Goal: Task Accomplishment & Management: Manage account settings

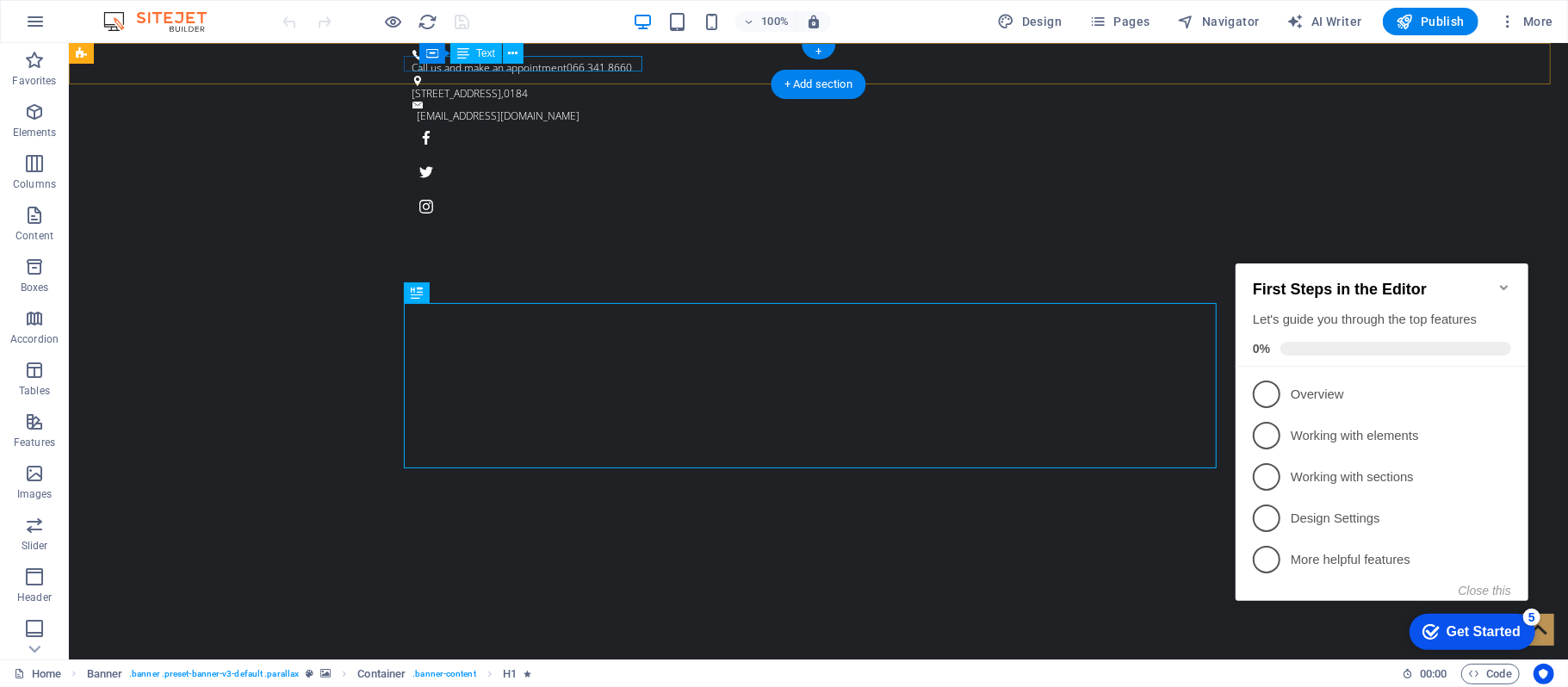
click at [616, 59] on div "Call us and make an appointment 066 341 8660" at bounding box center [811, 67] width 799 height 16
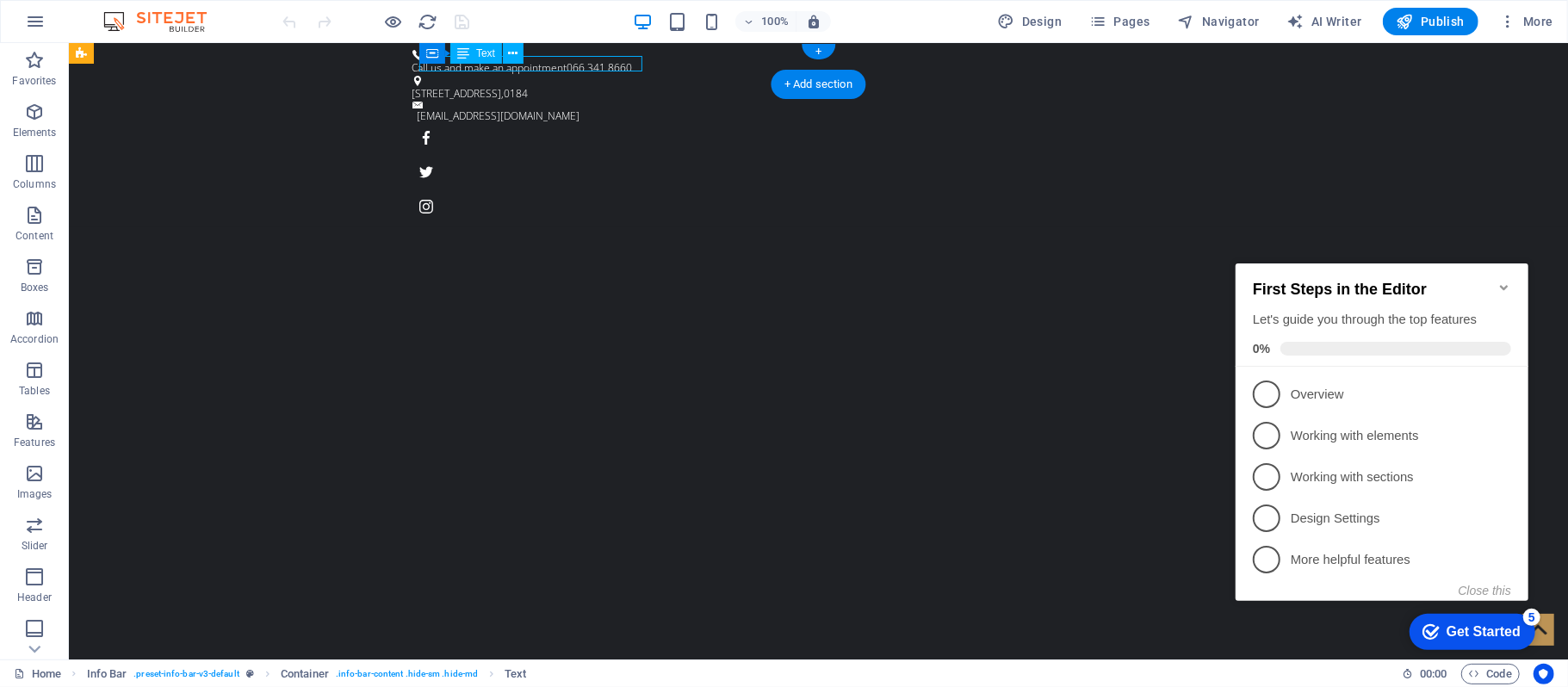
click at [617, 59] on div "Call us and make an appointment 066 341 8660" at bounding box center [811, 67] width 799 height 16
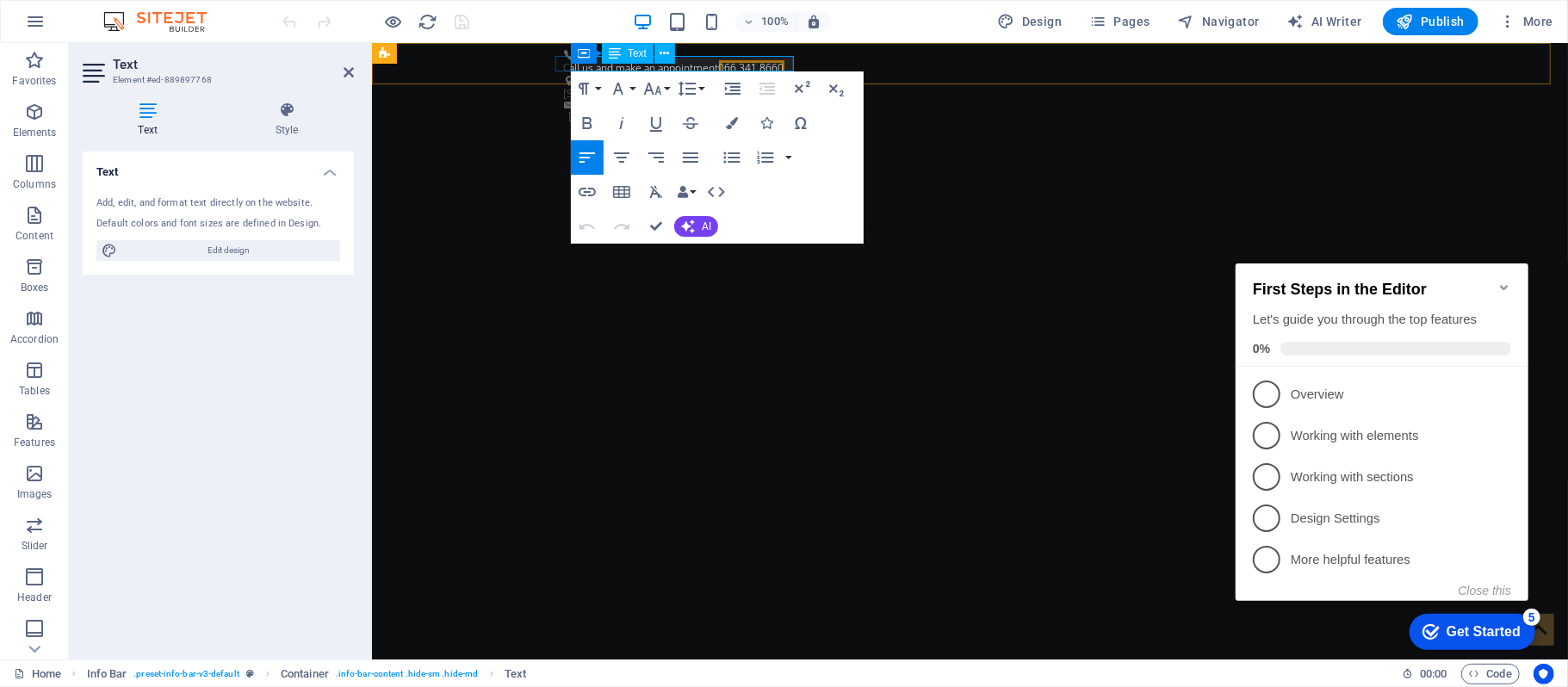
click span "066 341 8660"
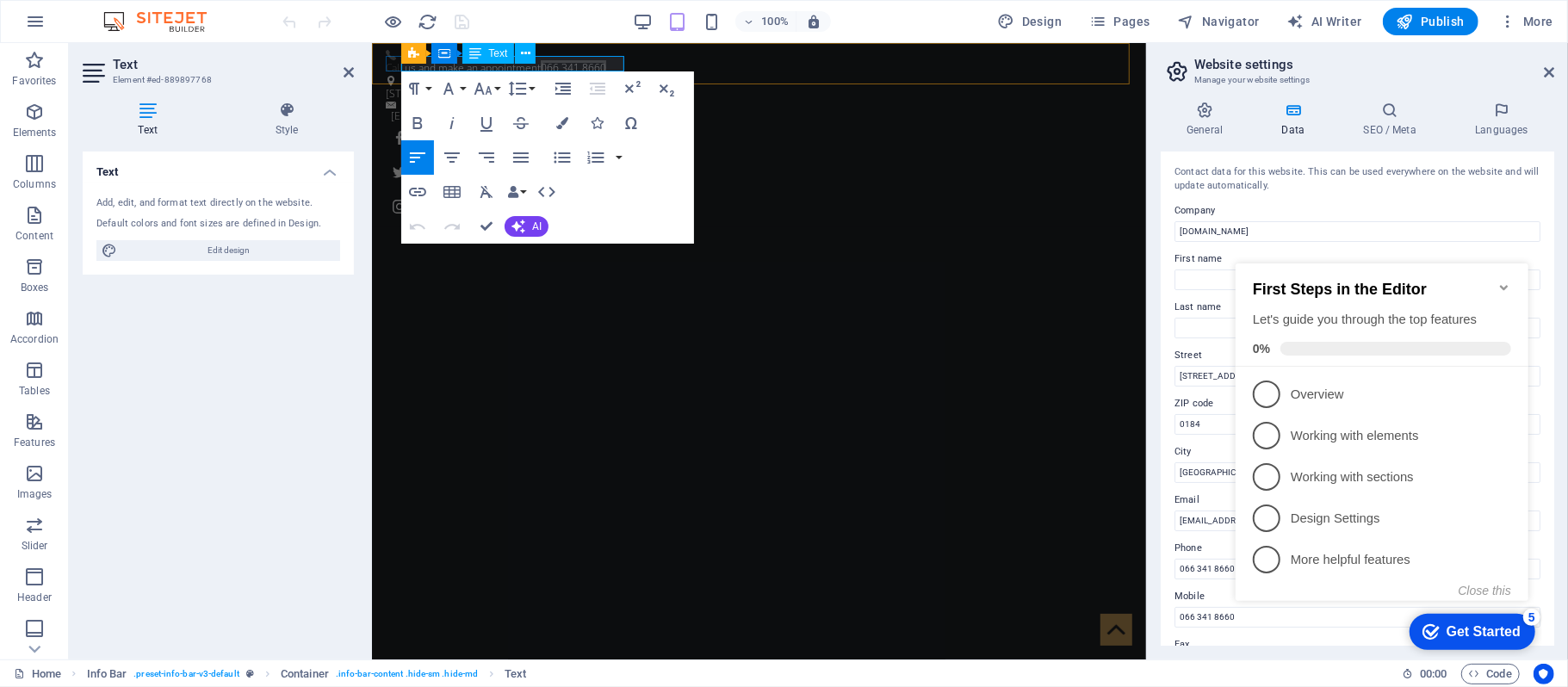
click span "066 341 8660"
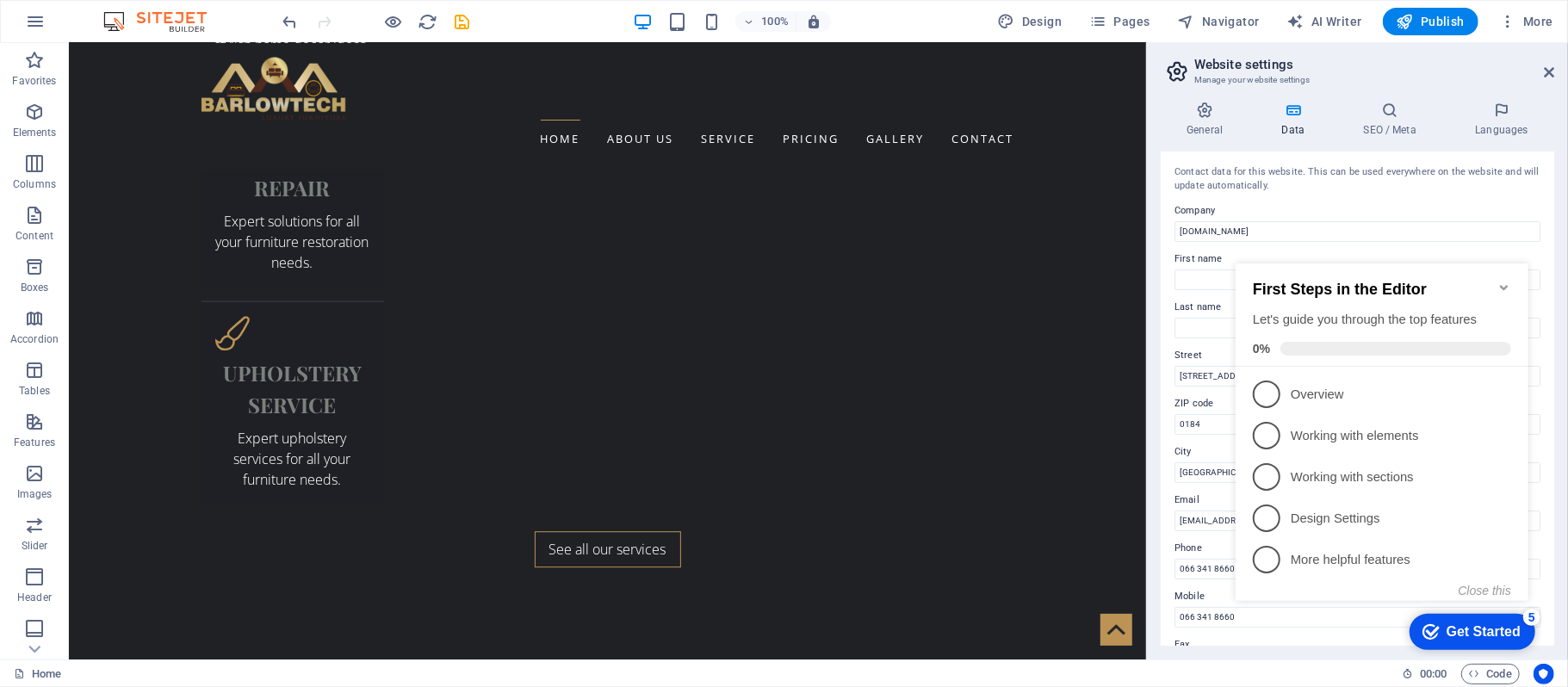
scroll to position [3446, 0]
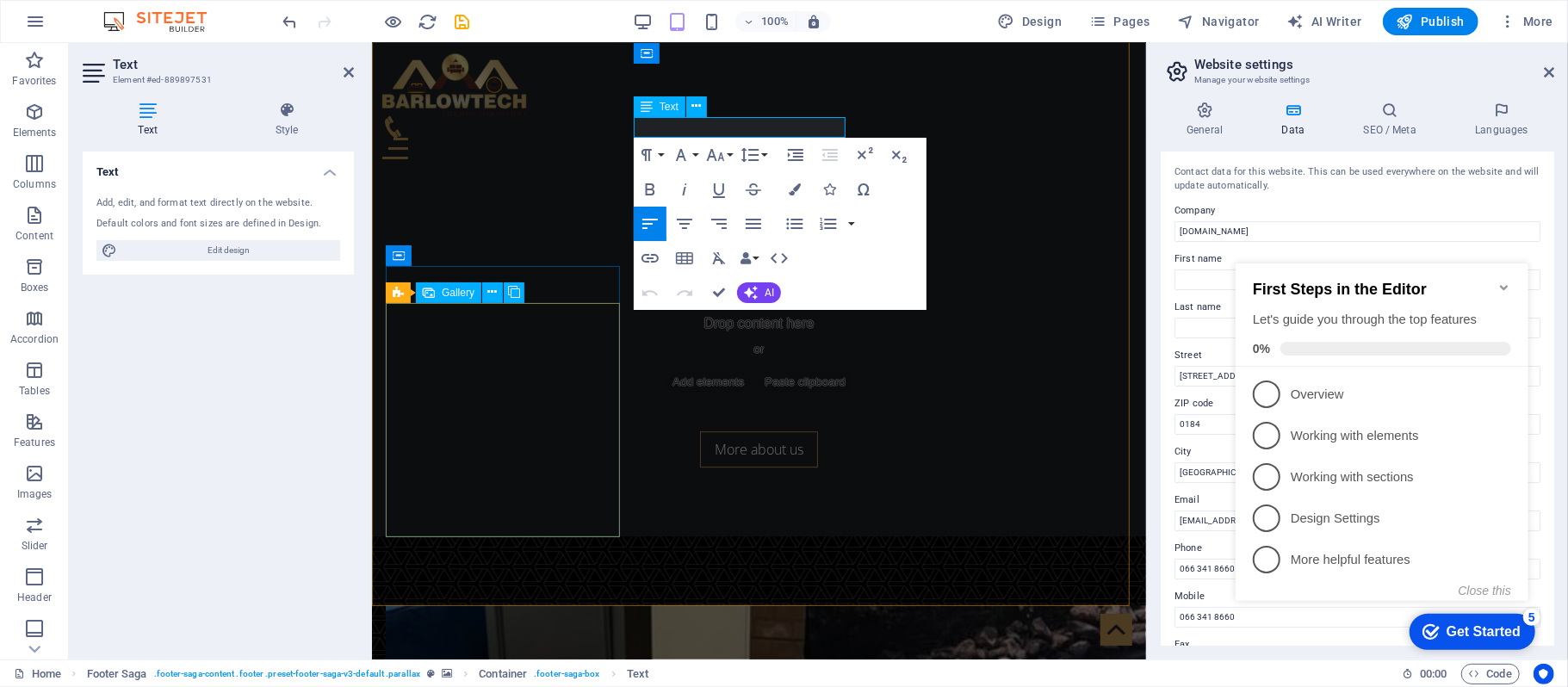
scroll to position [3358, 0]
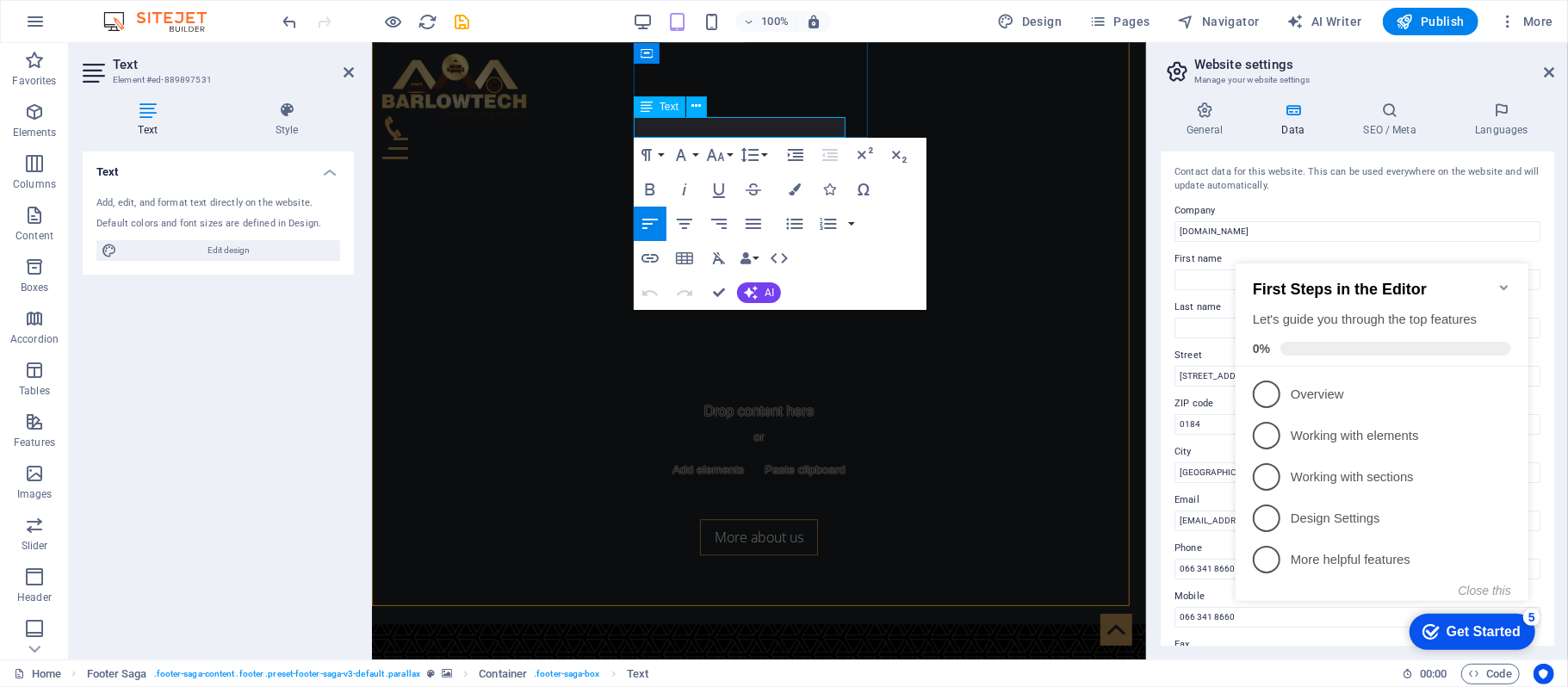
click at [353, 76] on aside "Text Element #ed-889897531 Text Style Text Add, edit, and format text directly …" at bounding box center [220, 351] width 303 height 617
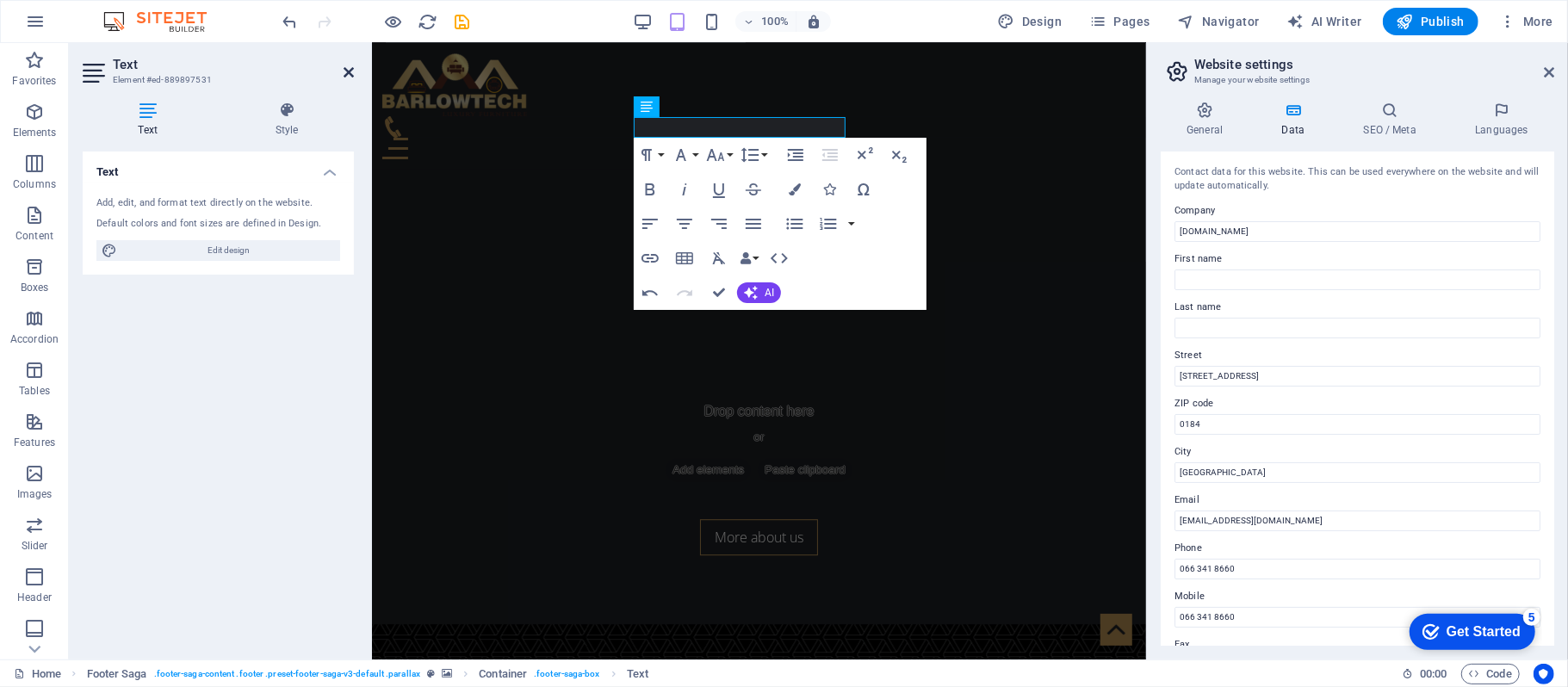
click at [348, 72] on icon at bounding box center [348, 72] width 10 height 14
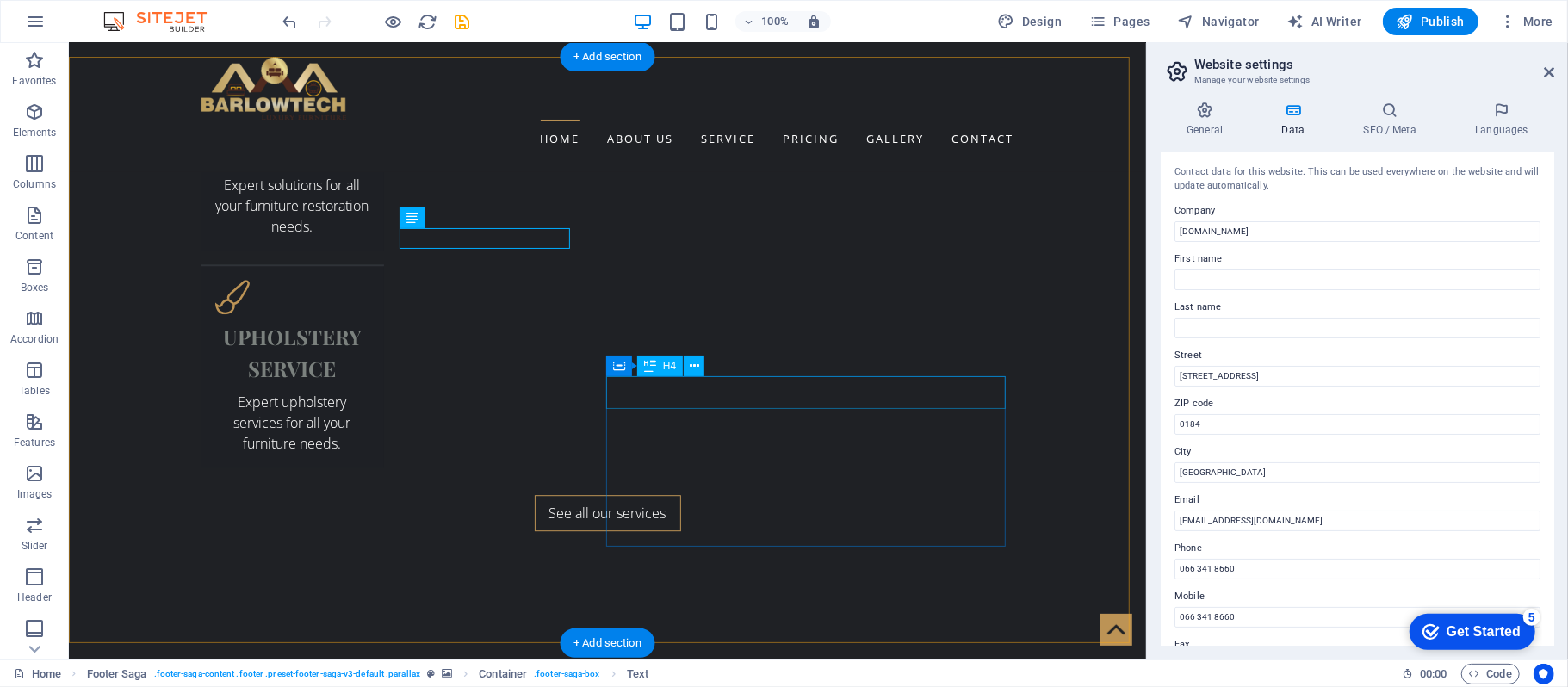
scroll to position [3449, 0]
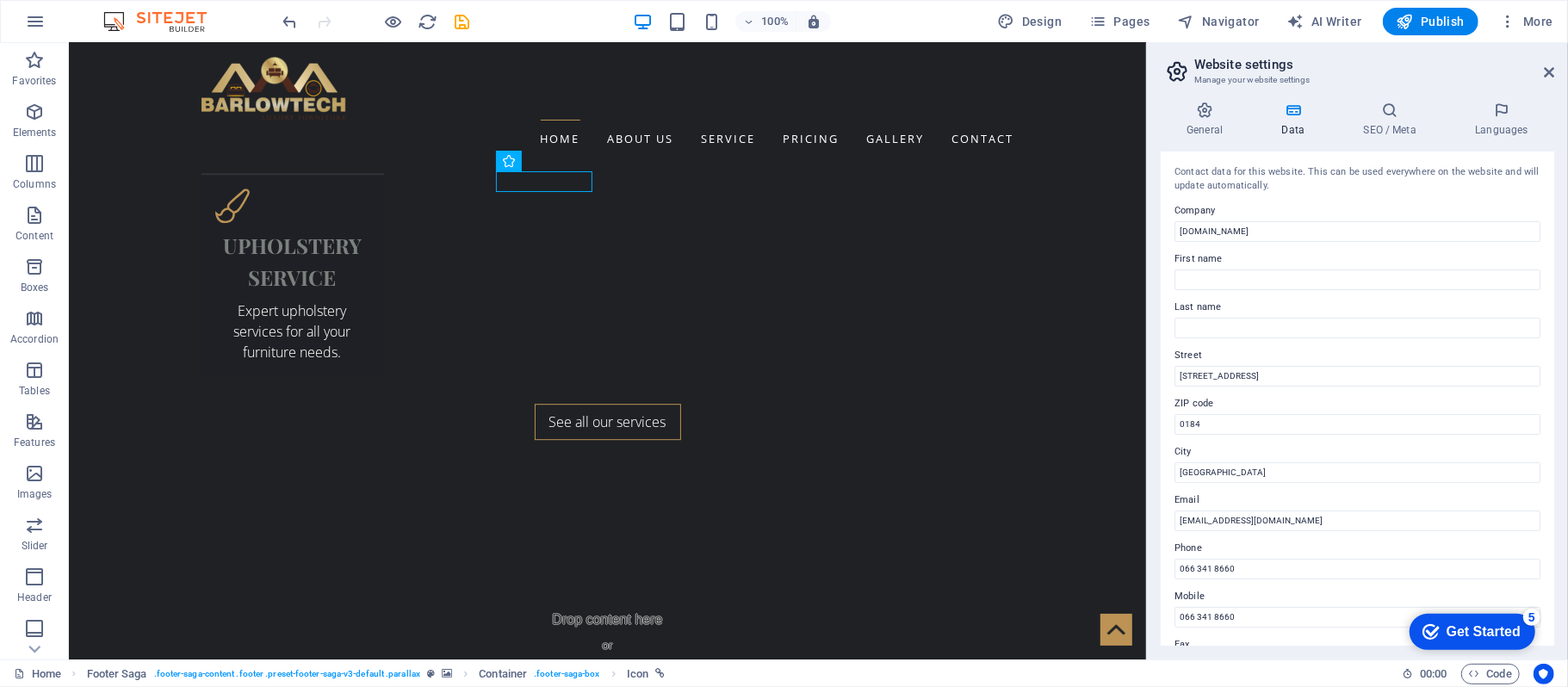
drag, startPoint x: 1552, startPoint y: 214, endPoint x: 1560, endPoint y: 353, distance: 139.2
click at [1560, 353] on div "General Data SEO / Meta Languages Website name [DOMAIN_NAME] Logo Drag files he…" at bounding box center [1357, 373] width 421 height 572
drag, startPoint x: 1555, startPoint y: 389, endPoint x: 1560, endPoint y: 416, distance: 27.5
click at [1560, 416] on div "General Data SEO / Meta Languages Website name [DOMAIN_NAME] Logo Drag files he…" at bounding box center [1357, 373] width 421 height 572
click at [1259, 572] on input "066 341 8660" at bounding box center [1357, 569] width 366 height 21
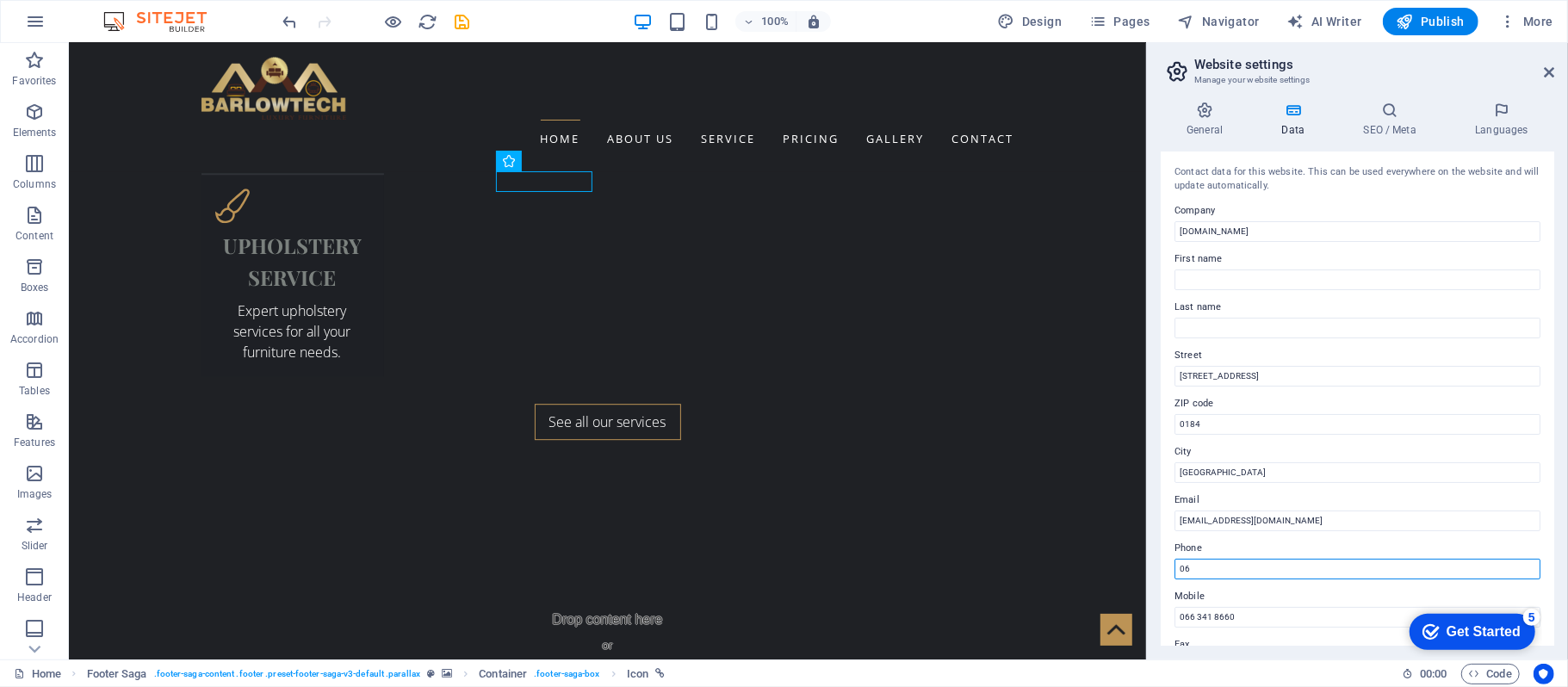
type input "0"
type input "070 400 9543"
drag, startPoint x: 1553, startPoint y: 268, endPoint x: 1554, endPoint y: 289, distance: 21.0
click at [1554, 289] on div "General Data SEO / Meta Languages Website name [DOMAIN_NAME] Logo Drag files he…" at bounding box center [1357, 373] width 421 height 572
drag, startPoint x: 1553, startPoint y: 273, endPoint x: 1557, endPoint y: 314, distance: 41.2
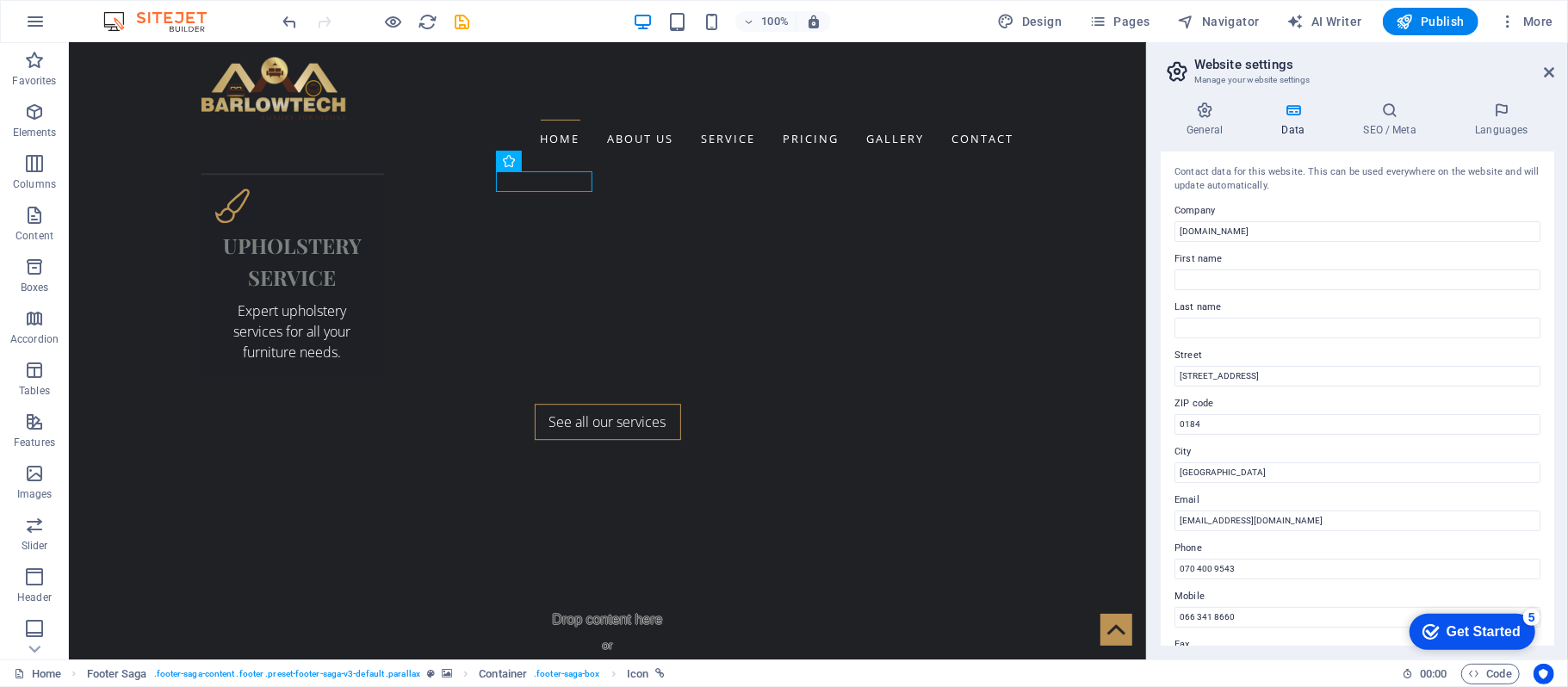
click at [1557, 314] on div "General Data SEO / Meta Languages Website name [DOMAIN_NAME] Logo Drag files he…" at bounding box center [1357, 373] width 421 height 572
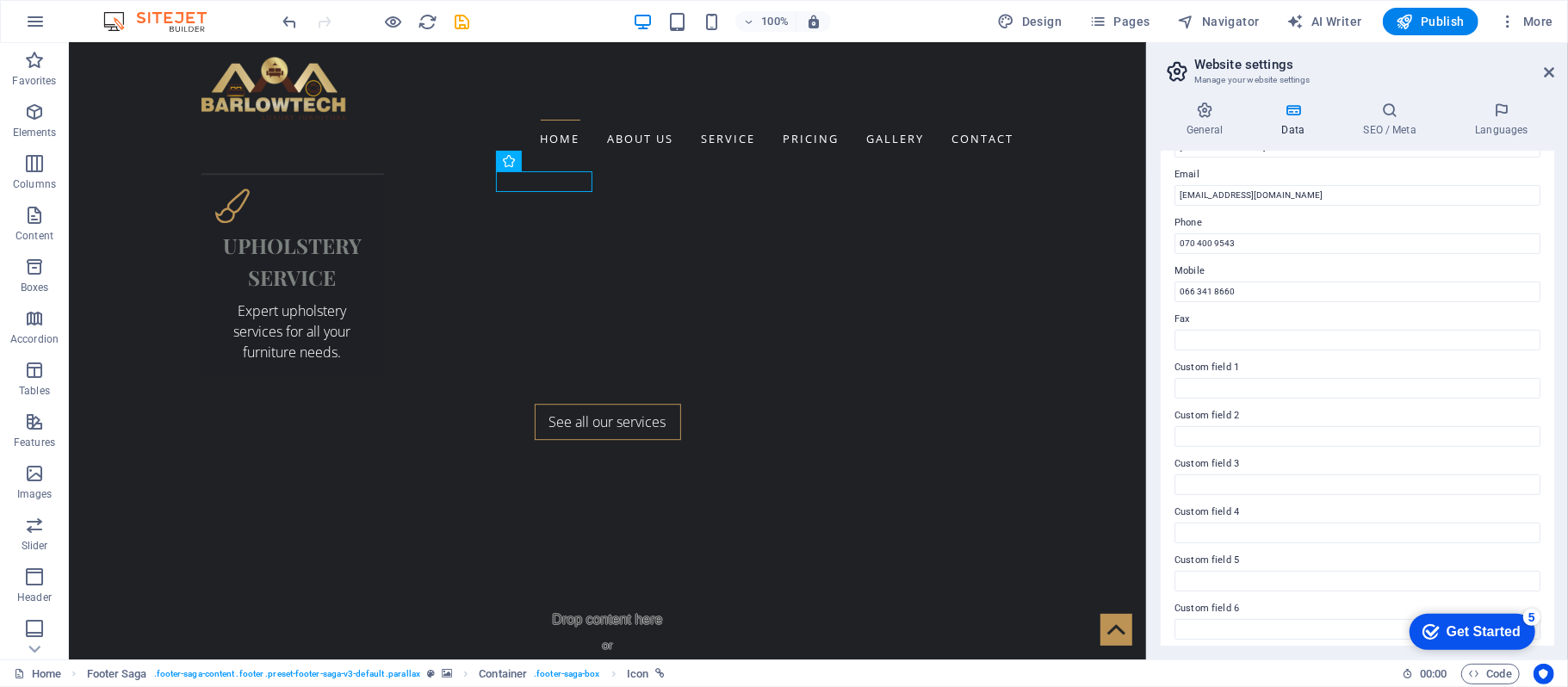
scroll to position [332, 0]
drag, startPoint x: 1557, startPoint y: 429, endPoint x: 1552, endPoint y: 453, distance: 24.5
click at [1554, 441] on div "General Data SEO / Meta Languages Website name [DOMAIN_NAME] Logo Drag files he…" at bounding box center [1357, 373] width 421 height 572
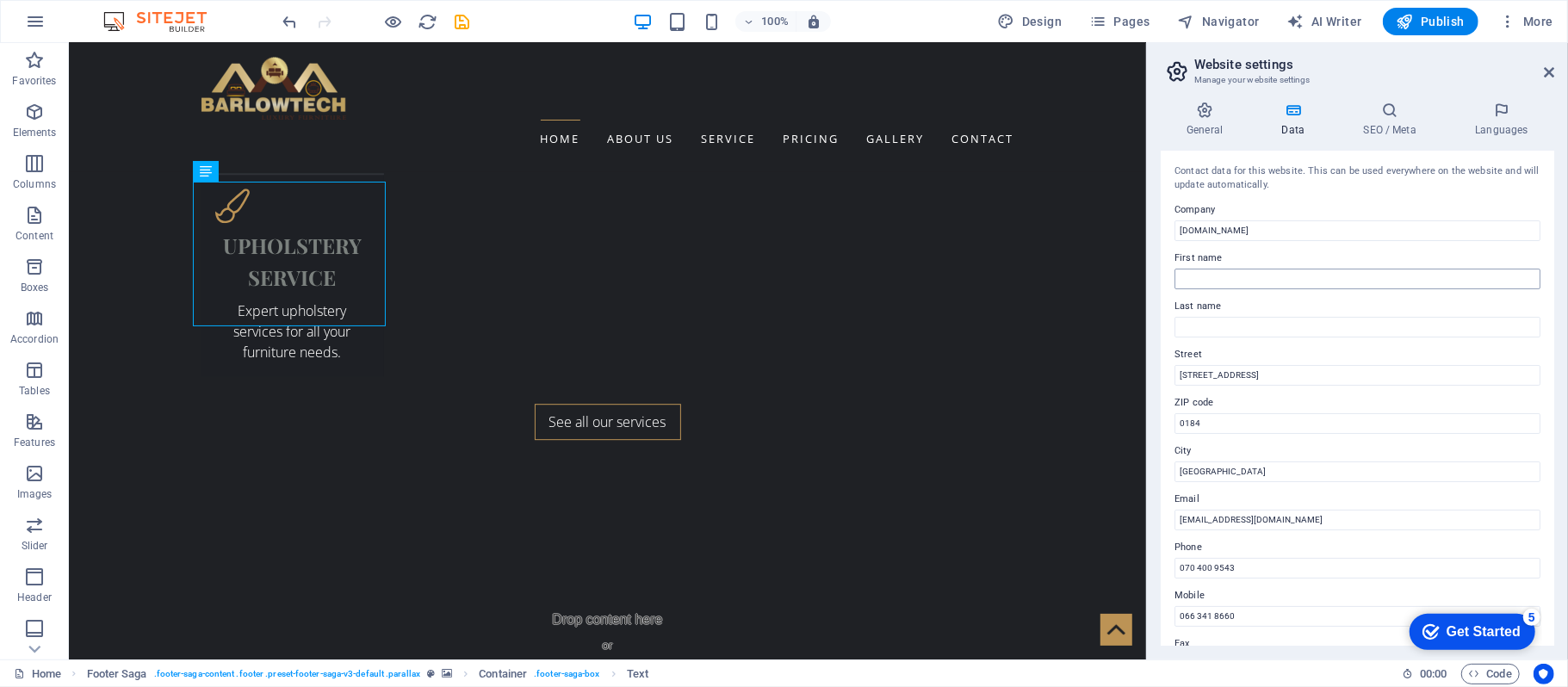
scroll to position [0, 0]
click at [1396, 118] on icon at bounding box center [1389, 110] width 105 height 17
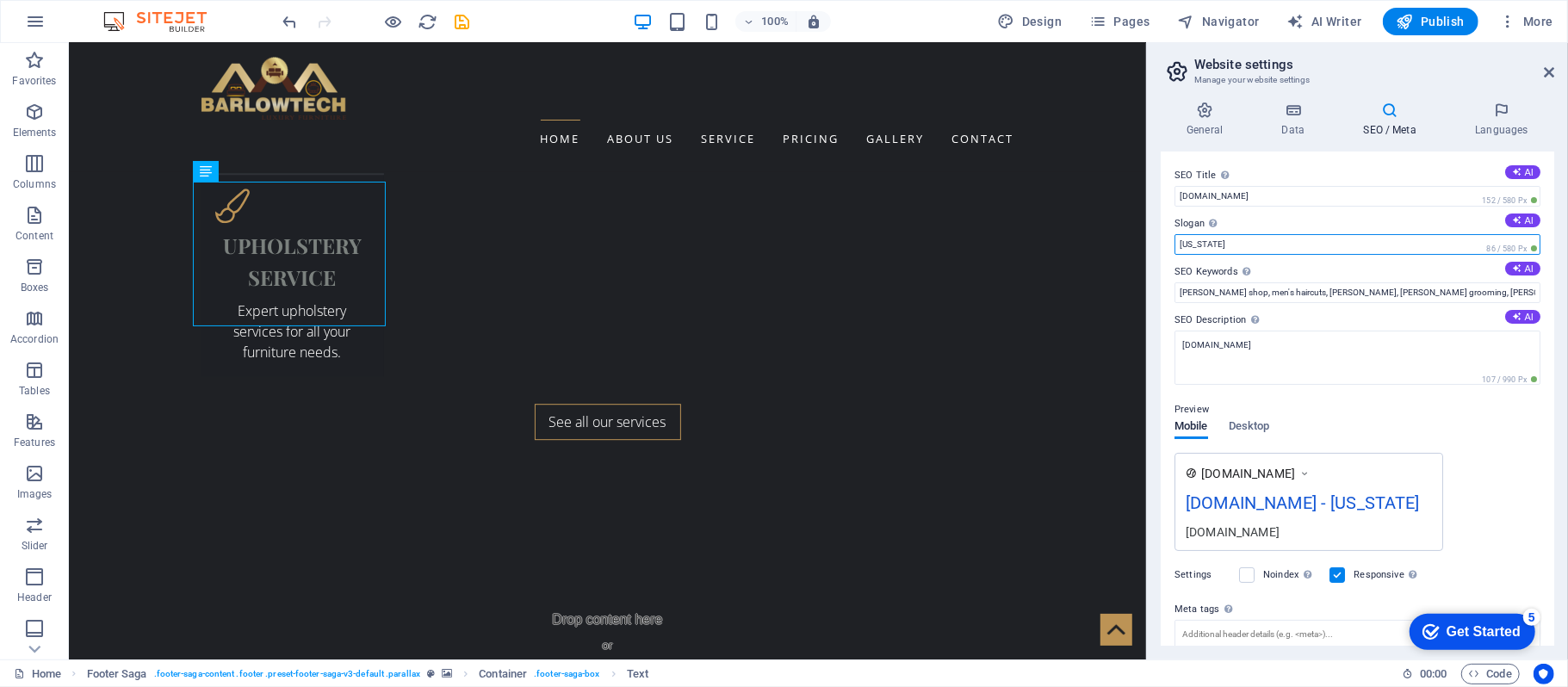
click at [1232, 240] on input "[US_STATE]" at bounding box center [1357, 244] width 366 height 21
type input "N"
paste input "Where art meets functionality"
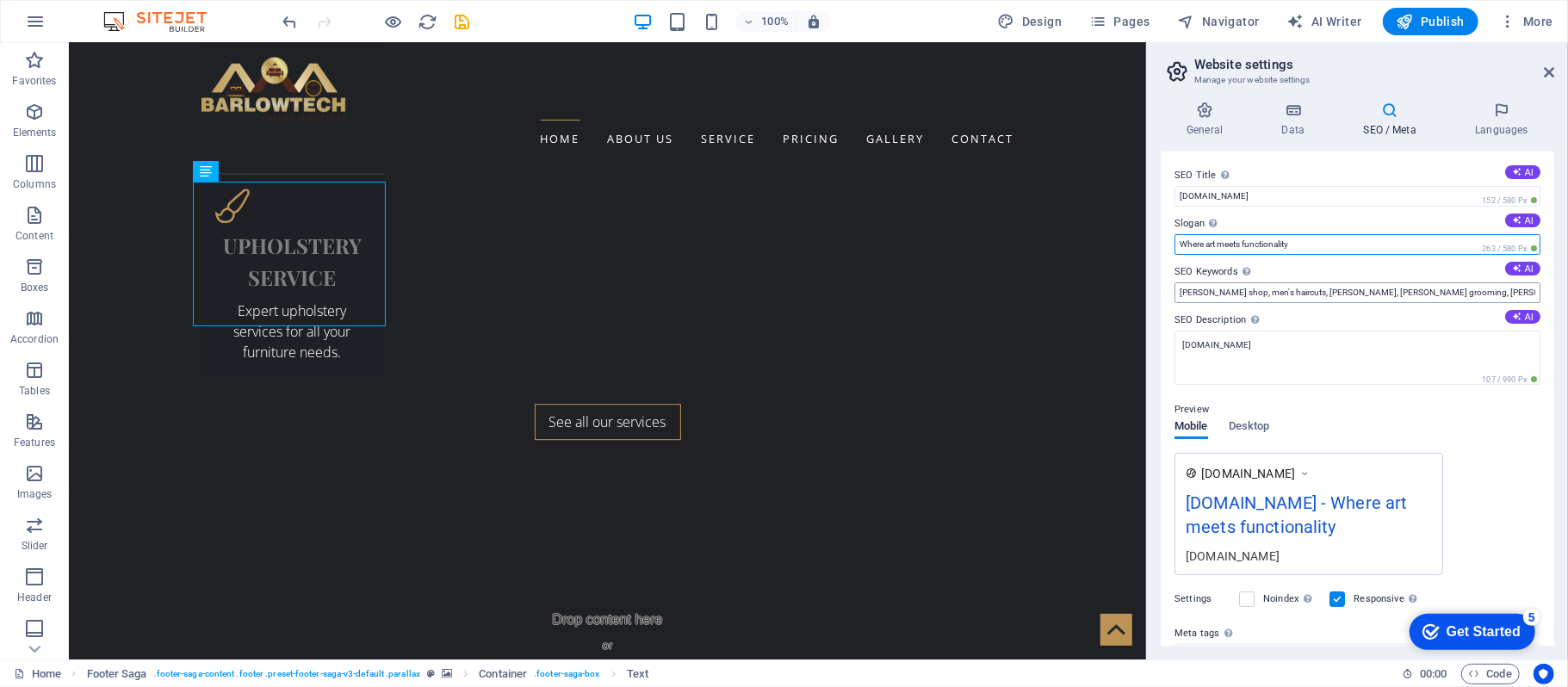
type input "Where art meets functionality"
drag, startPoint x: 1180, startPoint y: 294, endPoint x: 1558, endPoint y: 279, distance: 378.3
click at [1558, 279] on div "General Data SEO / Meta Languages Website name [DOMAIN_NAME] Logo Drag files he…" at bounding box center [1357, 373] width 421 height 572
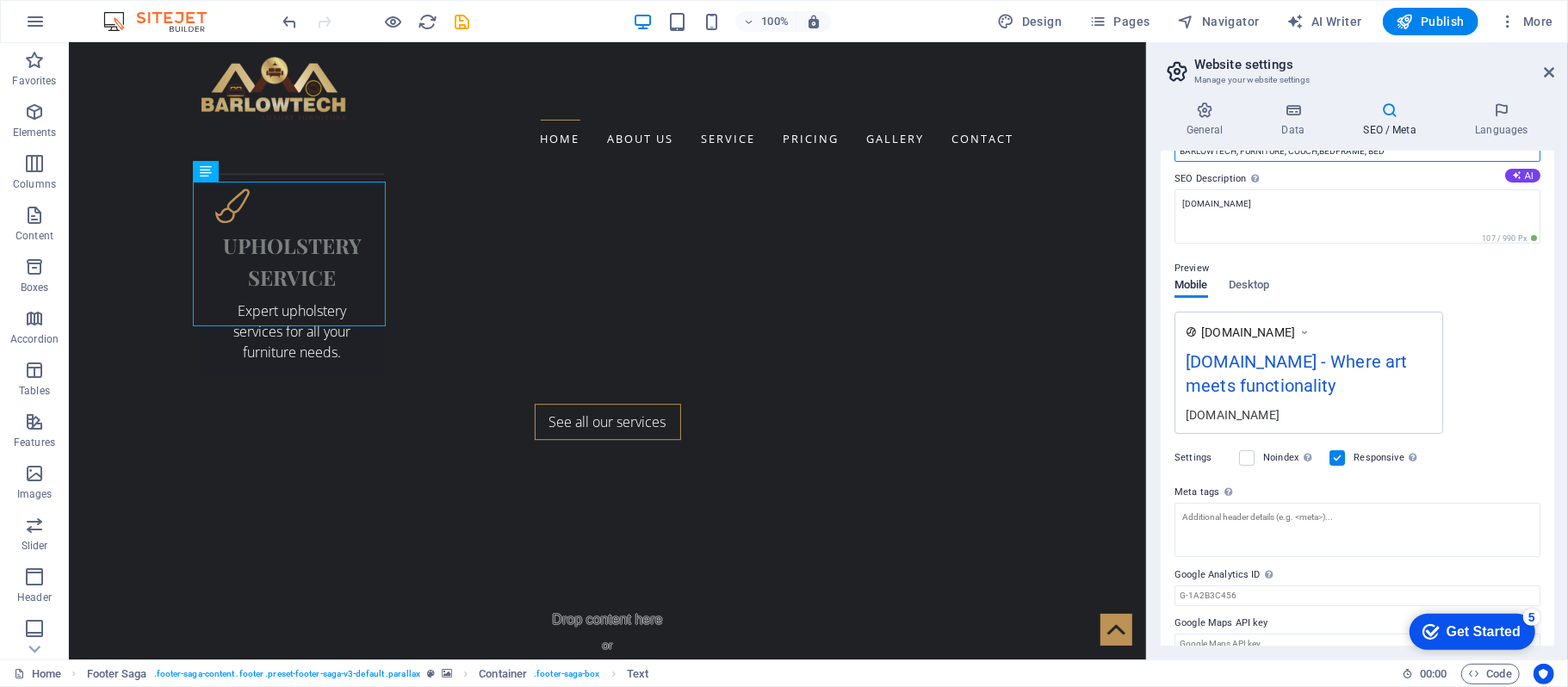
scroll to position [164, 0]
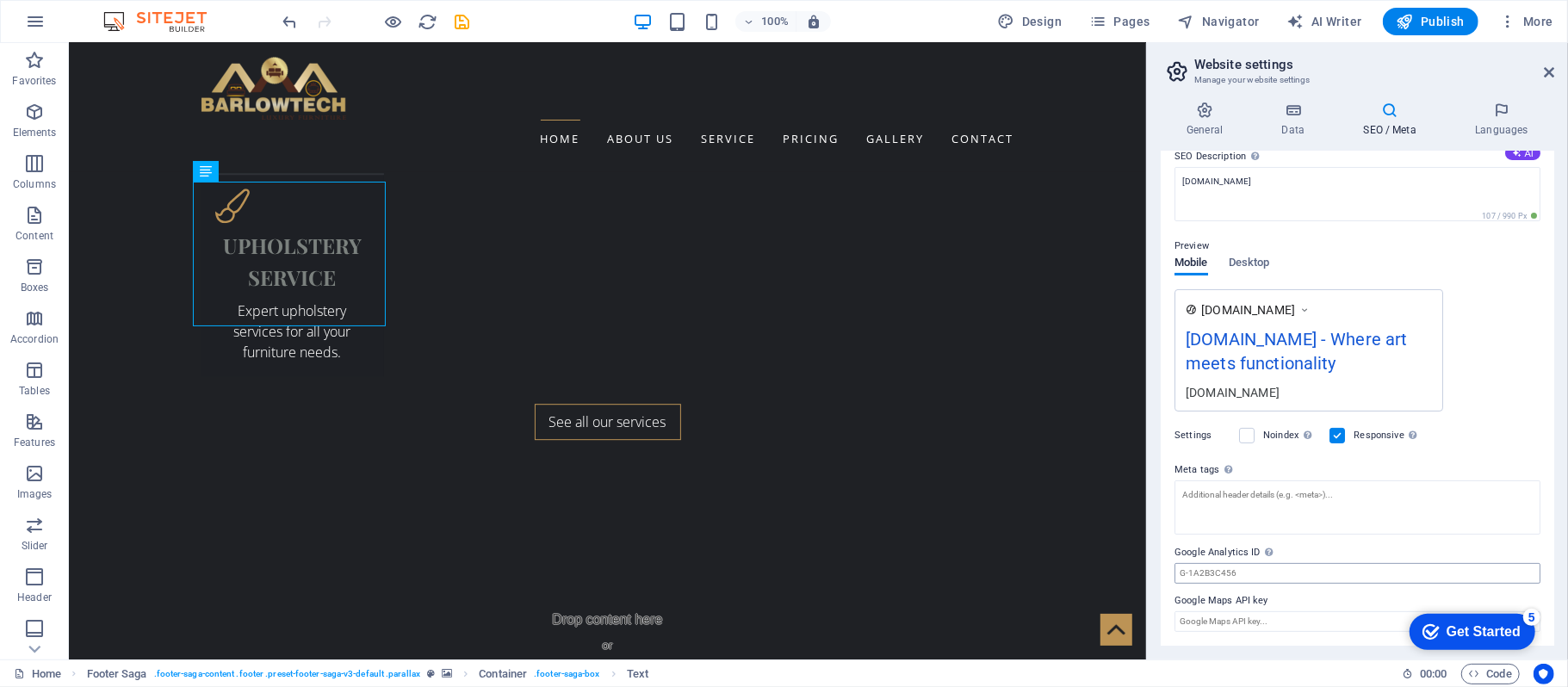
type input "BARLOWTECH, FURNITURE, COUCH,BEDFRAME, BED"
click at [1261, 572] on input "Google Analytics ID Please only add the Google Analytics ID. We automatically i…" at bounding box center [1357, 573] width 366 height 21
click at [1278, 622] on input "Google Maps API key" at bounding box center [1357, 622] width 366 height 21
paste input "[URL][DOMAIN_NAME]"
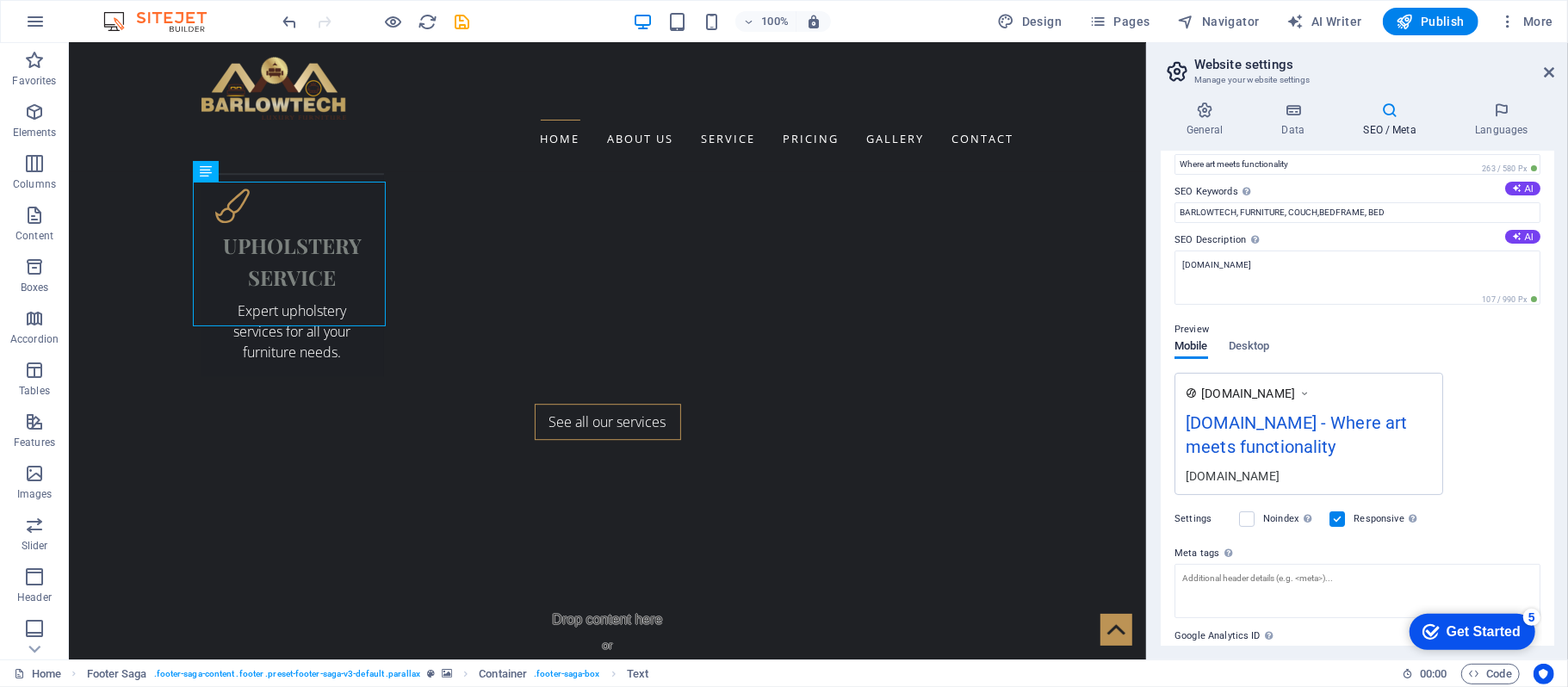
scroll to position [114, 0]
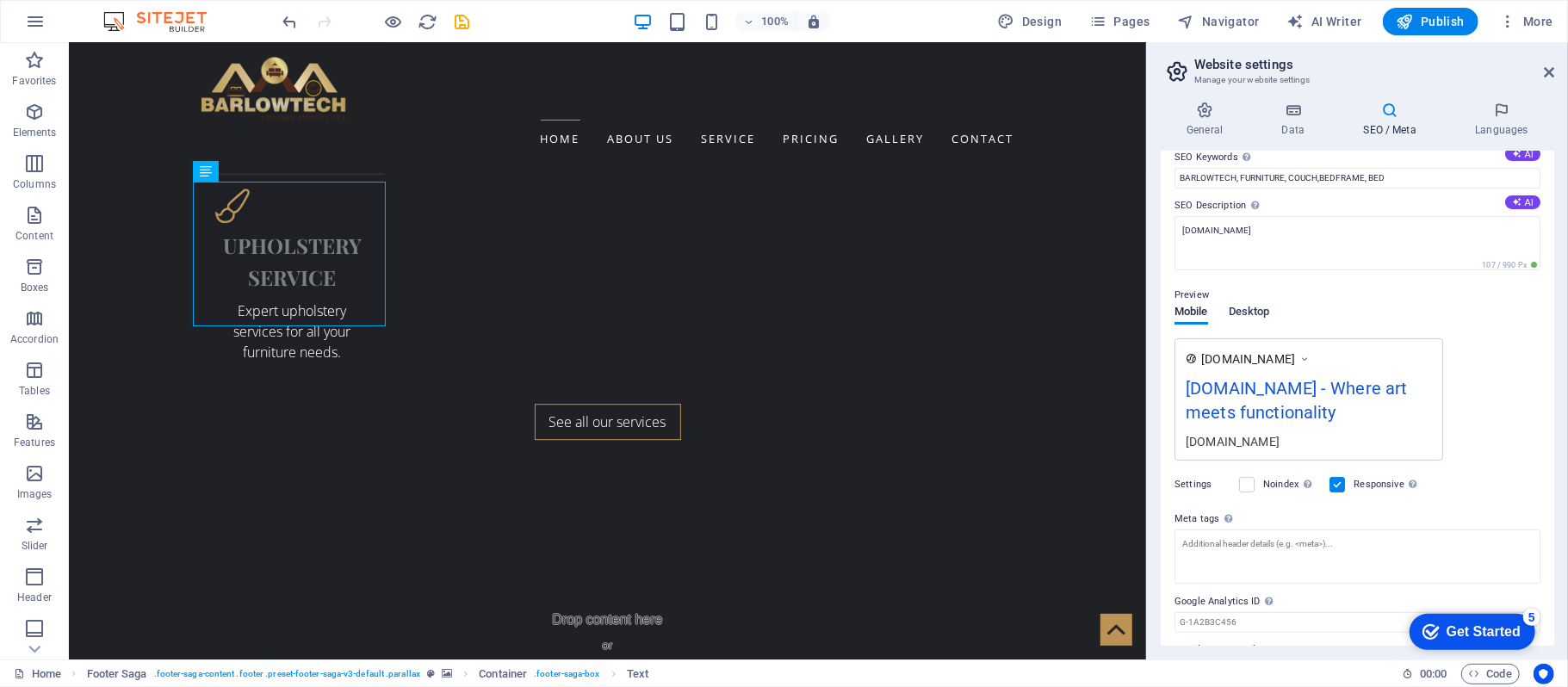
type input "[URL][DOMAIN_NAME]"
click at [1257, 314] on span "Desktop" at bounding box center [1249, 313] width 41 height 24
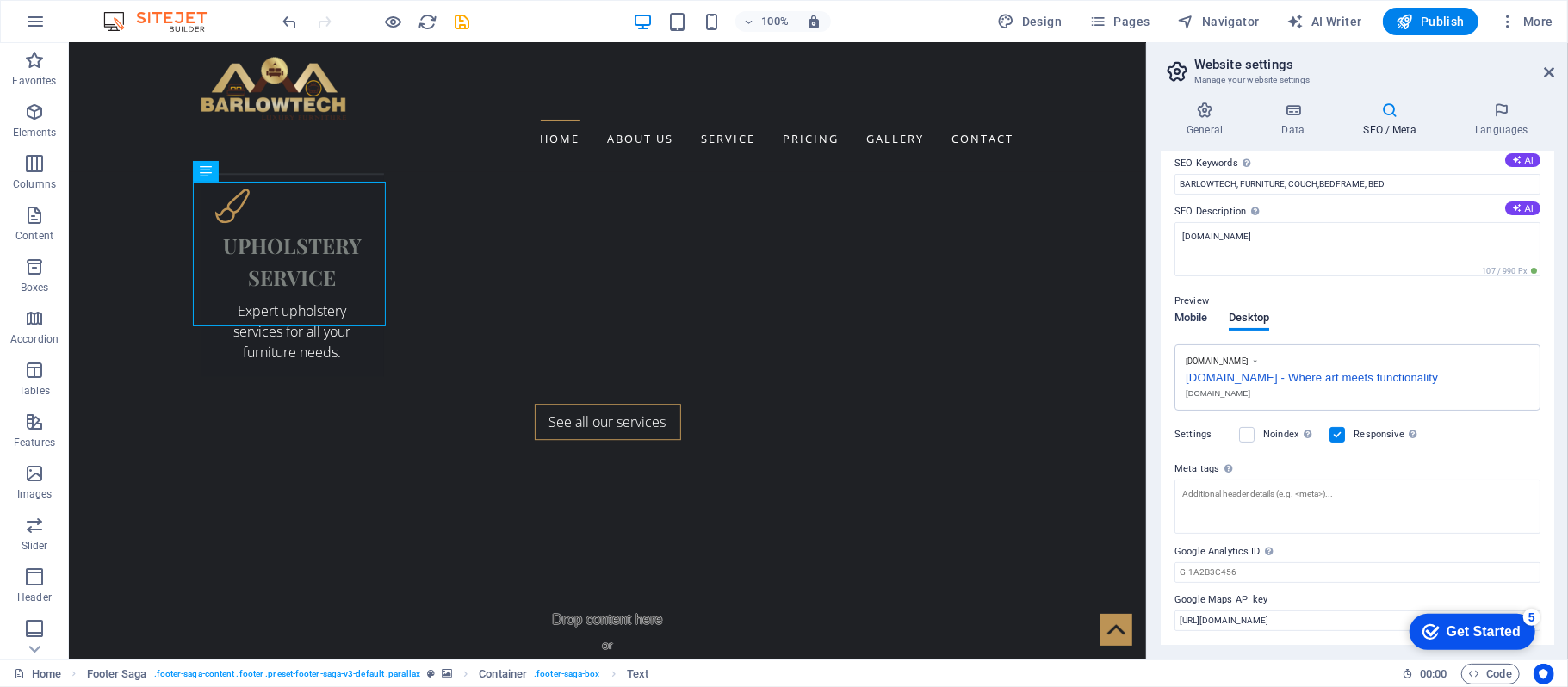
click at [1183, 321] on span "Mobile" at bounding box center [1191, 320] width 34 height 24
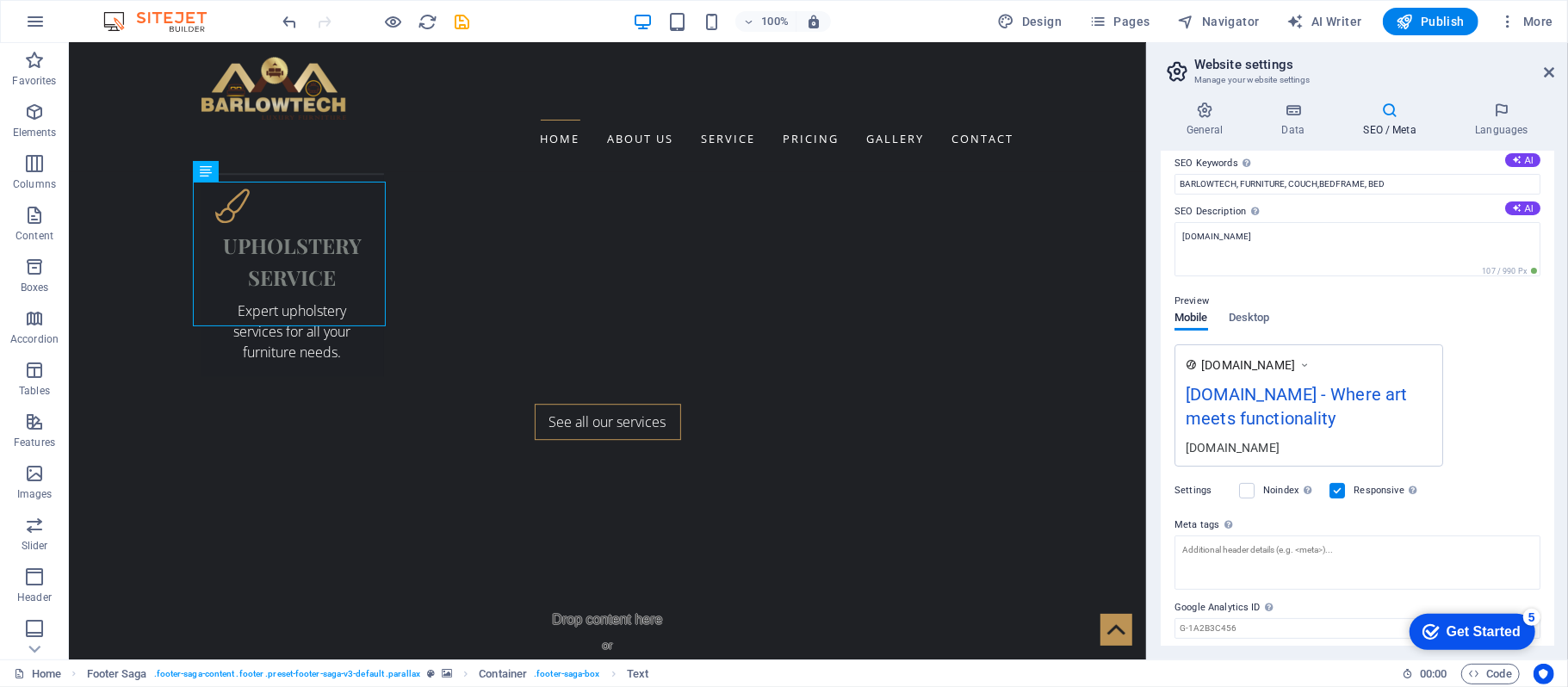
scroll to position [0, 0]
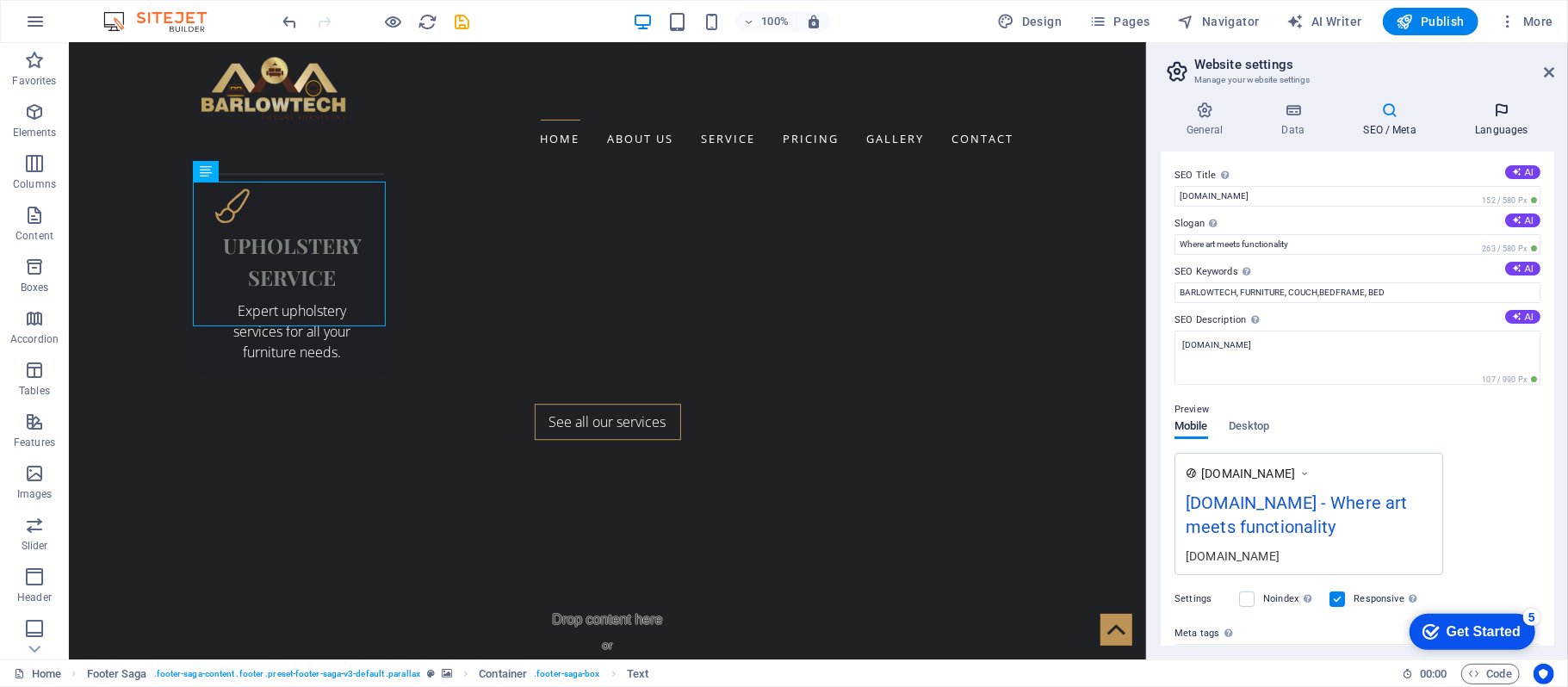
click at [1504, 120] on h4 "Languages" at bounding box center [1502, 119] width 105 height 37
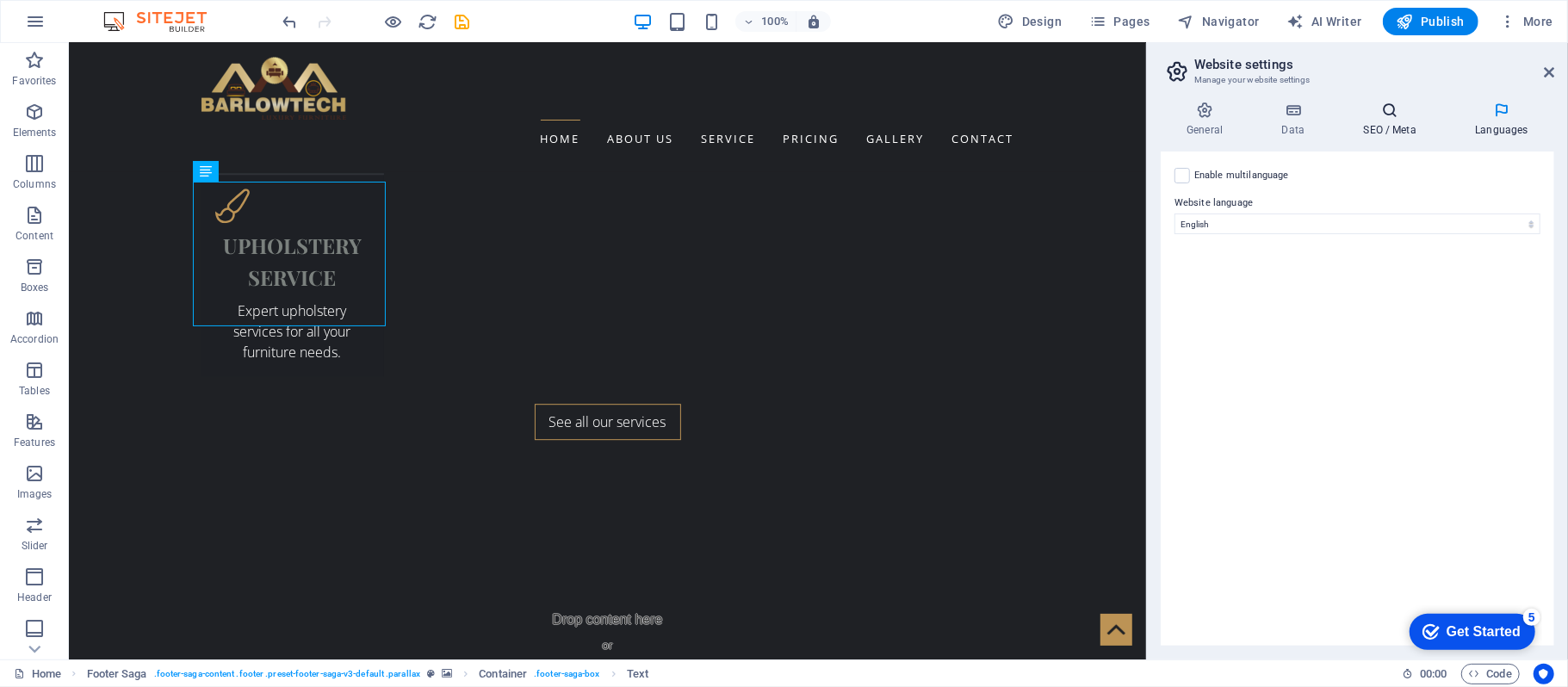
click at [1380, 120] on h4 "SEO / Meta" at bounding box center [1392, 119] width 112 height 37
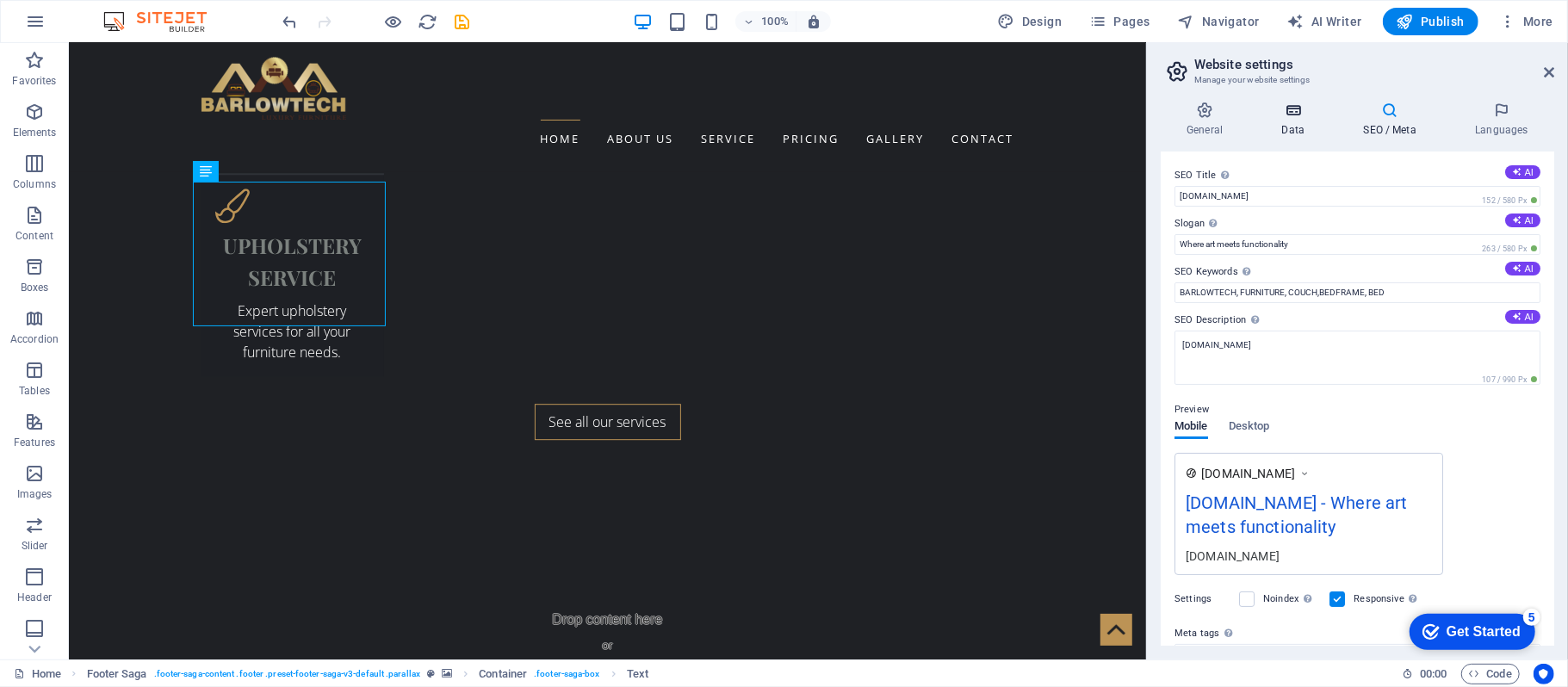
click at [1301, 127] on h4 "Data" at bounding box center [1296, 119] width 82 height 37
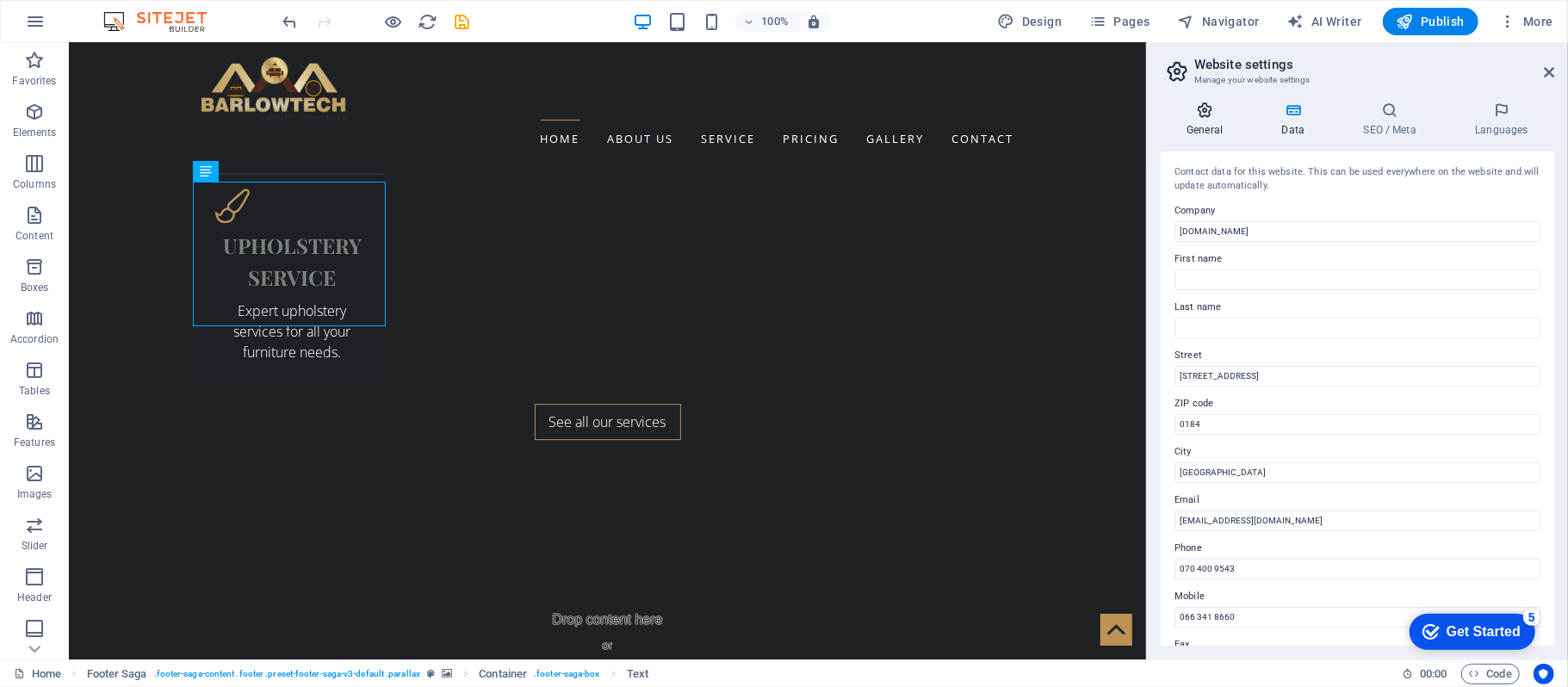
click at [1201, 127] on h4 "General" at bounding box center [1208, 119] width 95 height 37
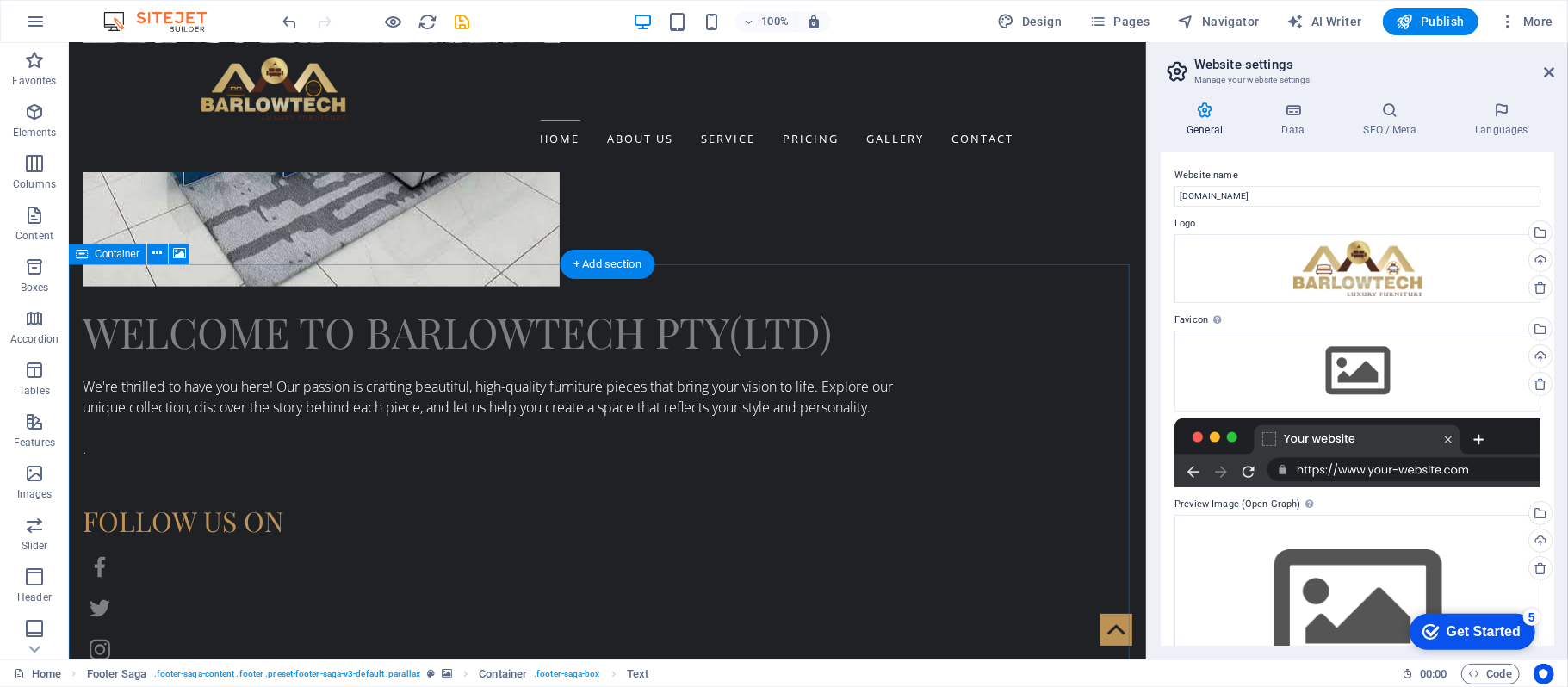
scroll to position [1037, 0]
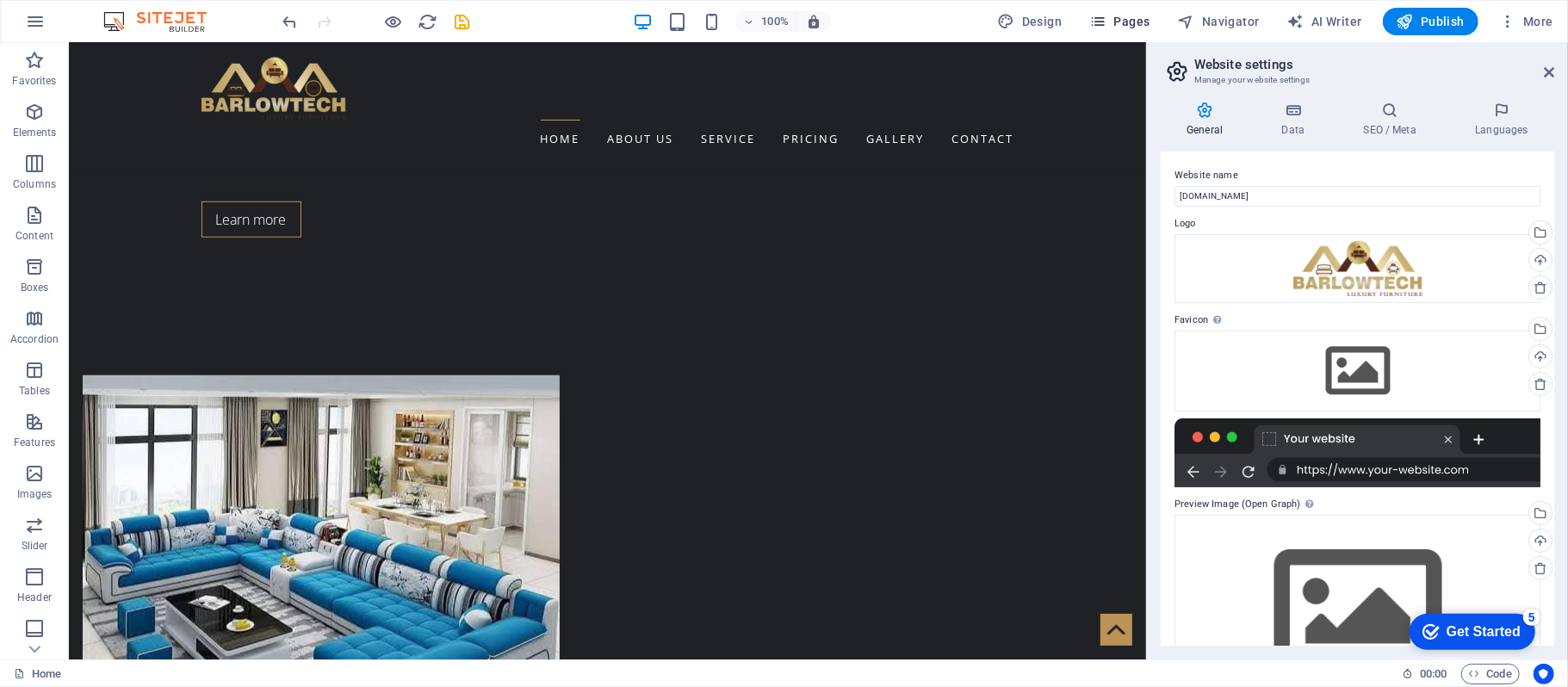
click at [1106, 18] on icon "button" at bounding box center [1097, 21] width 17 height 17
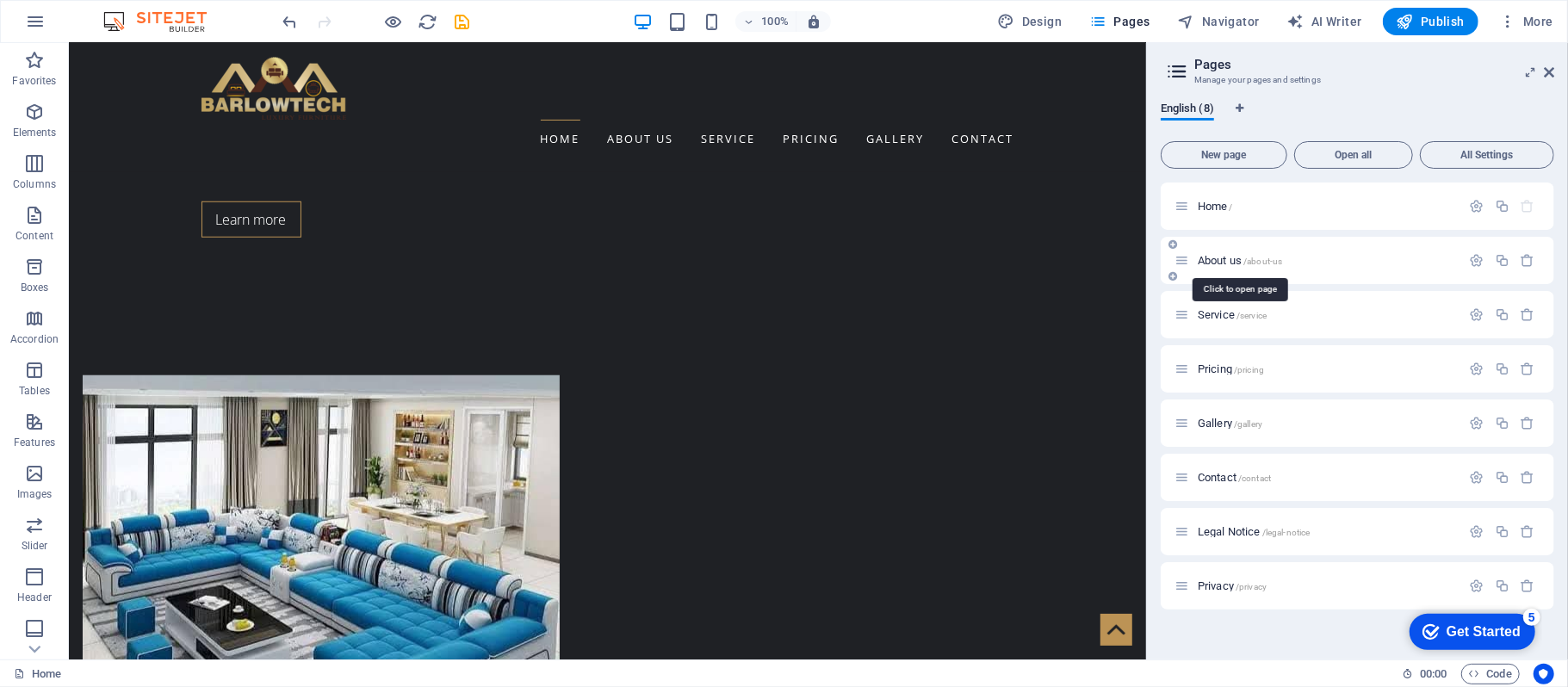
click at [1208, 260] on span "About us /about-us" at bounding box center [1240, 260] width 85 height 13
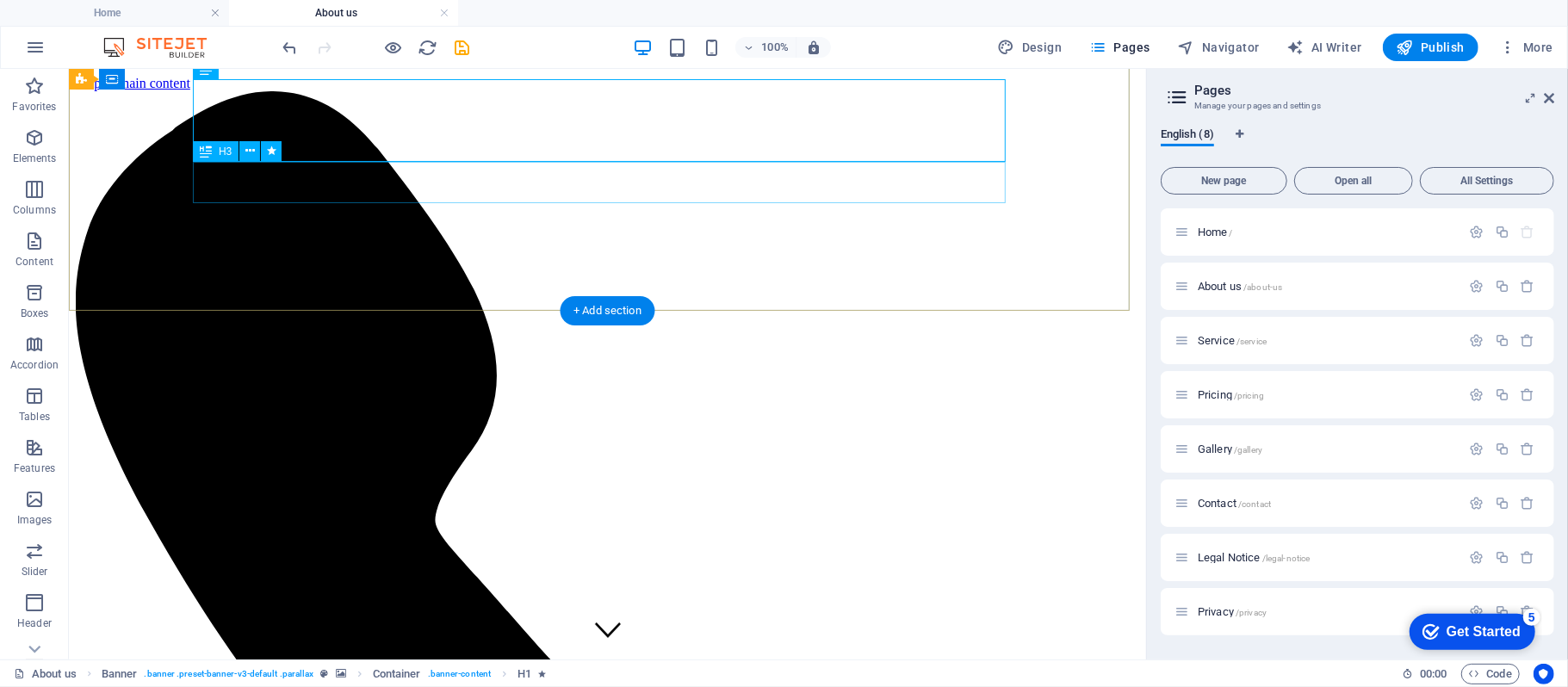
scroll to position [229, 0]
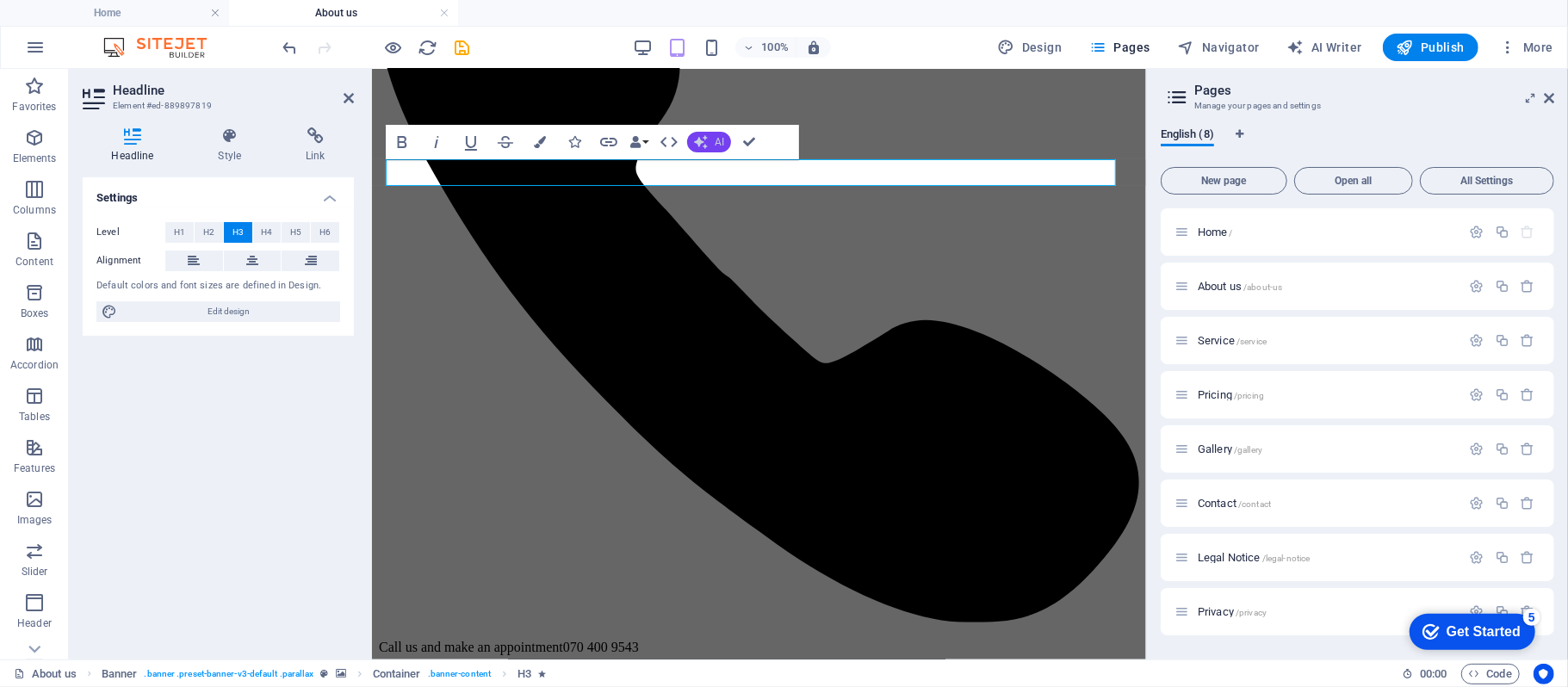
click at [720, 145] on span "AI" at bounding box center [719, 142] width 10 height 10
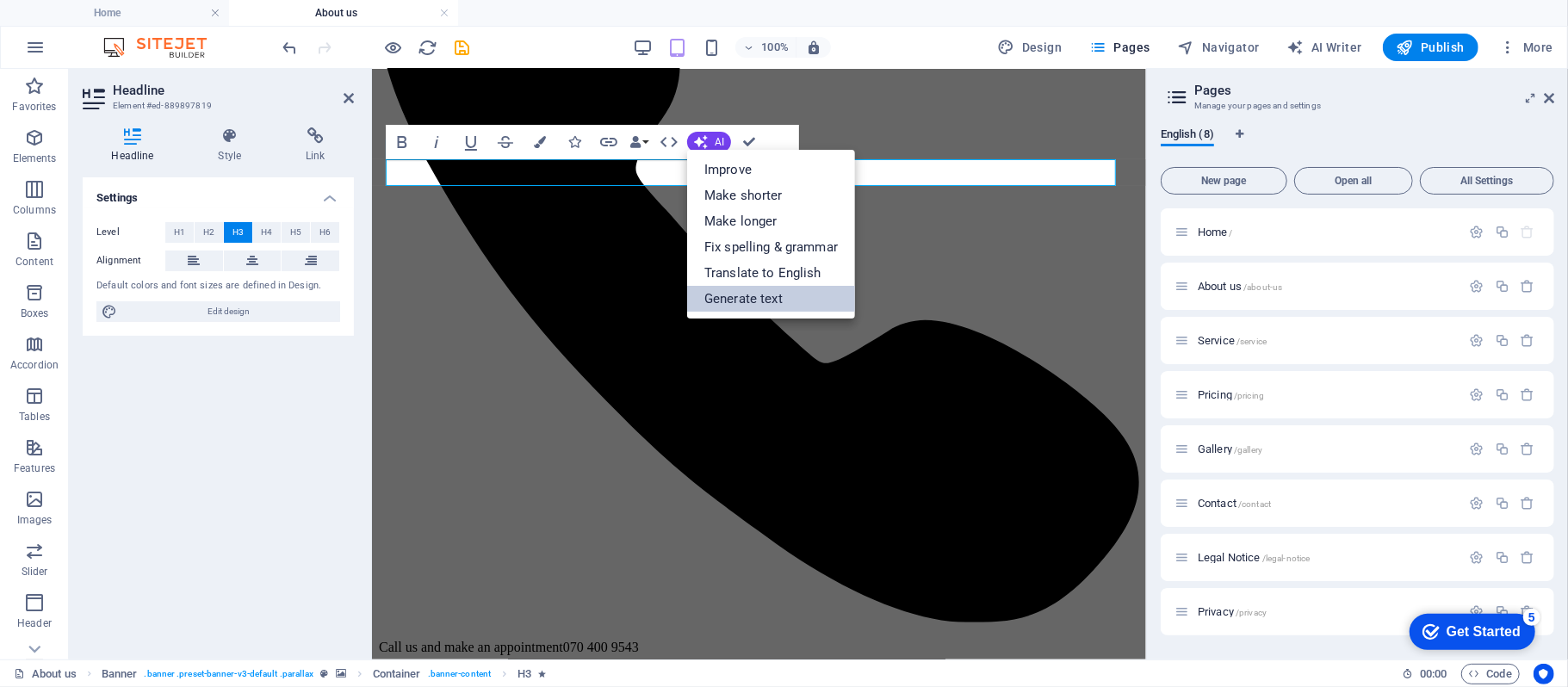
click at [745, 298] on link "Generate text" at bounding box center [771, 299] width 168 height 26
select select "English"
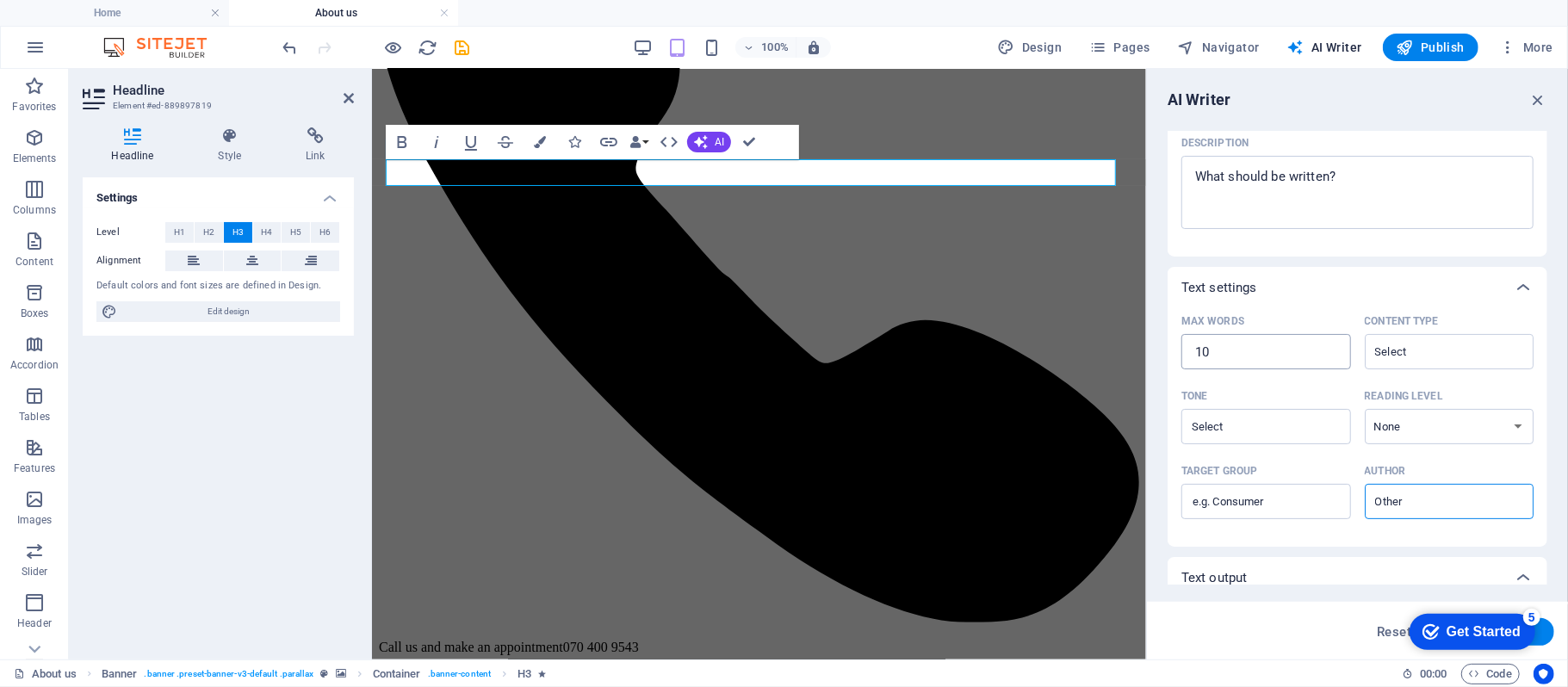
scroll to position [219, 0]
type textarea "x"
drag, startPoint x: 1338, startPoint y: 174, endPoint x: 1196, endPoint y: 181, distance: 142.2
click at [1196, 181] on textarea "Description x ​" at bounding box center [1357, 195] width 335 height 56
drag, startPoint x: 1335, startPoint y: 177, endPoint x: 1182, endPoint y: 193, distance: 153.8
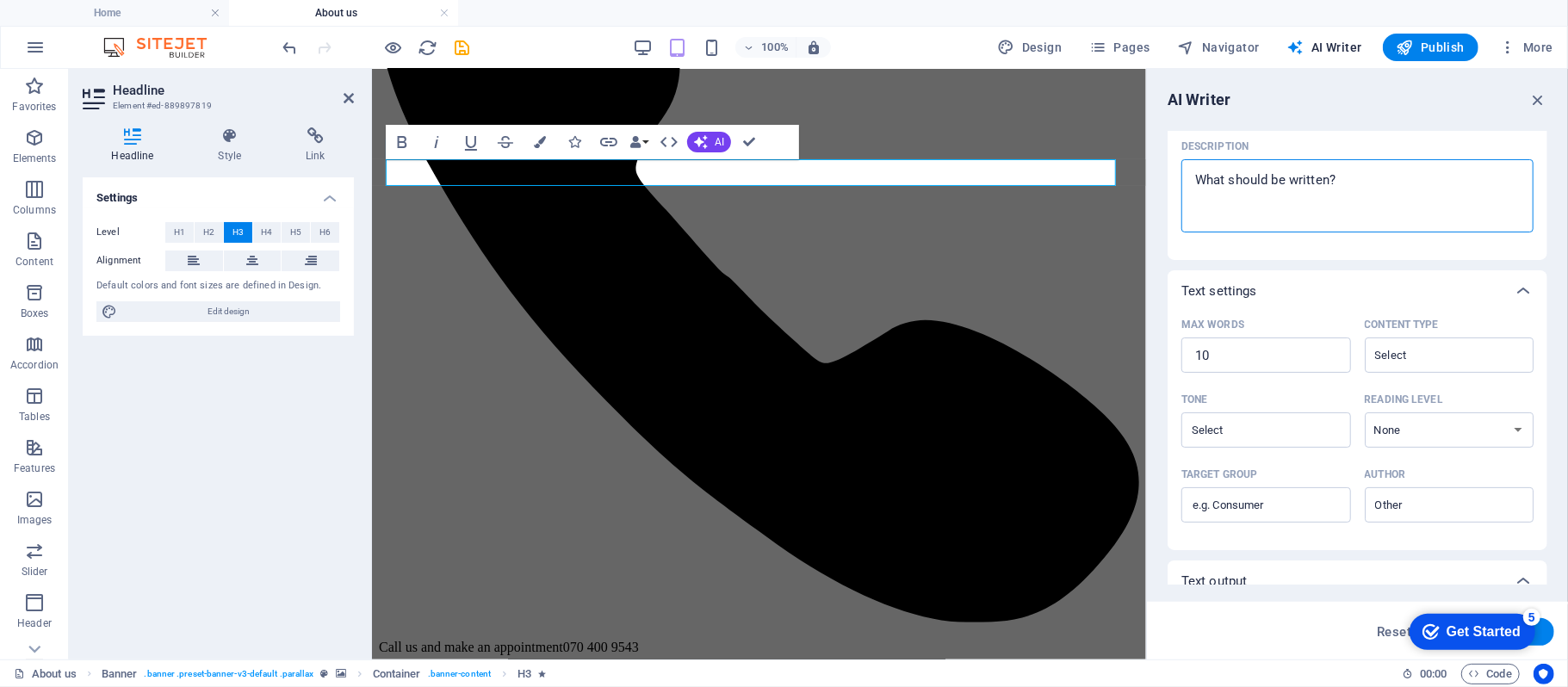
click at [1182, 193] on div "x ​" at bounding box center [1357, 195] width 352 height 73
click at [1190, 193] on textarea "Description x ​" at bounding box center [1357, 195] width 335 height 56
type textarea "ABO"
type textarea "x"
type textarea "ABOU"
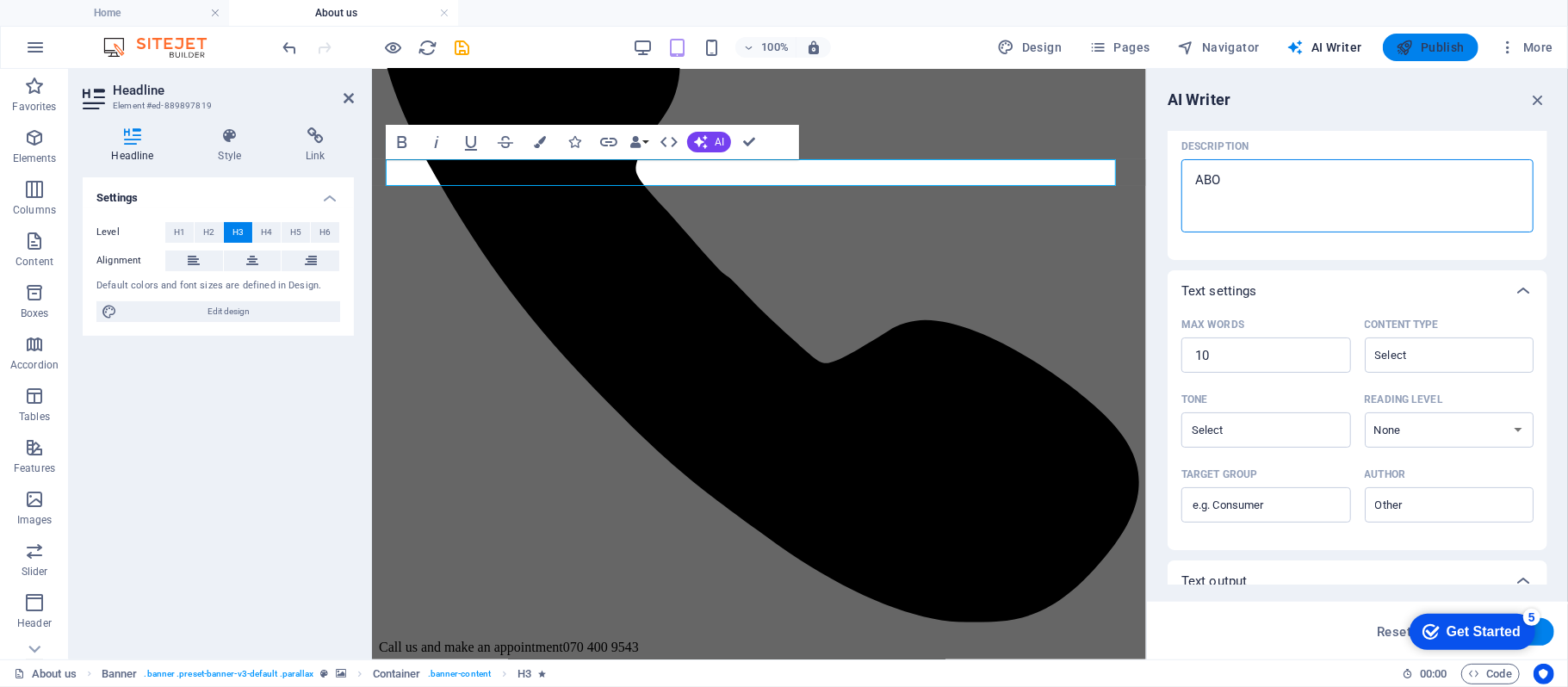
type textarea "x"
type textarea "ABOUT"
type textarea "x"
type textarea "ABOUT"
type textarea "x"
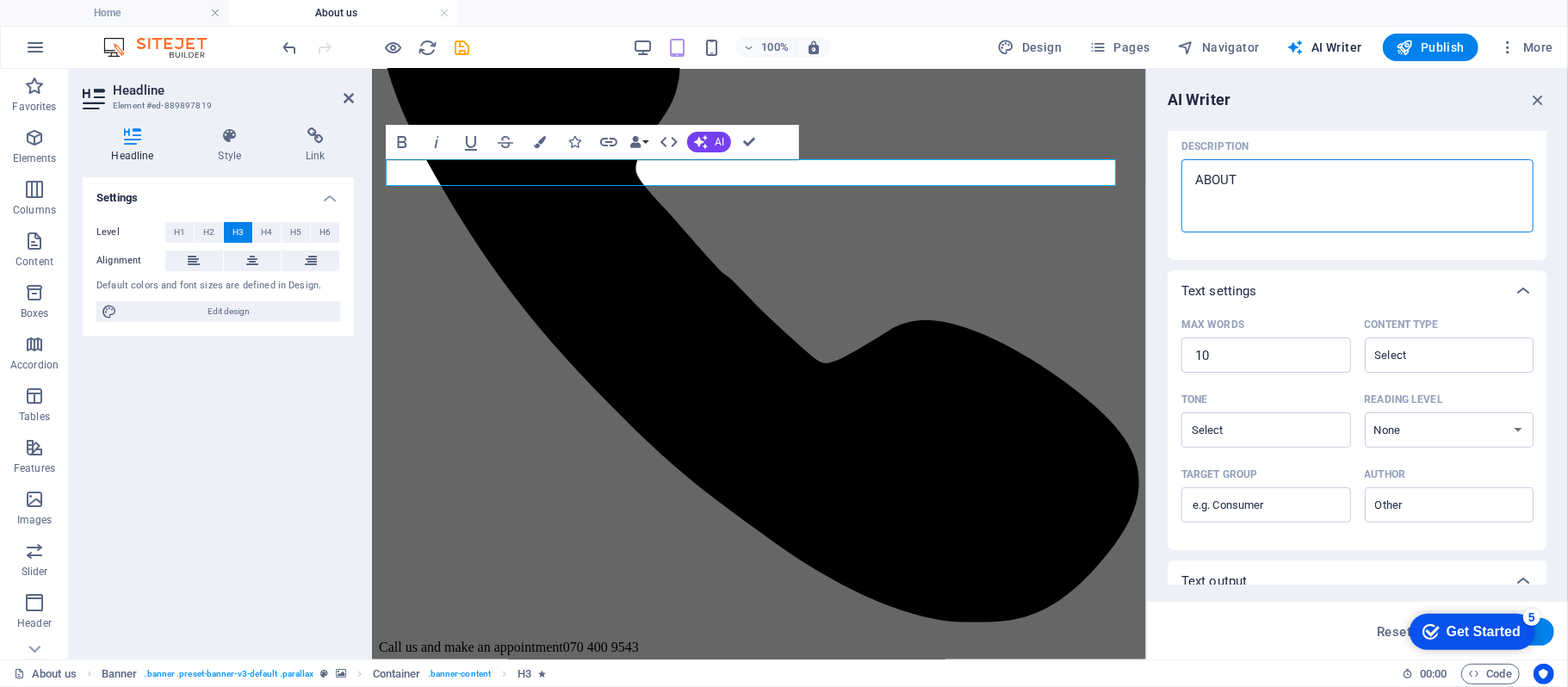
type textarea "ABOUT U"
type textarea "x"
type textarea "ABOUT US"
type textarea "x"
type textarea "ABOUT US"
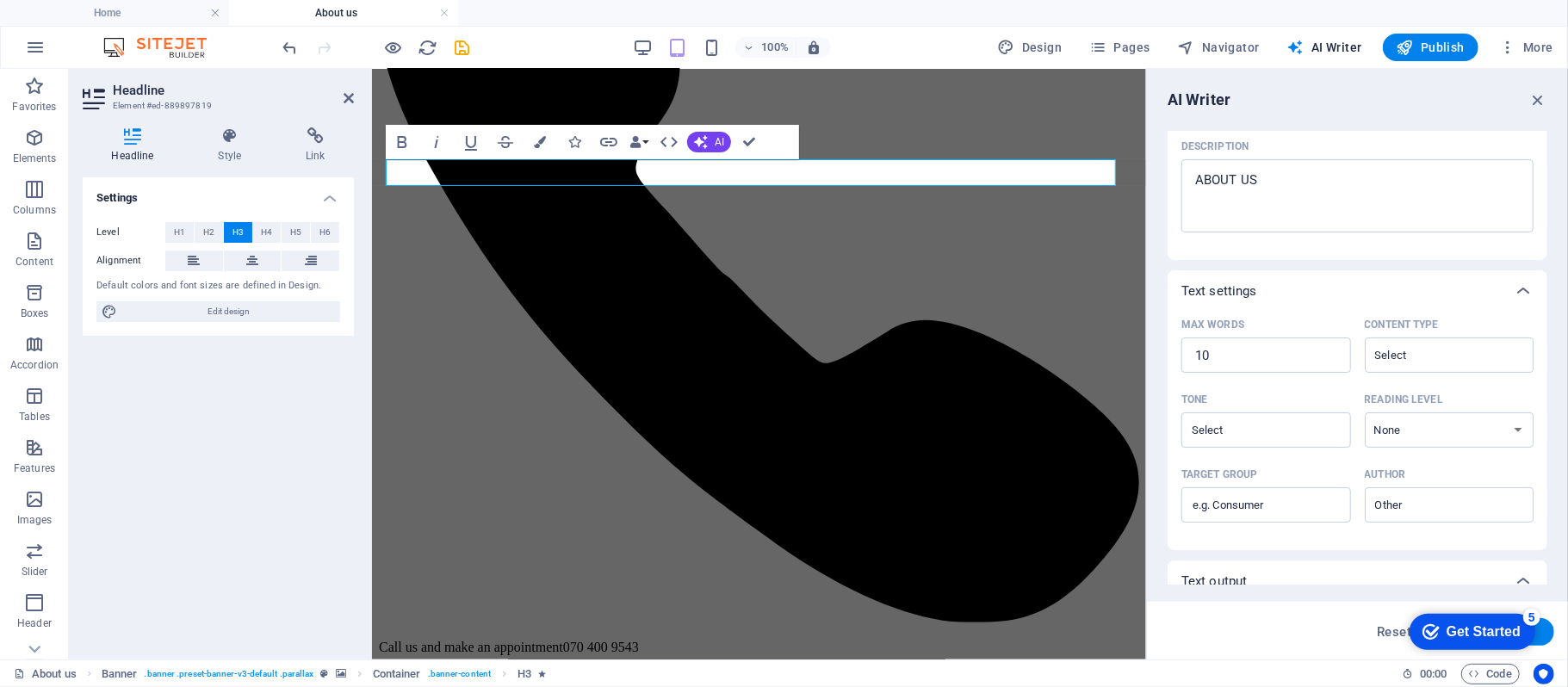
click at [1543, 628] on button "Generate text" at bounding box center [1494, 633] width 119 height 28
type textarea "x"
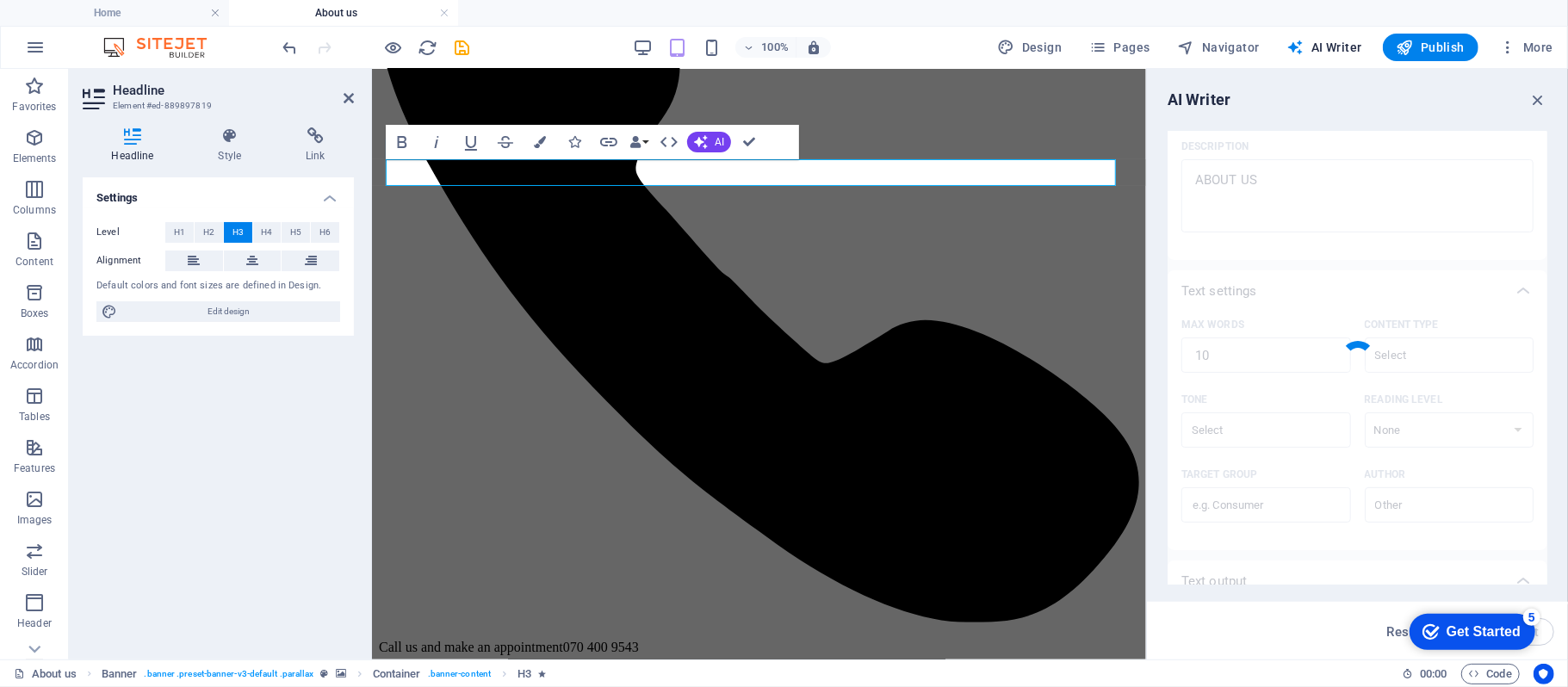
type textarea "x"
type textarea "Learn more about our mission and values."
type textarea "x"
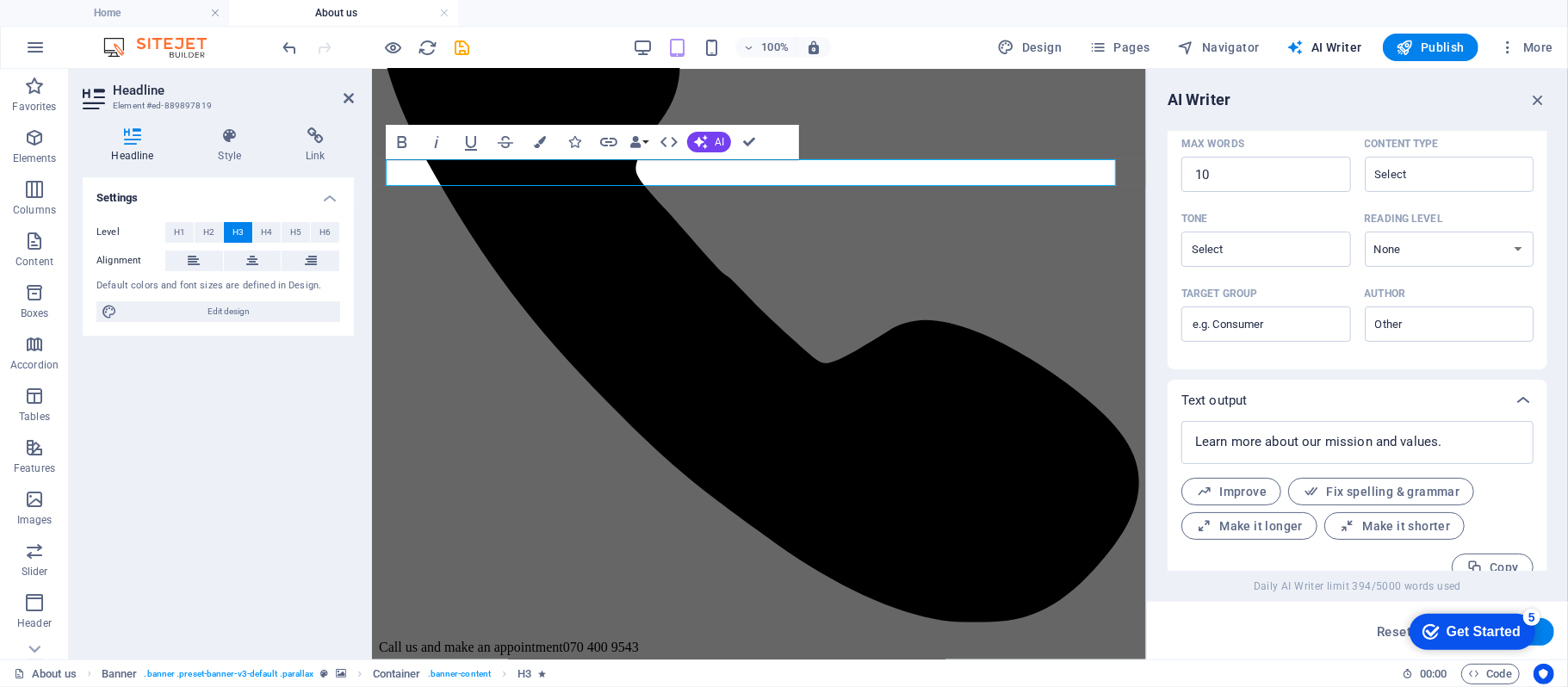
scroll to position [423, 0]
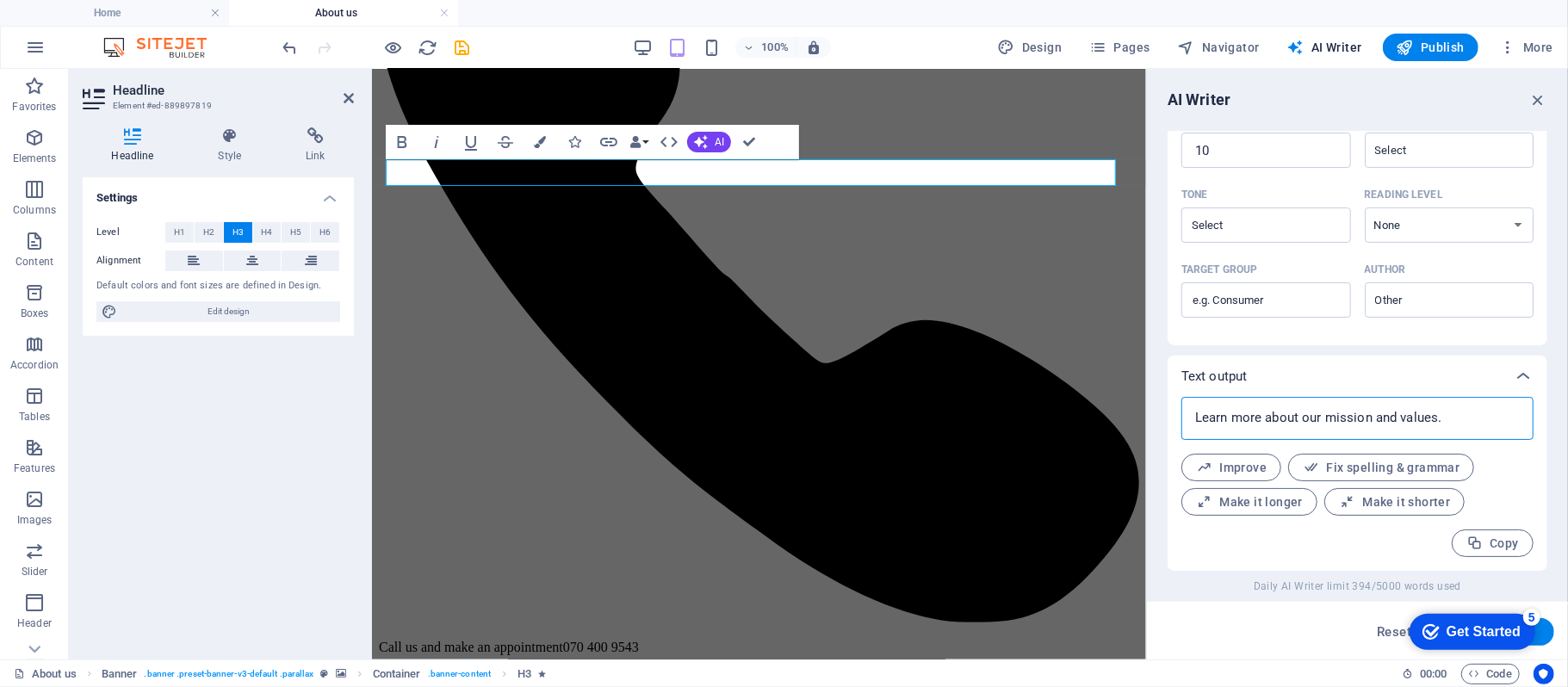
drag, startPoint x: 1448, startPoint y: 417, endPoint x: 1195, endPoint y: 419, distance: 253.0
click at [1195, 419] on textarea "Learn more about our mission and values." at bounding box center [1357, 419] width 335 height 26
type textarea "x"
drag, startPoint x: 700, startPoint y: 173, endPoint x: 667, endPoint y: 197, distance: 40.8
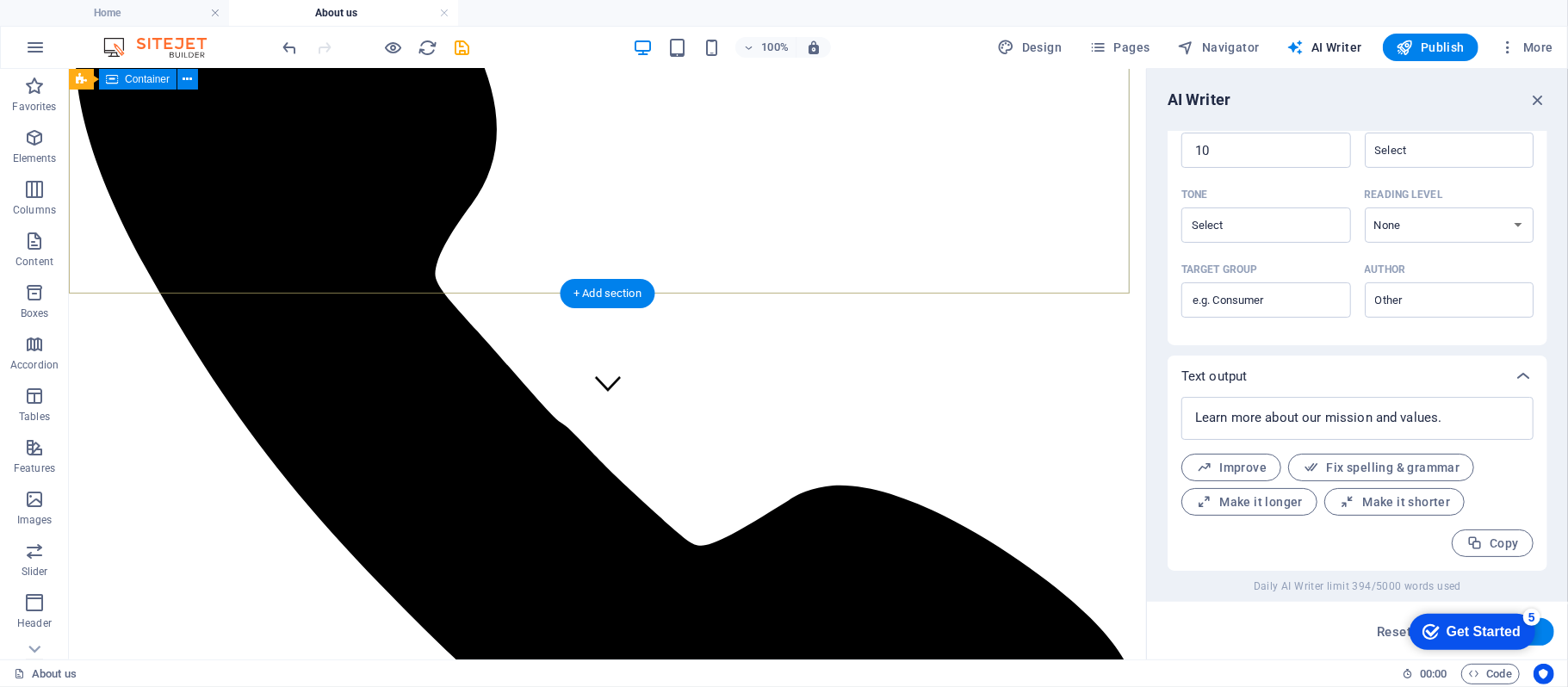
scroll to position [0, 0]
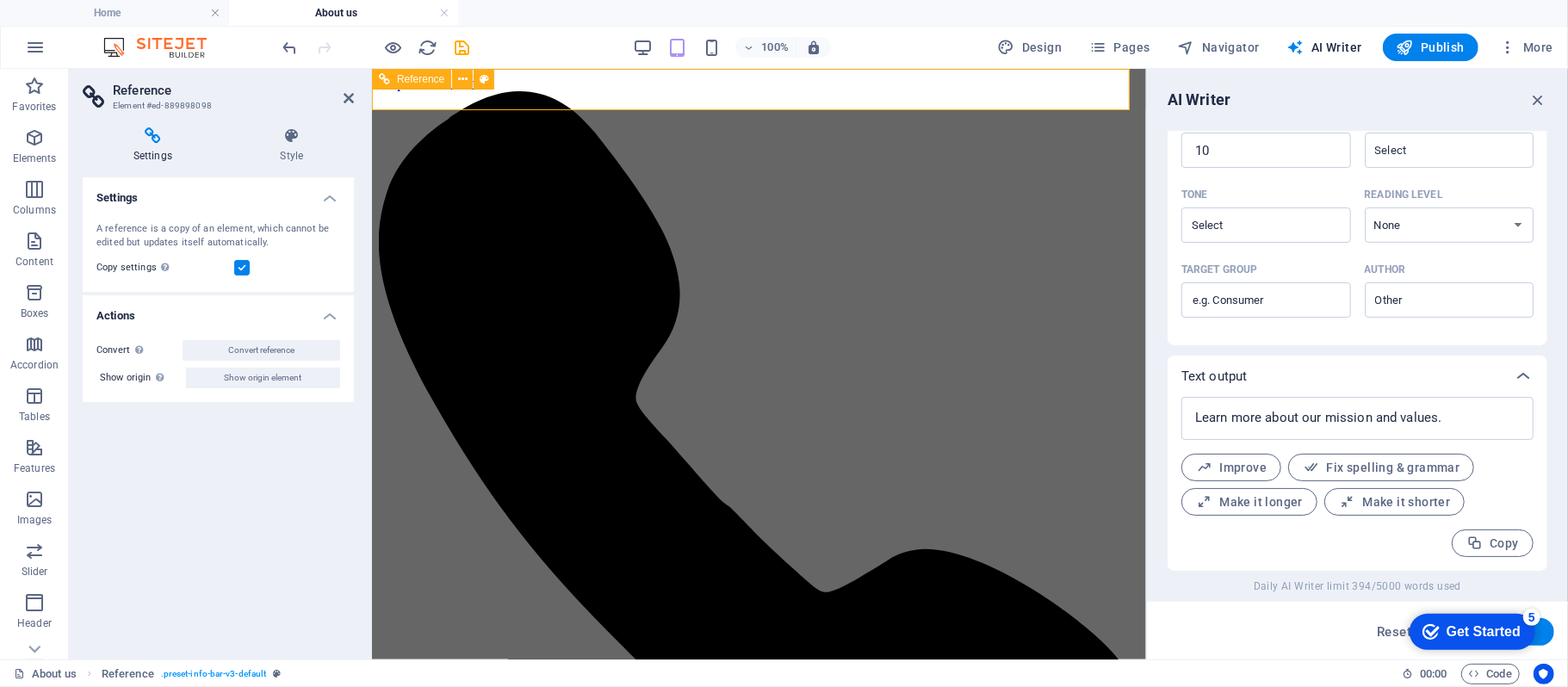
click at [343, 93] on icon at bounding box center [348, 99] width 10 height 14
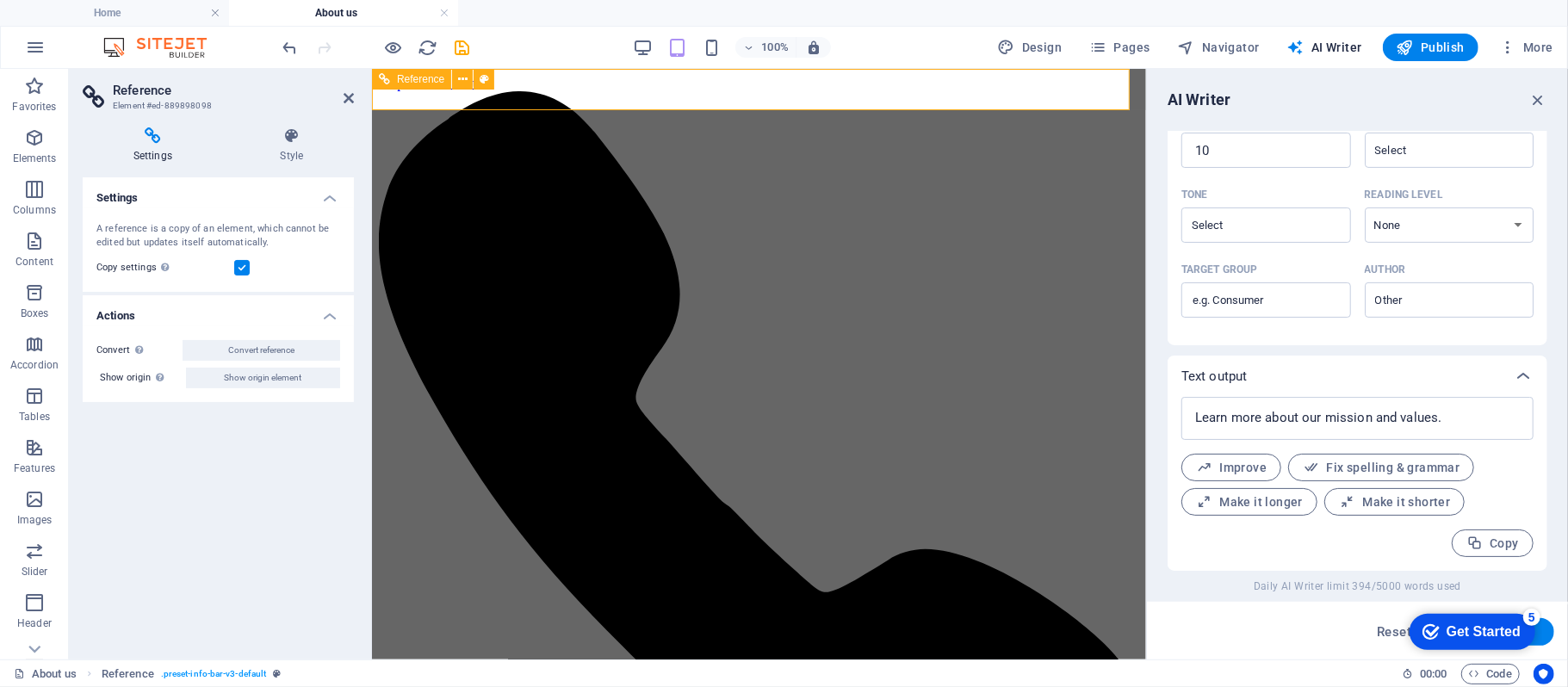
click at [1104, 41] on icon "button" at bounding box center [1097, 46] width 17 height 17
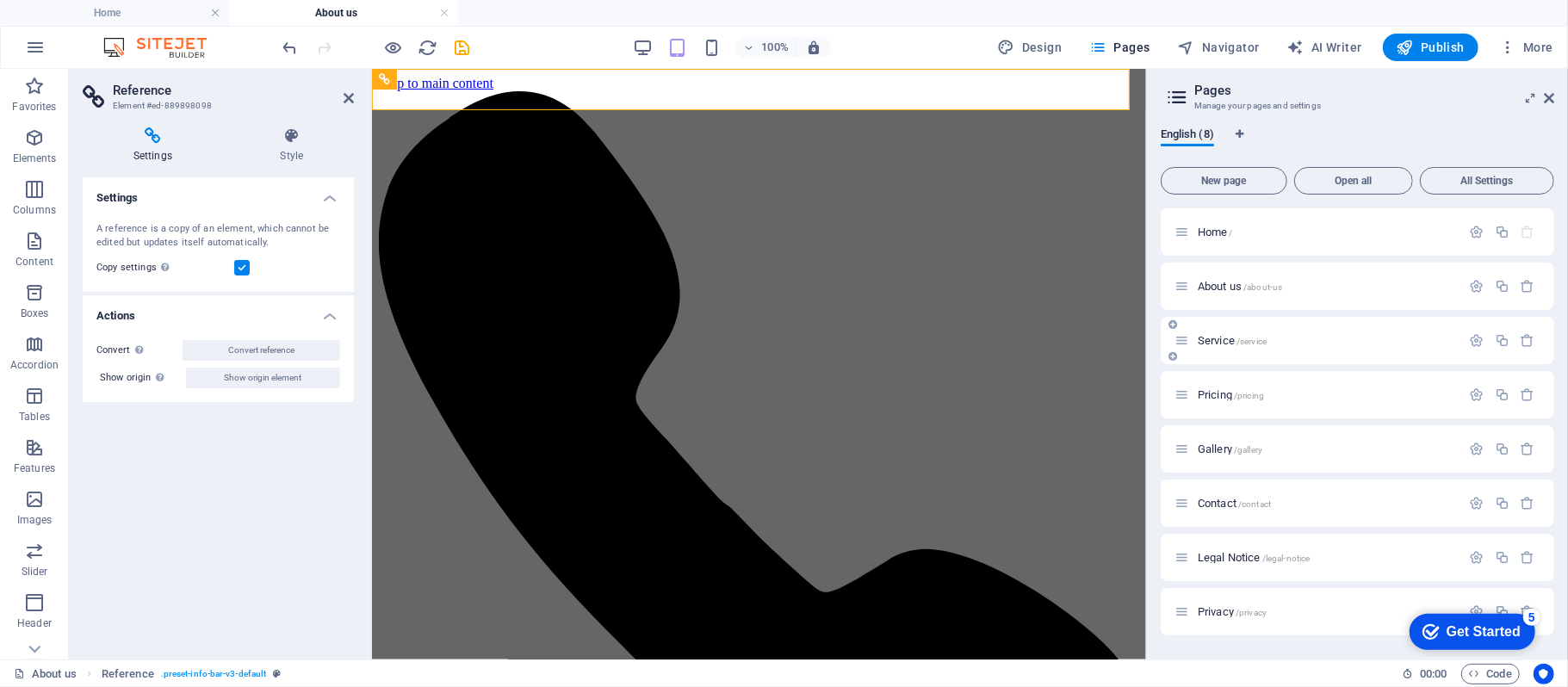
click at [1221, 340] on span "Service /service" at bounding box center [1232, 341] width 69 height 13
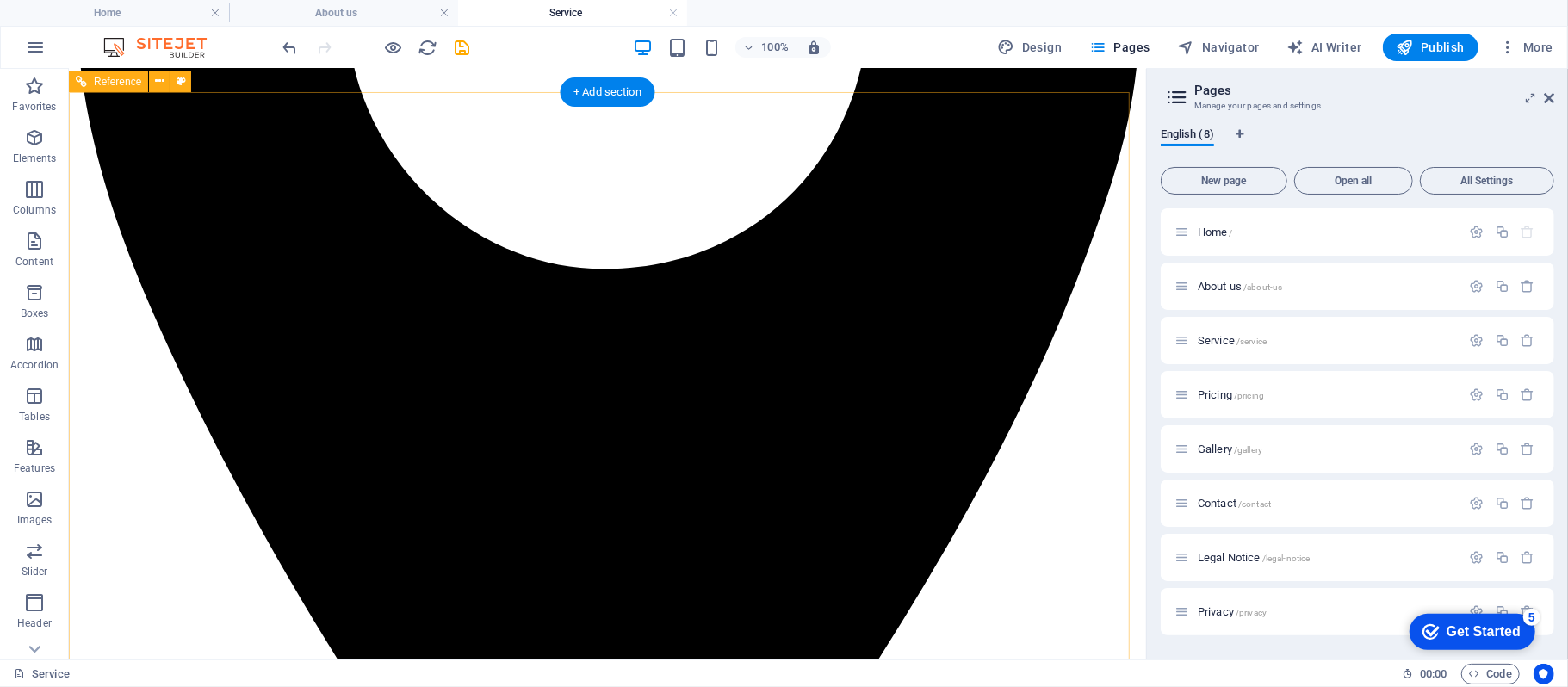
scroll to position [1799, 0]
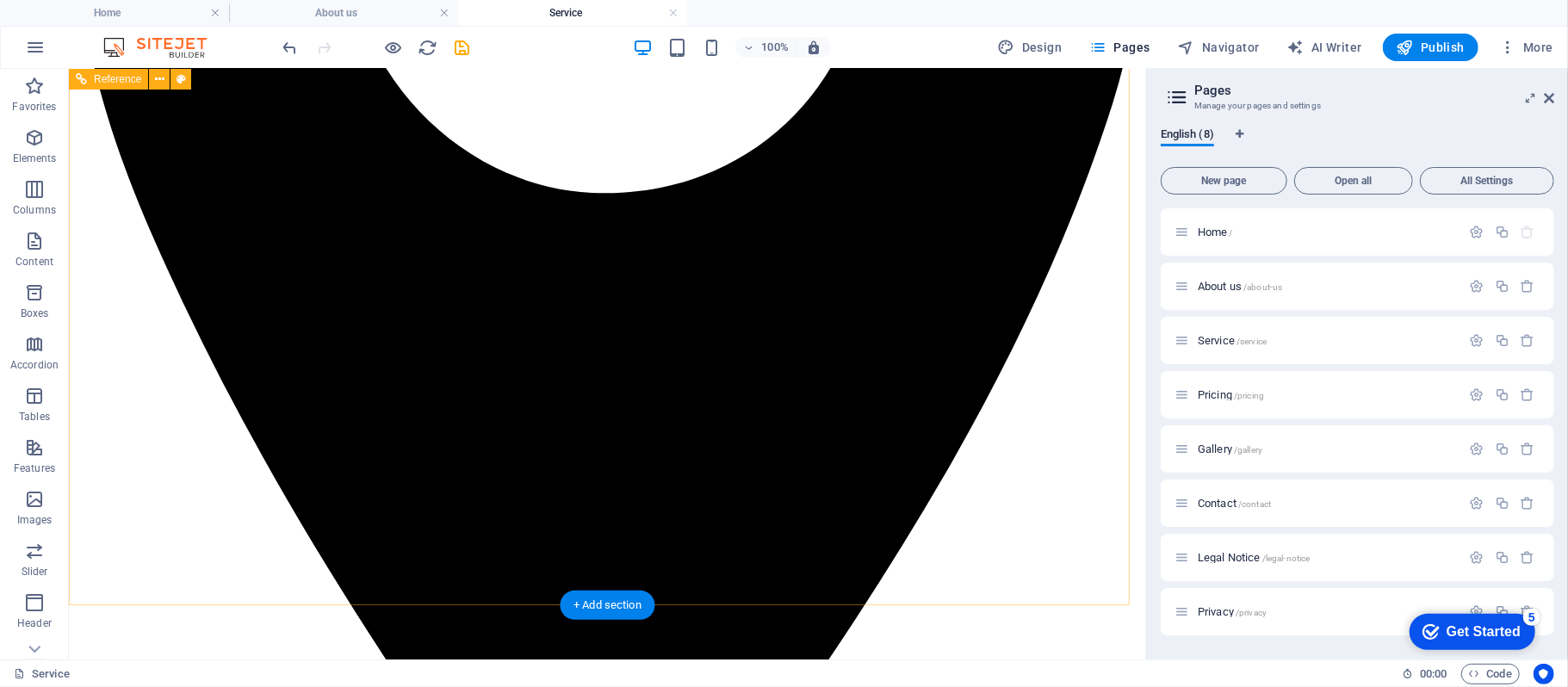
drag, startPoint x: 817, startPoint y: 330, endPoint x: 837, endPoint y: 341, distance: 22.8
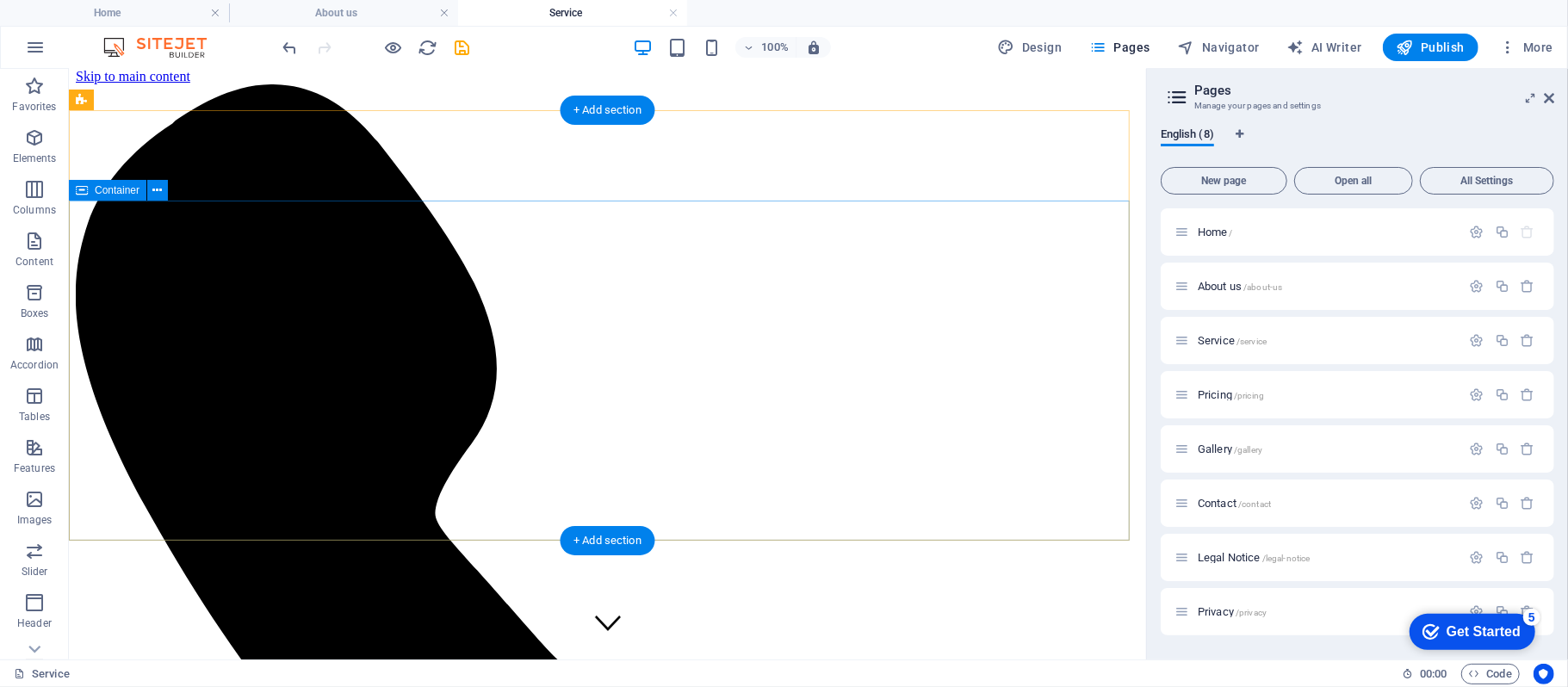
scroll to position [0, 0]
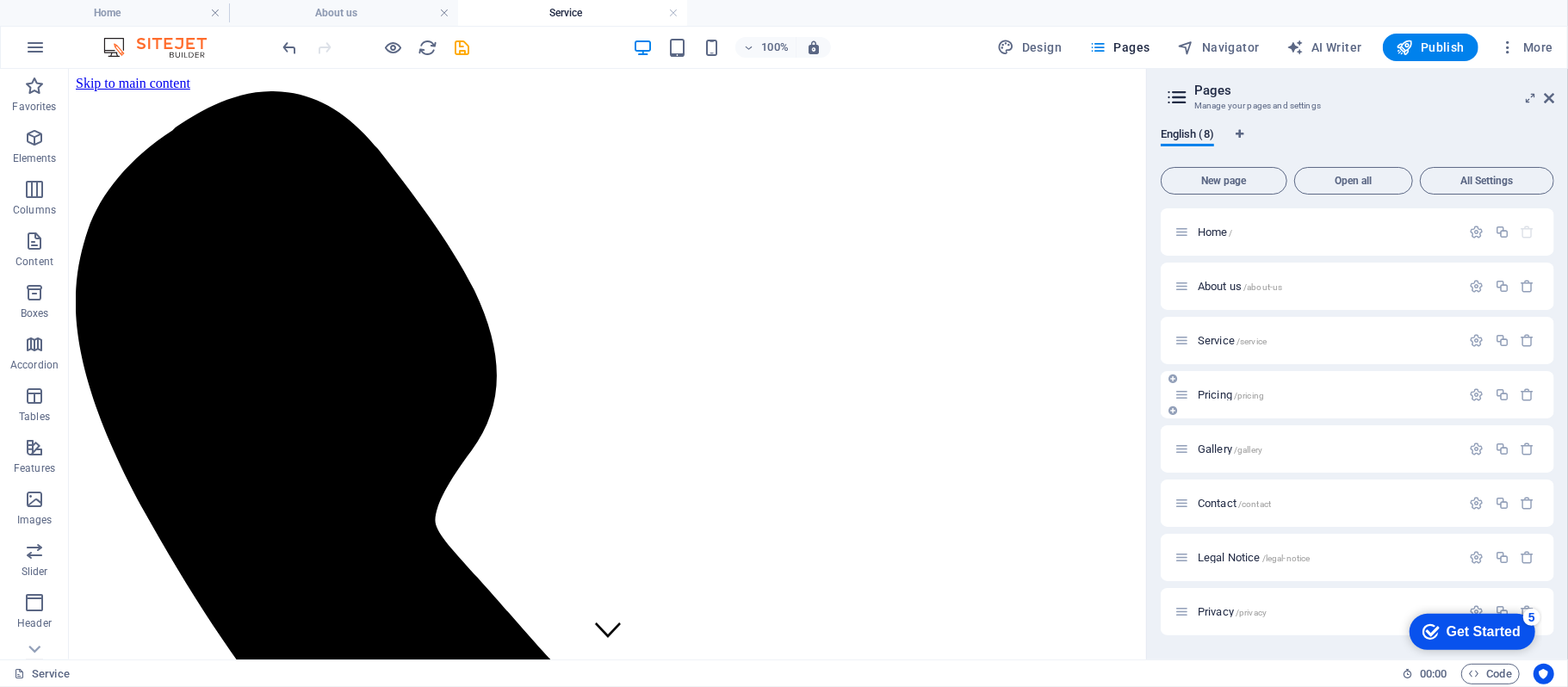
click at [1224, 395] on span "Pricing /pricing" at bounding box center [1231, 395] width 66 height 13
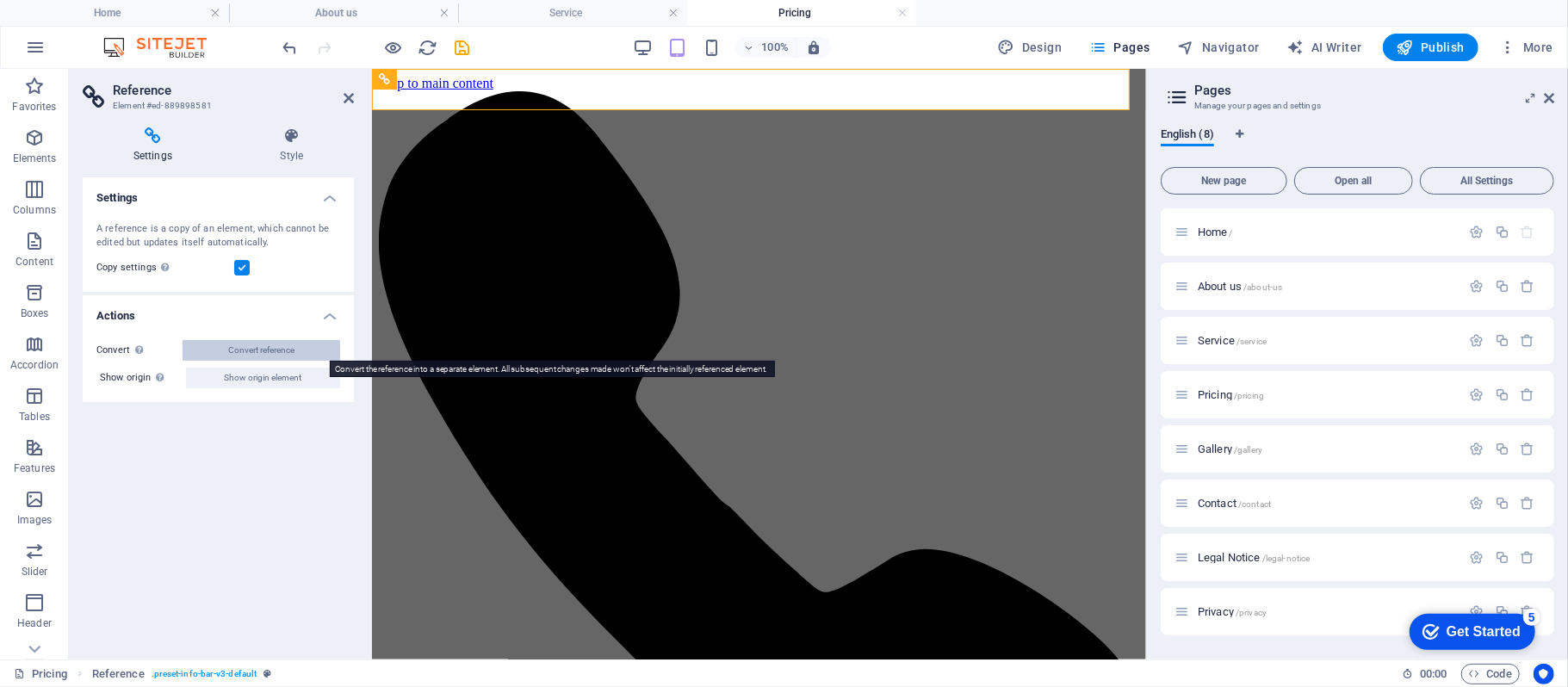
click at [300, 348] on button "Convert reference" at bounding box center [261, 350] width 158 height 21
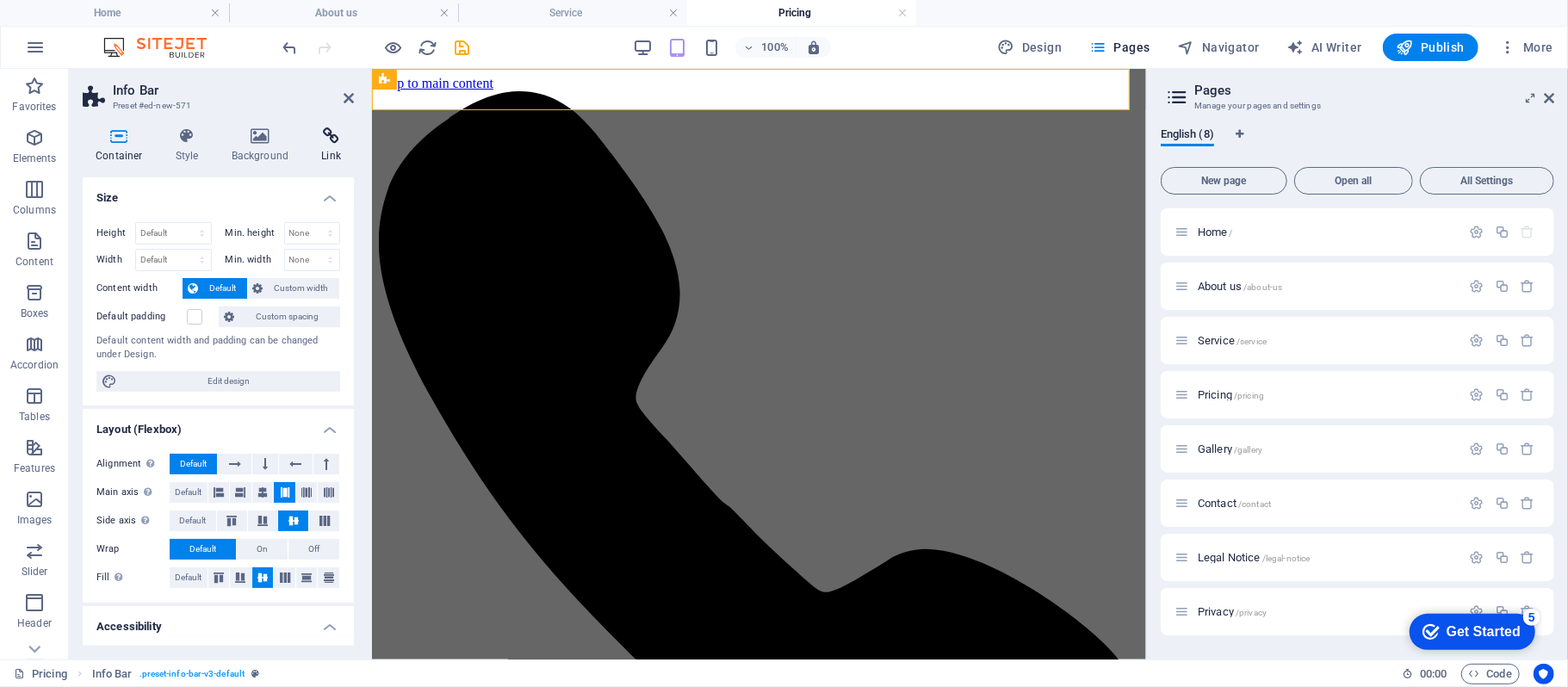
click at [335, 150] on h4 "Link" at bounding box center [331, 145] width 45 height 37
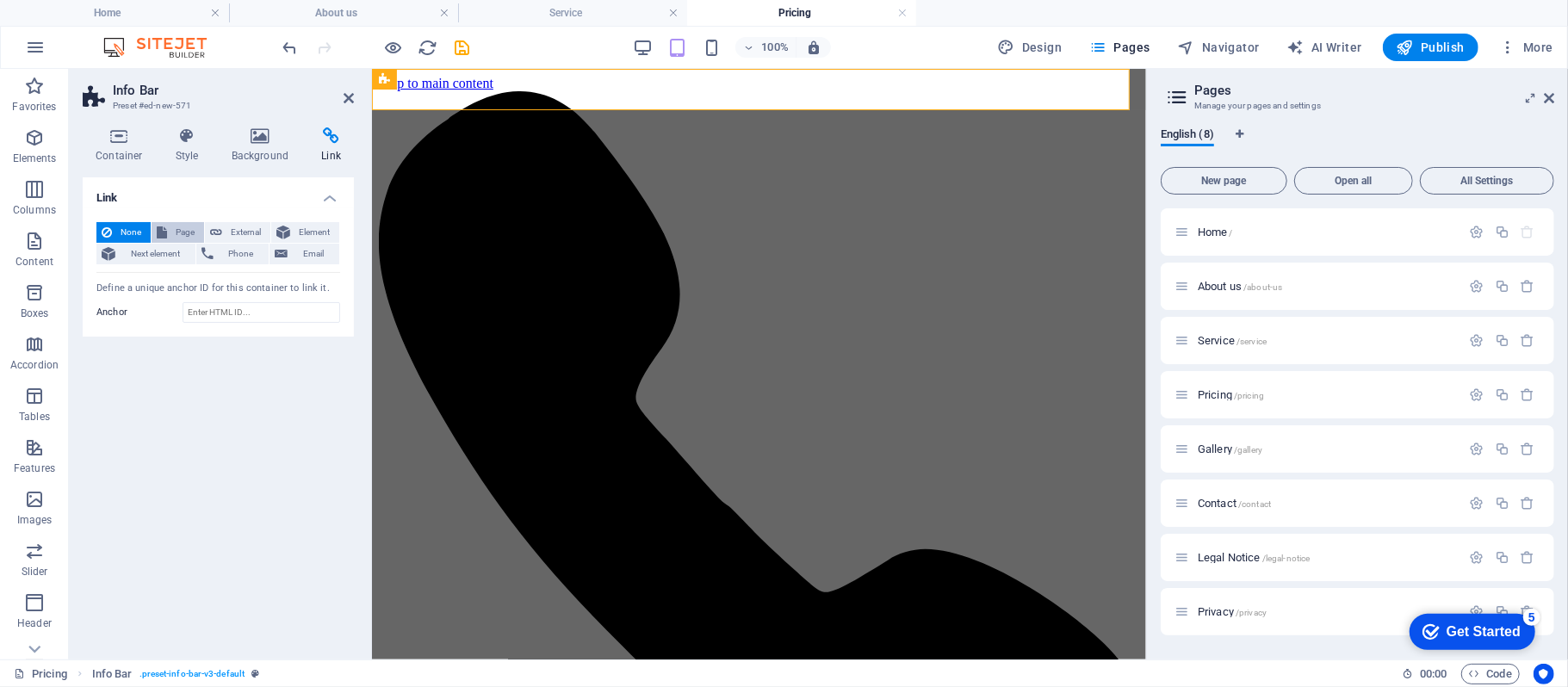
click at [183, 231] on span "Page" at bounding box center [186, 232] width 27 height 21
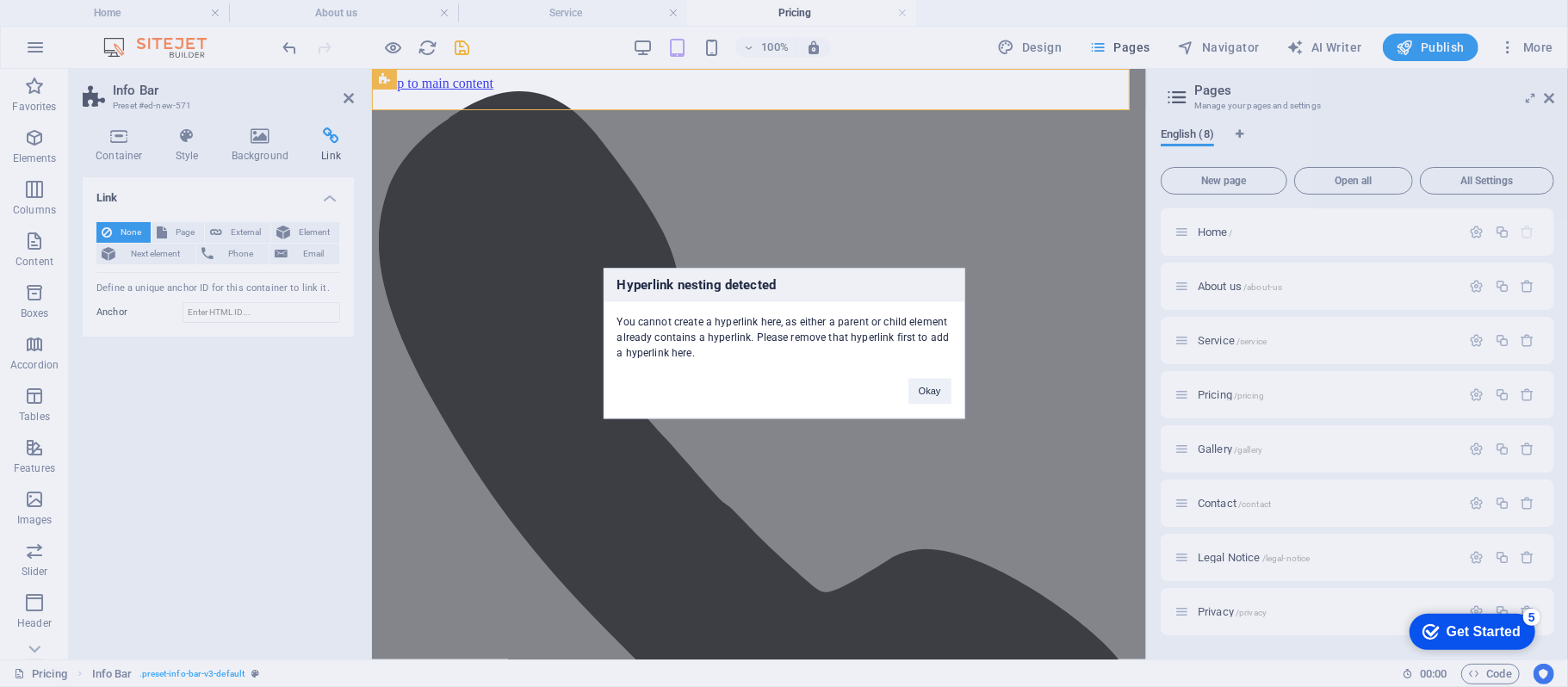
click at [228, 231] on div "Hyperlink nesting detected You cannot create a hyperlink here, as either a pare…" at bounding box center [784, 344] width 1568 height 687
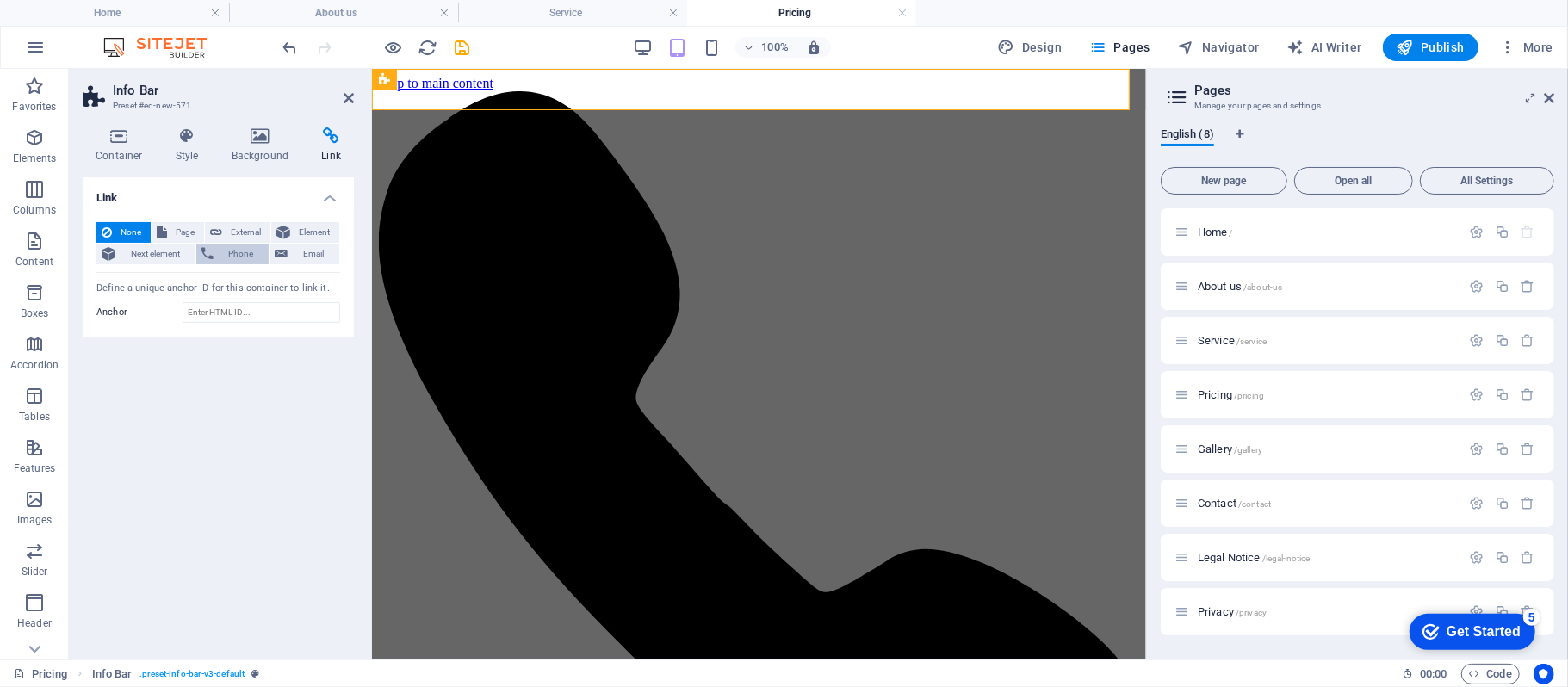
click at [240, 255] on span "Phone" at bounding box center [242, 254] width 45 height 21
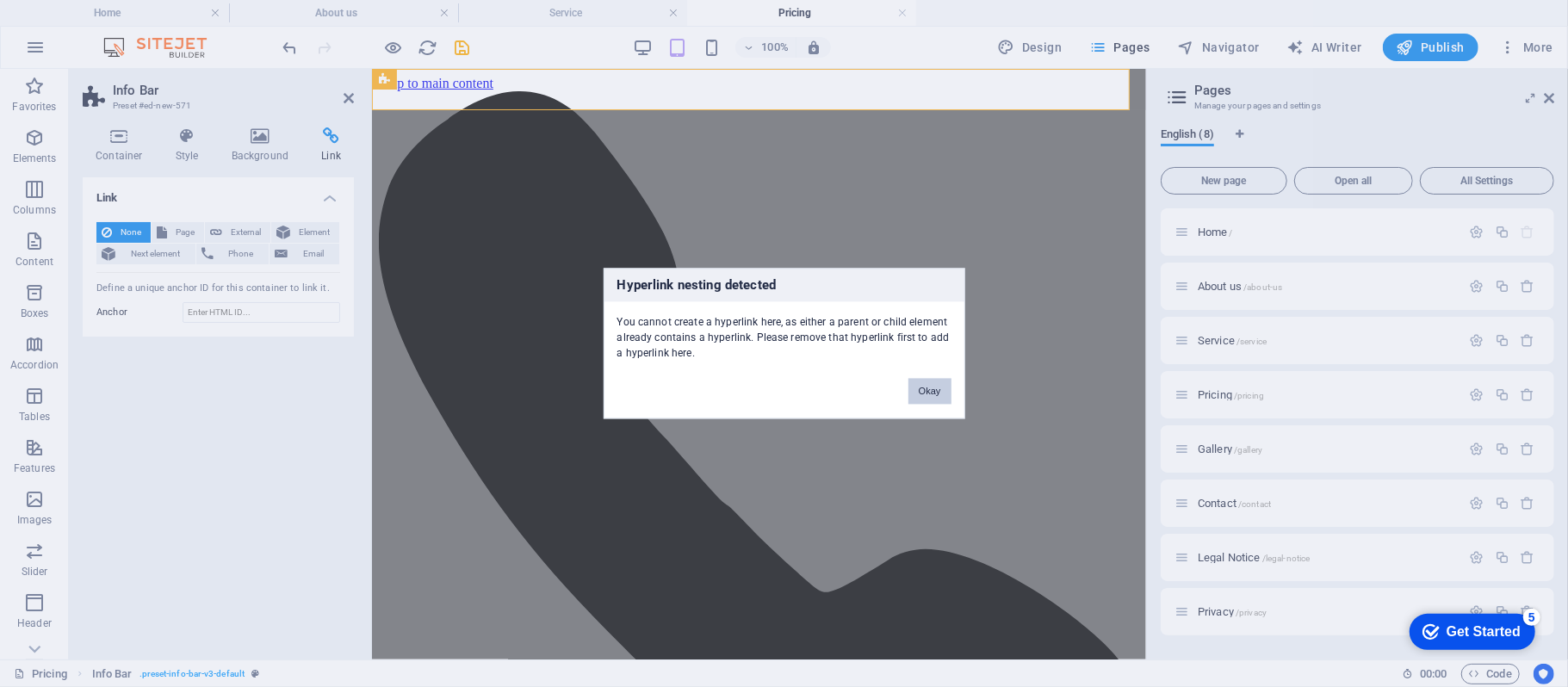
drag, startPoint x: 920, startPoint y: 389, endPoint x: 545, endPoint y: 318, distance: 381.7
click at [920, 389] on button "Okay" at bounding box center [931, 392] width 43 height 26
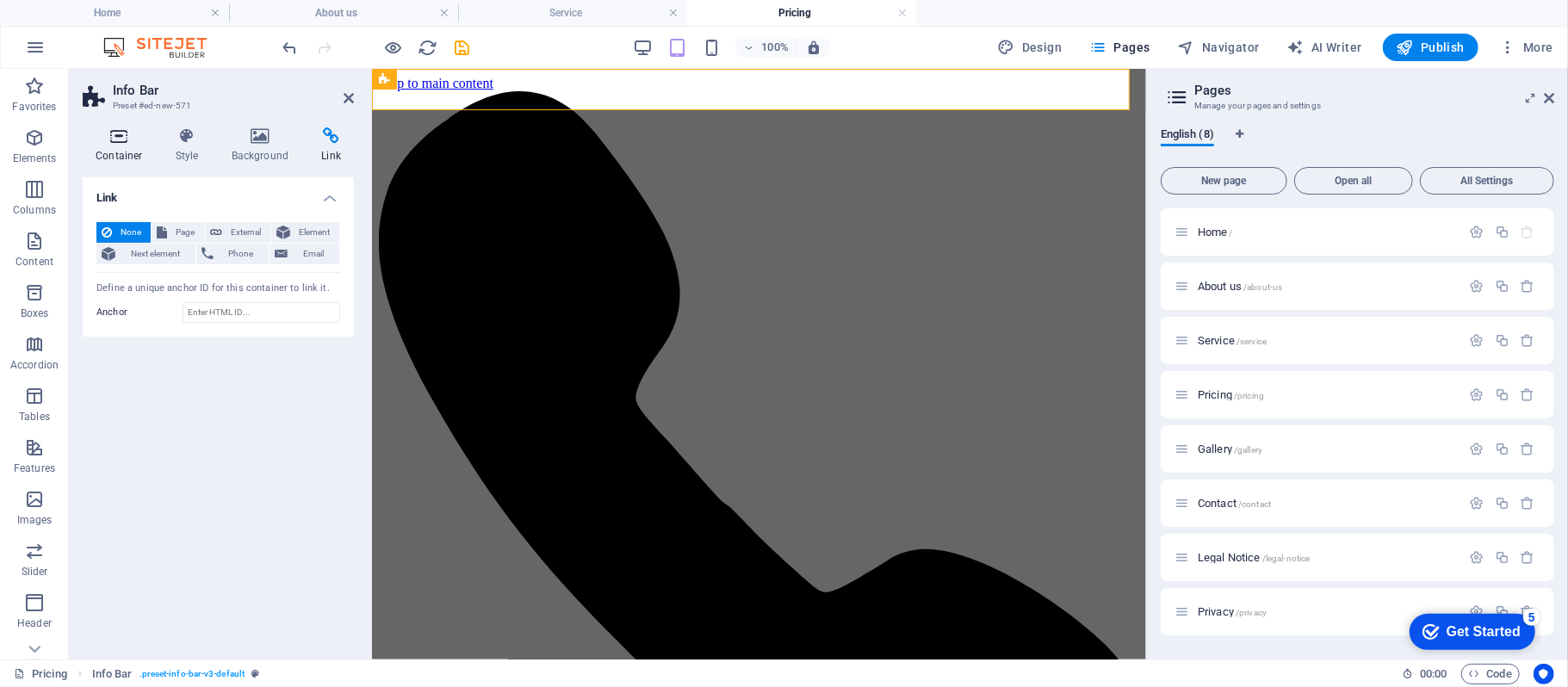
click at [136, 145] on h4 "Container" at bounding box center [122, 145] width 80 height 37
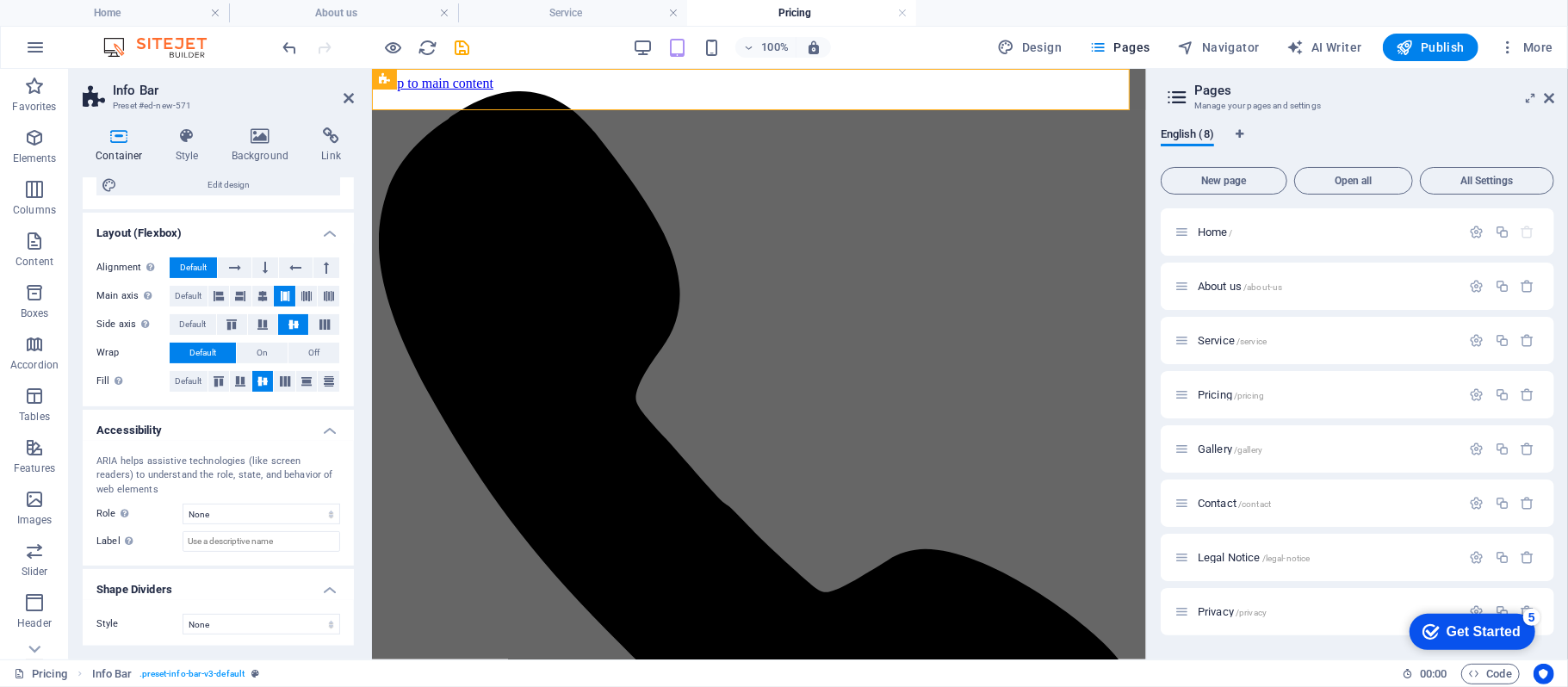
scroll to position [199, 0]
click at [326, 583] on h4 "Shape Dividers" at bounding box center [218, 580] width 271 height 31
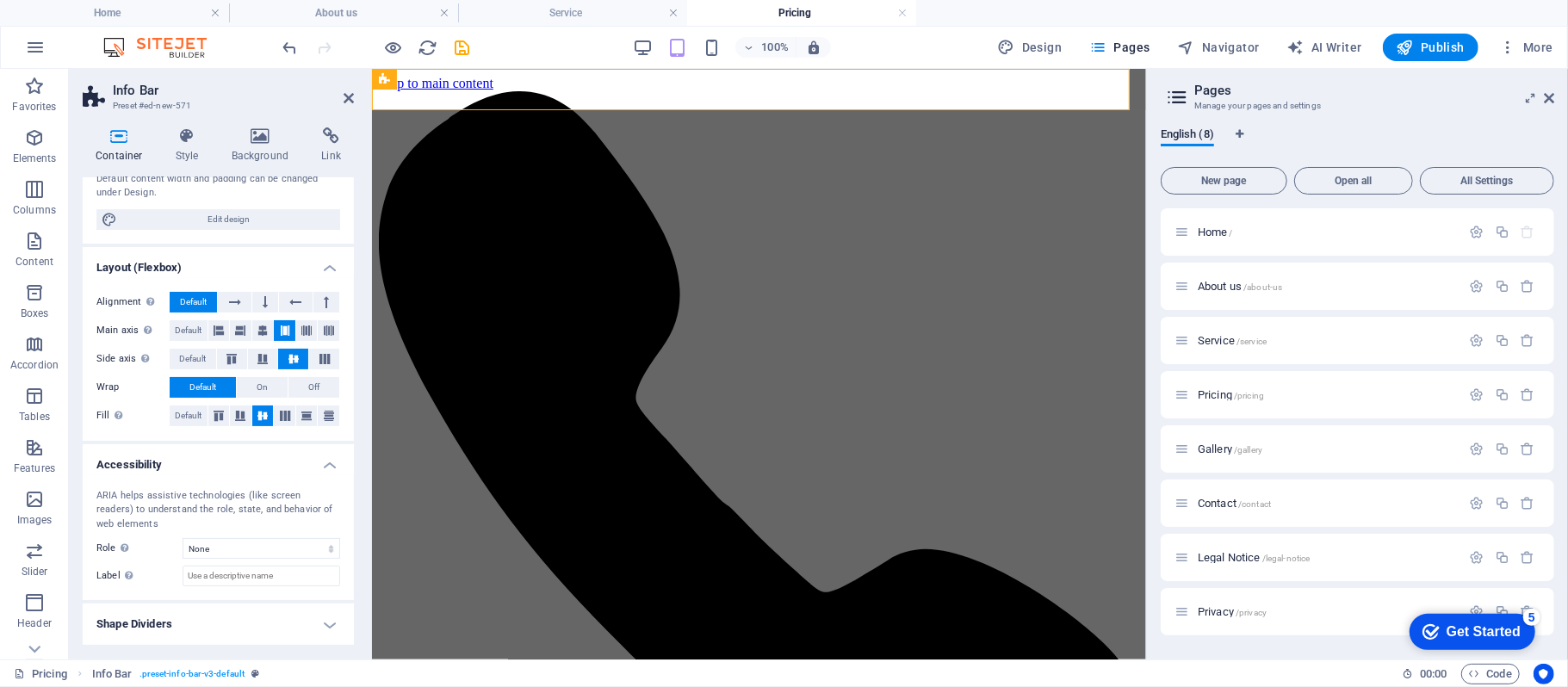
click at [328, 466] on h4 "Accessibility" at bounding box center [218, 459] width 271 height 31
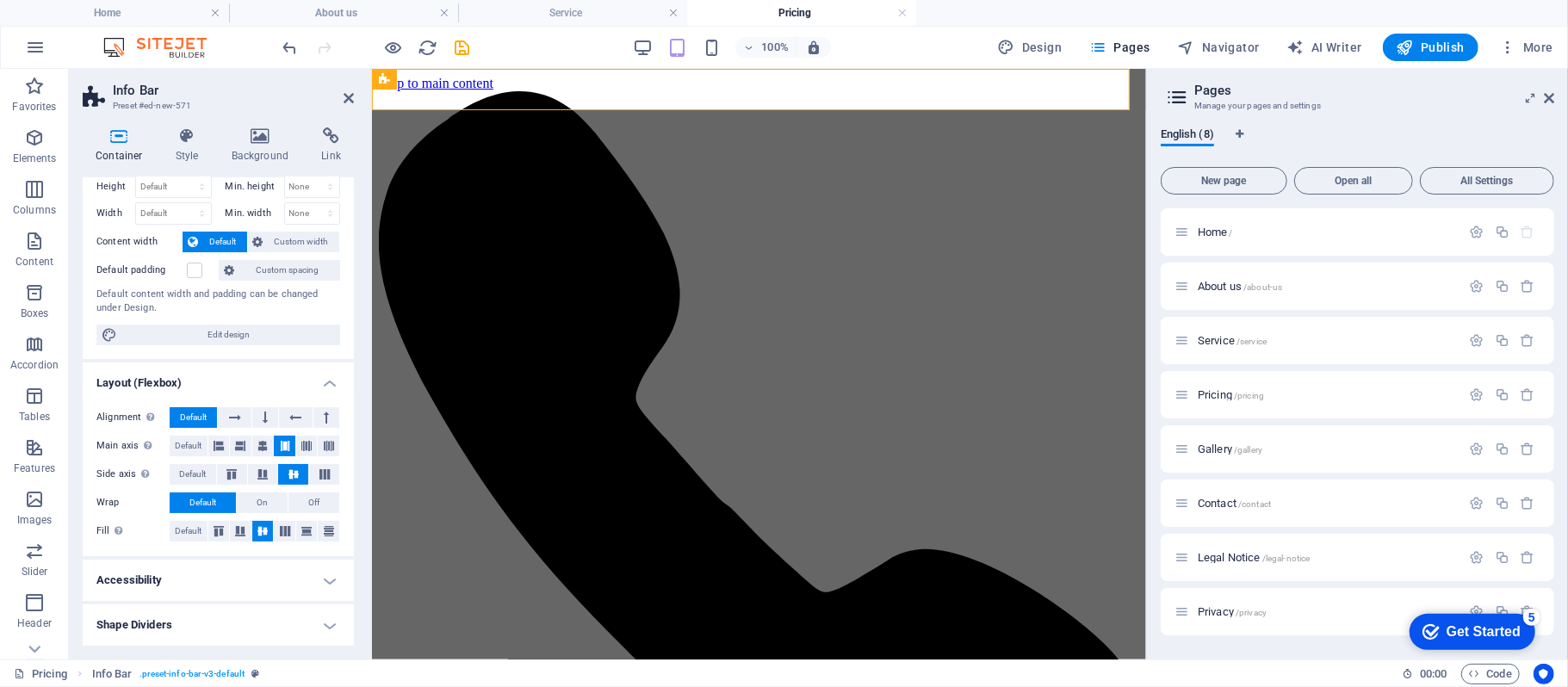
scroll to position [0, 0]
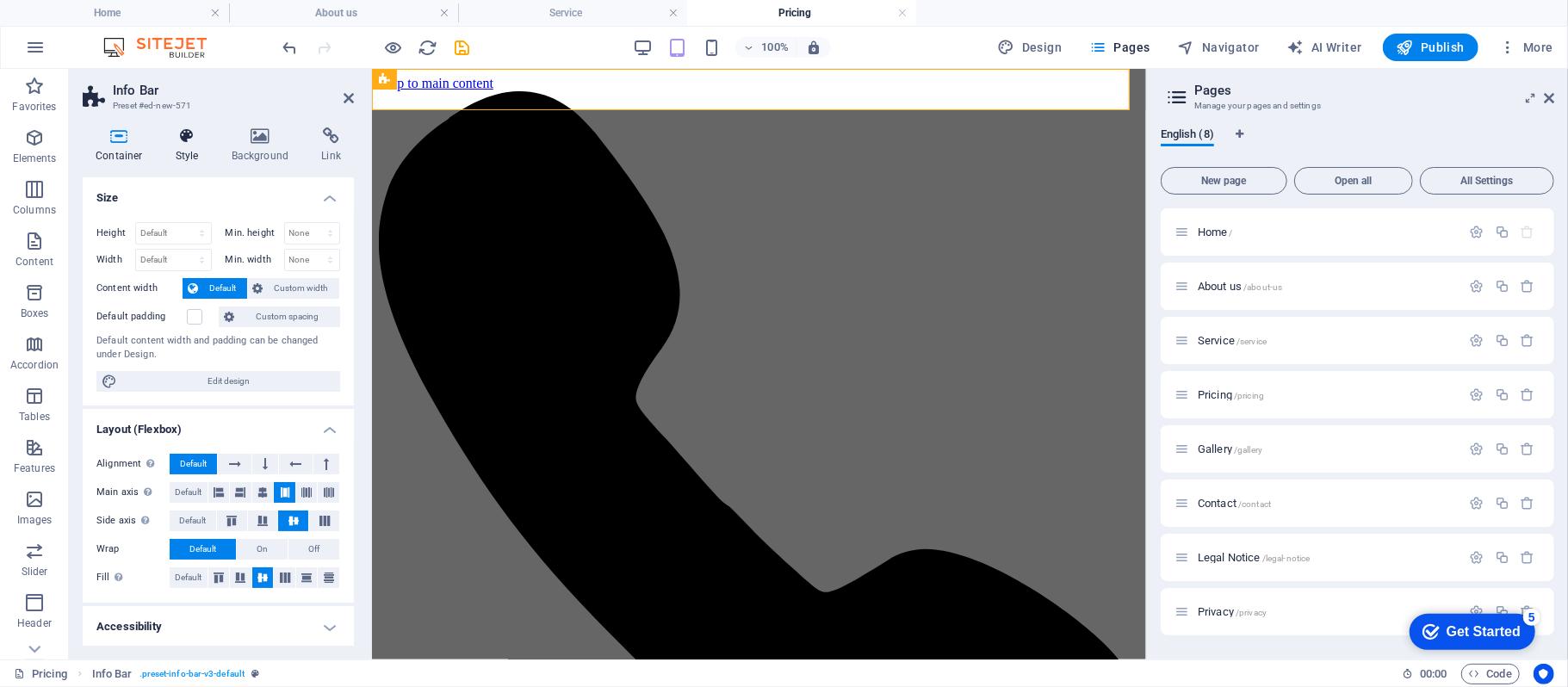
click at [184, 143] on icon at bounding box center [187, 135] width 49 height 17
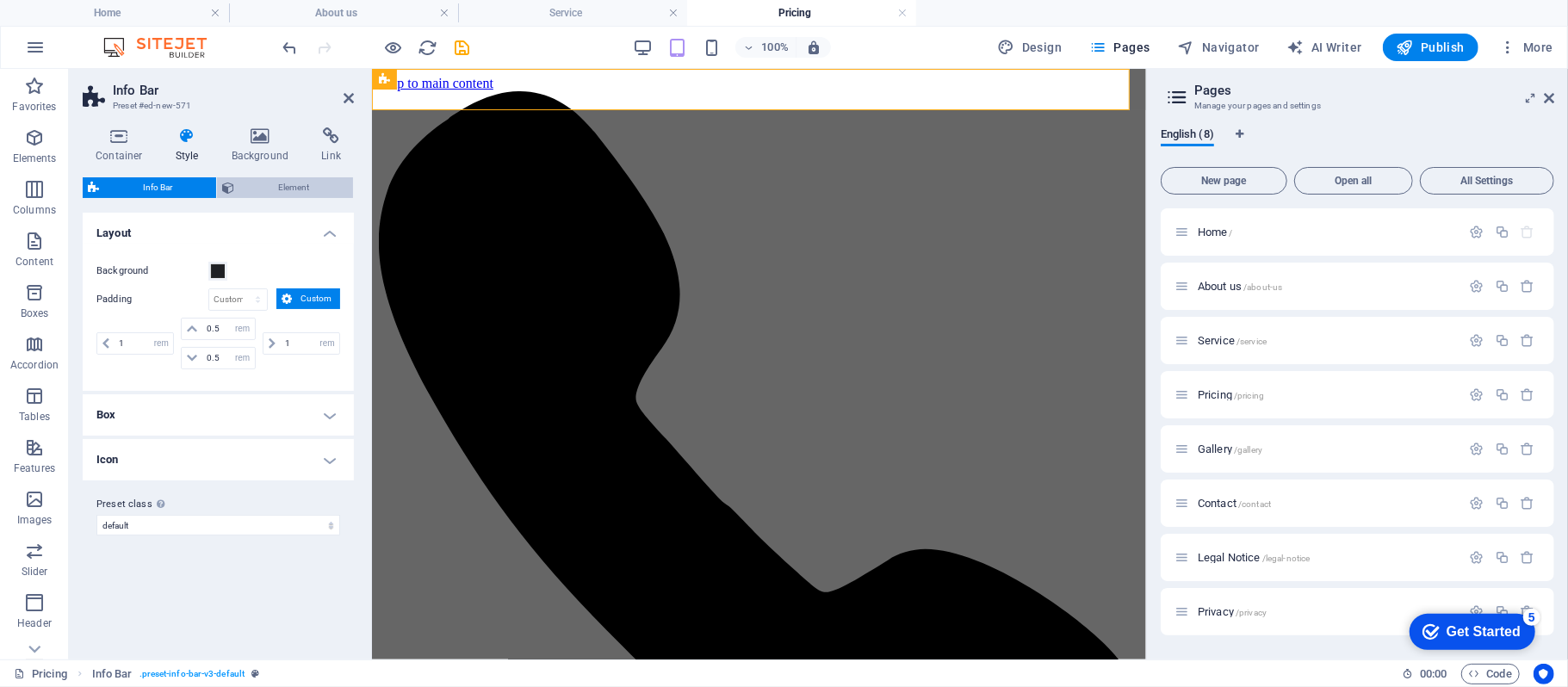
click at [294, 187] on span "Element" at bounding box center [294, 188] width 109 height 21
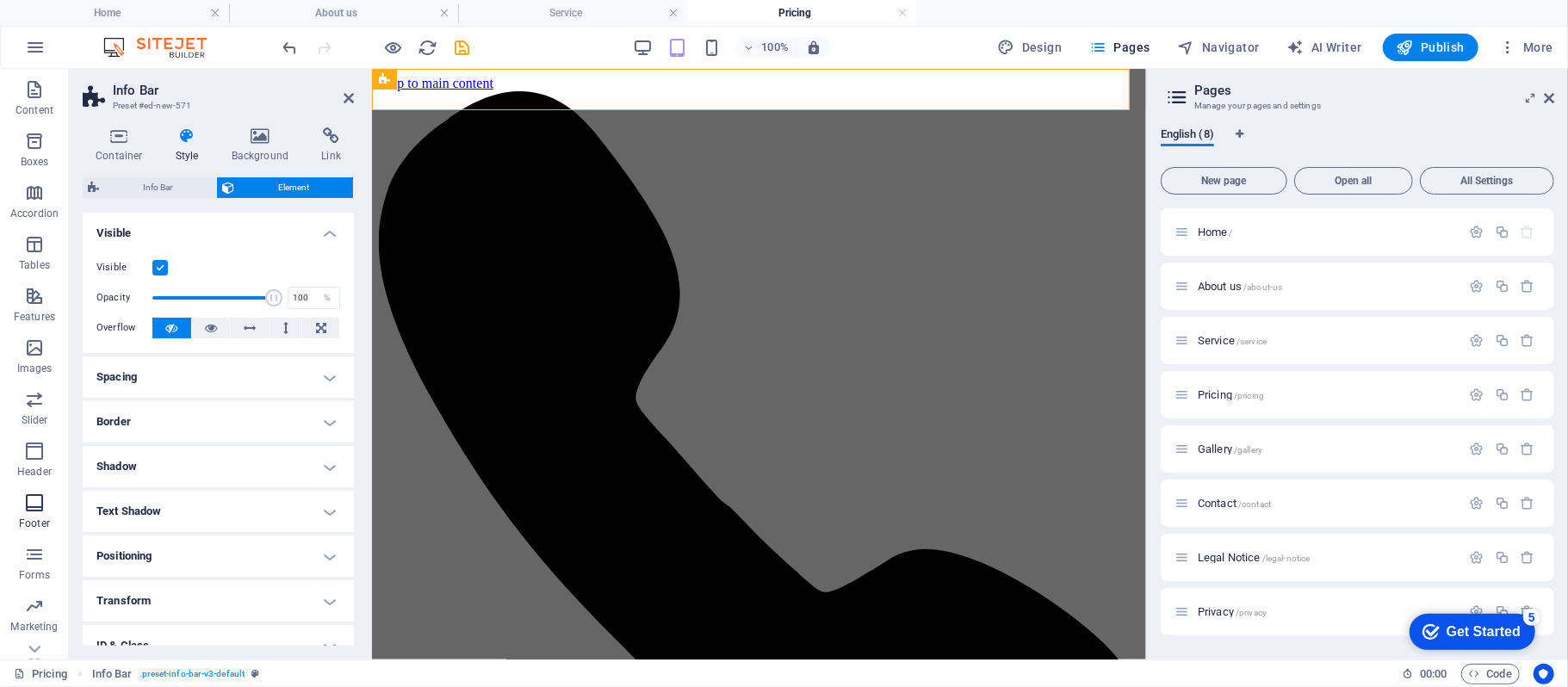
scroll to position [184, 0]
click at [37, 424] on icon "button" at bounding box center [34, 420] width 21 height 21
click at [37, 421] on icon "button" at bounding box center [34, 420] width 21 height 21
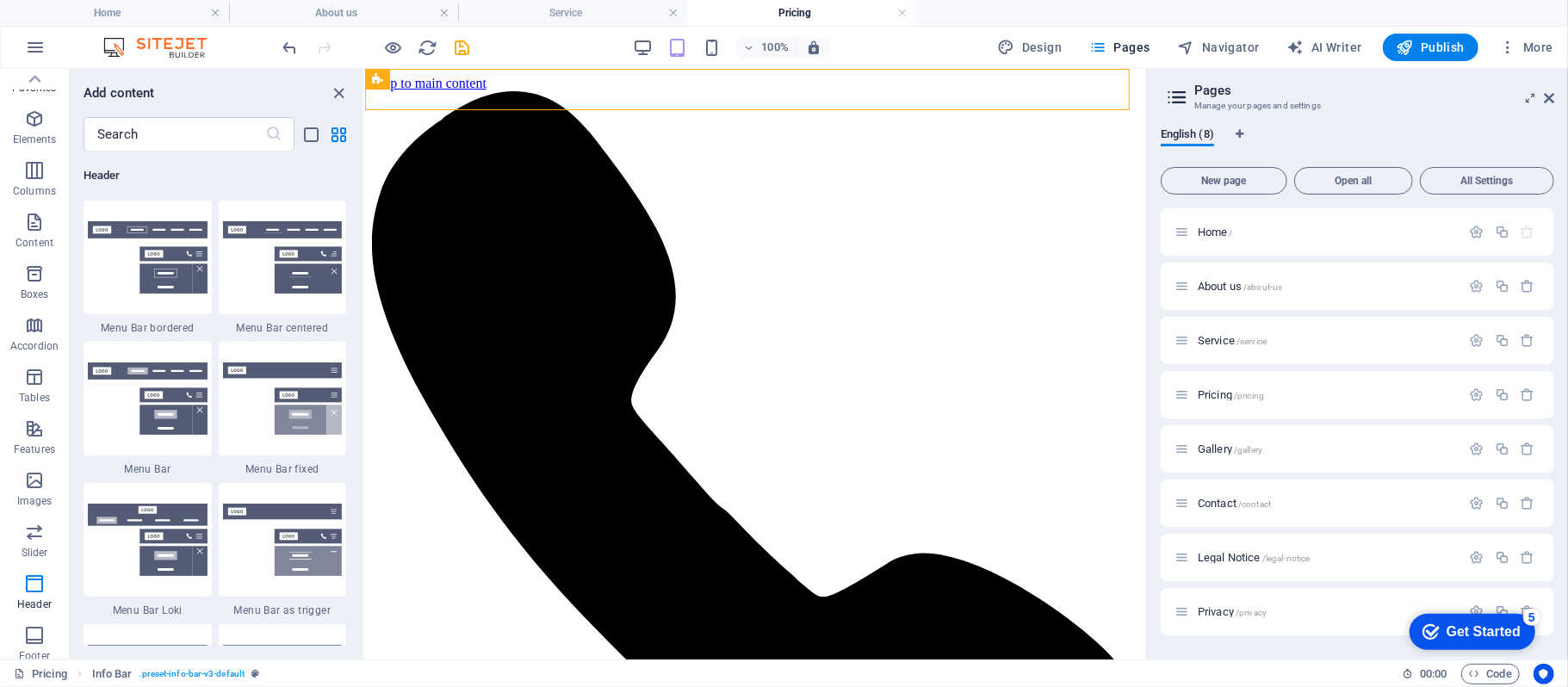
scroll to position [0, 0]
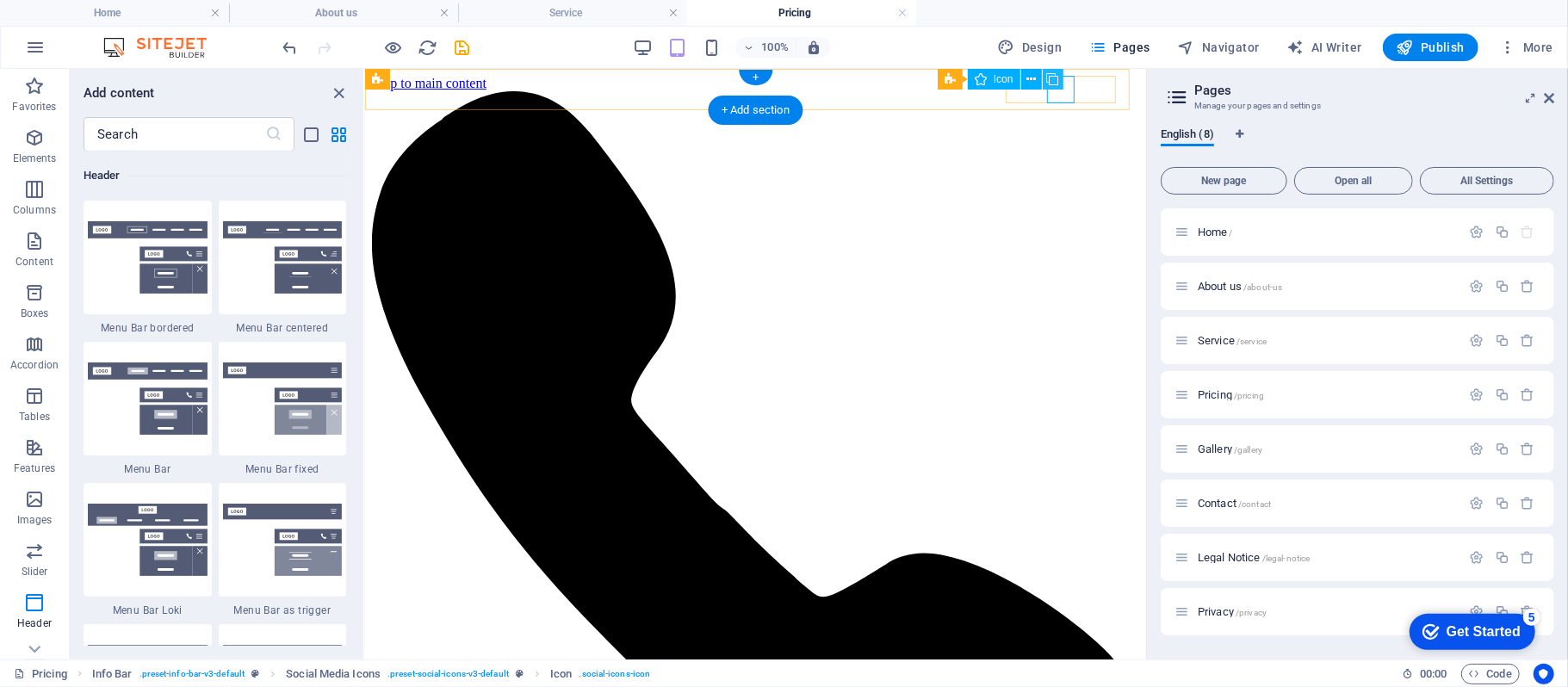
select select "xMidYMid"
select select "px"
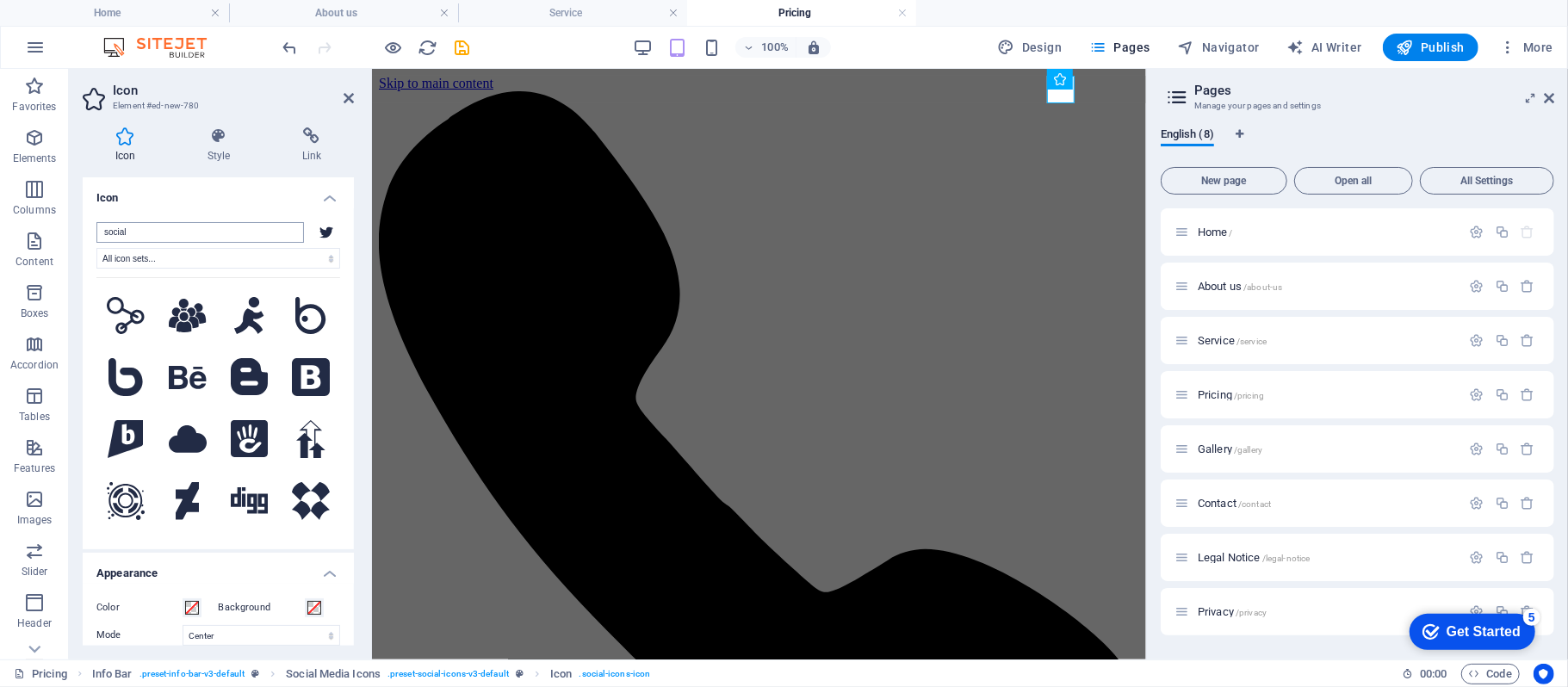
click at [200, 228] on input "social" at bounding box center [200, 232] width 207 height 21
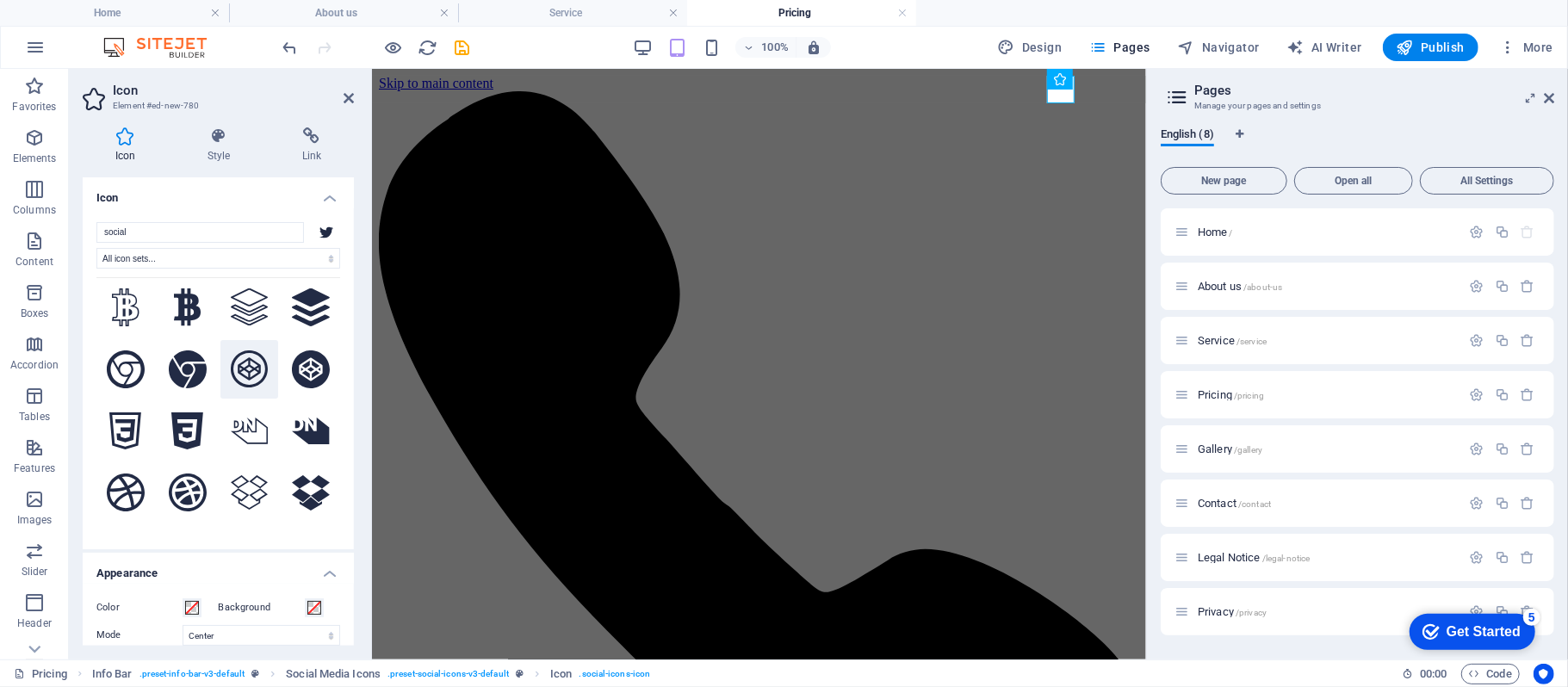
scroll to position [1837, 0]
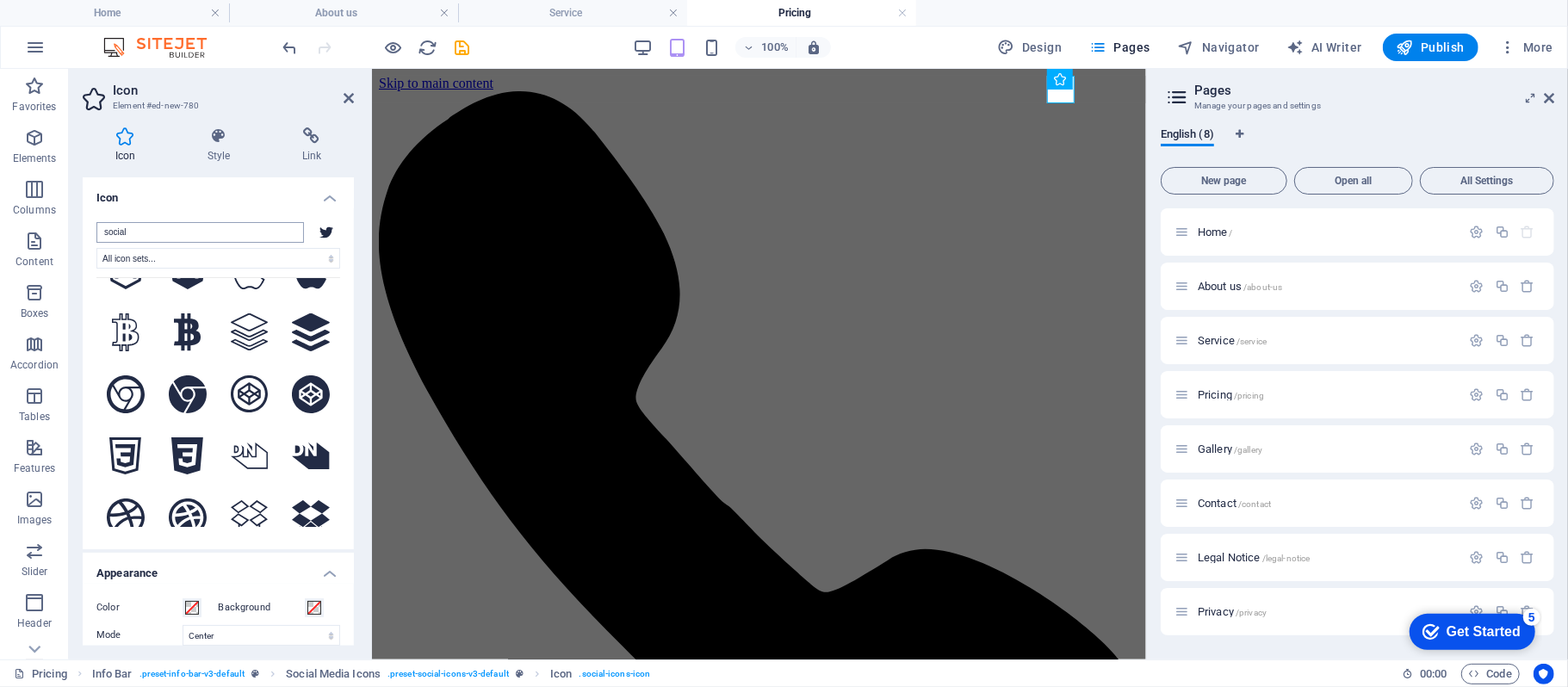
click at [220, 228] on input "social" at bounding box center [200, 232] width 207 height 21
type input "s"
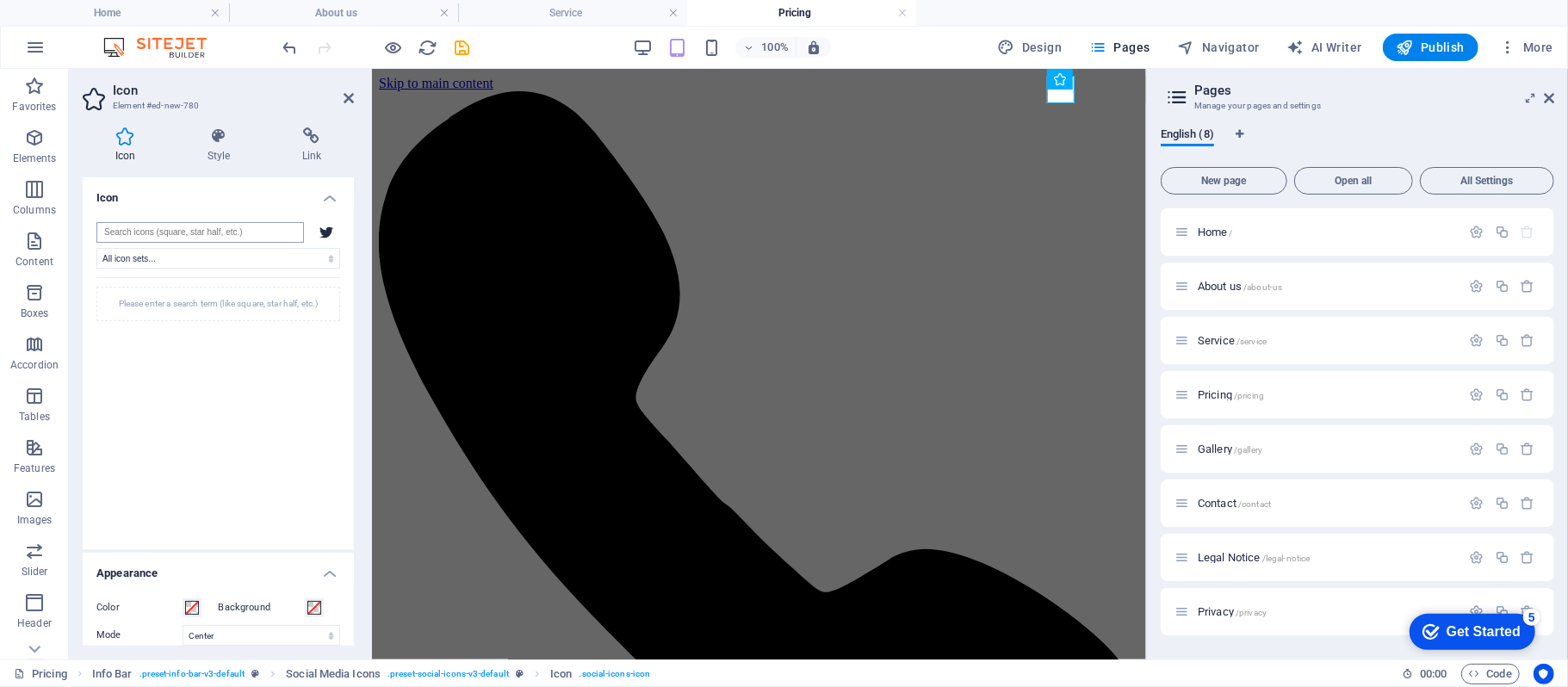
scroll to position [0, 0]
type input "TIK"
click at [139, 314] on icon at bounding box center [125, 316] width 33 height 38
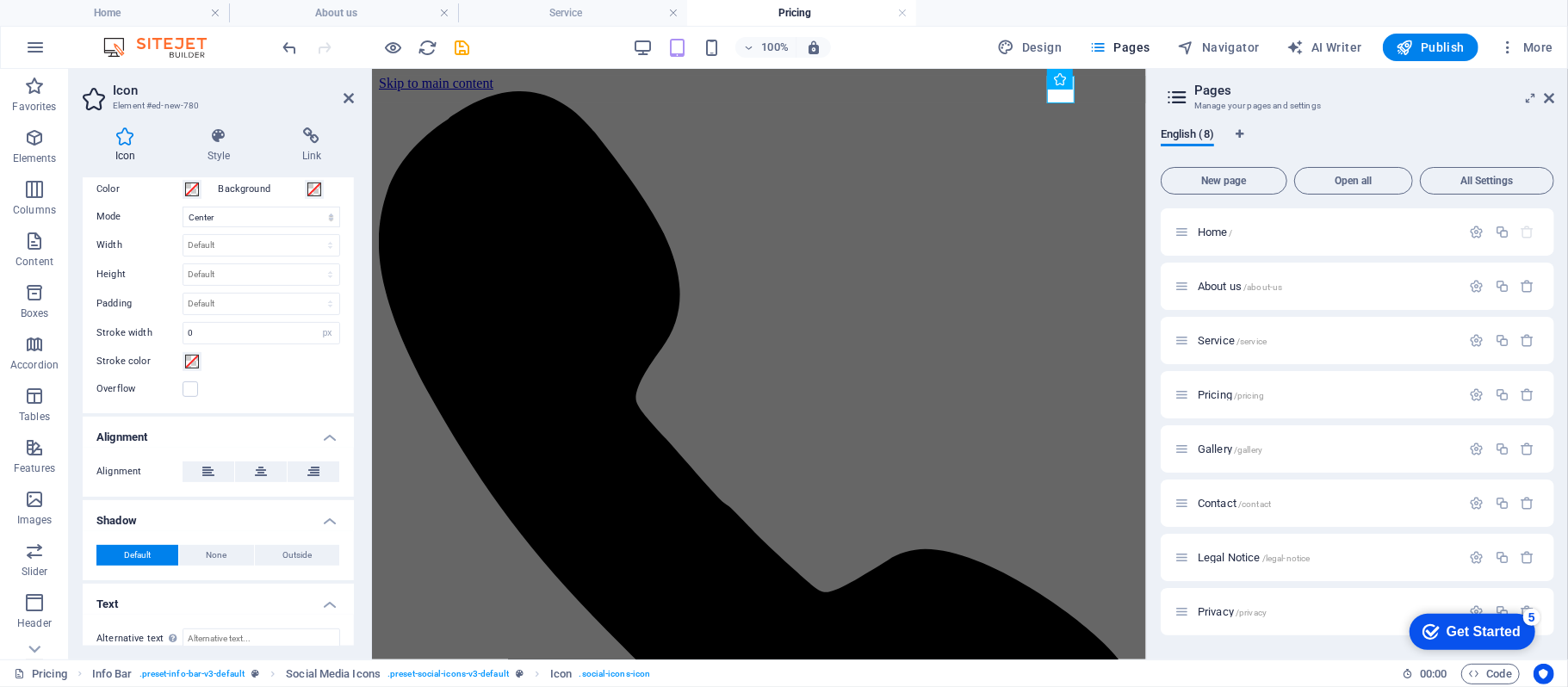
scroll to position [437, 0]
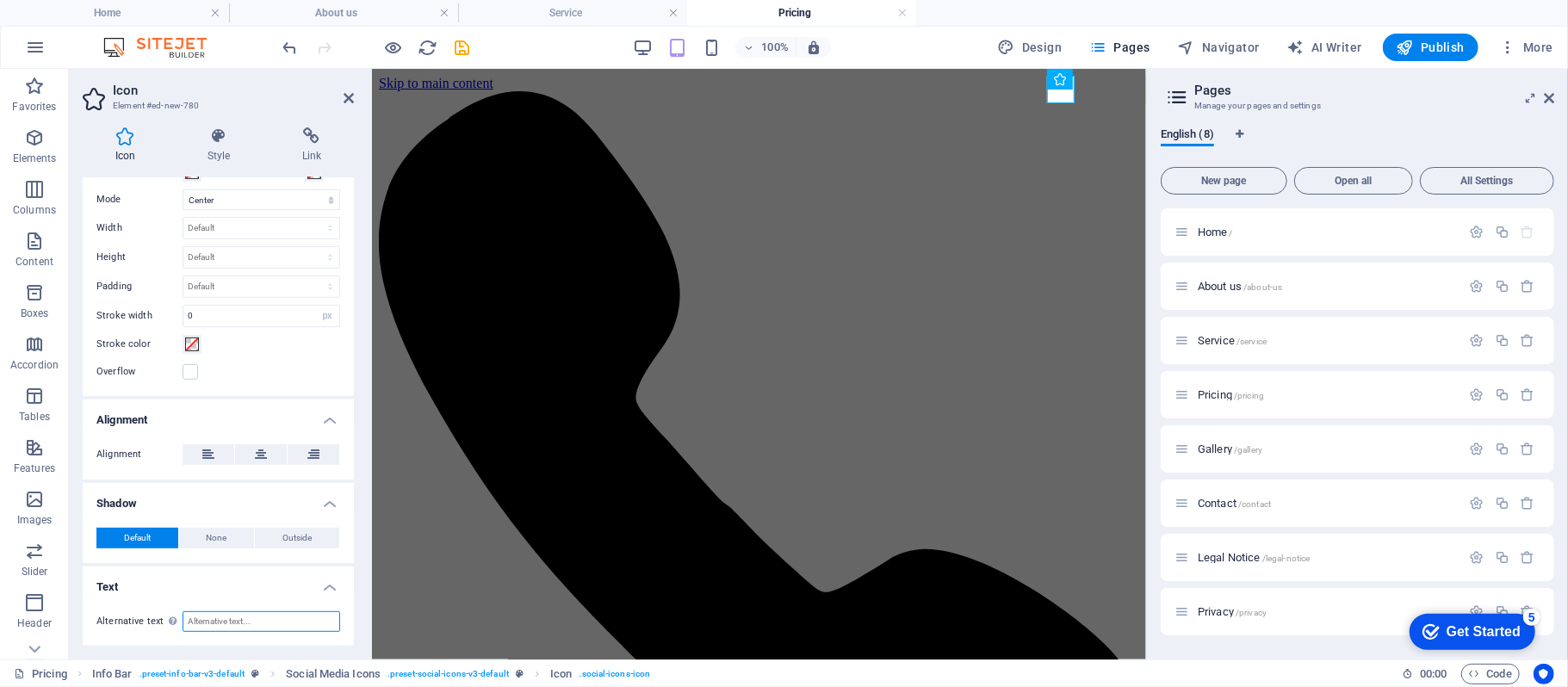
click at [208, 620] on input "Alternative text The alternative text is used by devices that cannot display im…" at bounding box center [261, 622] width 158 height 21
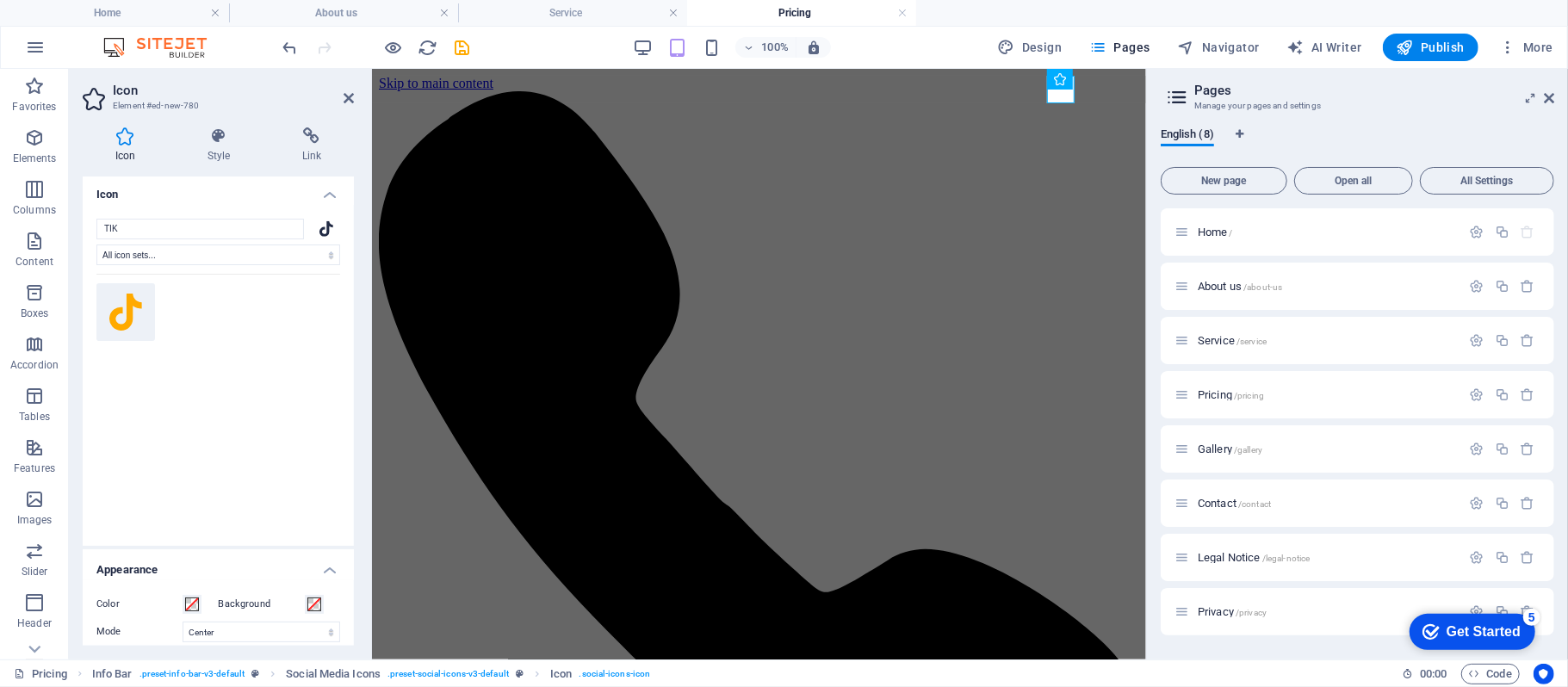
scroll to position [0, 0]
click at [322, 255] on select "All icon sets... IcoFont Ionicons FontAwesome Brands FontAwesome Duotone FontAw…" at bounding box center [218, 258] width 244 height 21
click at [324, 254] on select "All icon sets... IcoFont Ionicons FontAwesome Brands FontAwesome Duotone FontAw…" at bounding box center [218, 258] width 244 height 21
click at [314, 139] on icon at bounding box center [312, 135] width 85 height 17
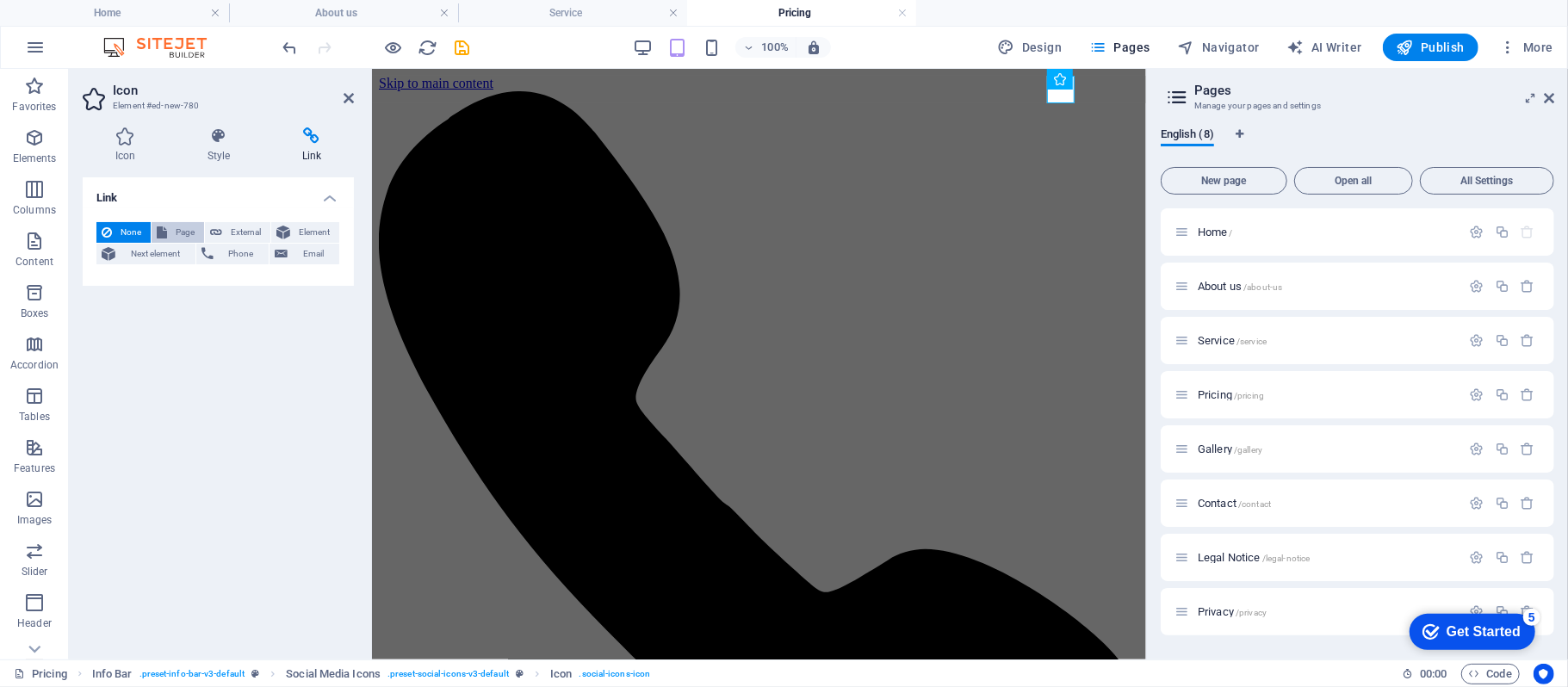
click at [190, 233] on span "Page" at bounding box center [186, 232] width 27 height 21
select select
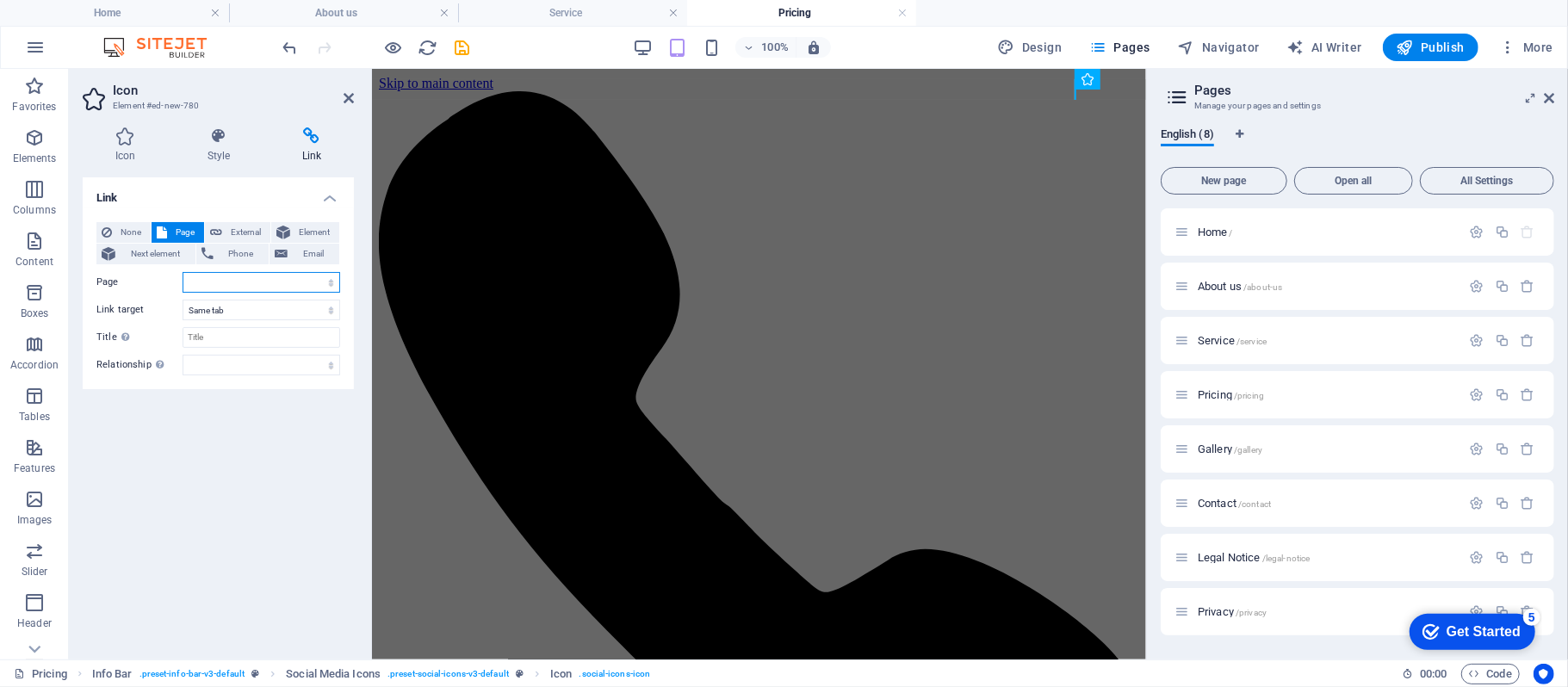
click at [227, 284] on select "Home About us Service Pricing Gallery Contact Legal Notice Privacy" at bounding box center [261, 282] width 158 height 21
click at [121, 142] on icon at bounding box center [125, 135] width 85 height 17
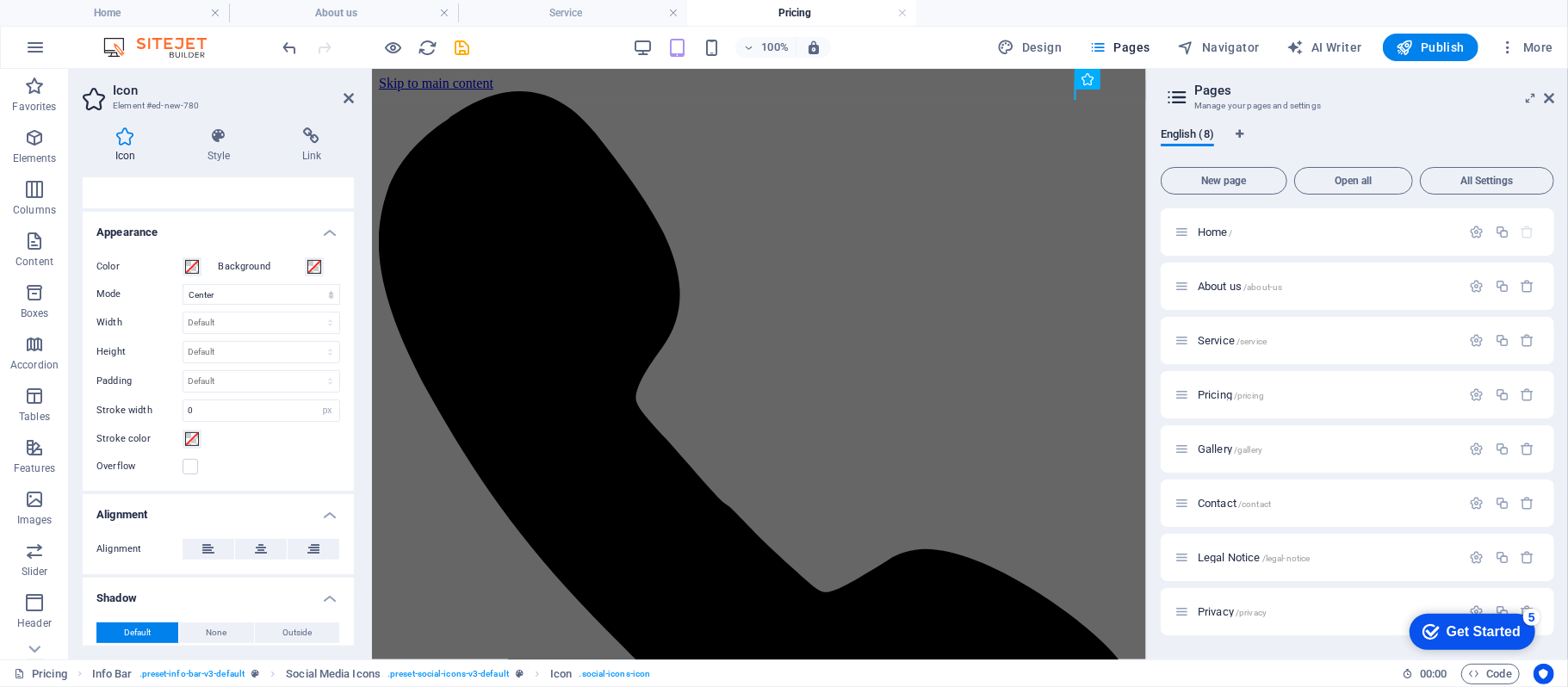
scroll to position [437, 0]
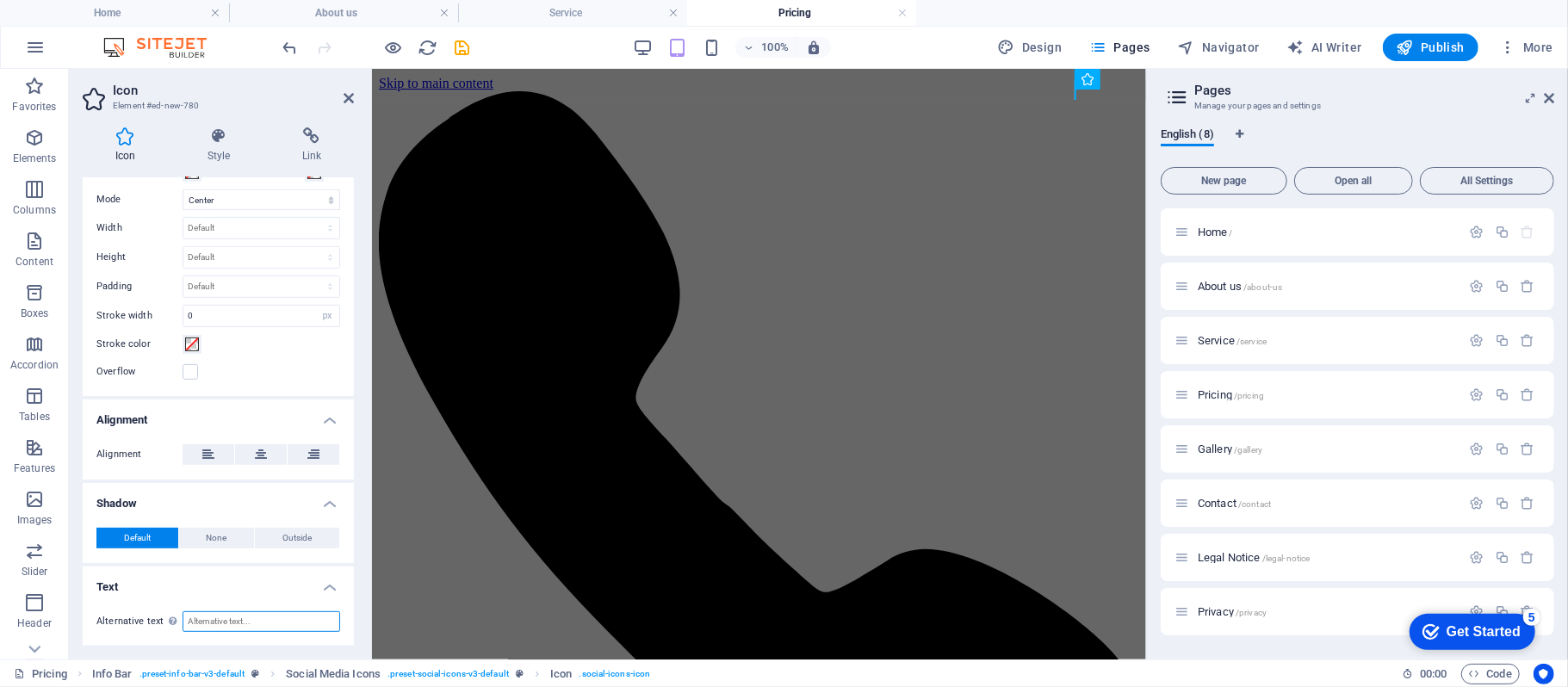
click at [224, 622] on input "Alternative text The alternative text is used by devices that cannot display im…" at bounding box center [261, 622] width 158 height 21
type input "J"
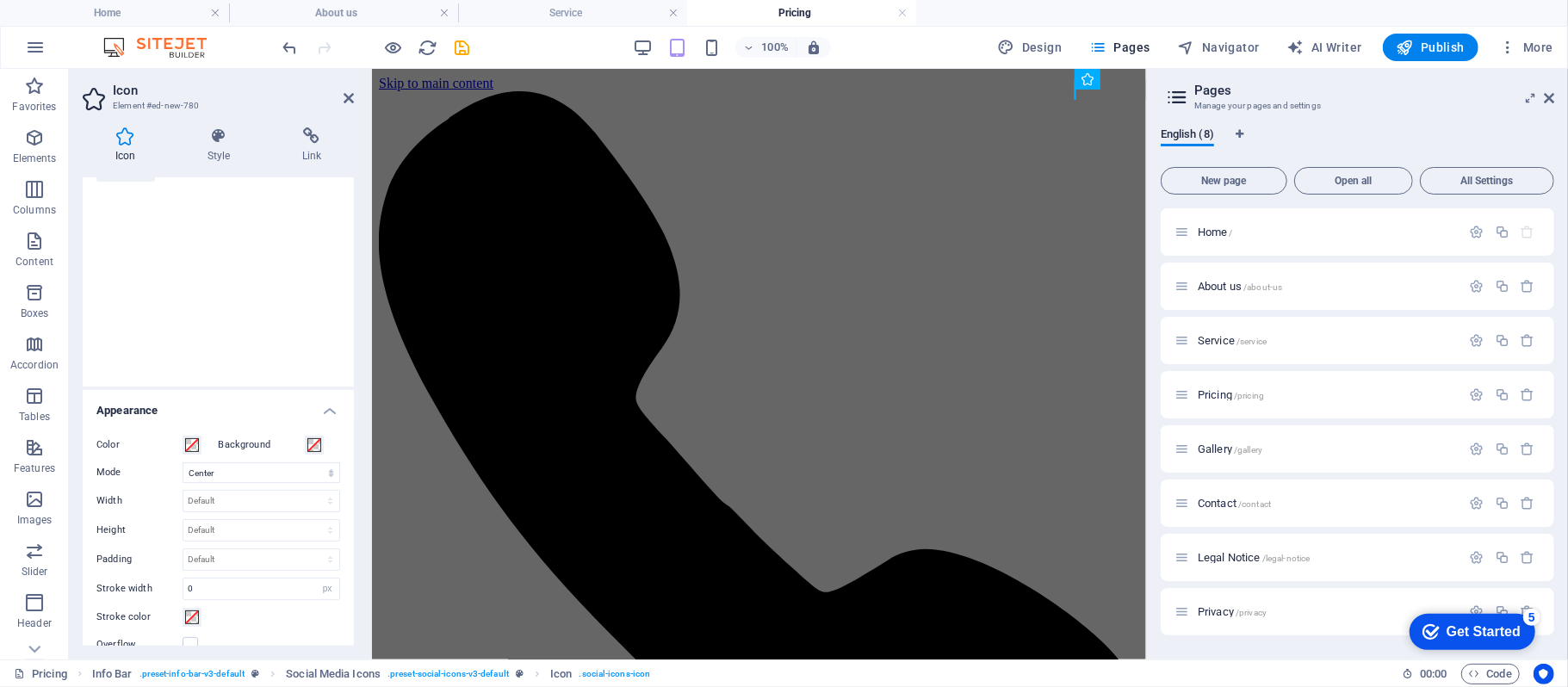
scroll to position [0, 0]
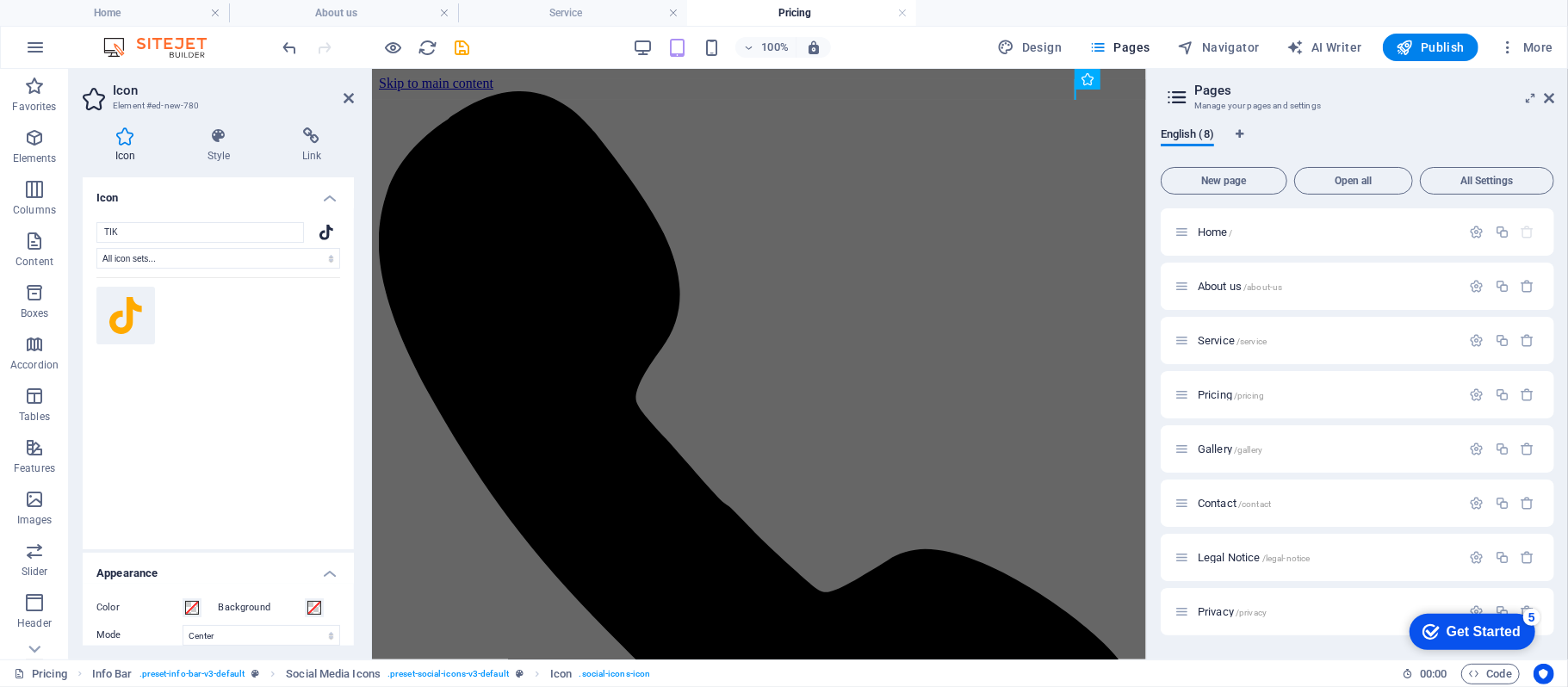
click at [118, 317] on icon at bounding box center [125, 316] width 33 height 38
drag, startPoint x: 1550, startPoint y: 98, endPoint x: 1514, endPoint y: 49, distance: 60.8
click at [1550, 98] on icon at bounding box center [1549, 99] width 10 height 14
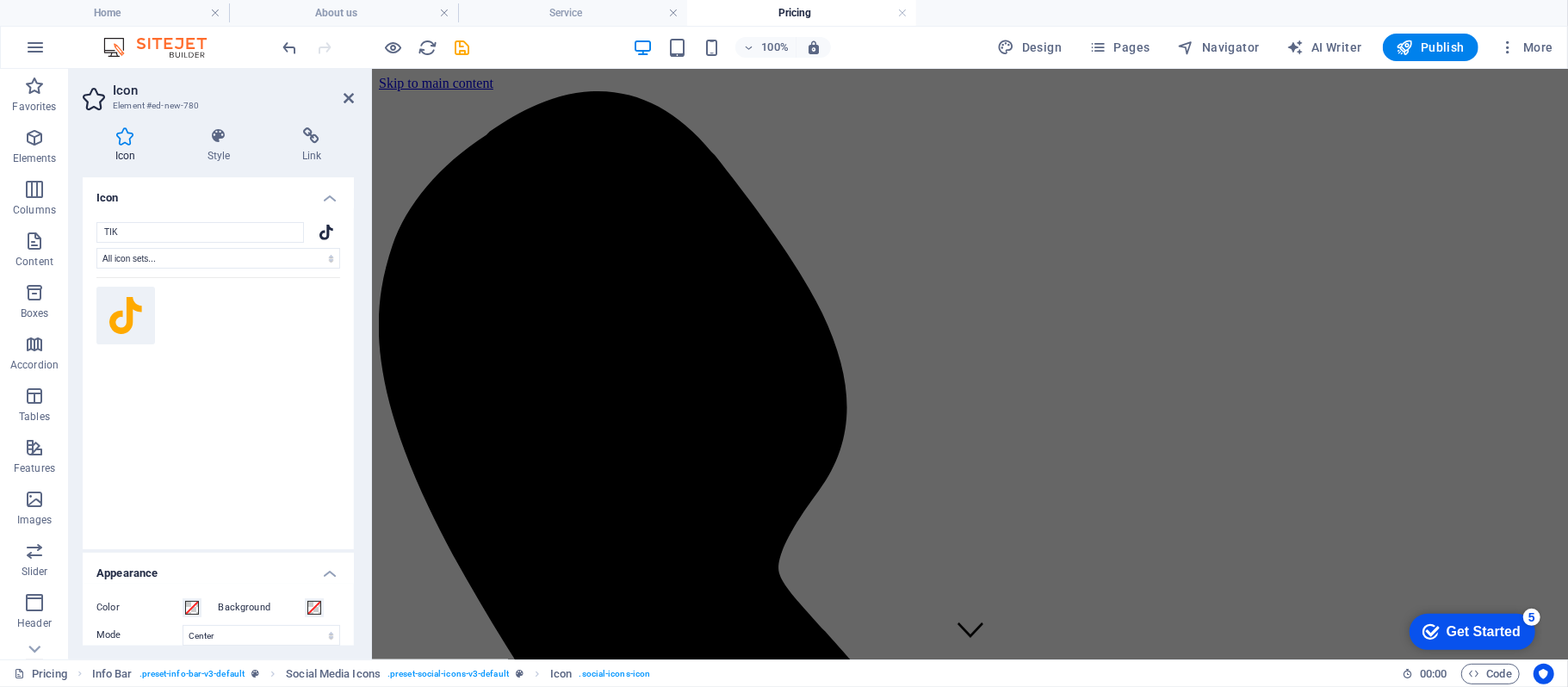
scroll to position [114, 0]
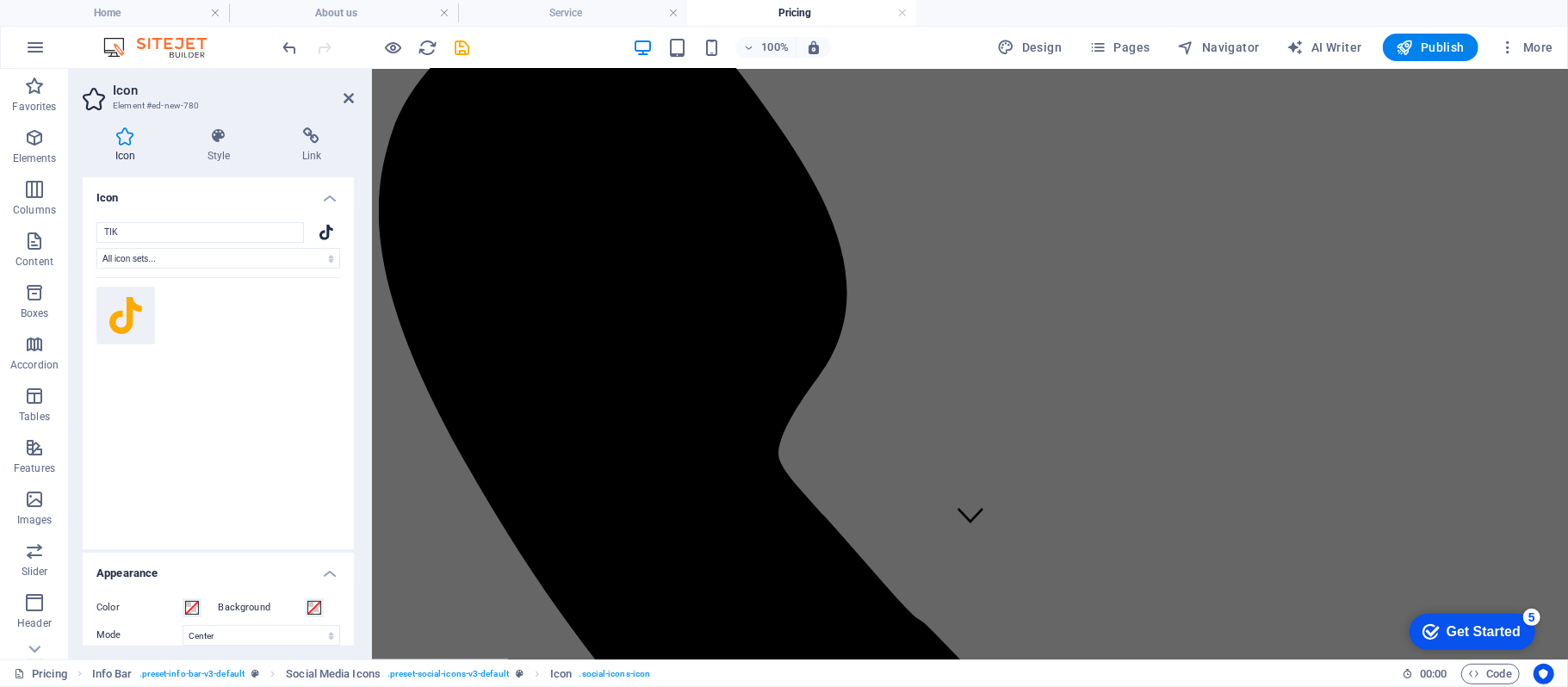
click at [324, 229] on icon at bounding box center [327, 232] width 14 height 16
click at [124, 319] on icon at bounding box center [125, 316] width 33 height 38
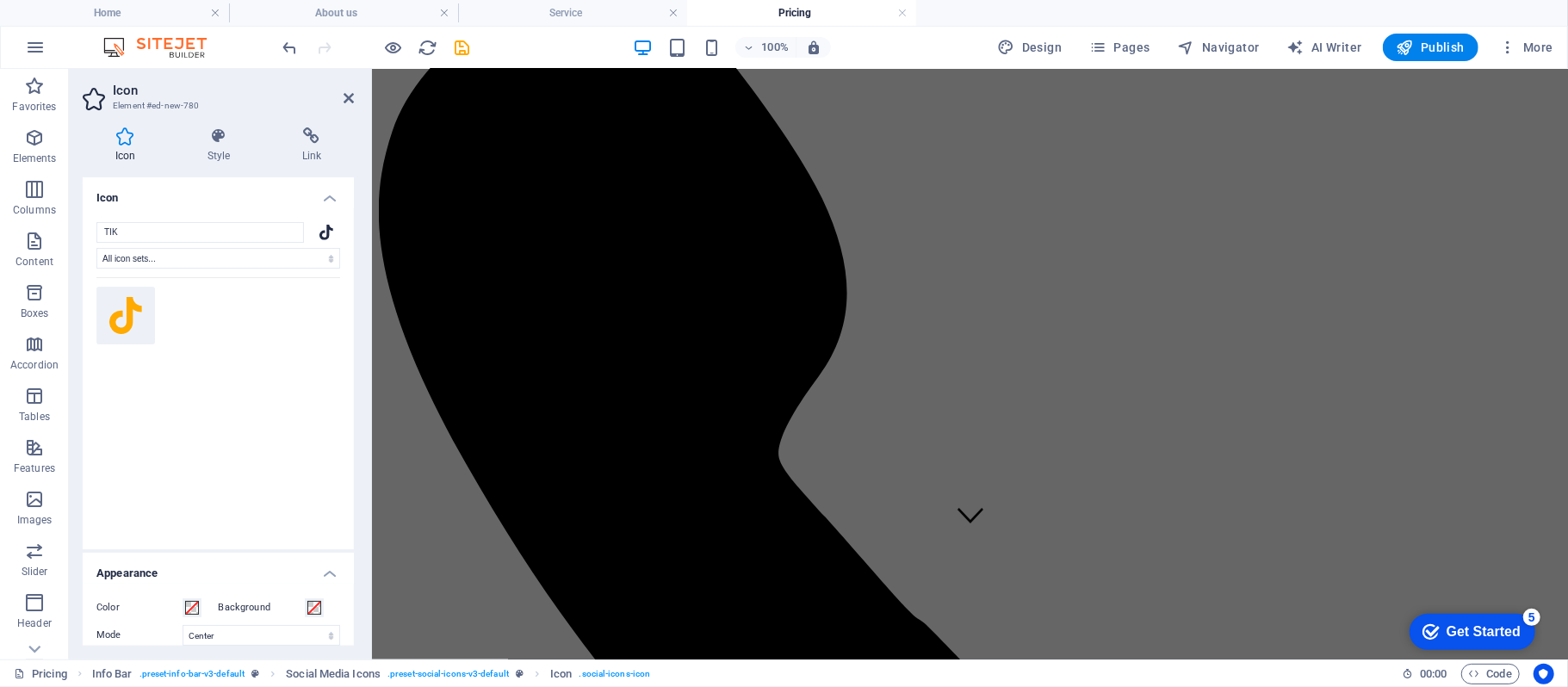
click at [124, 319] on icon at bounding box center [125, 316] width 33 height 38
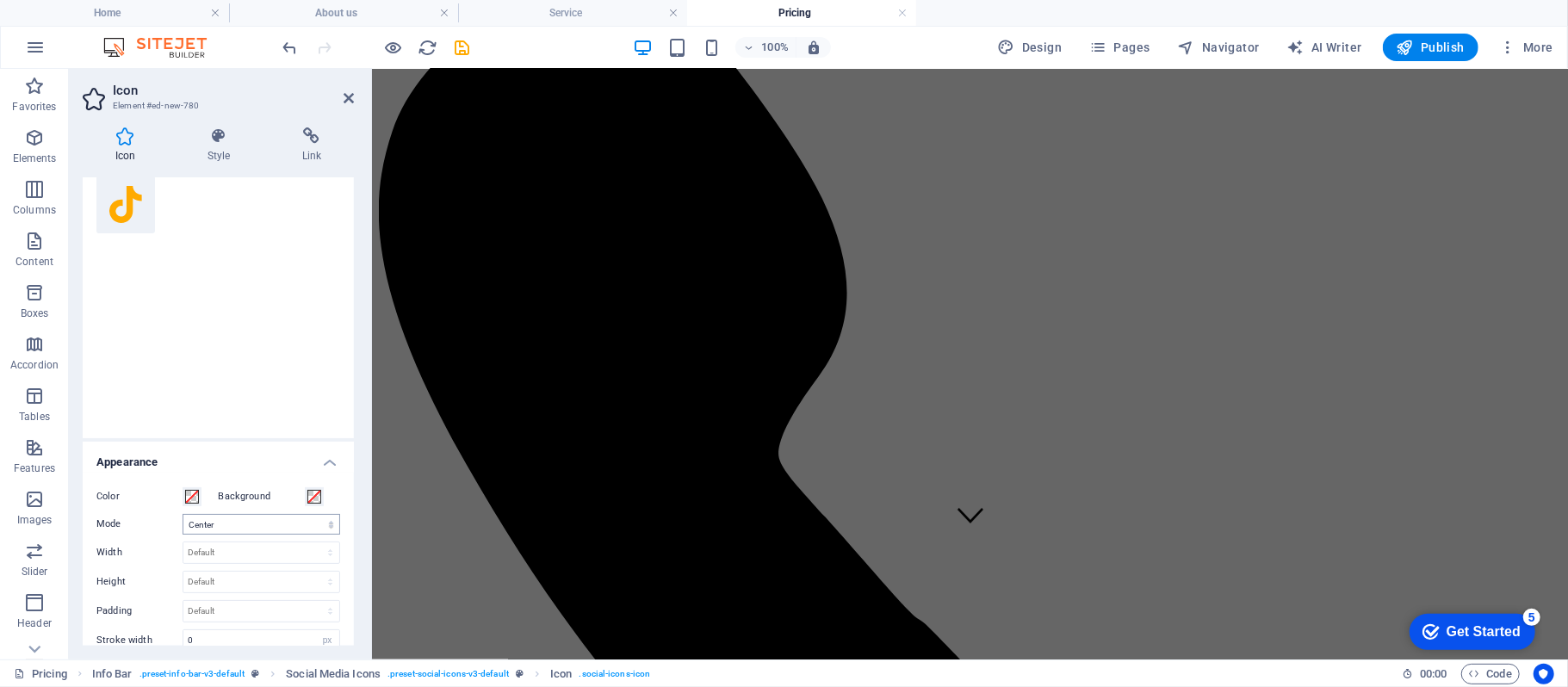
scroll to position [93, 0]
click at [112, 517] on label "Color" at bounding box center [139, 514] width 86 height 21
click at [183, 517] on button "Color" at bounding box center [191, 514] width 19 height 19
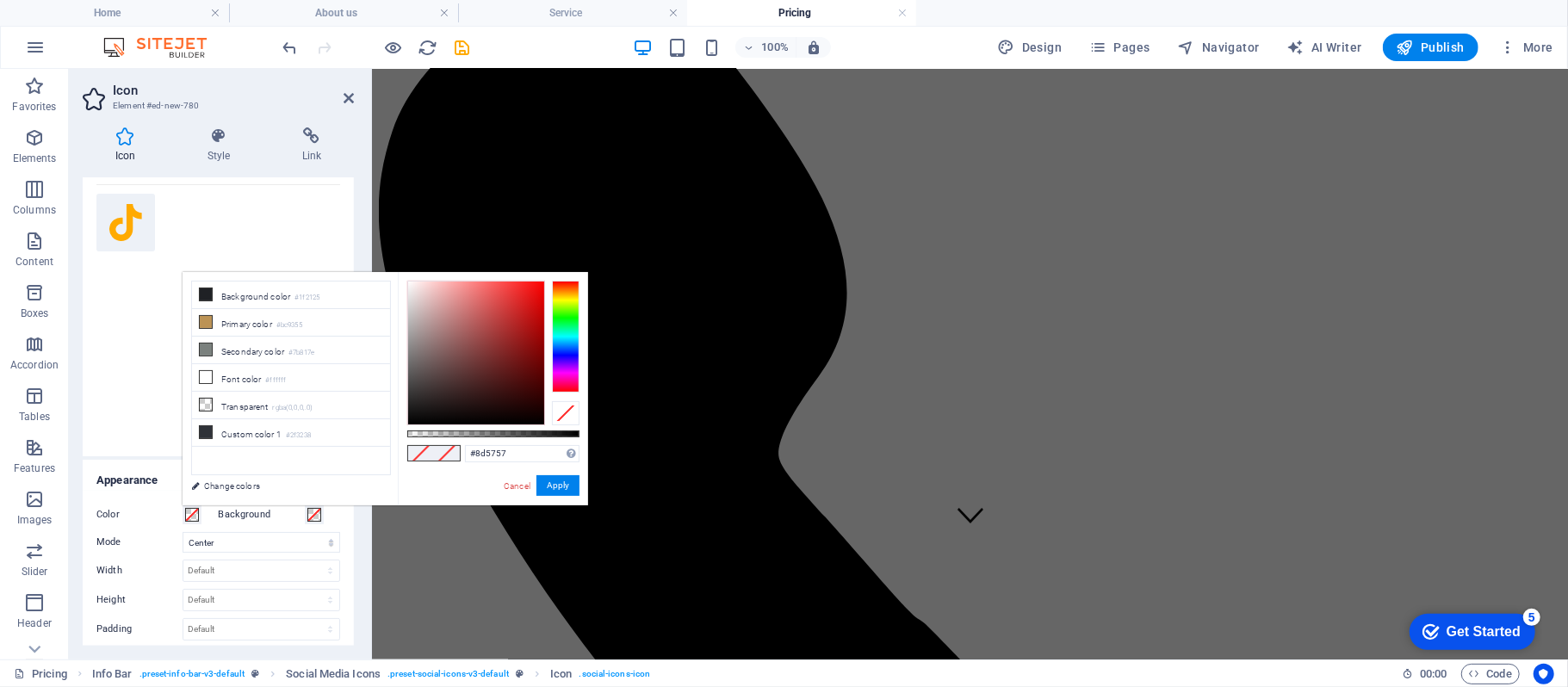
click at [459, 344] on div at bounding box center [477, 352] width 136 height 143
drag, startPoint x: 457, startPoint y: 352, endPoint x: 386, endPoint y: 446, distance: 117.8
click at [393, 438] on div "less Background color #1f2125 Primary color #bc9355 Secondary color #7b817e Fon…" at bounding box center [385, 389] width 406 height 233
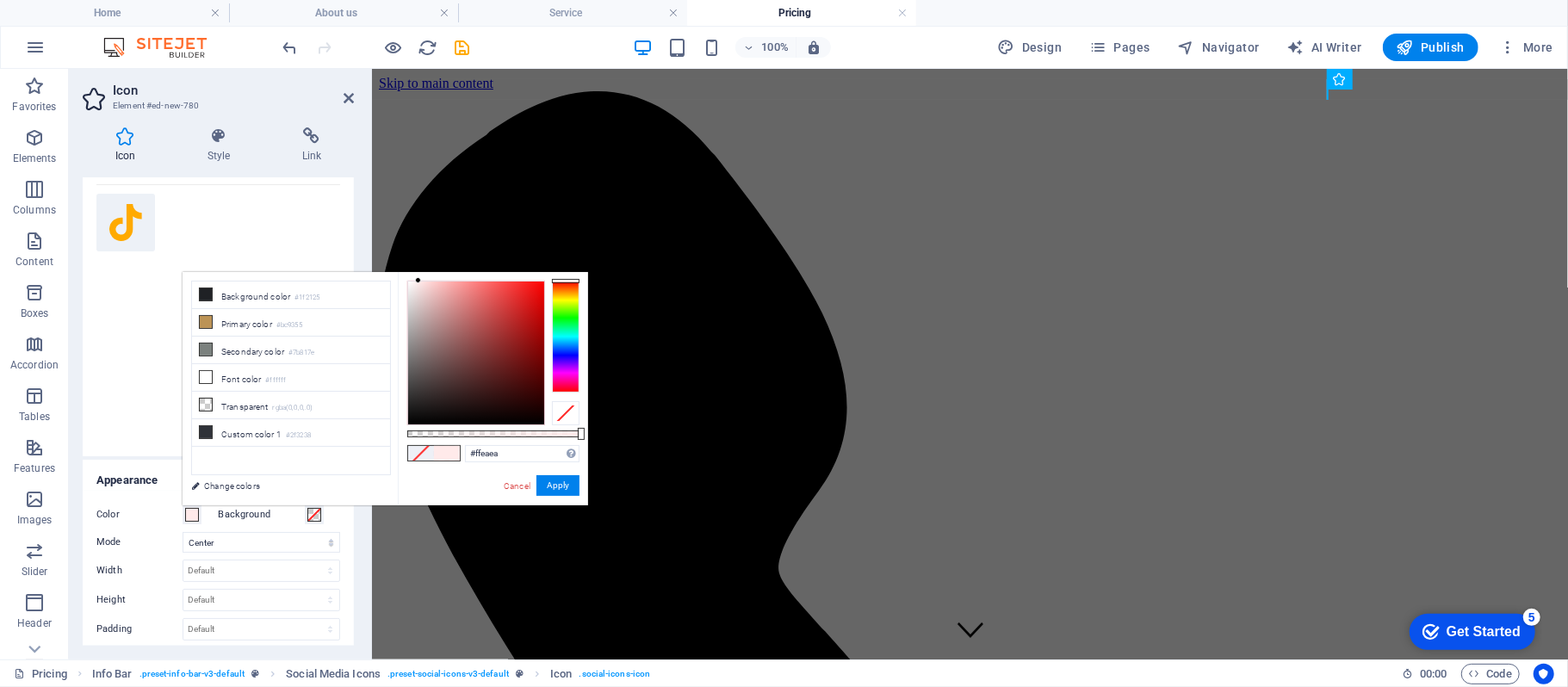
type input "#ffffff"
drag, startPoint x: 510, startPoint y: 373, endPoint x: 394, endPoint y: 264, distance: 159.2
click at [394, 264] on body "[DOMAIN_NAME] Home About us Service Pricing Favorites Elements Columns Content …" at bounding box center [784, 344] width 1568 height 687
click at [552, 483] on button "Apply" at bounding box center [559, 486] width 43 height 21
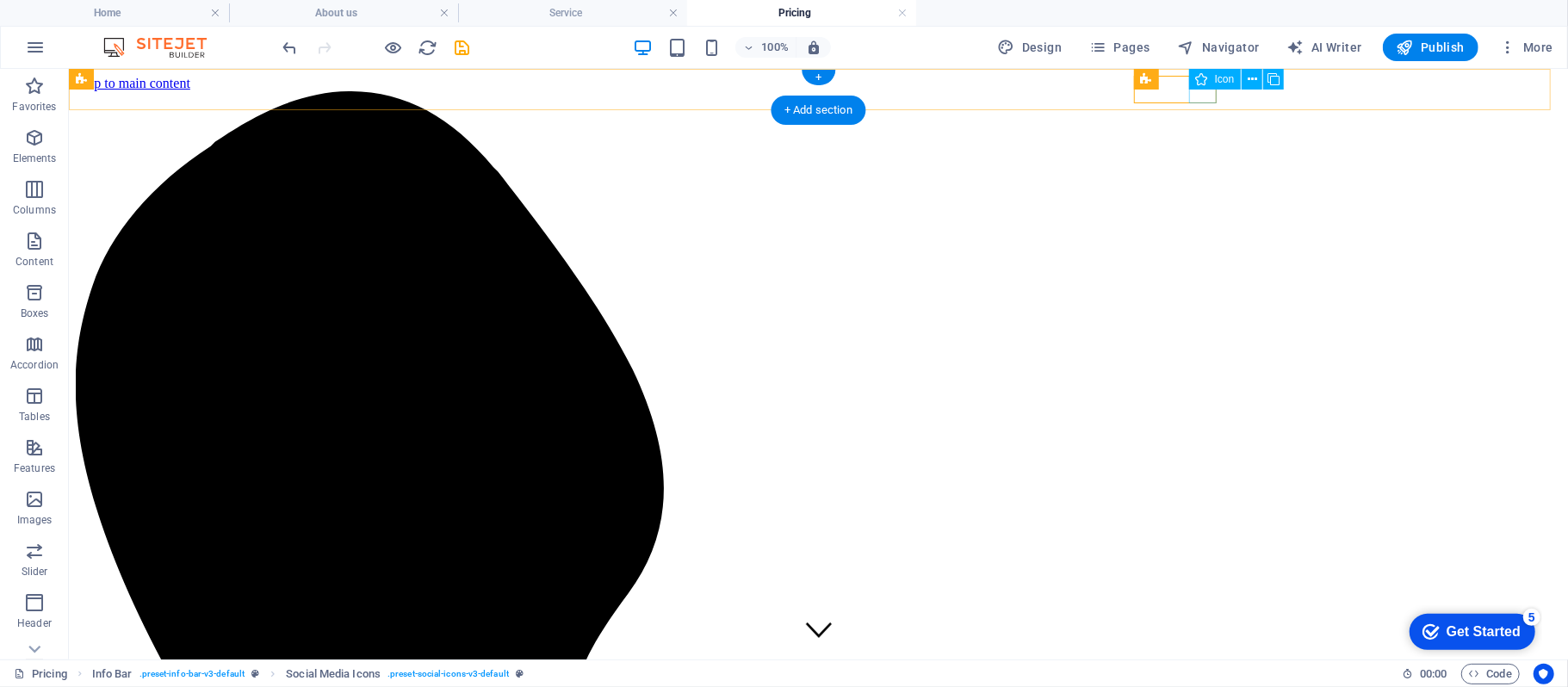
select select "xMidYMid"
select select "px"
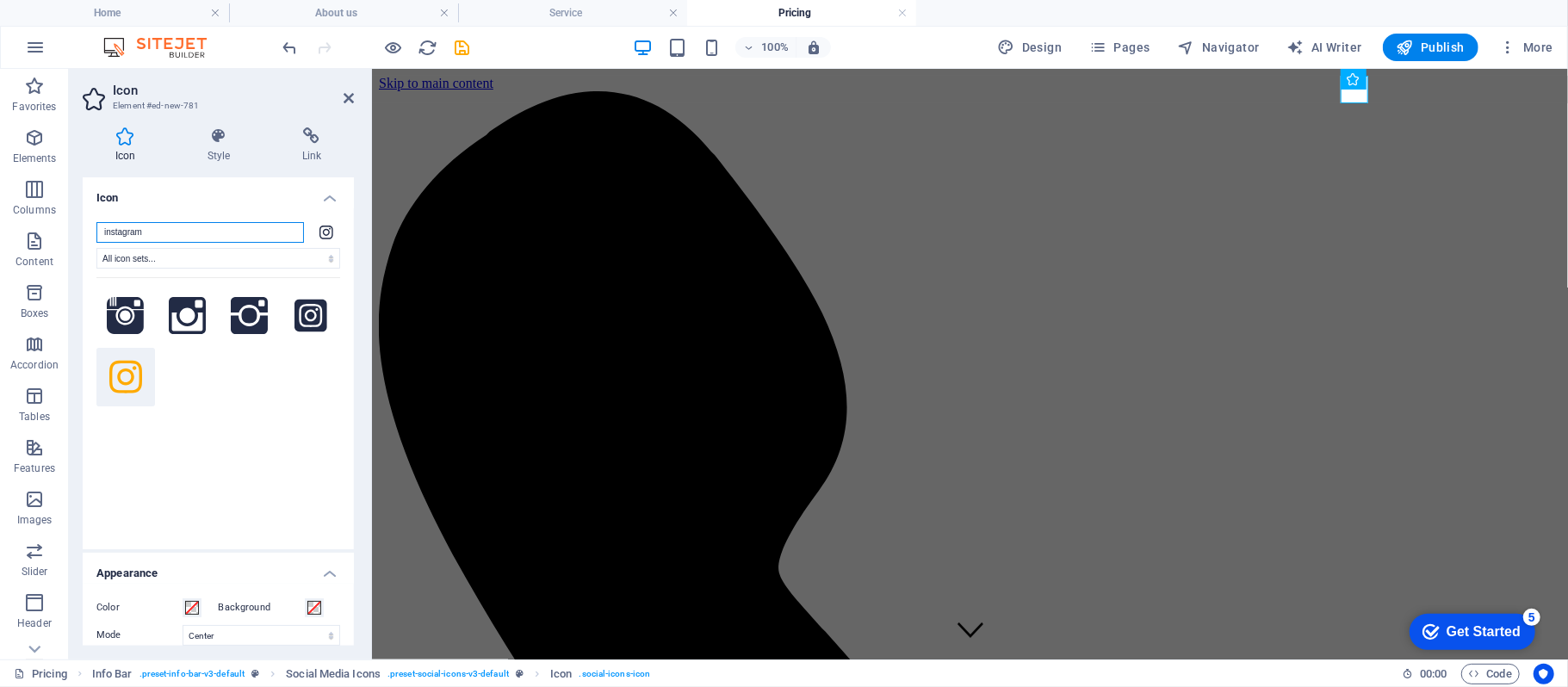
click at [160, 234] on input "instagram" at bounding box center [200, 232] width 207 height 21
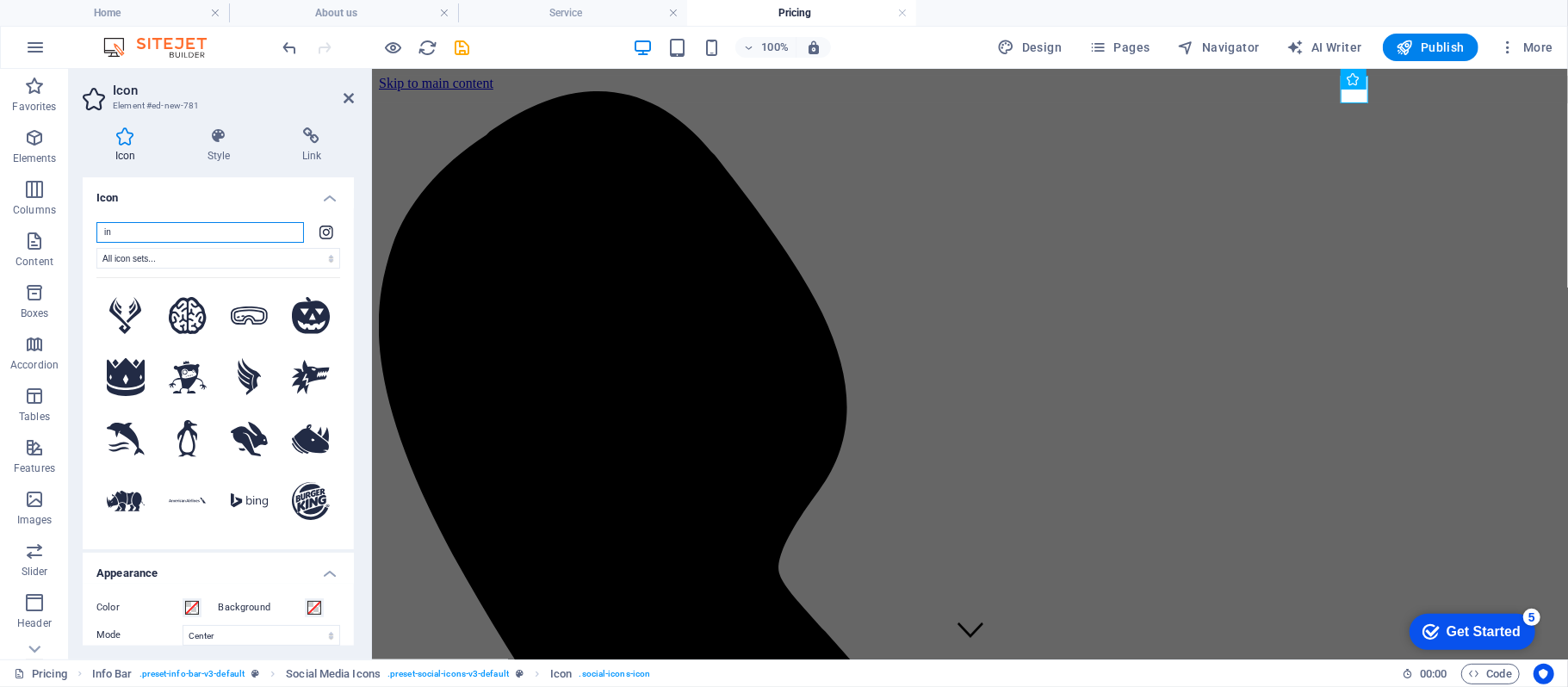
type input "i"
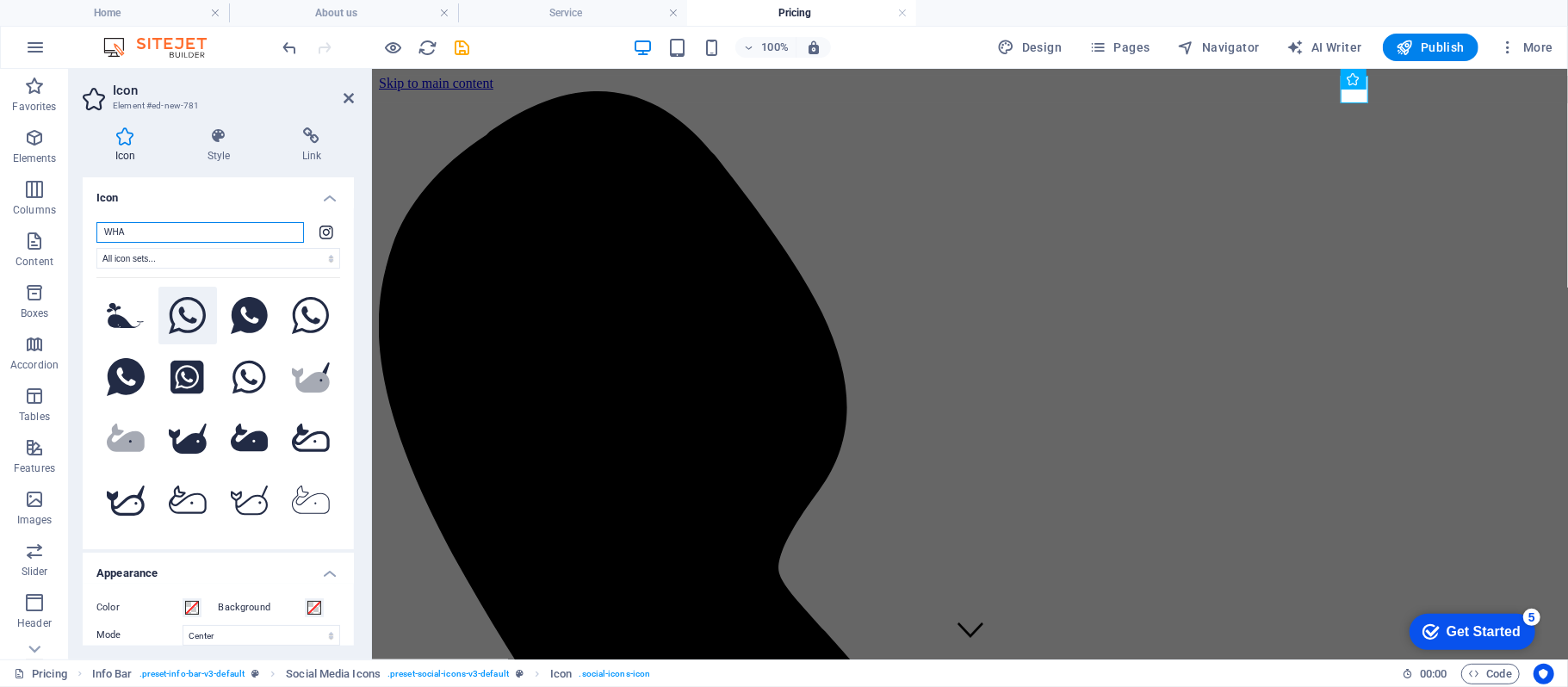
type input "WHA"
click at [178, 321] on icon at bounding box center [187, 316] width 37 height 38
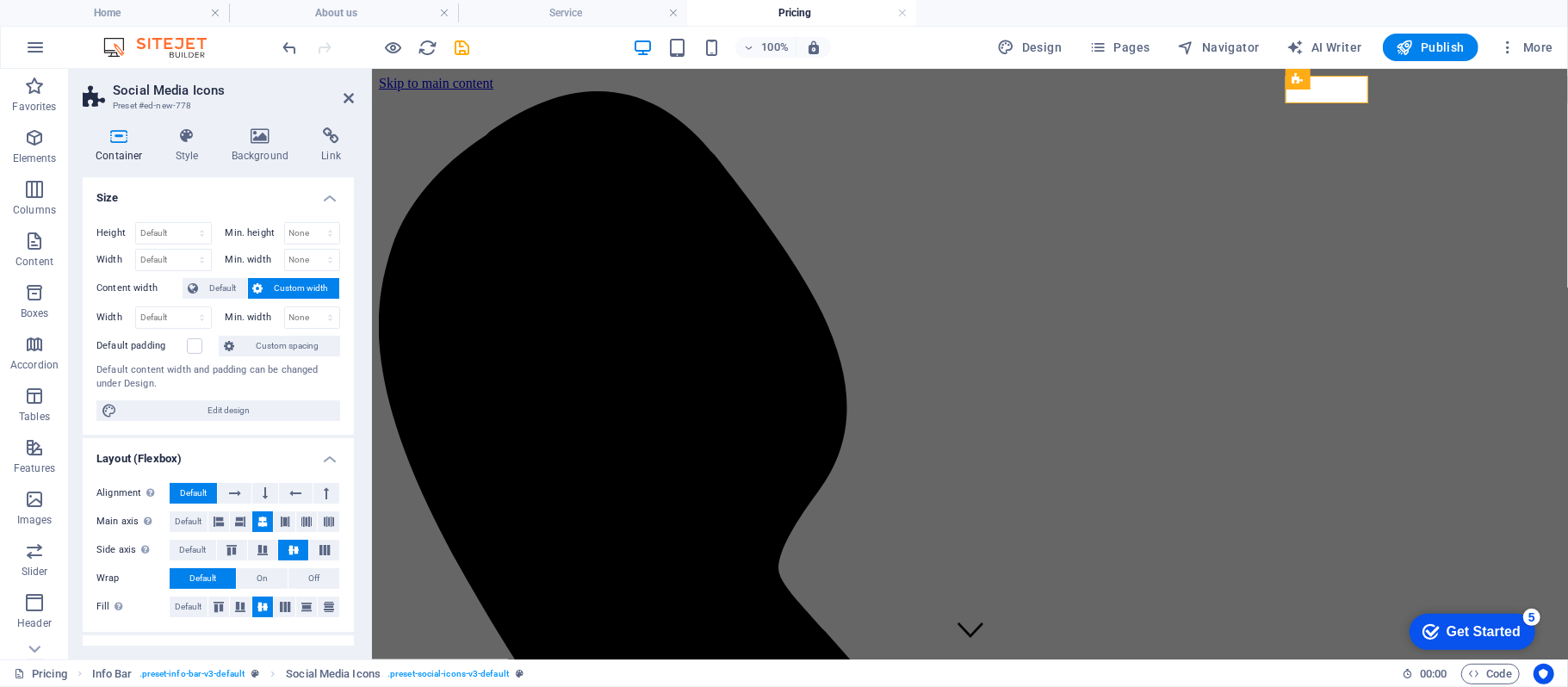
click at [174, 94] on h2 "Social Media Icons" at bounding box center [233, 91] width 241 height 16
click at [33, 43] on icon "button" at bounding box center [35, 47] width 21 height 21
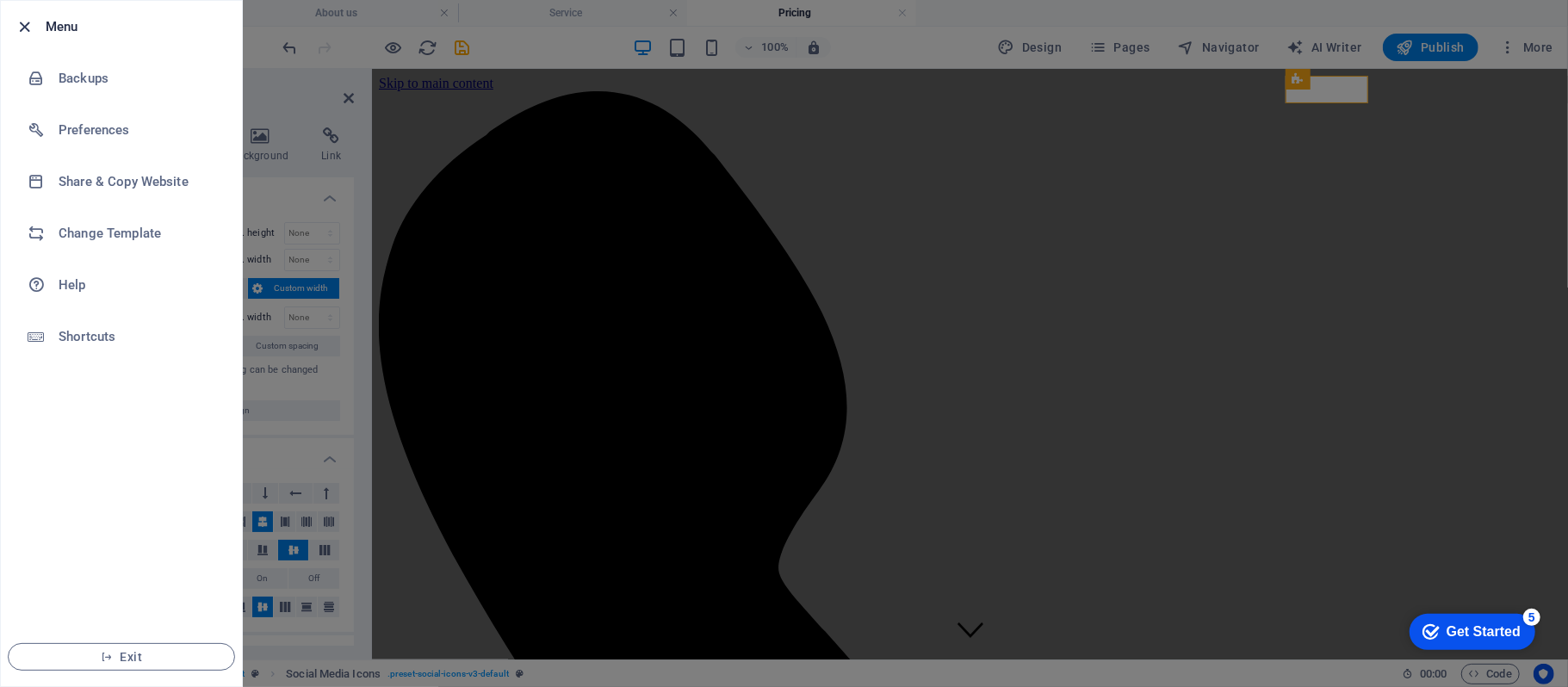
click at [26, 28] on icon "button" at bounding box center [26, 27] width 20 height 20
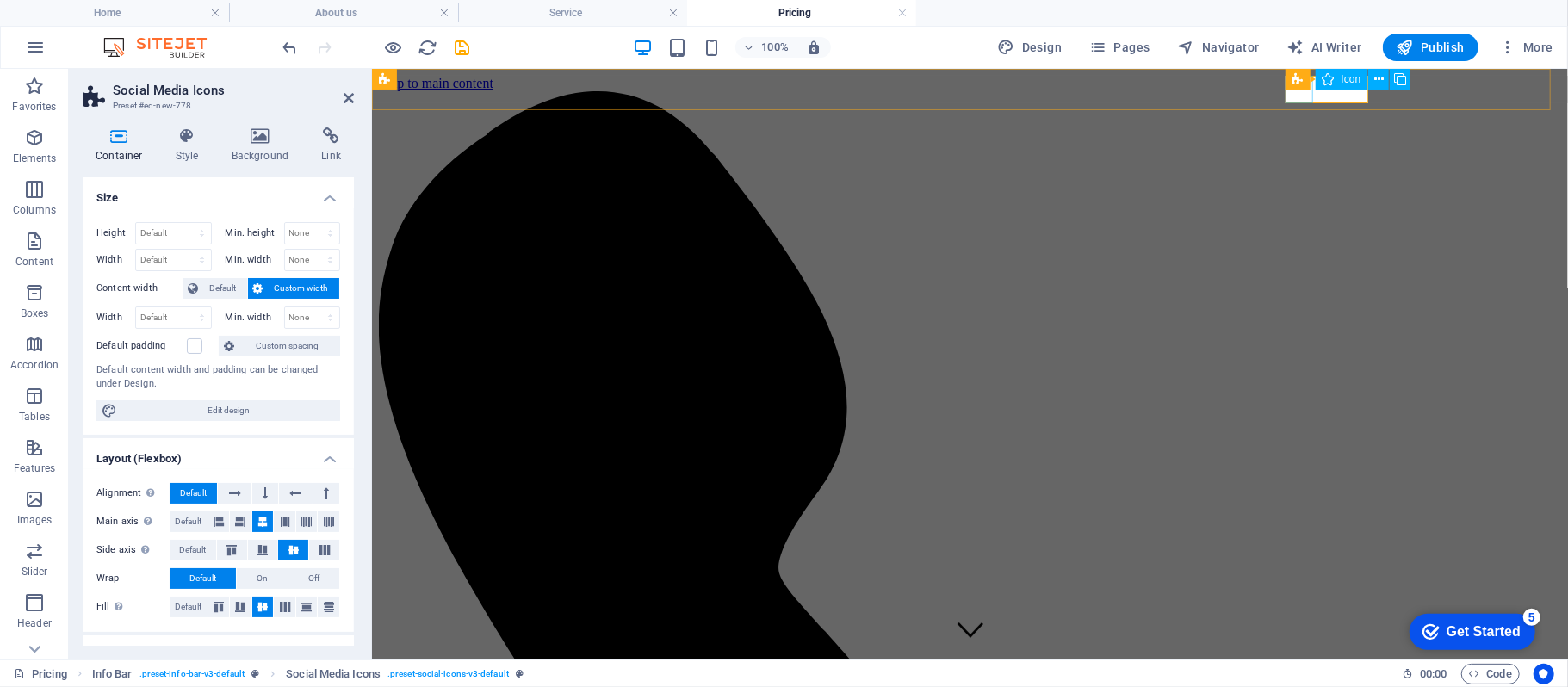
click at [1530, 49] on span "More" at bounding box center [1526, 46] width 54 height 17
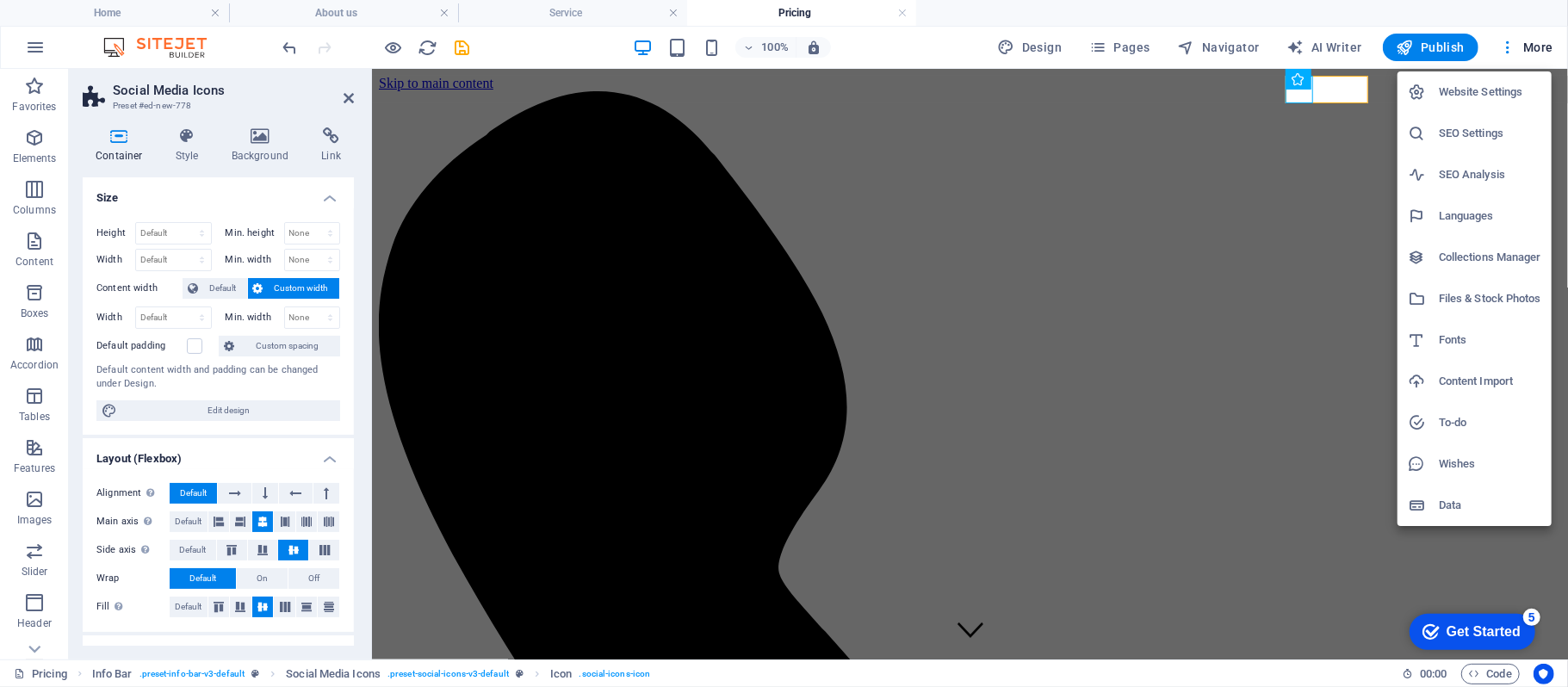
click at [1483, 93] on h6 "Website Settings" at bounding box center [1490, 92] width 103 height 21
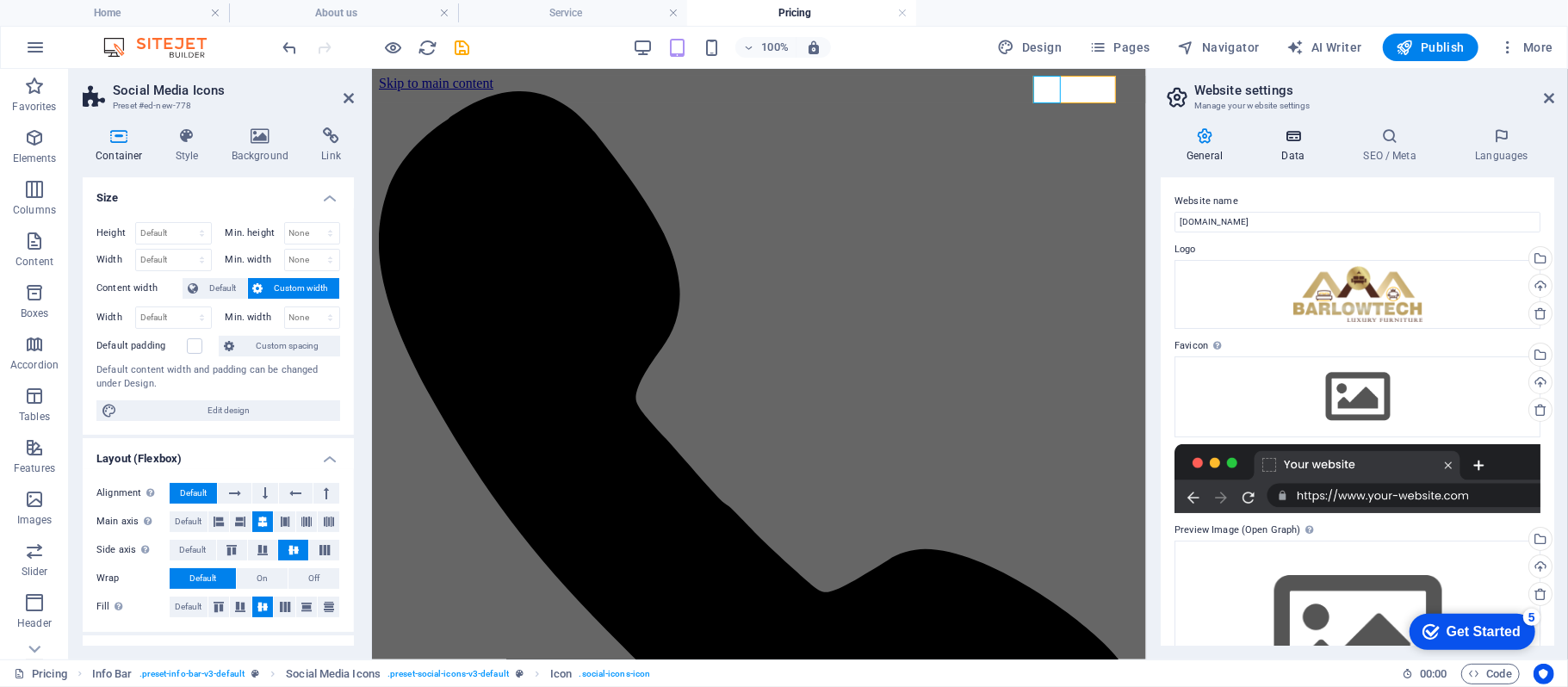
click at [1297, 153] on h4 "Data" at bounding box center [1296, 145] width 82 height 37
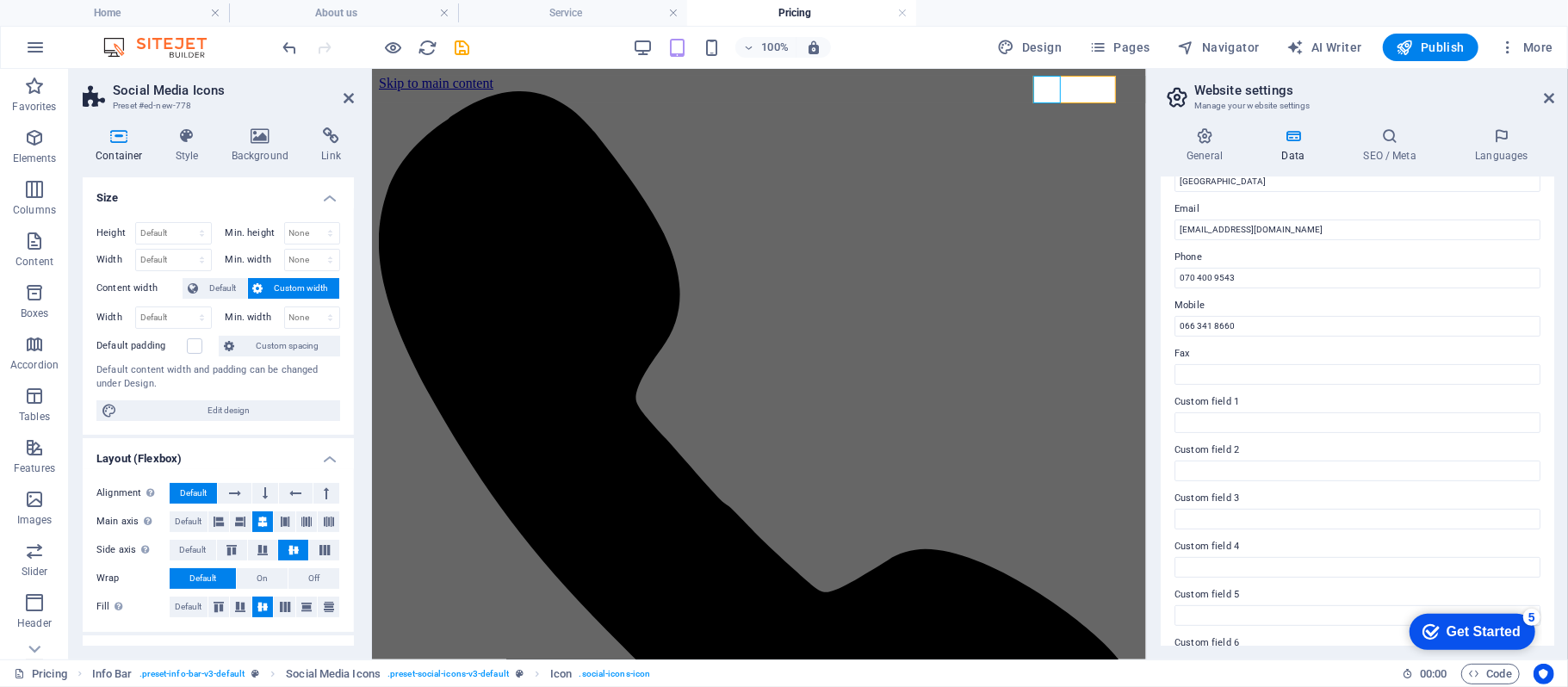
scroll to position [358, 0]
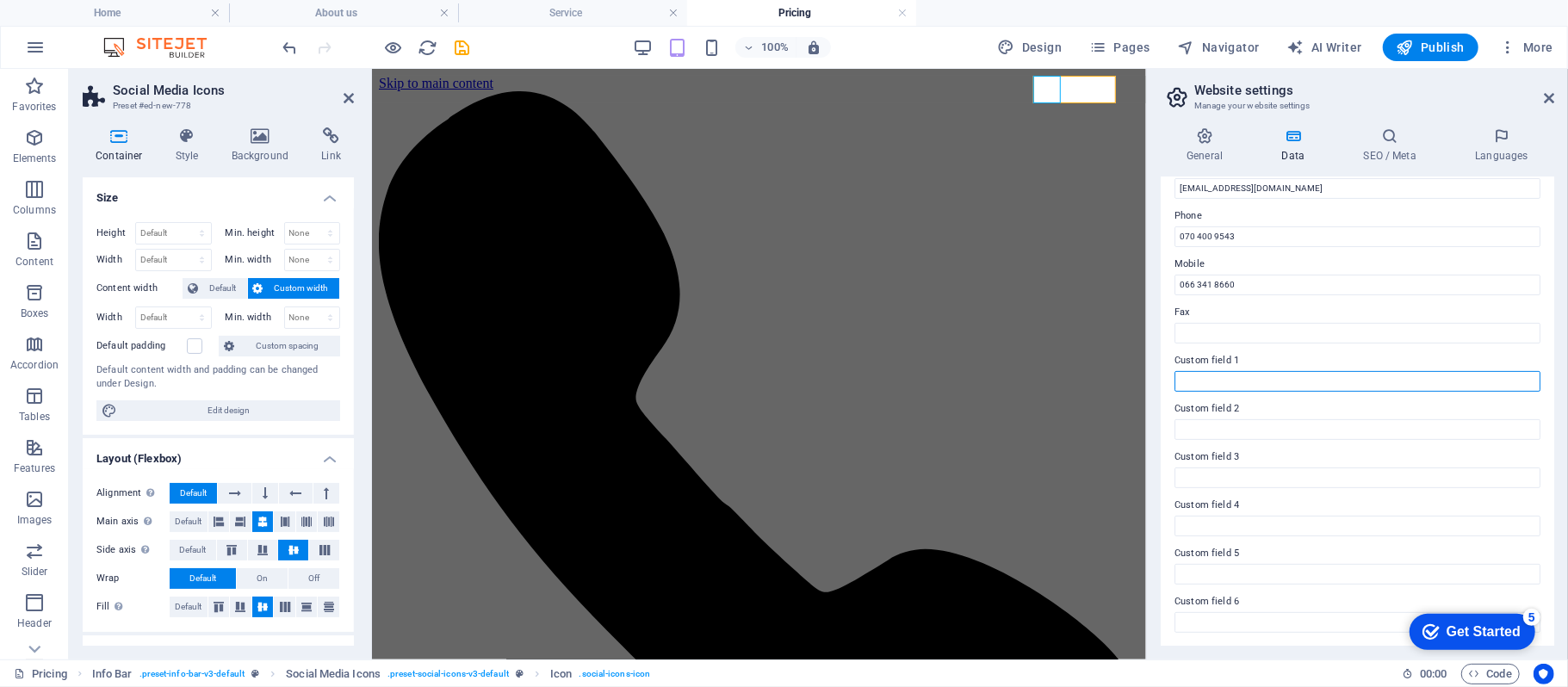
click at [1214, 376] on input "Custom field 1" at bounding box center [1357, 381] width 366 height 21
click at [1190, 333] on input "Fax" at bounding box center [1357, 333] width 366 height 21
click at [1202, 377] on input "Custom field 1" at bounding box center [1357, 381] width 366 height 21
paste input "[URL][DOMAIN_NAME]"
type input "[URL][DOMAIN_NAME]"
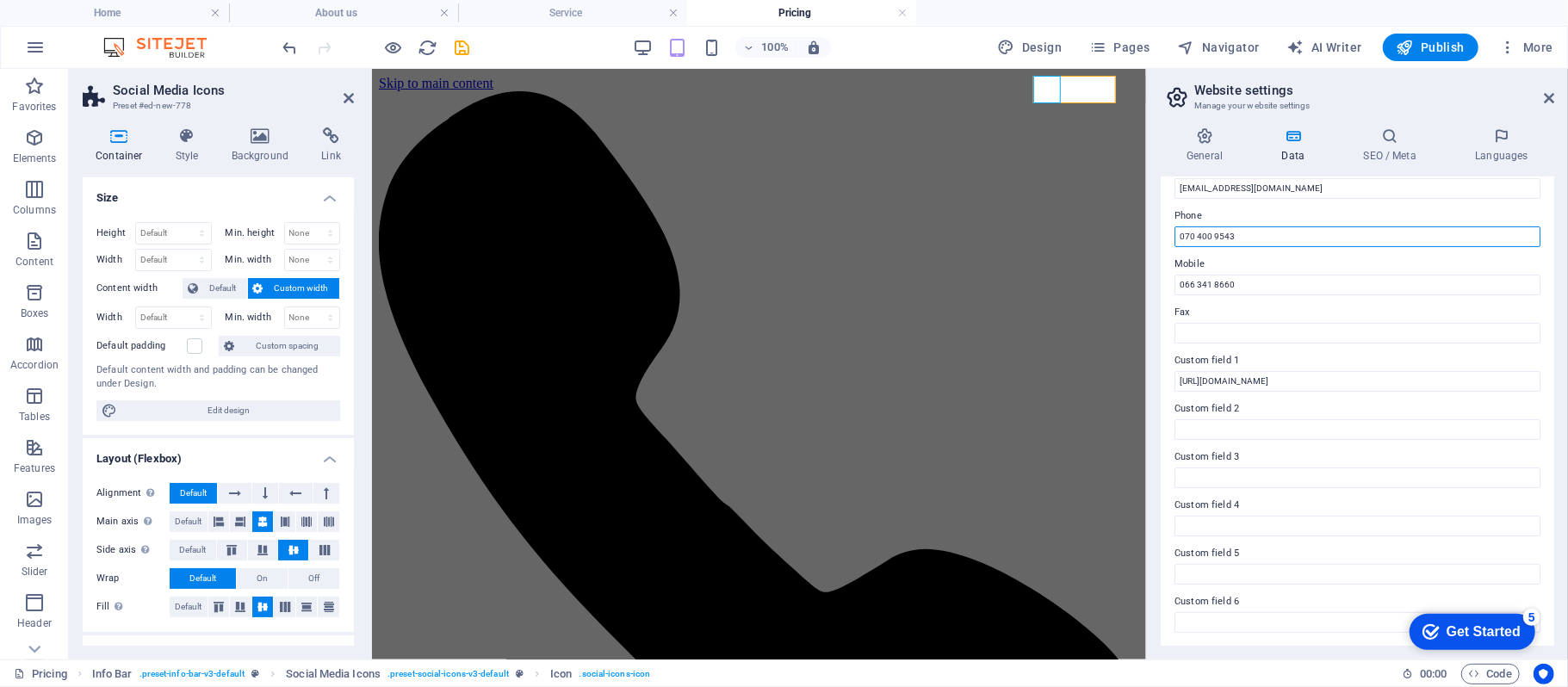
click at [1195, 231] on input "070 400 9543" at bounding box center [1357, 237] width 366 height 21
type input "079 400 9543"
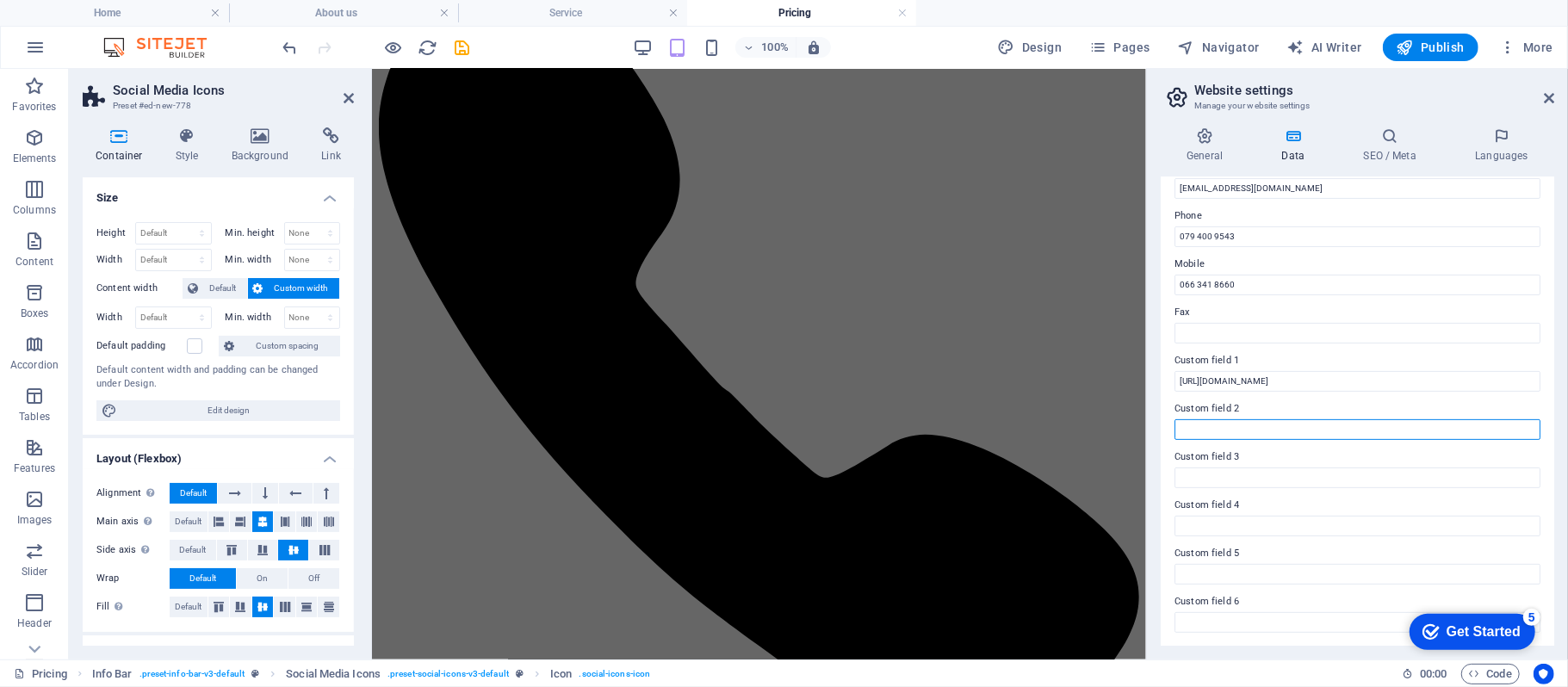
paste input "[URL][DOMAIN_NAME]"
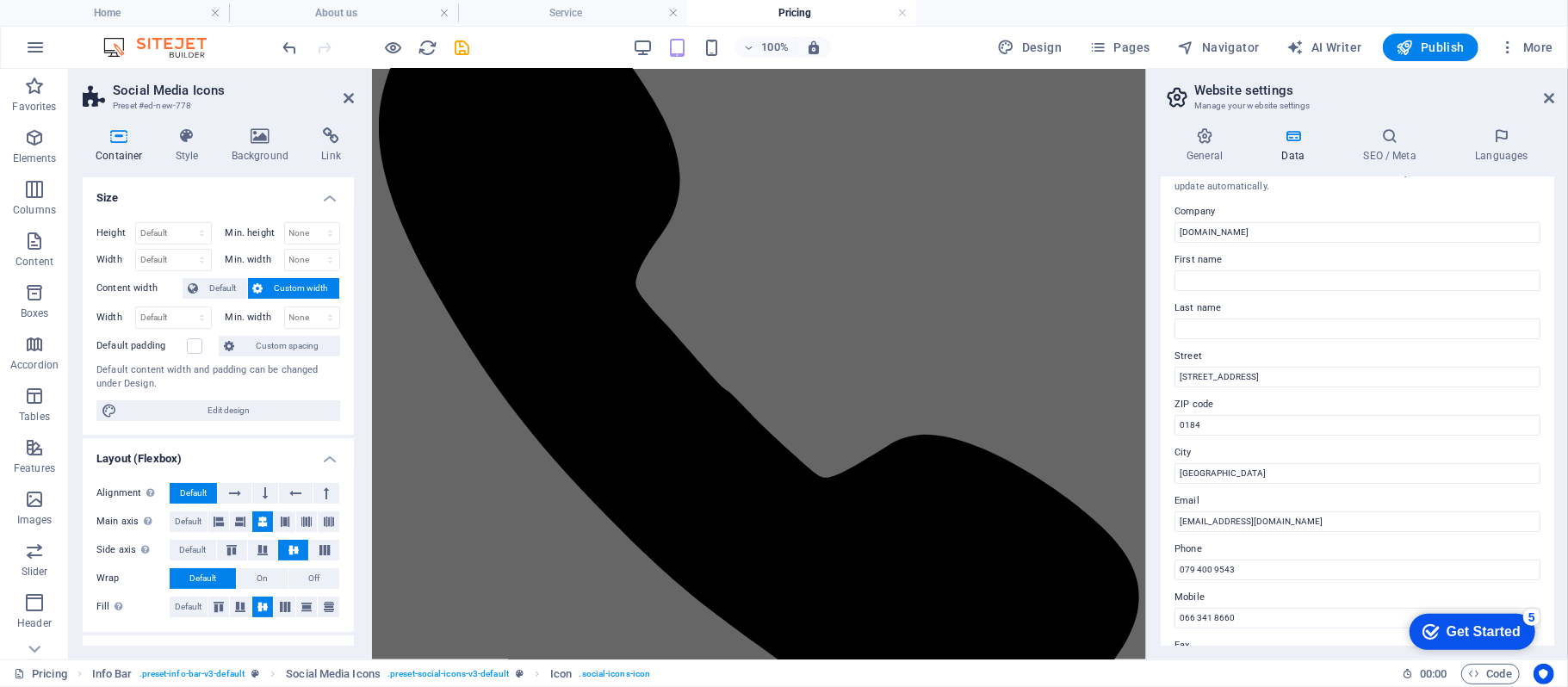
scroll to position [0, 0]
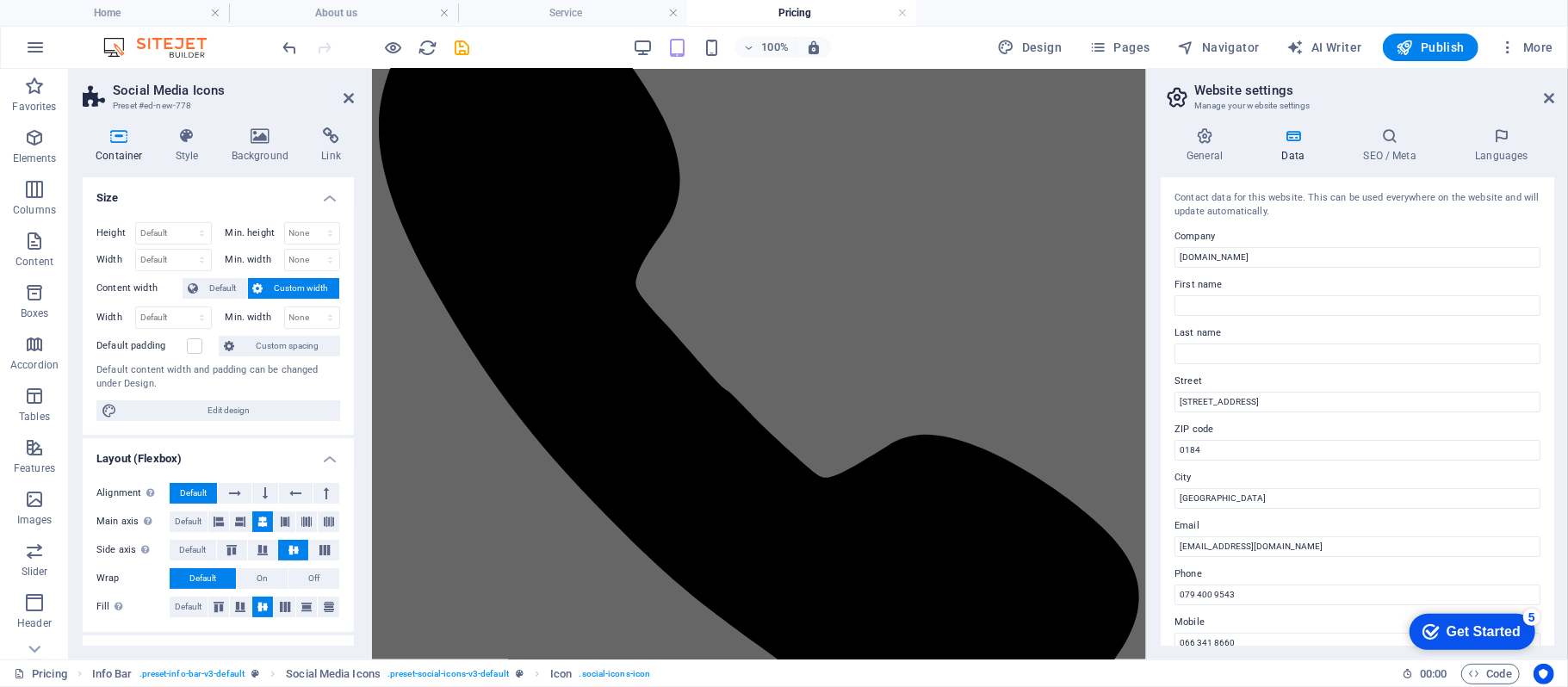
type input "[URL][DOMAIN_NAME]"
click at [1299, 148] on h4 "Data" at bounding box center [1296, 145] width 82 height 37
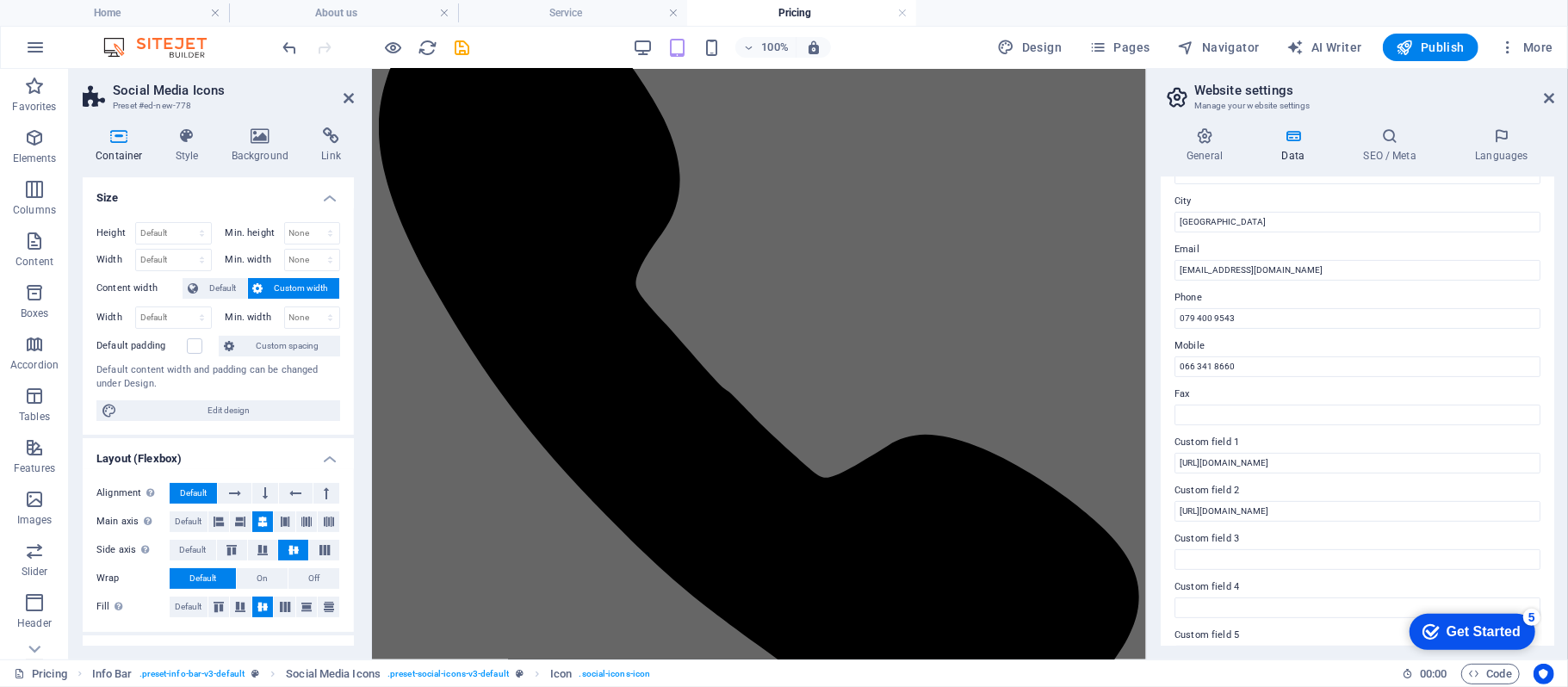
scroll to position [243, 0]
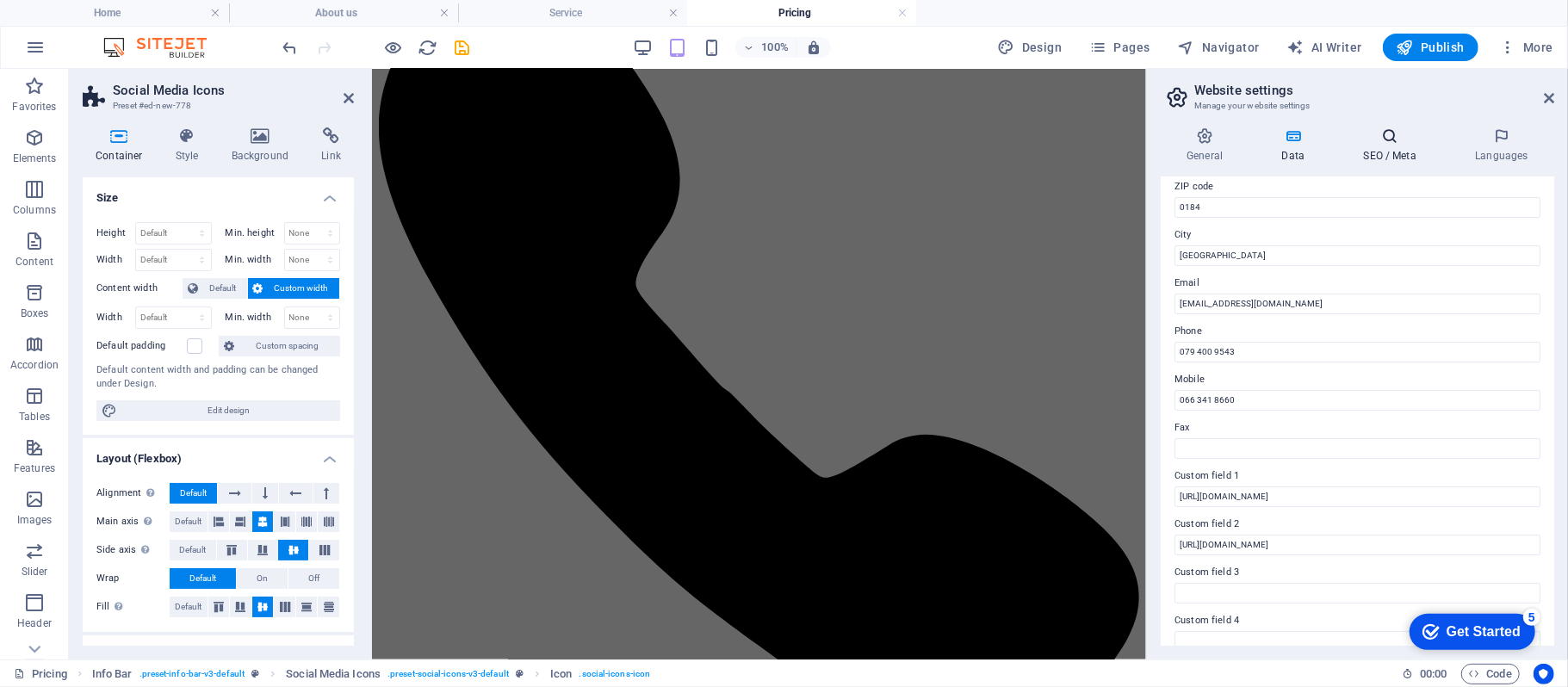
click at [1376, 153] on h4 "SEO / Meta" at bounding box center [1392, 145] width 112 height 37
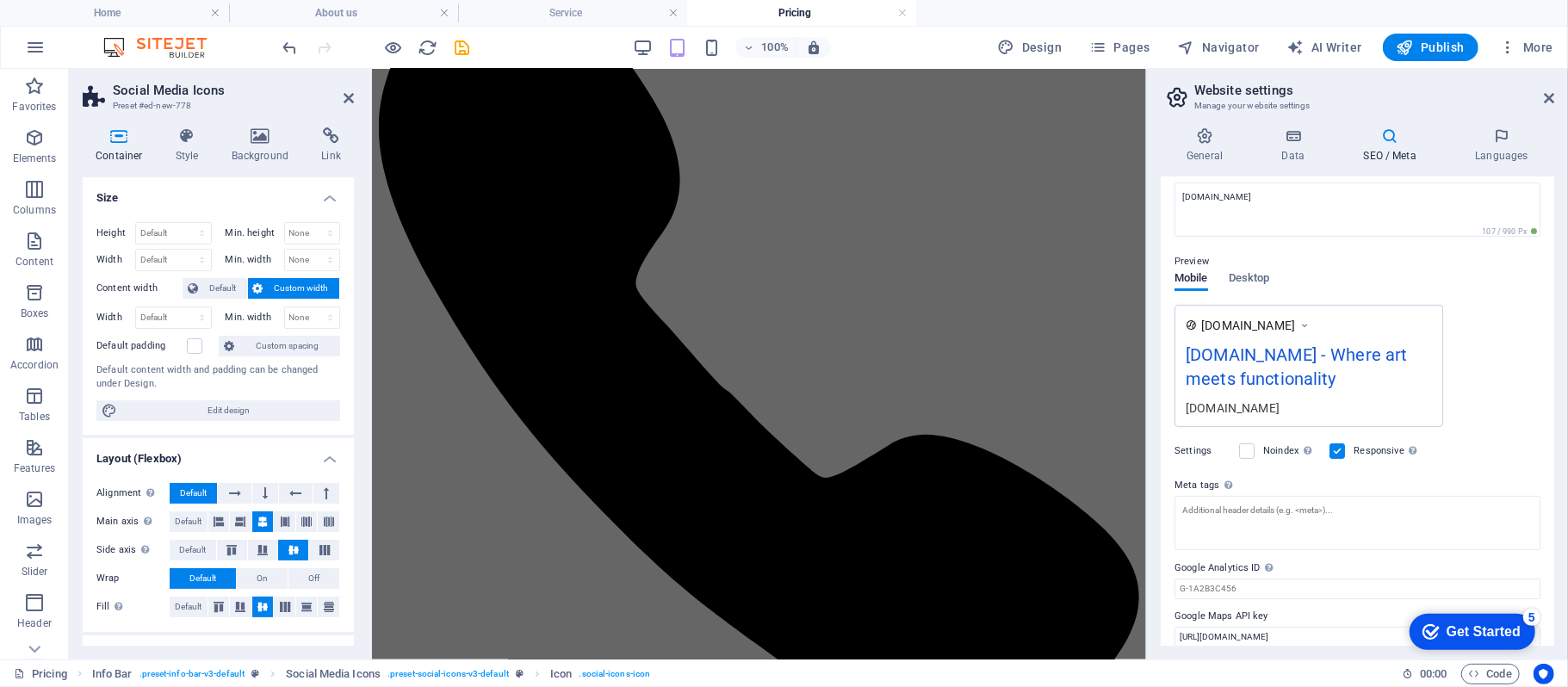
scroll to position [191, 0]
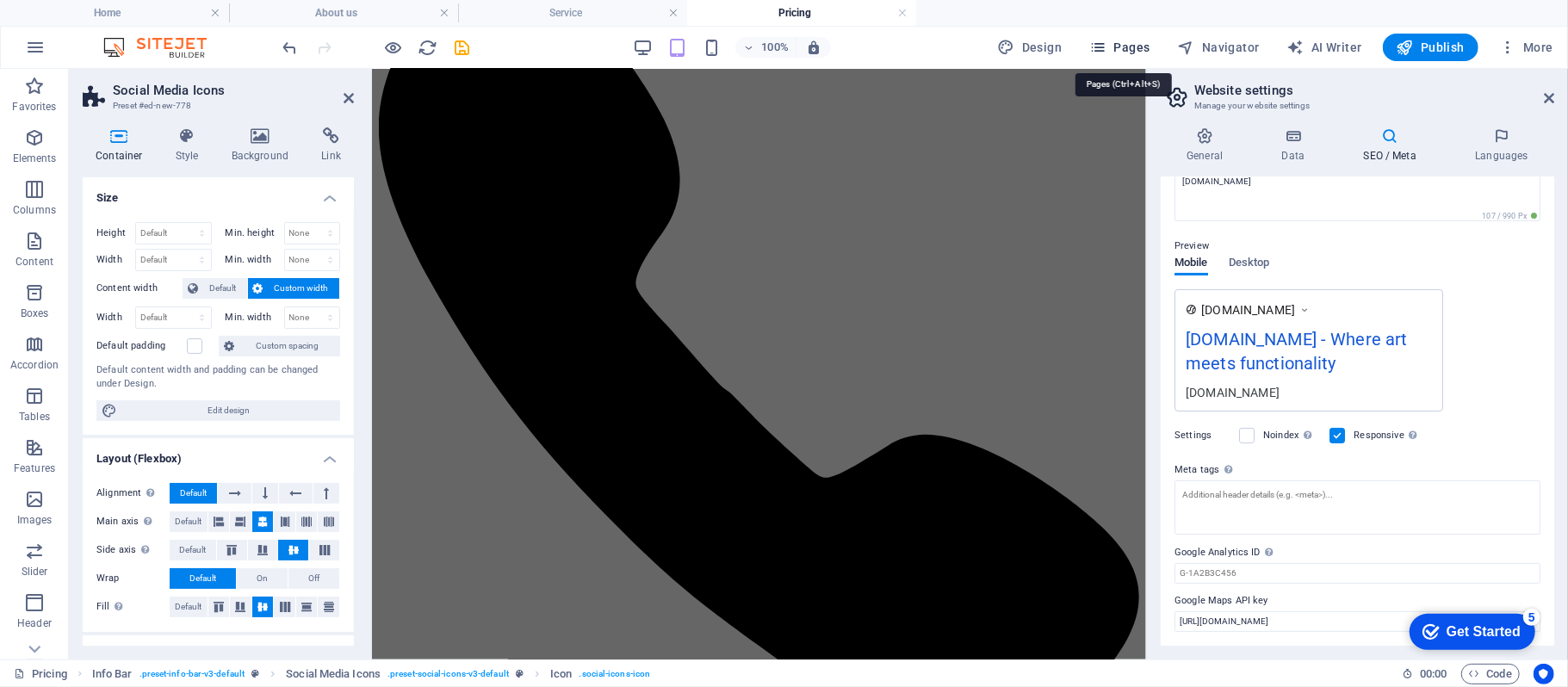
click at [1106, 45] on icon "button" at bounding box center [1097, 46] width 17 height 17
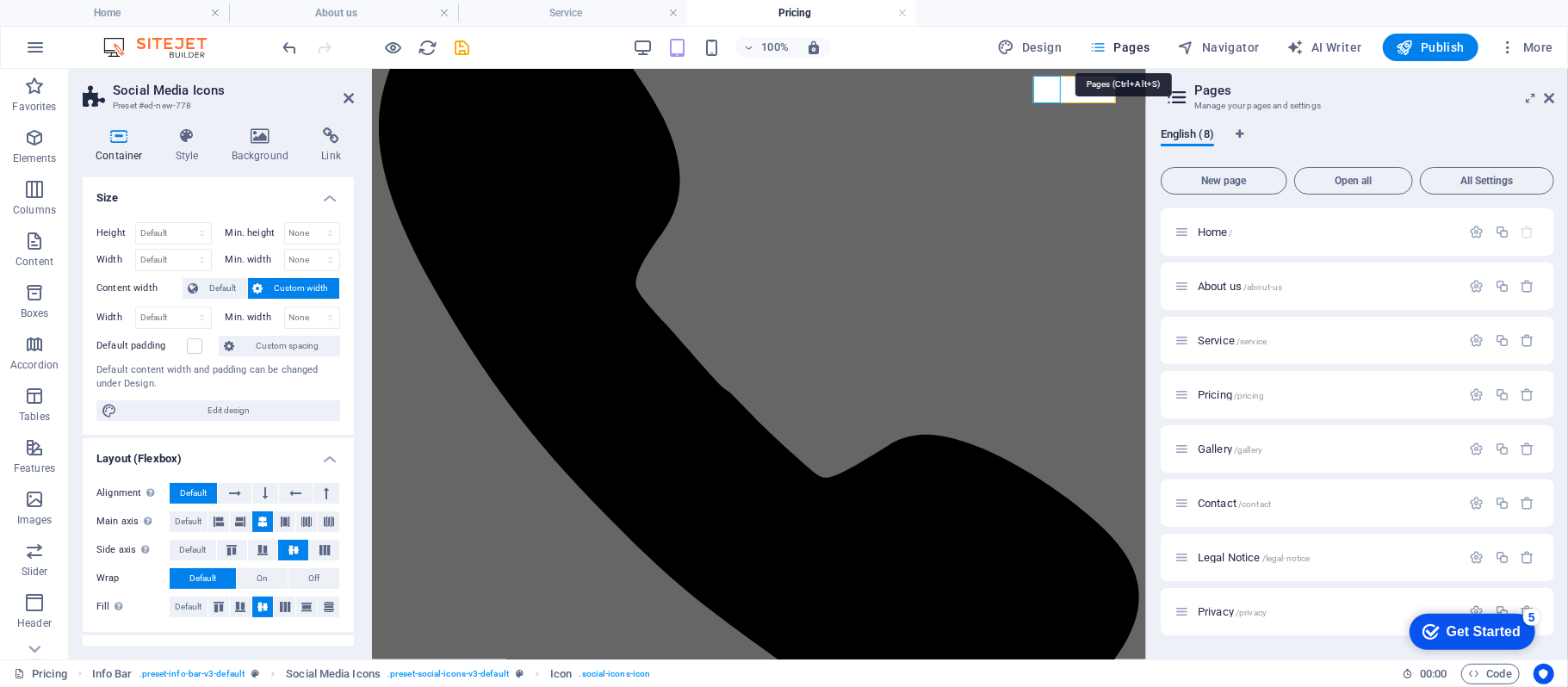
scroll to position [0, 0]
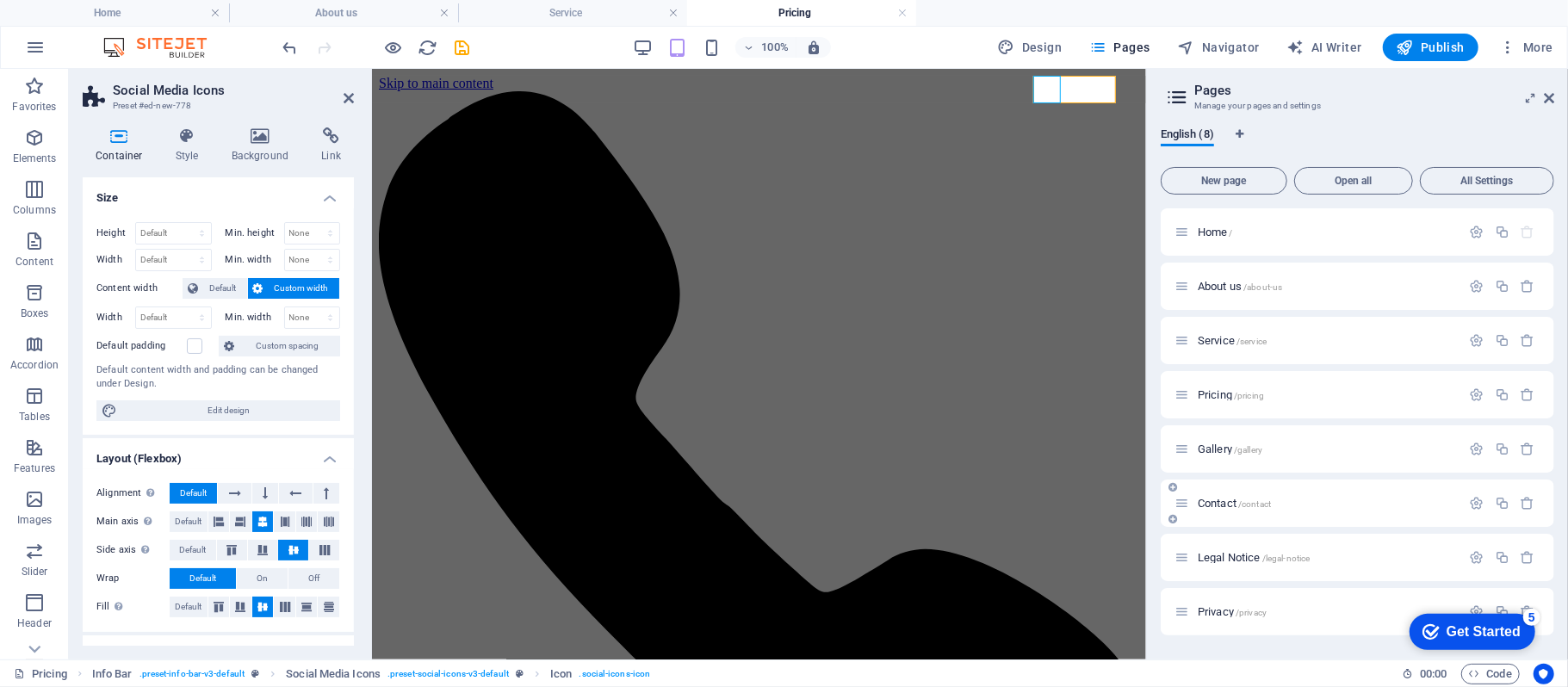
click at [1224, 503] on span "Contact /contact" at bounding box center [1234, 503] width 73 height 13
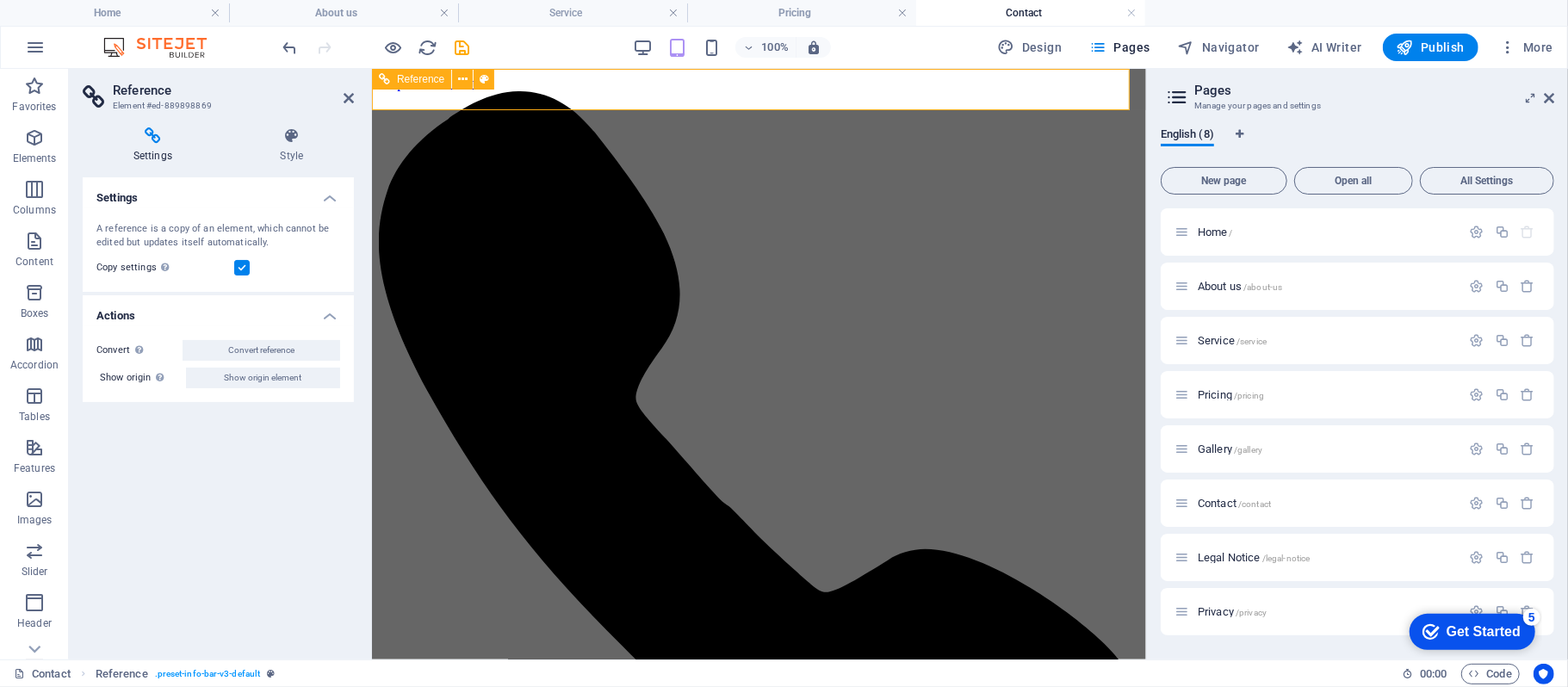
click at [328, 317] on h4 "Actions" at bounding box center [218, 310] width 271 height 31
click at [328, 317] on h4 "Actions" at bounding box center [218, 316] width 271 height 41
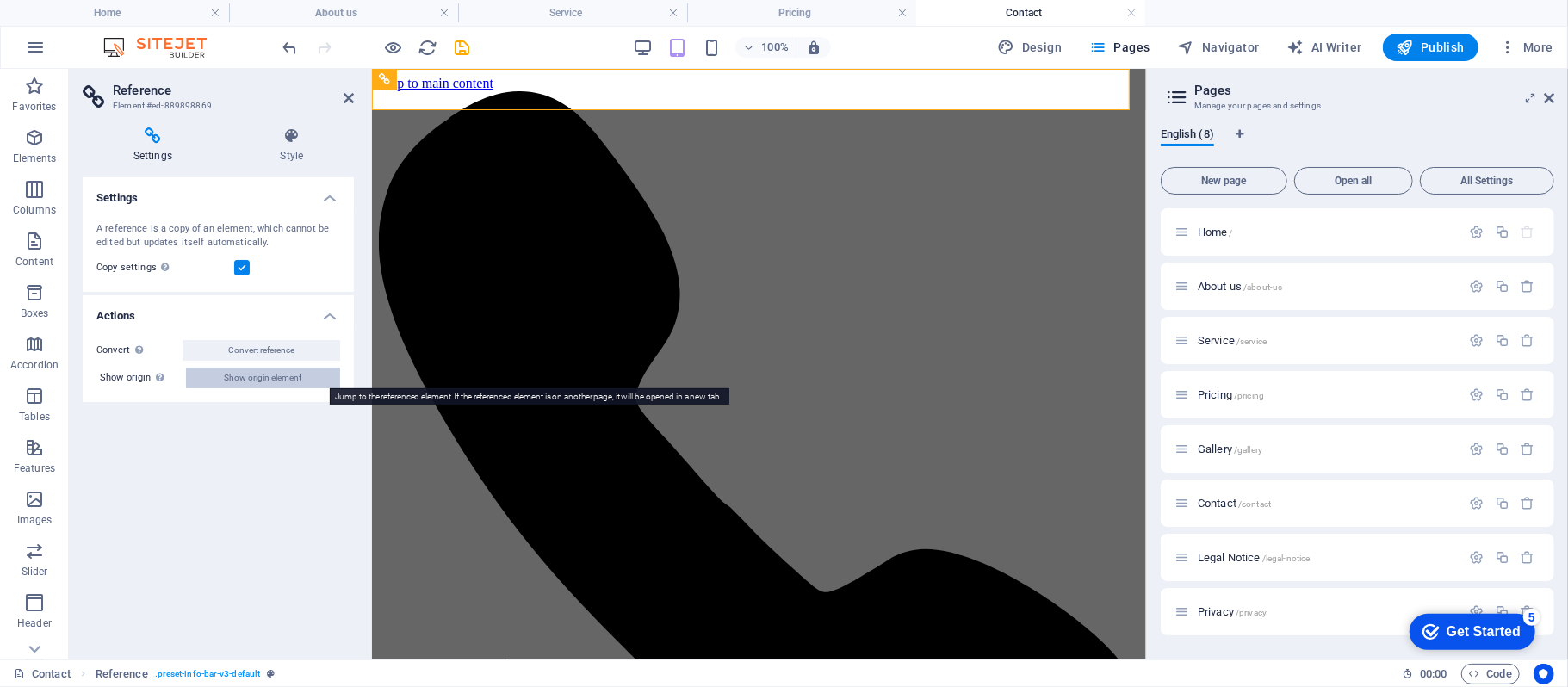
click at [280, 374] on span "Show origin element" at bounding box center [263, 378] width 78 height 21
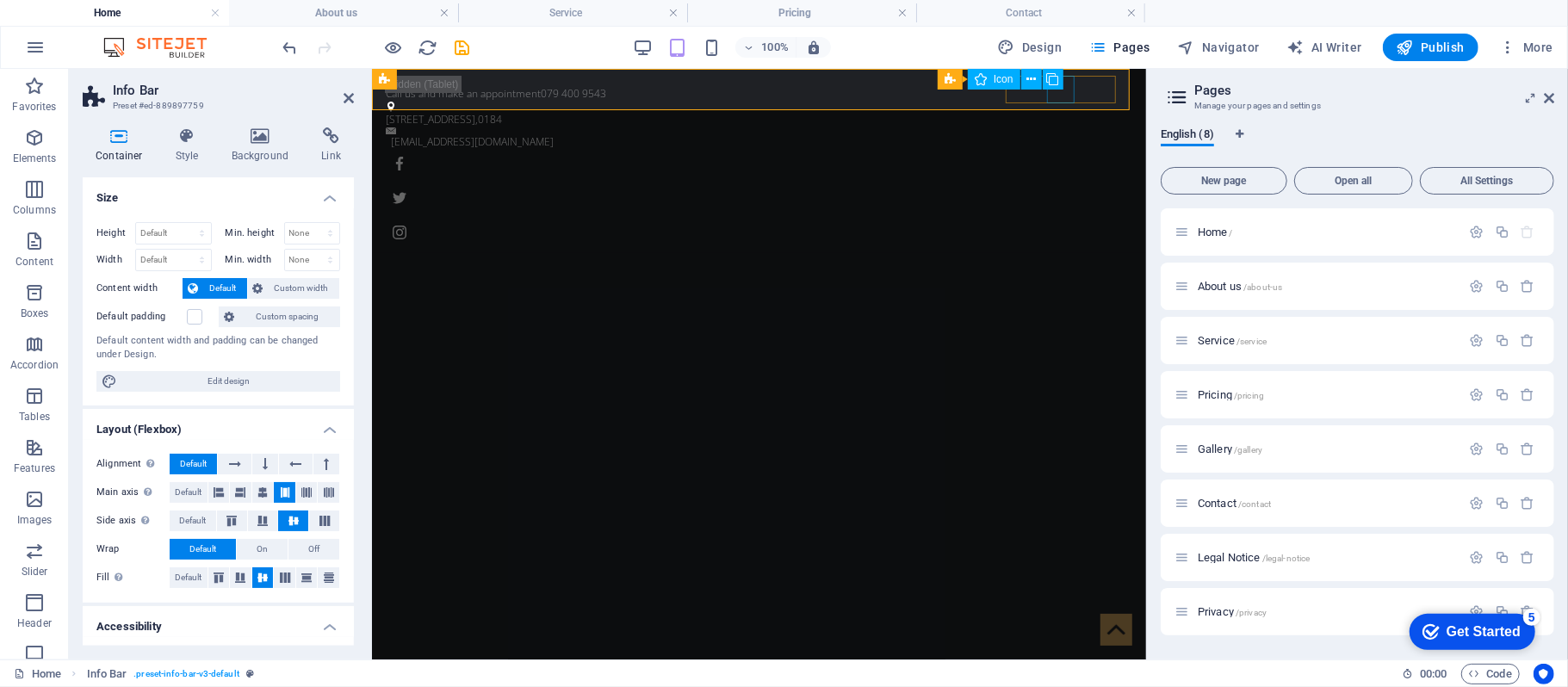
click at [1062, 184] on figure at bounding box center [758, 197] width 747 height 28
select select "xMidYMid"
select select "px"
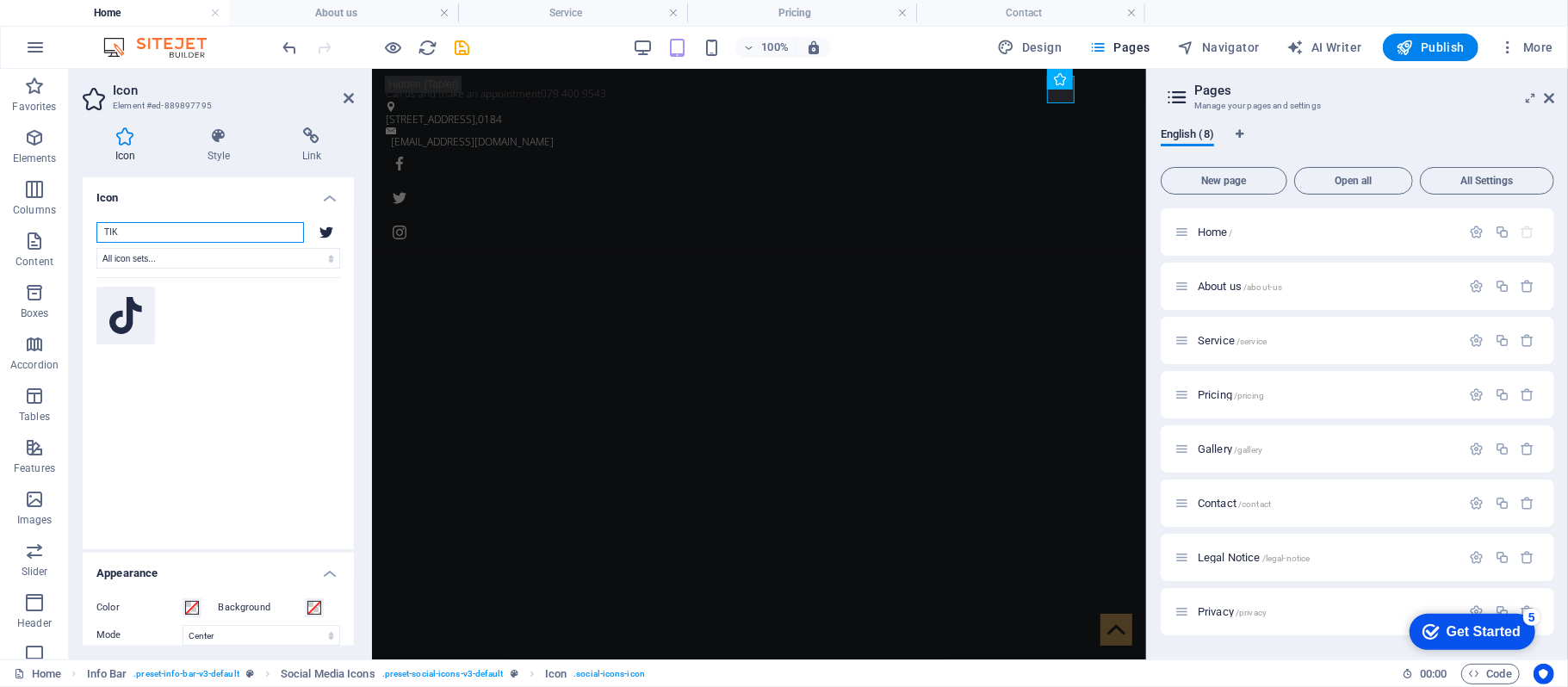
type input "TIK"
click at [132, 329] on icon at bounding box center [125, 316] width 33 height 38
click at [125, 315] on icon at bounding box center [125, 316] width 33 height 38
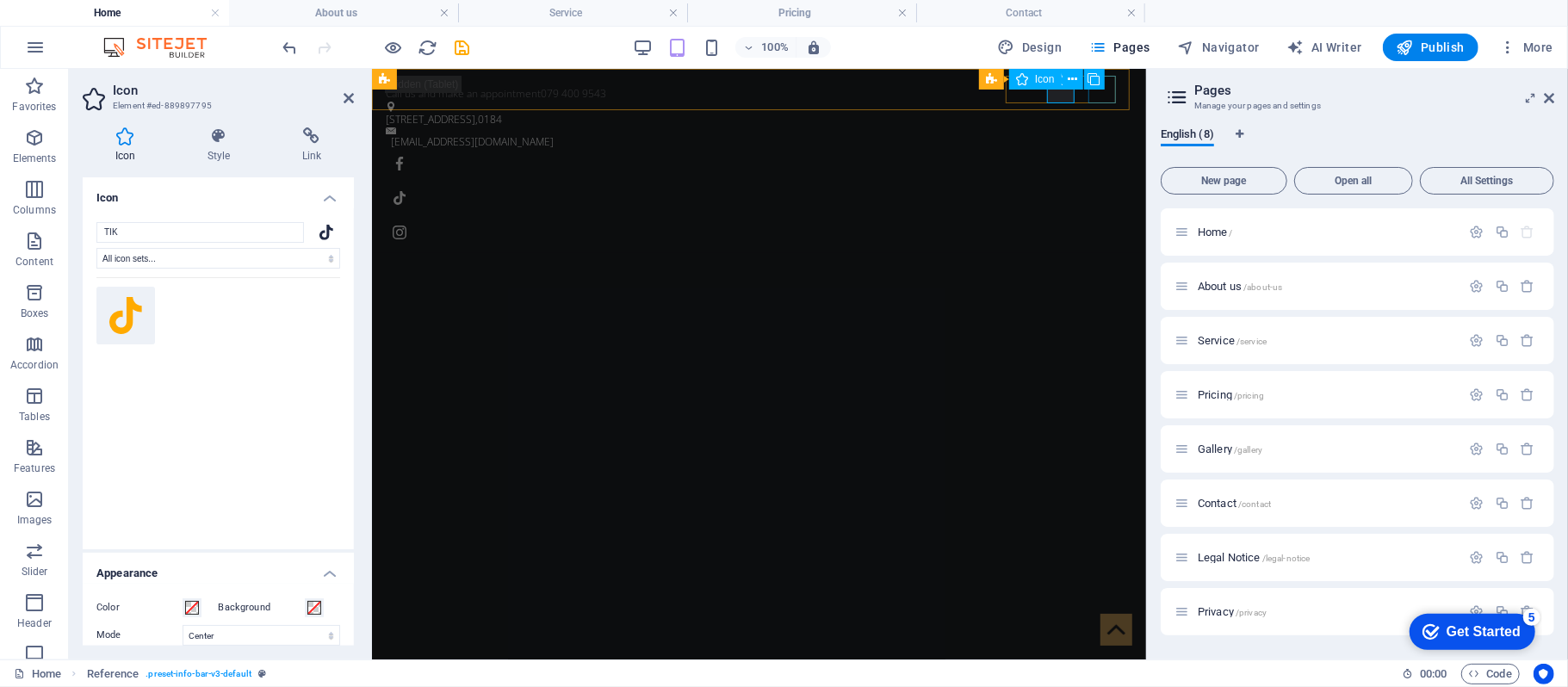
click at [1099, 90] on div "Social Media Icons Icon" at bounding box center [1047, 80] width 137 height 22
click at [1101, 218] on figure at bounding box center [758, 232] width 747 height 28
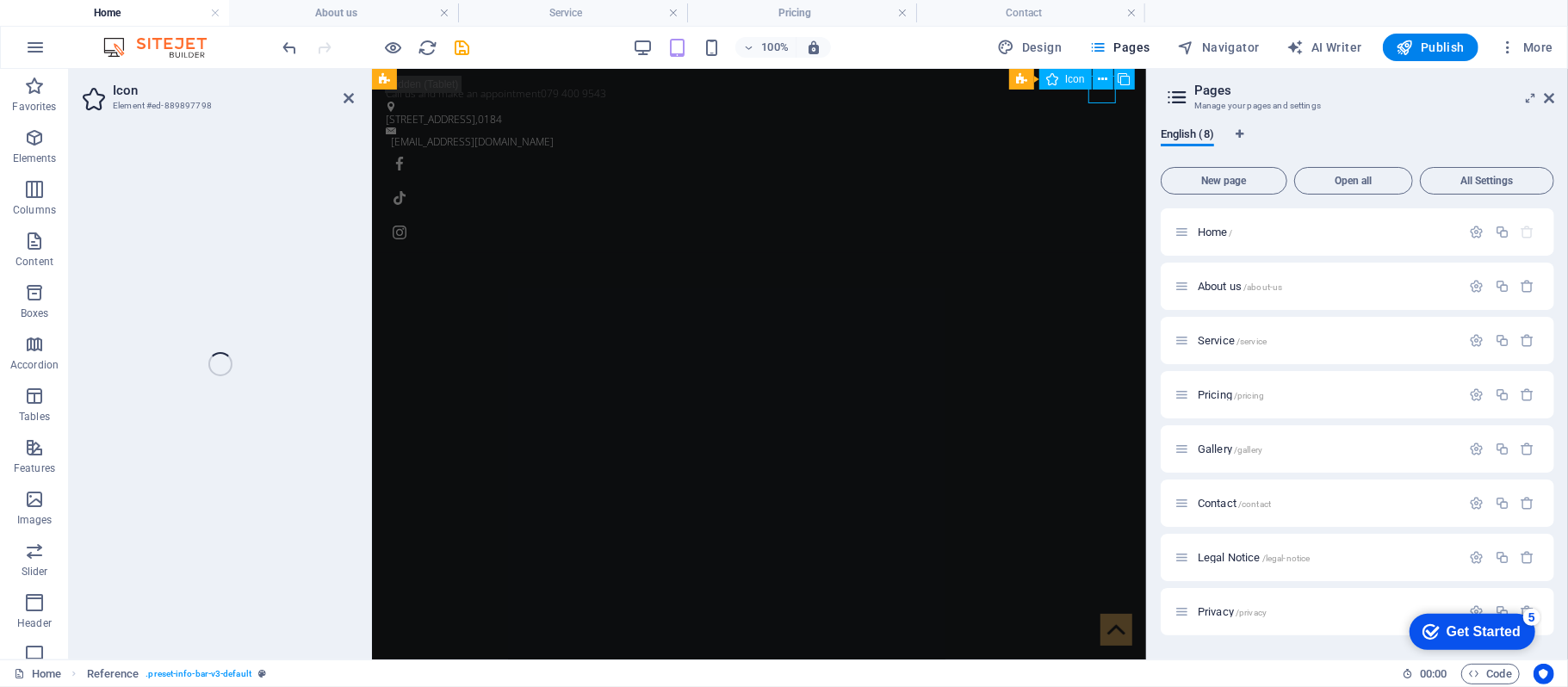
select select "xMidYMid"
select select "px"
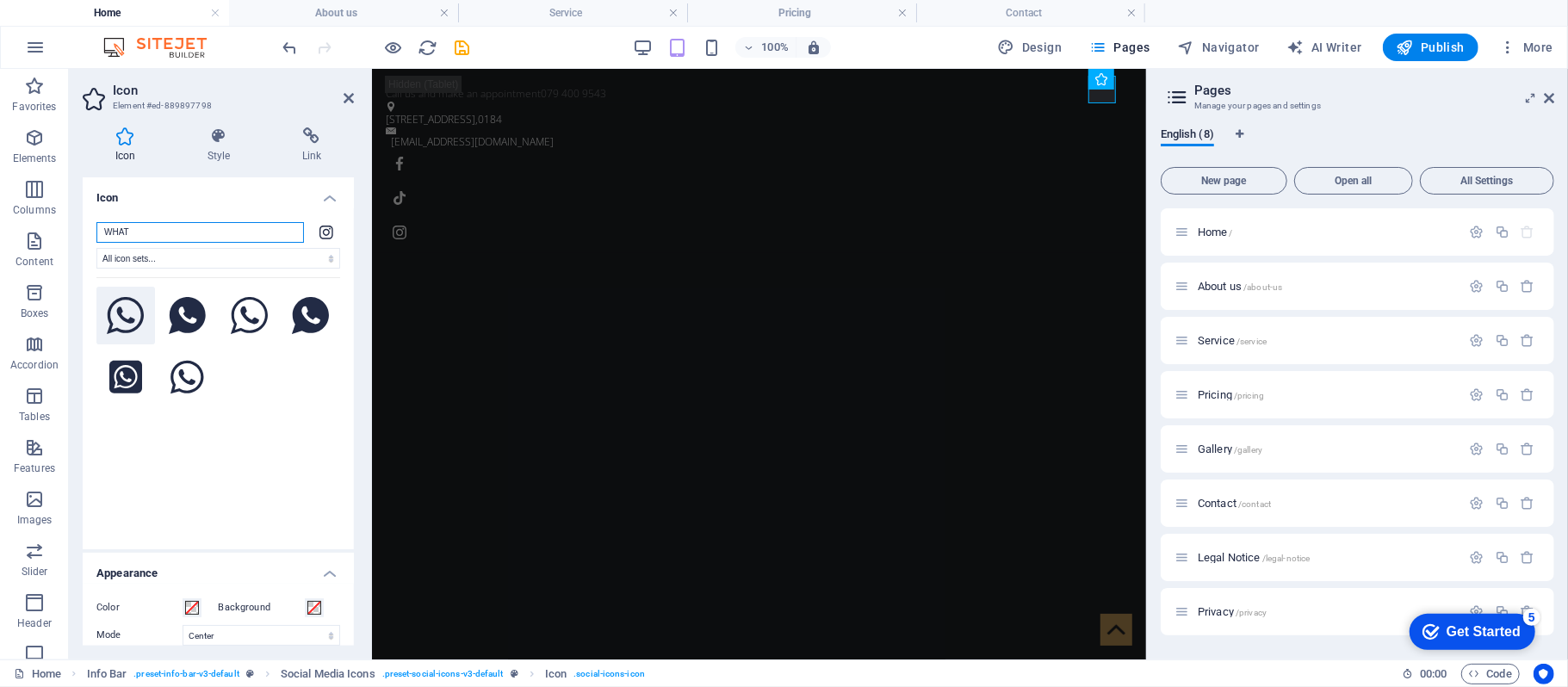
type input "WHAT"
click at [134, 322] on icon at bounding box center [125, 316] width 37 height 38
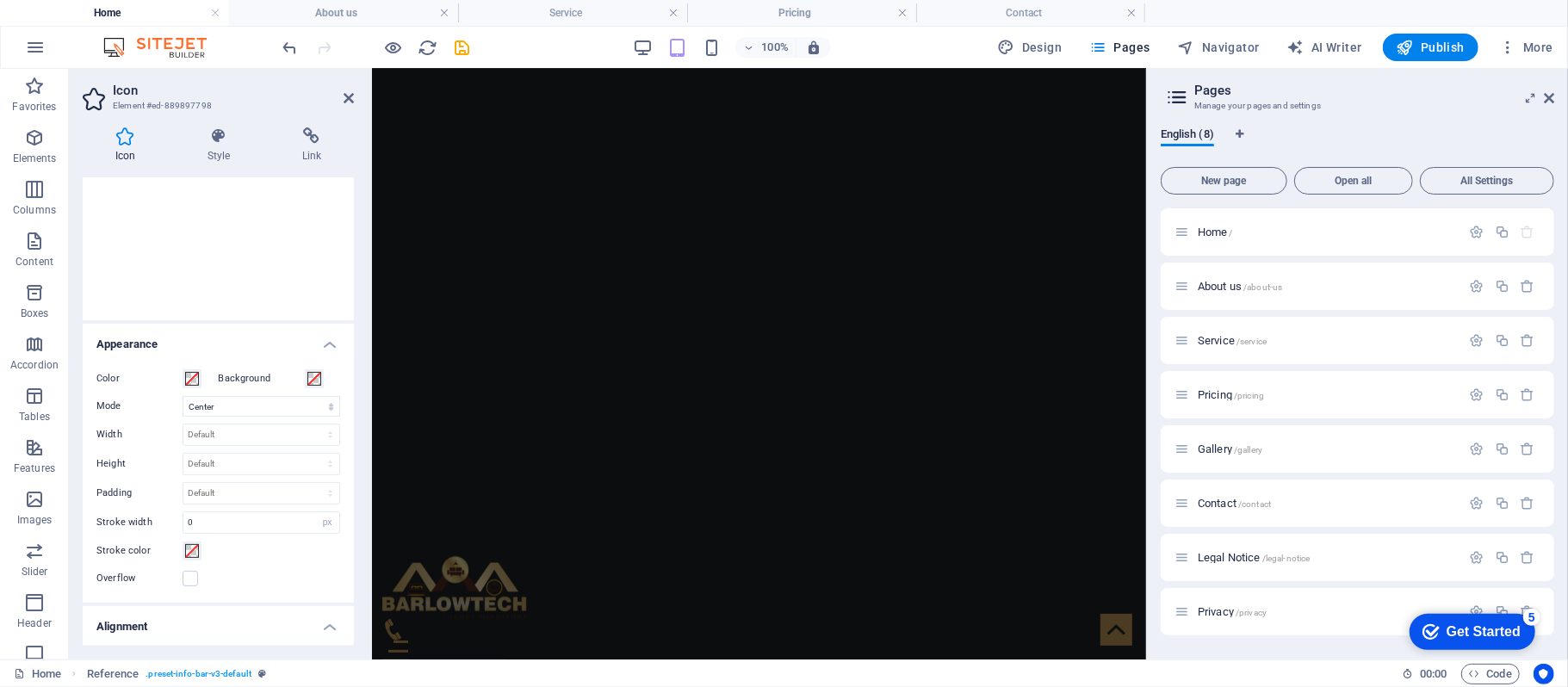
scroll to position [437, 0]
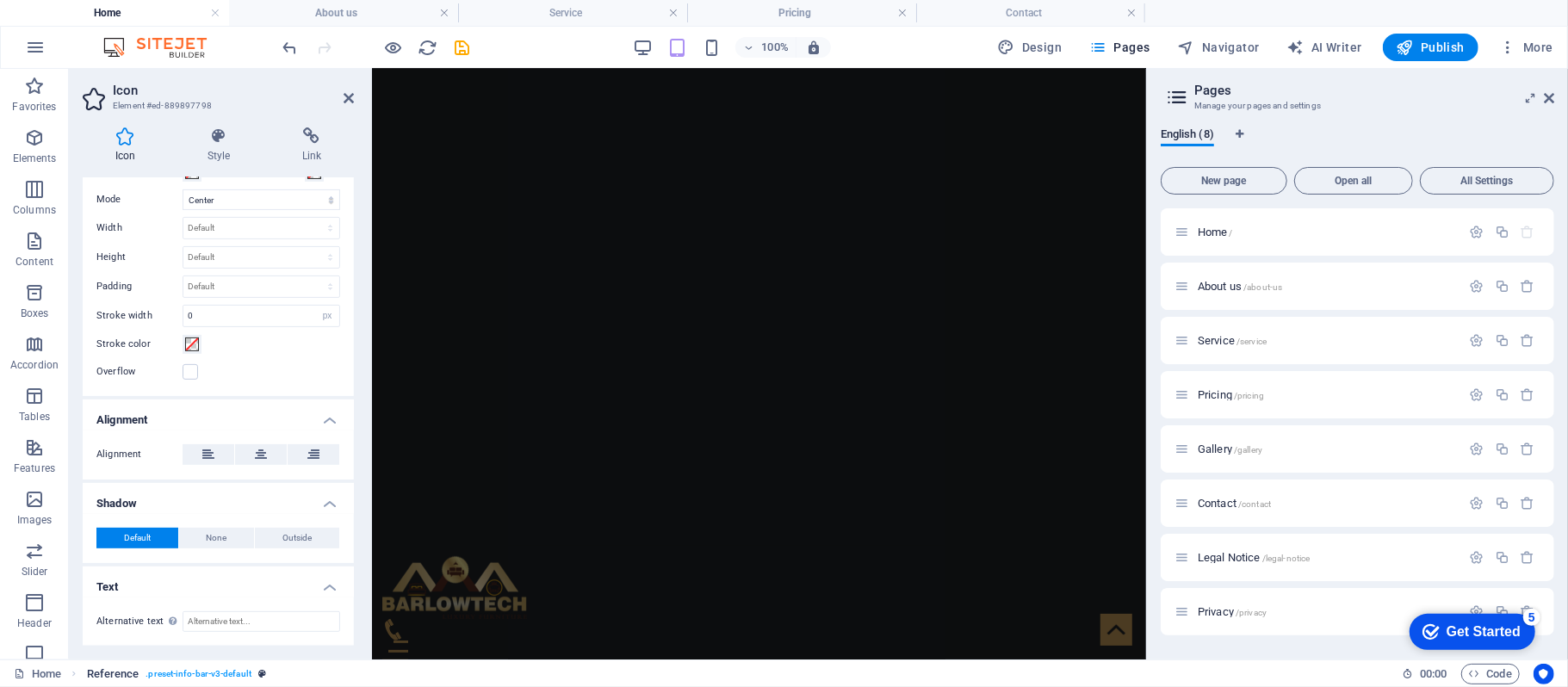
click at [171, 673] on span ". preset-info-bar-v3-default" at bounding box center [197, 674] width 106 height 21
click at [245, 675] on span ". preset-info-bar-v3-default" at bounding box center [197, 674] width 106 height 21
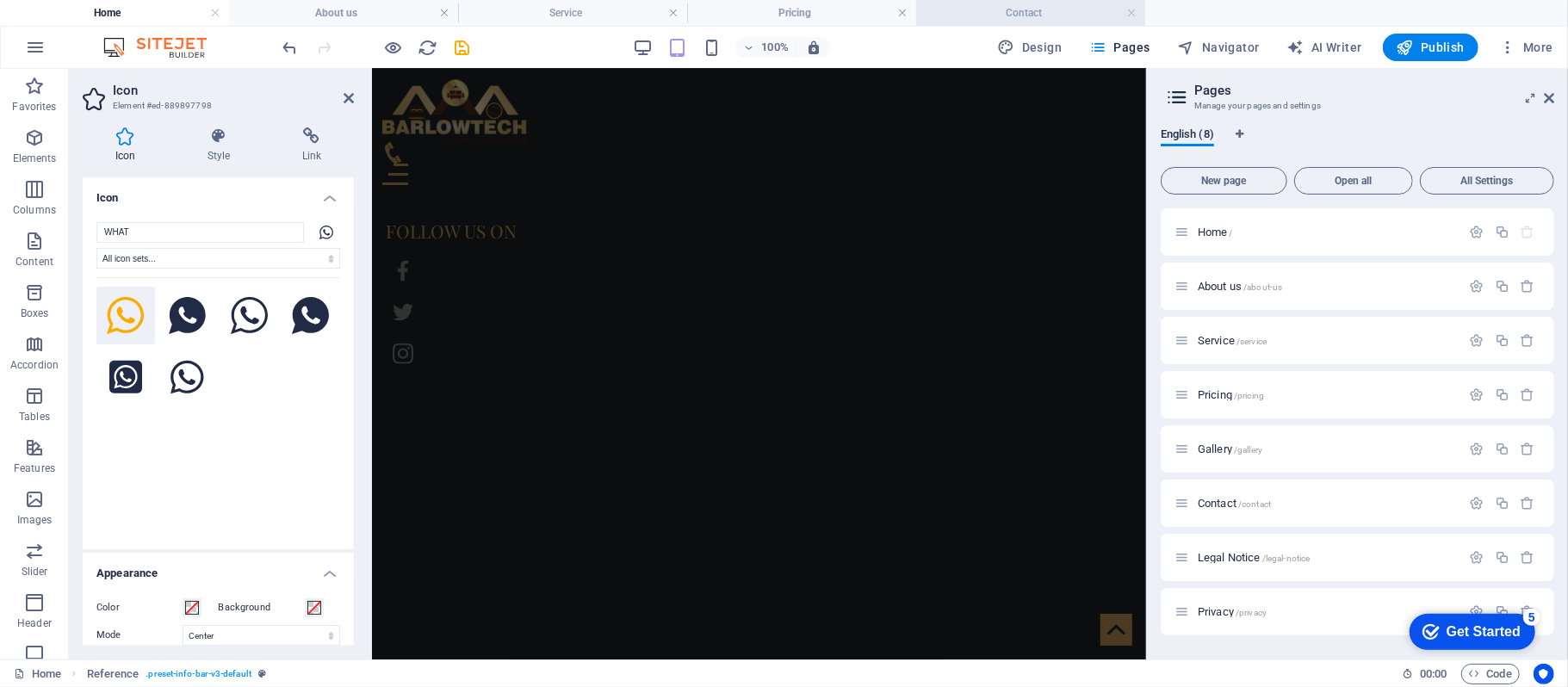
scroll to position [1661, 0]
click at [1031, 4] on h4 "Contact" at bounding box center [1031, 12] width 229 height 19
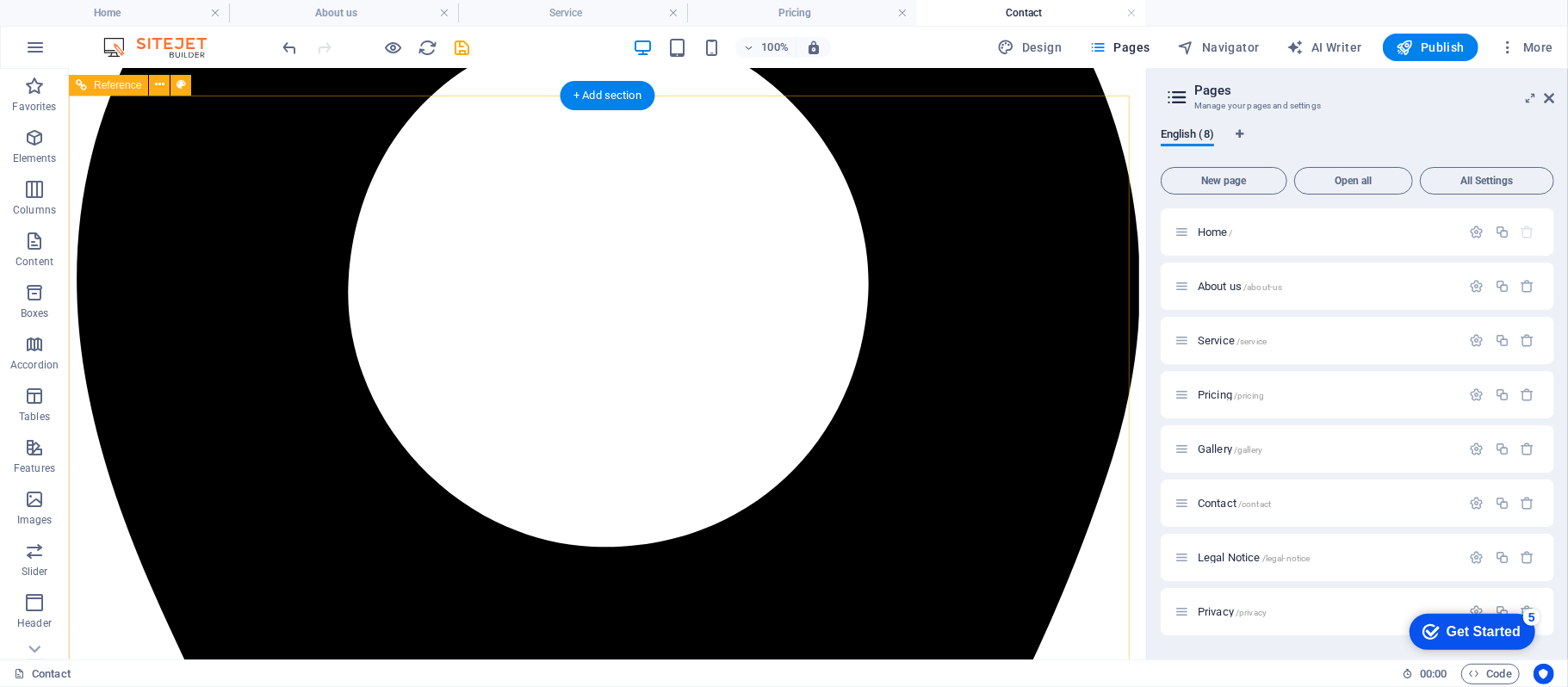
scroll to position [1476, 0]
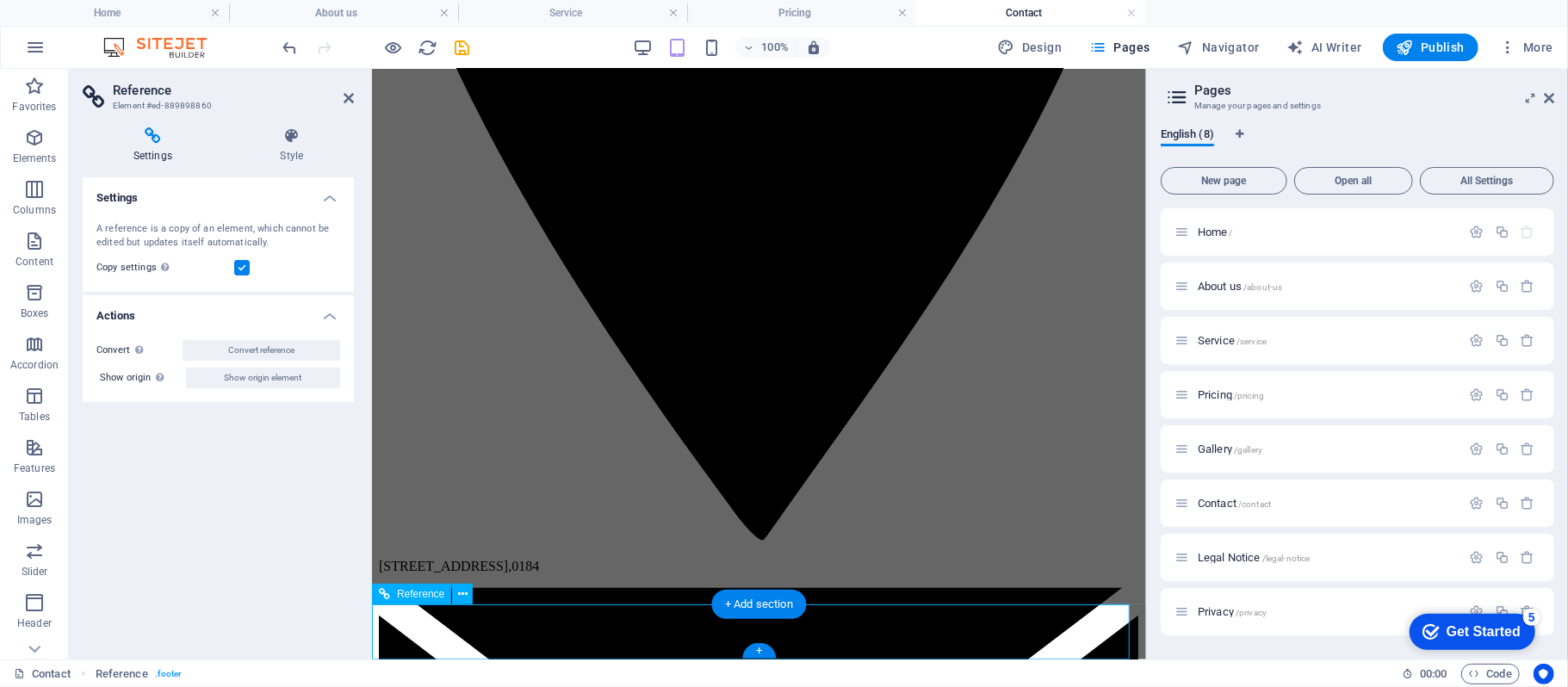
scroll to position [1538, 0]
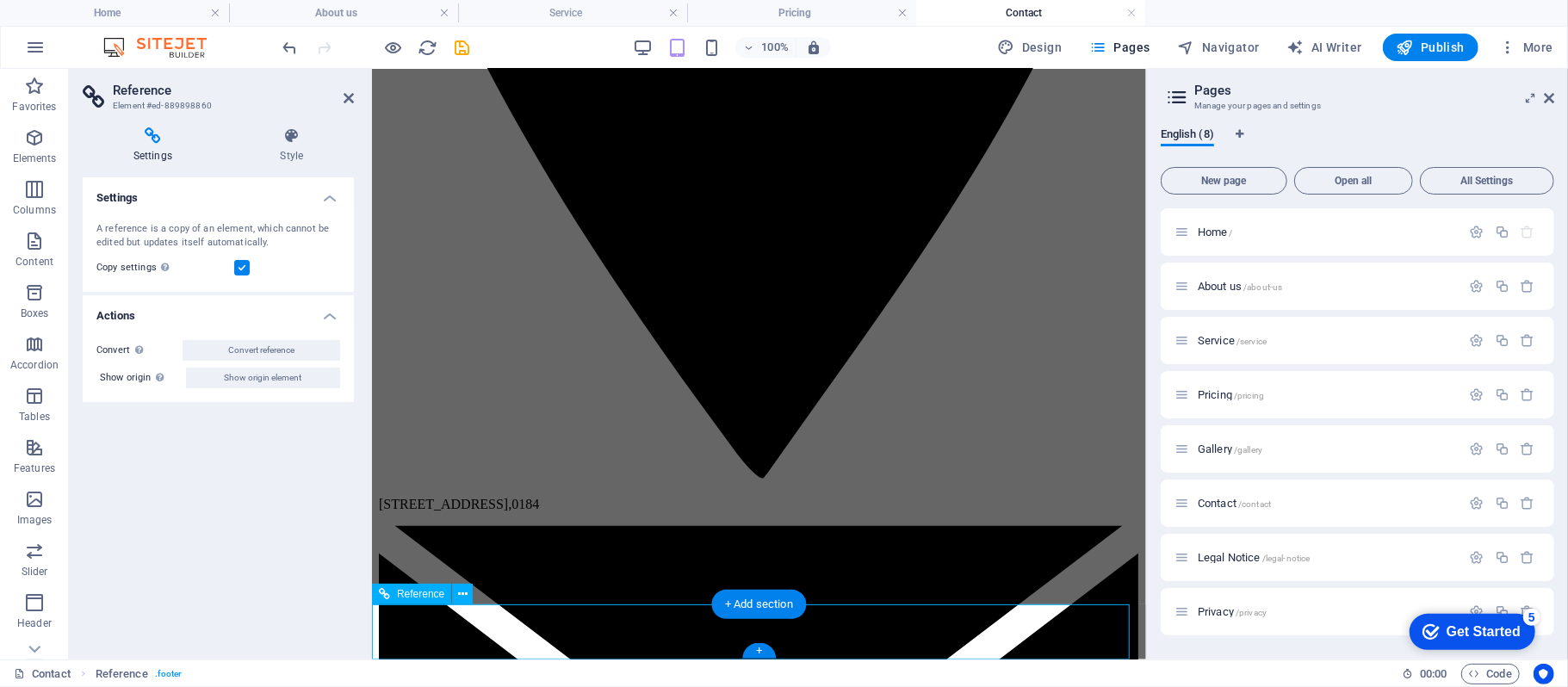
click at [141, 134] on icon at bounding box center [153, 135] width 140 height 17
click at [153, 149] on h4 "Settings" at bounding box center [156, 145] width 147 height 37
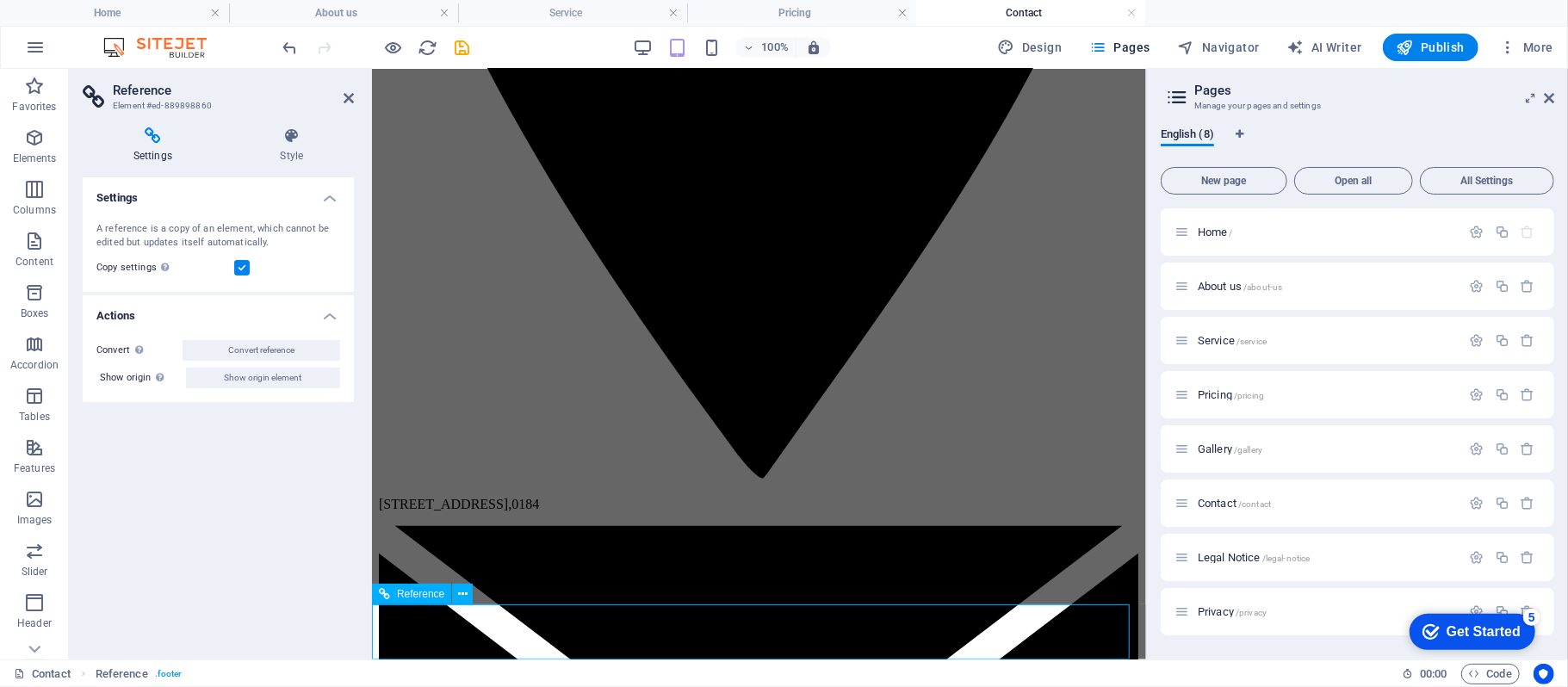
click at [1546, 95] on icon at bounding box center [1549, 99] width 10 height 14
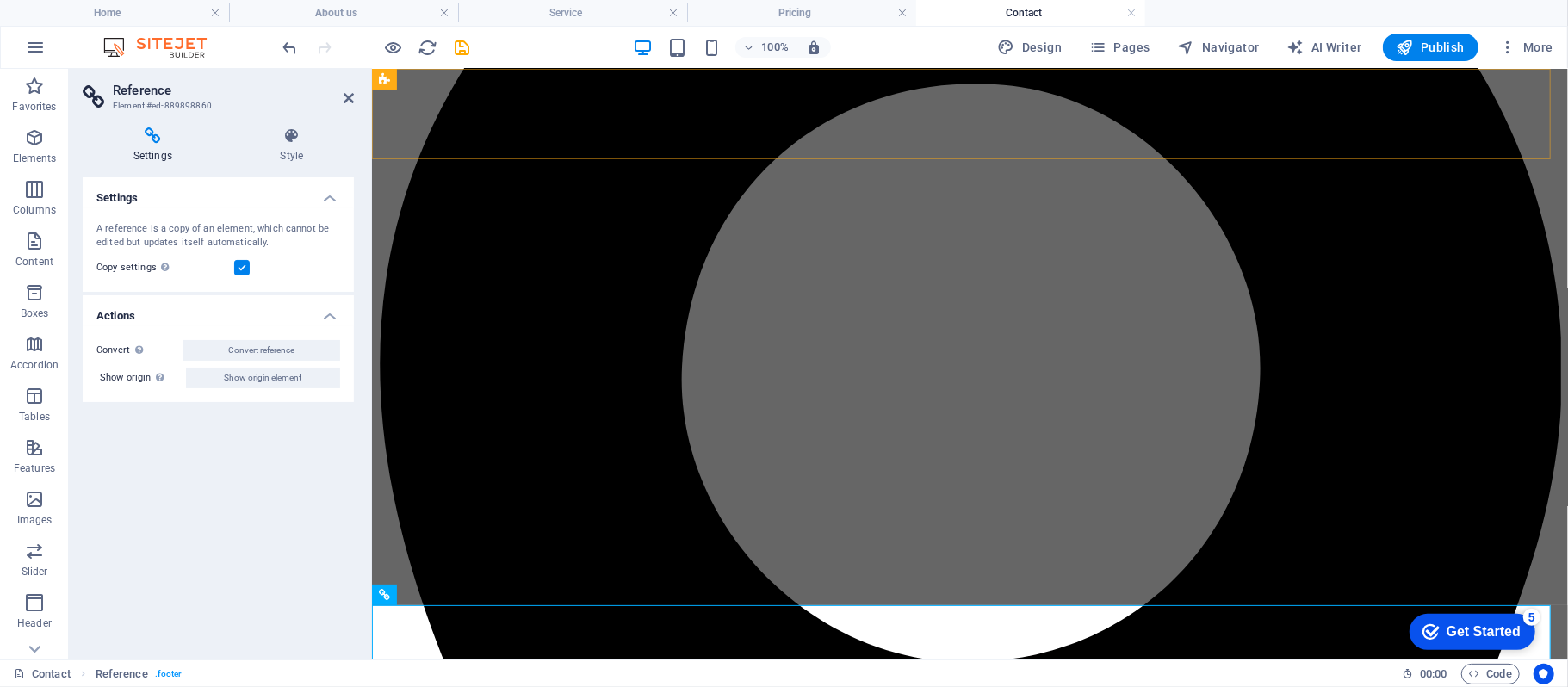
scroll to position [1476, 0]
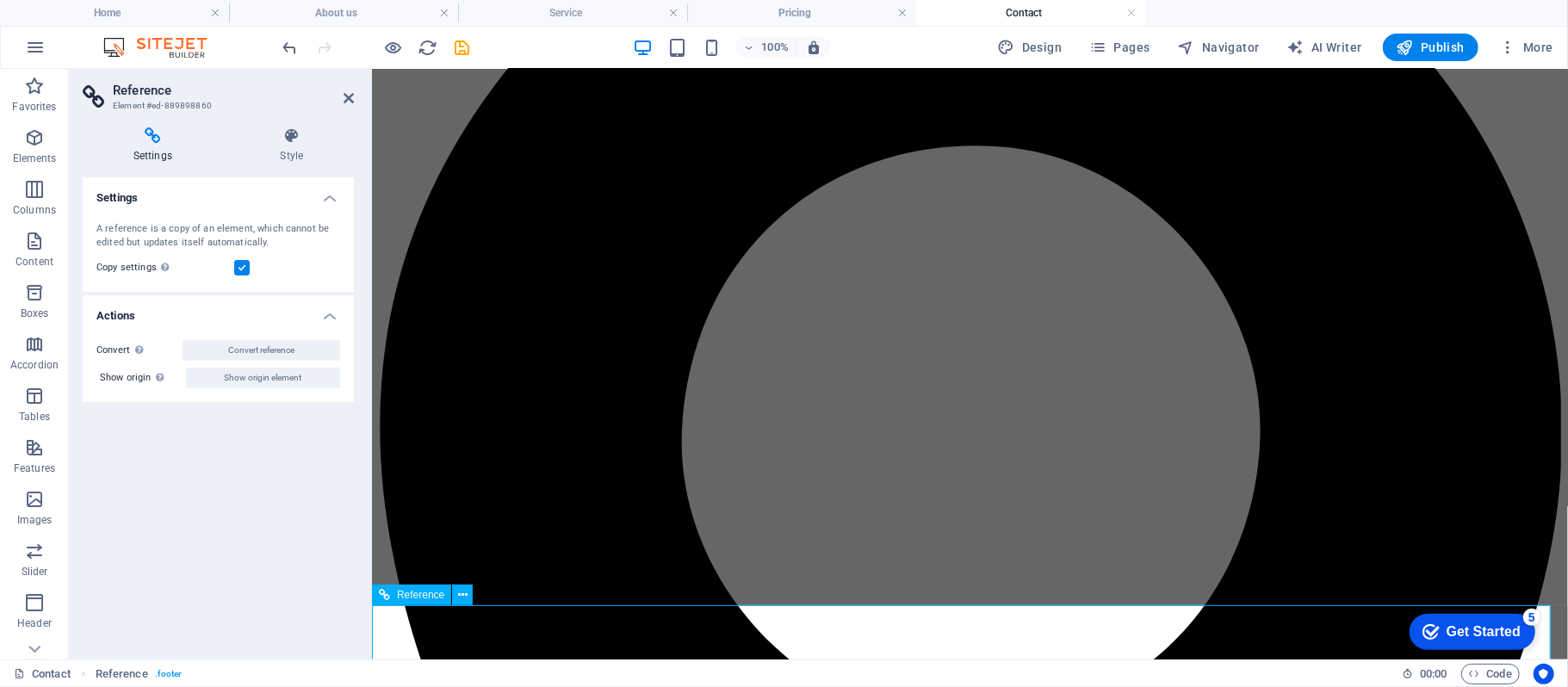
click at [291, 149] on h4 "Style" at bounding box center [292, 145] width 124 height 37
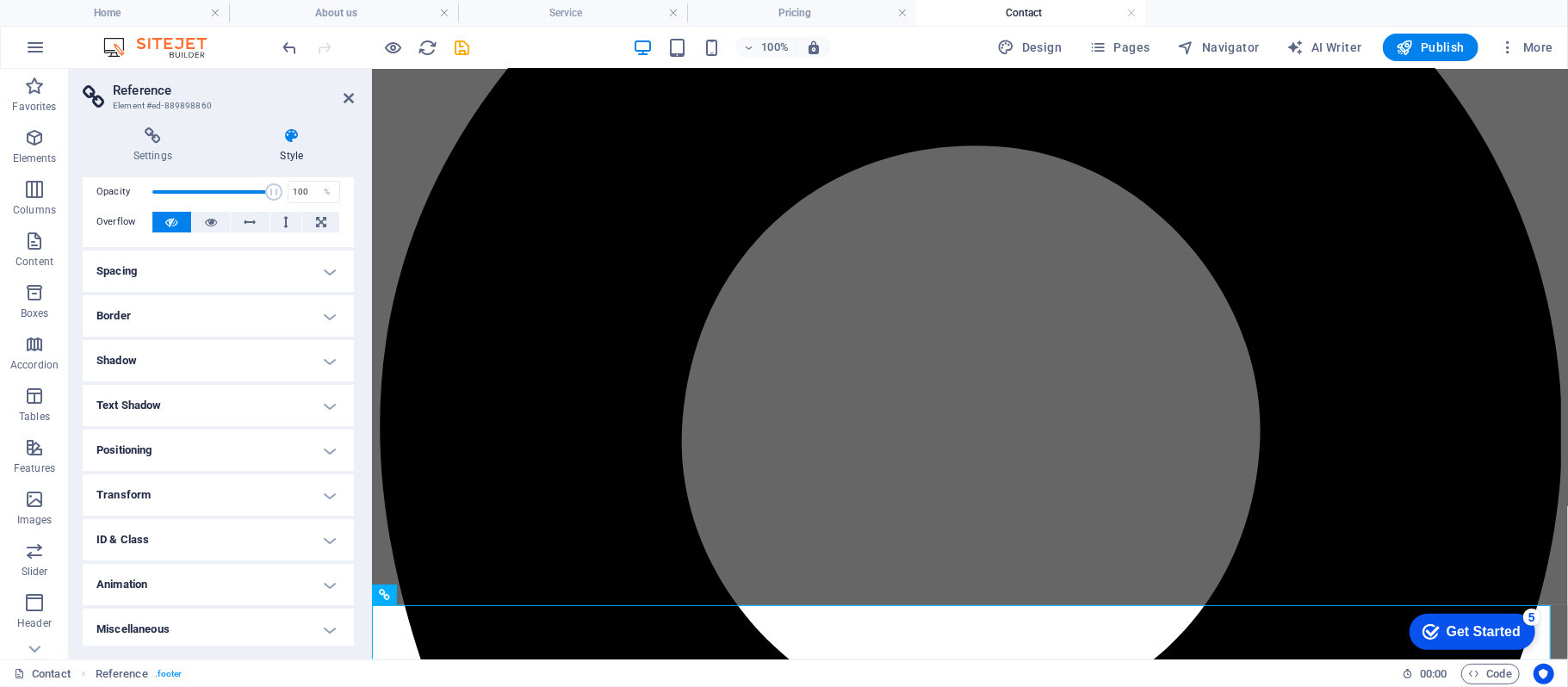
scroll to position [73, 0]
click at [328, 535] on h4 "ID & Class" at bounding box center [218, 538] width 271 height 41
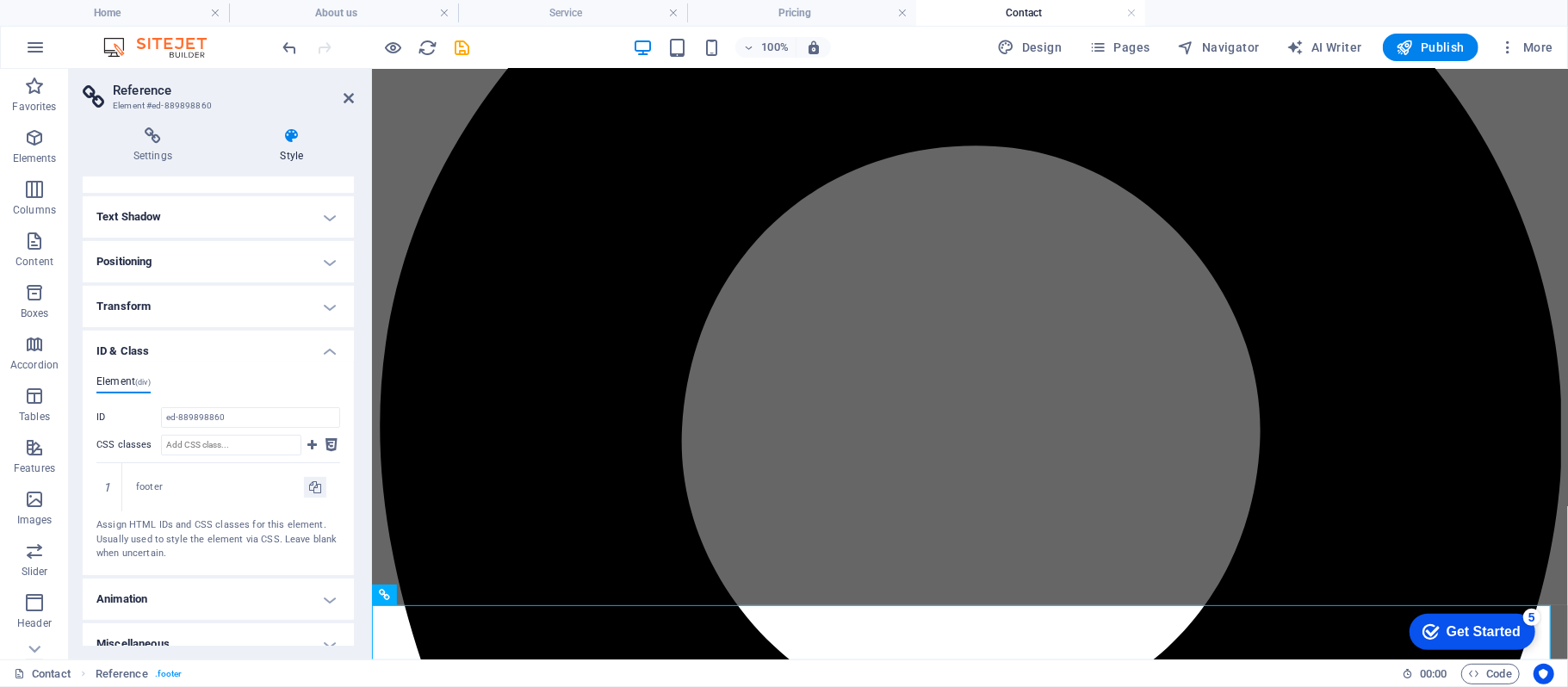
scroll to position [276, 0]
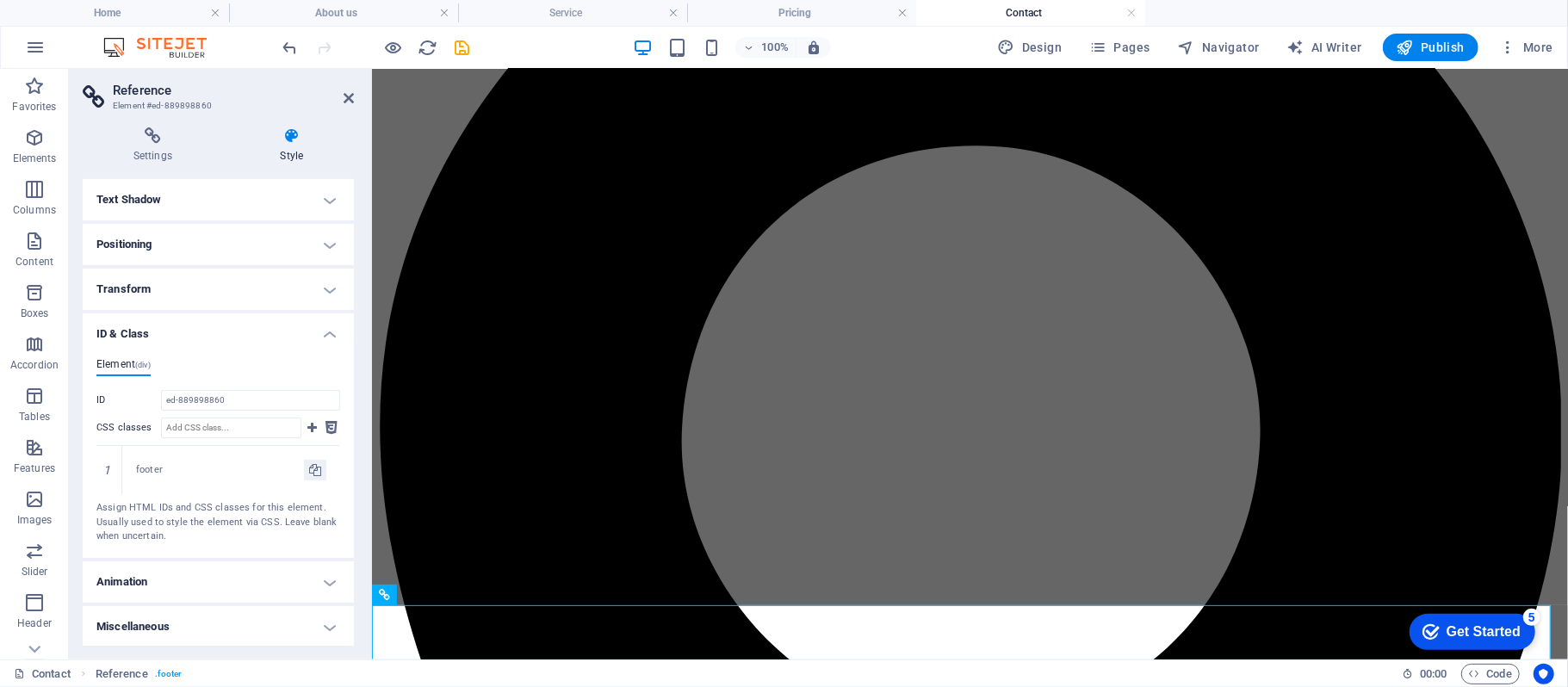
click at [329, 280] on h4 "Transform" at bounding box center [218, 289] width 271 height 41
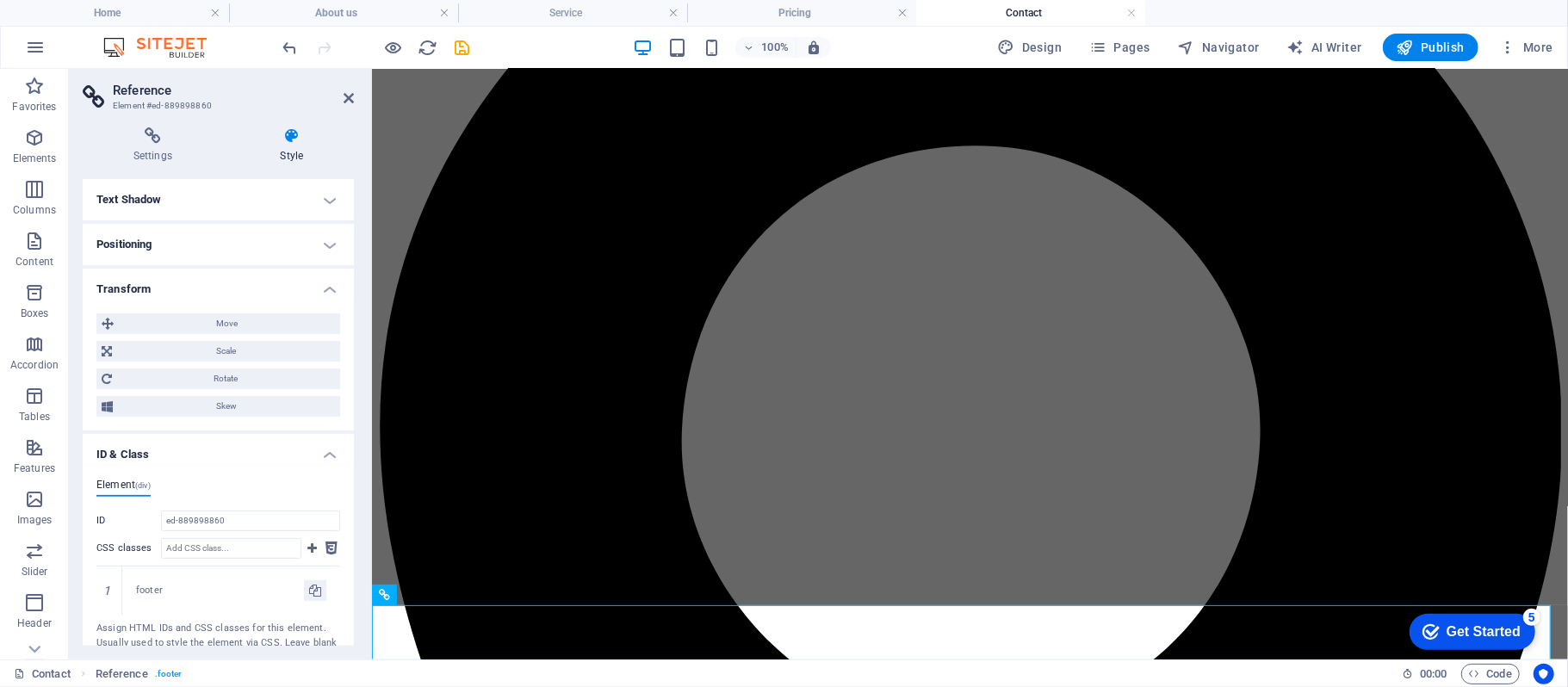
click at [332, 229] on h4 "Positioning" at bounding box center [218, 245] width 271 height 41
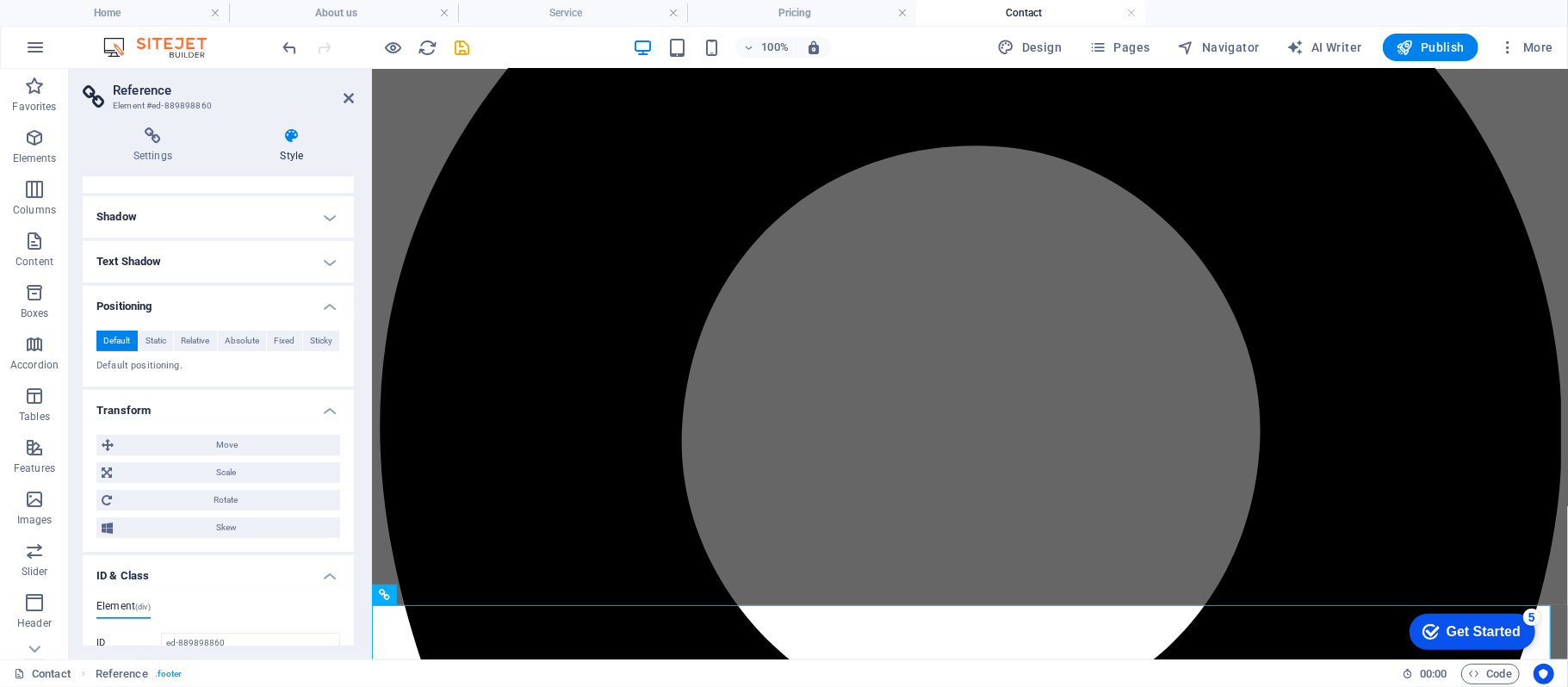
scroll to position [0, 0]
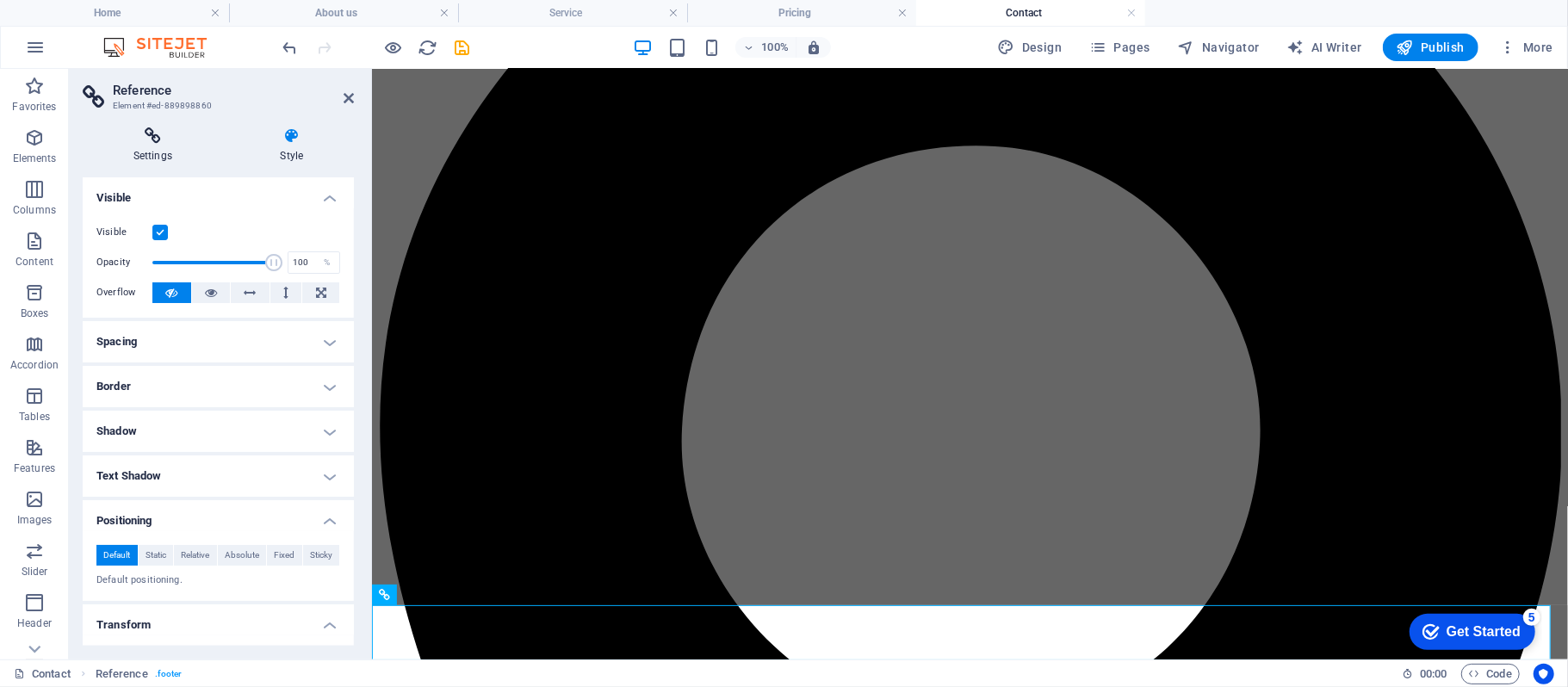
click at [155, 142] on icon at bounding box center [153, 135] width 140 height 17
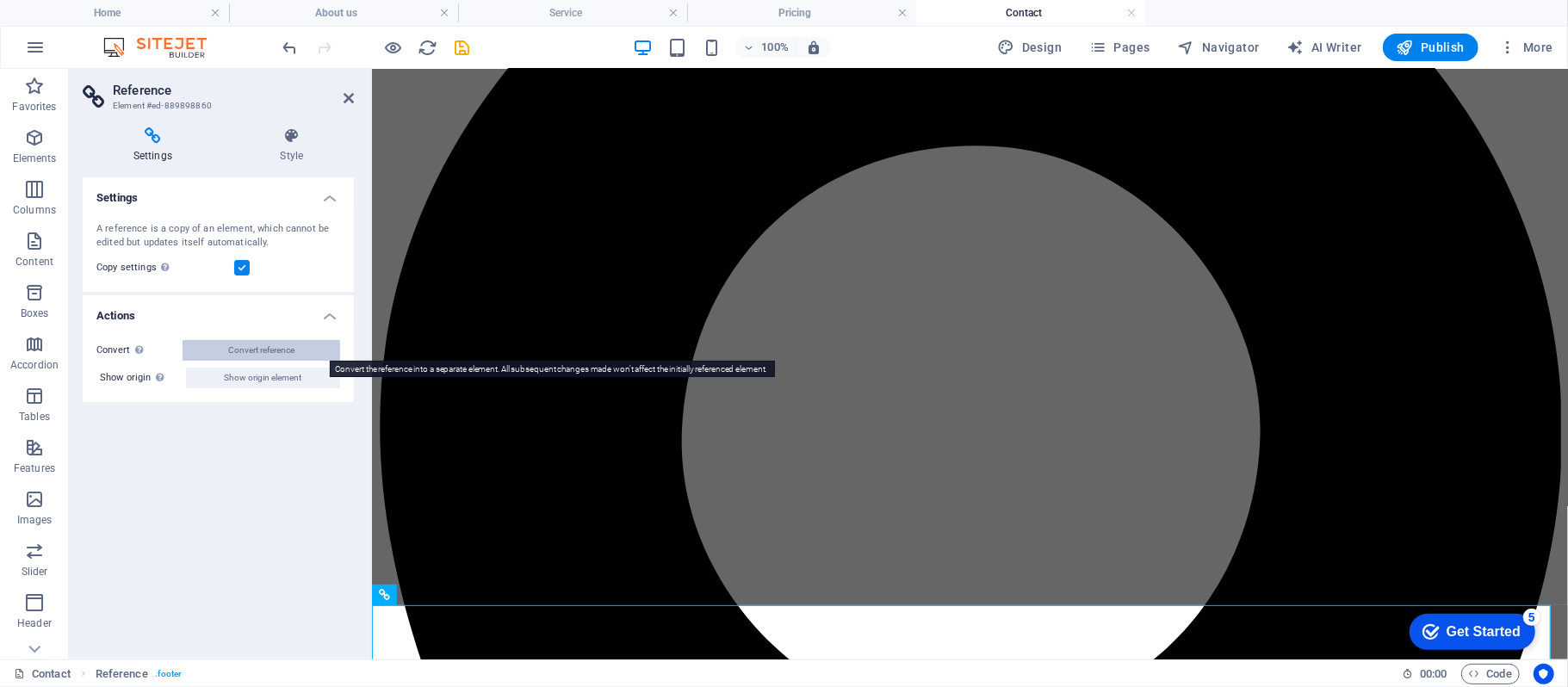
click at [274, 349] on span "Convert reference" at bounding box center [261, 350] width 66 height 21
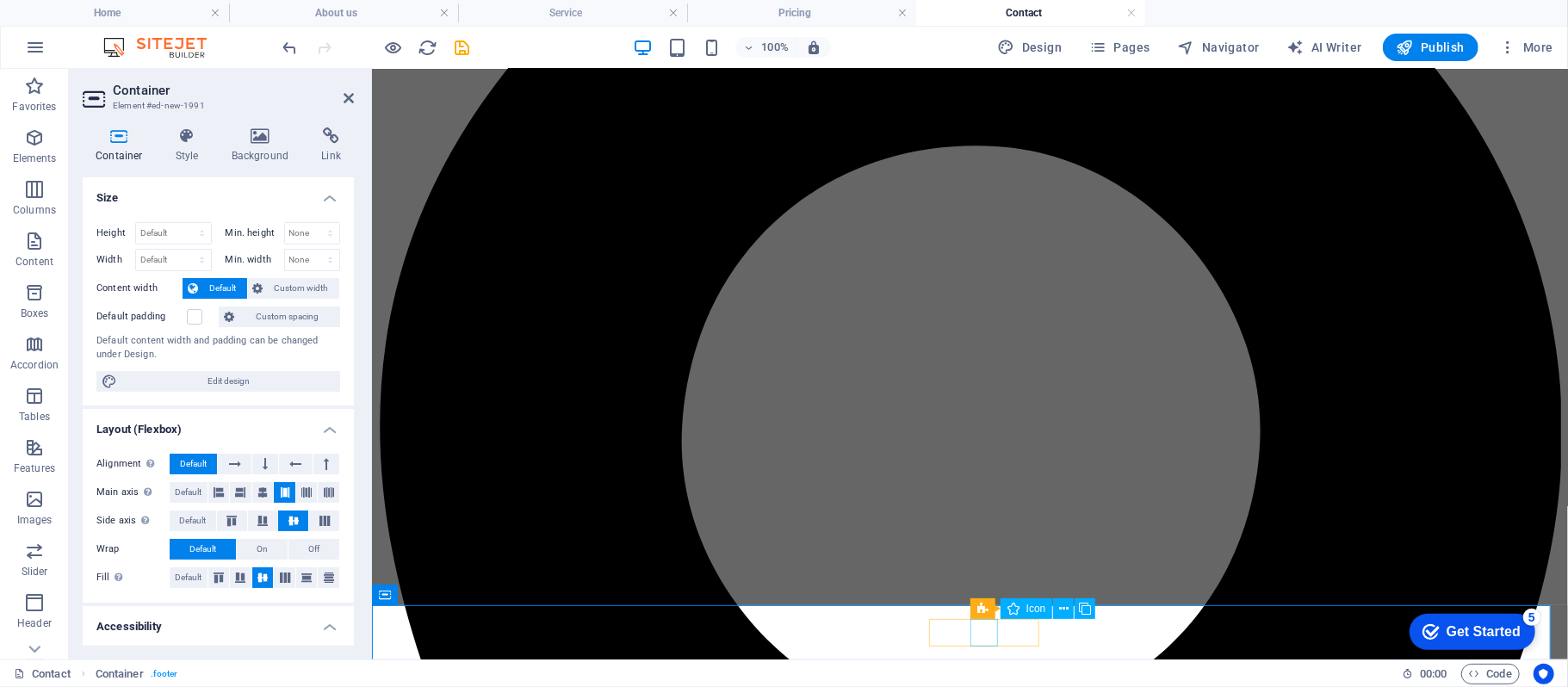
select select "xMidYMid"
select select "px"
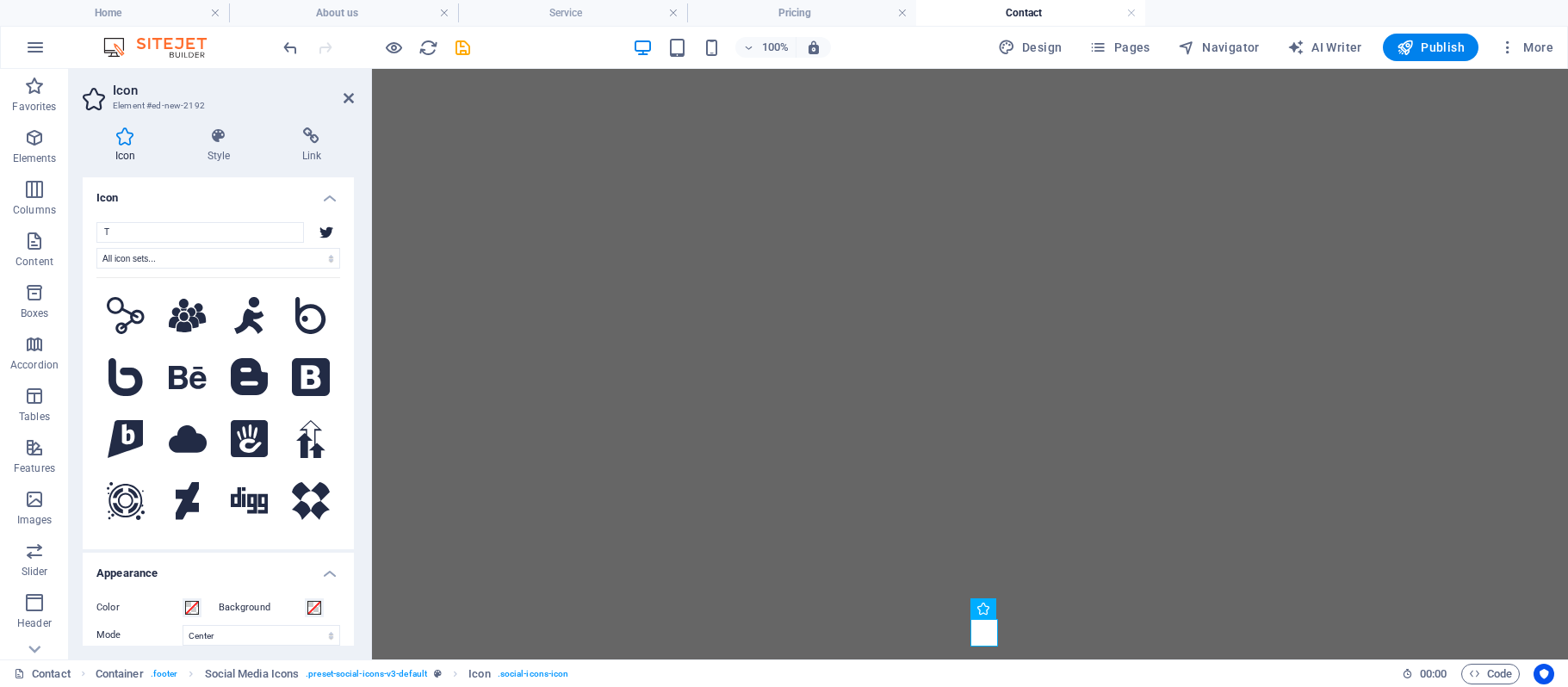
select select "xMidYMid"
select select "px"
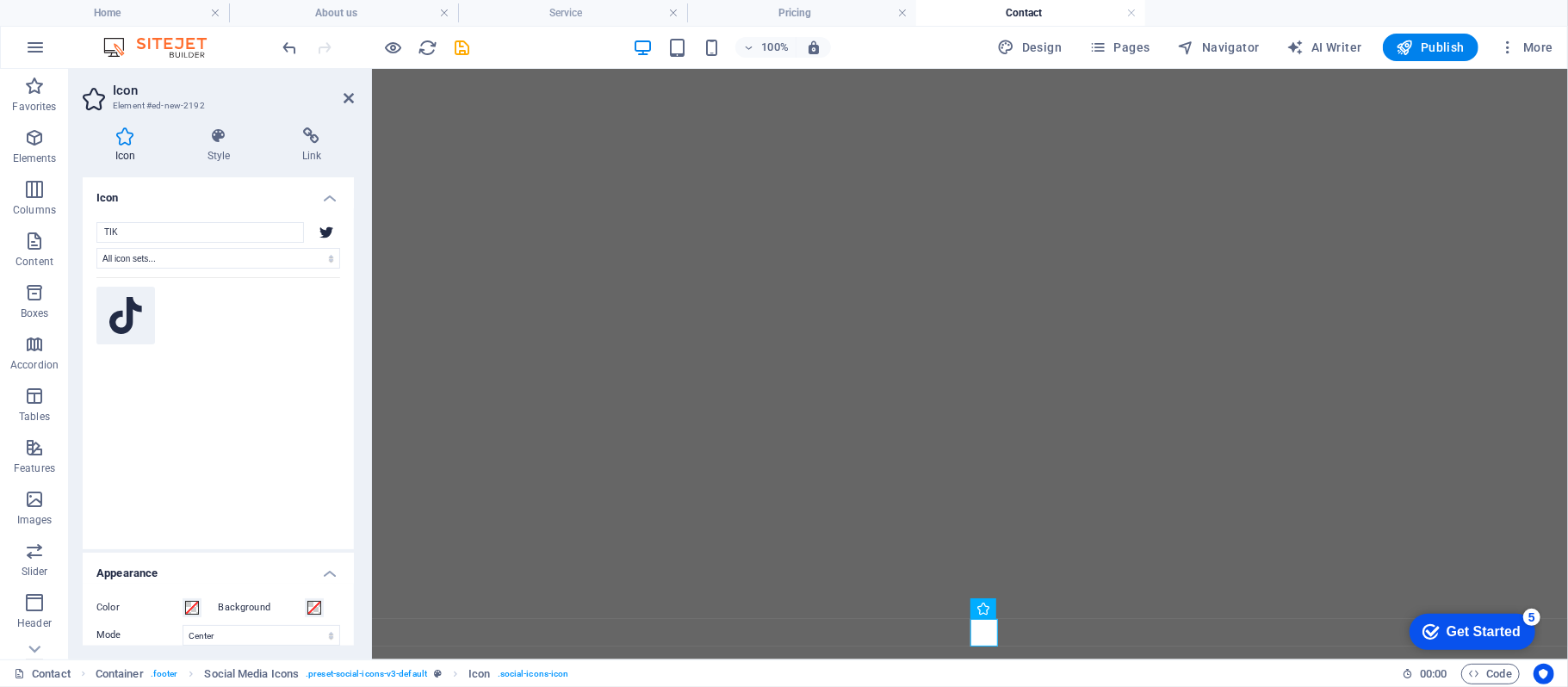
type input "TIK"
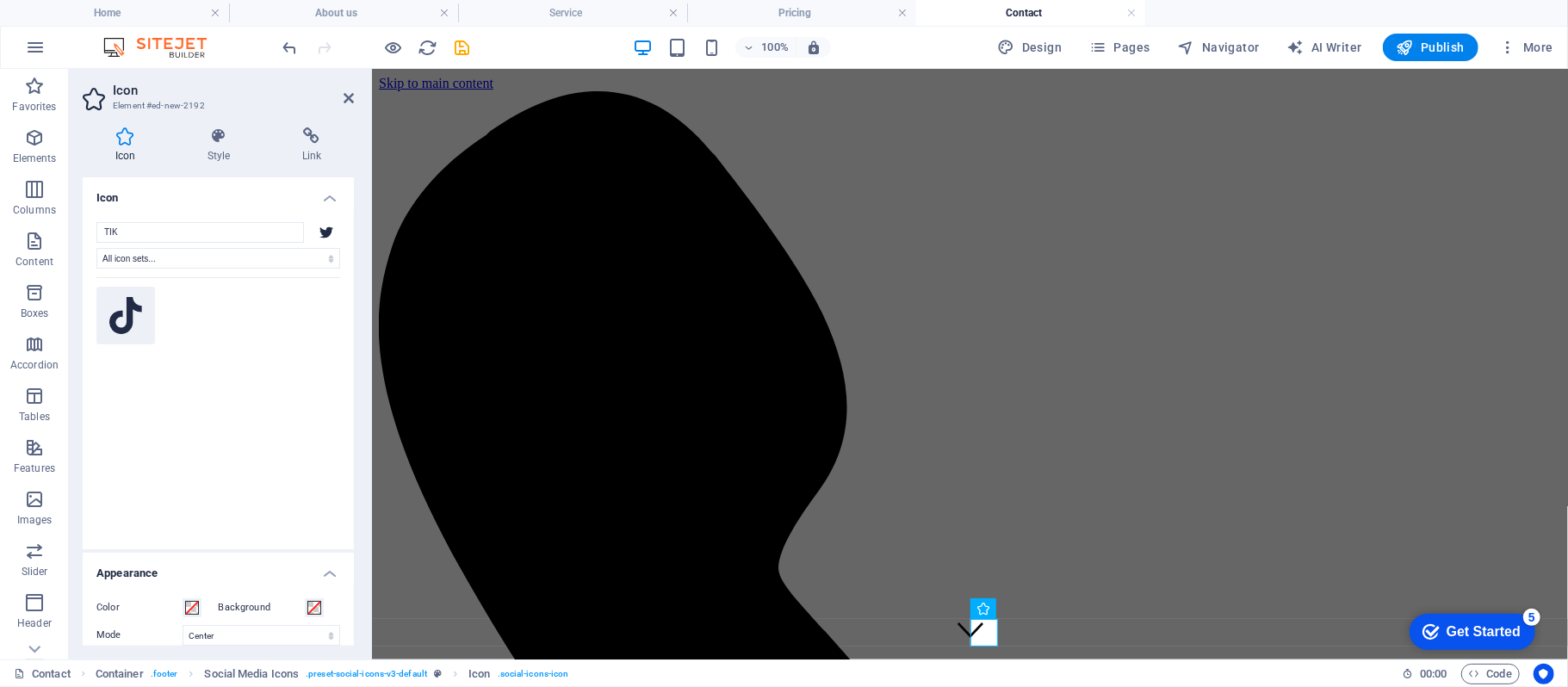
click at [135, 319] on icon at bounding box center [125, 316] width 33 height 38
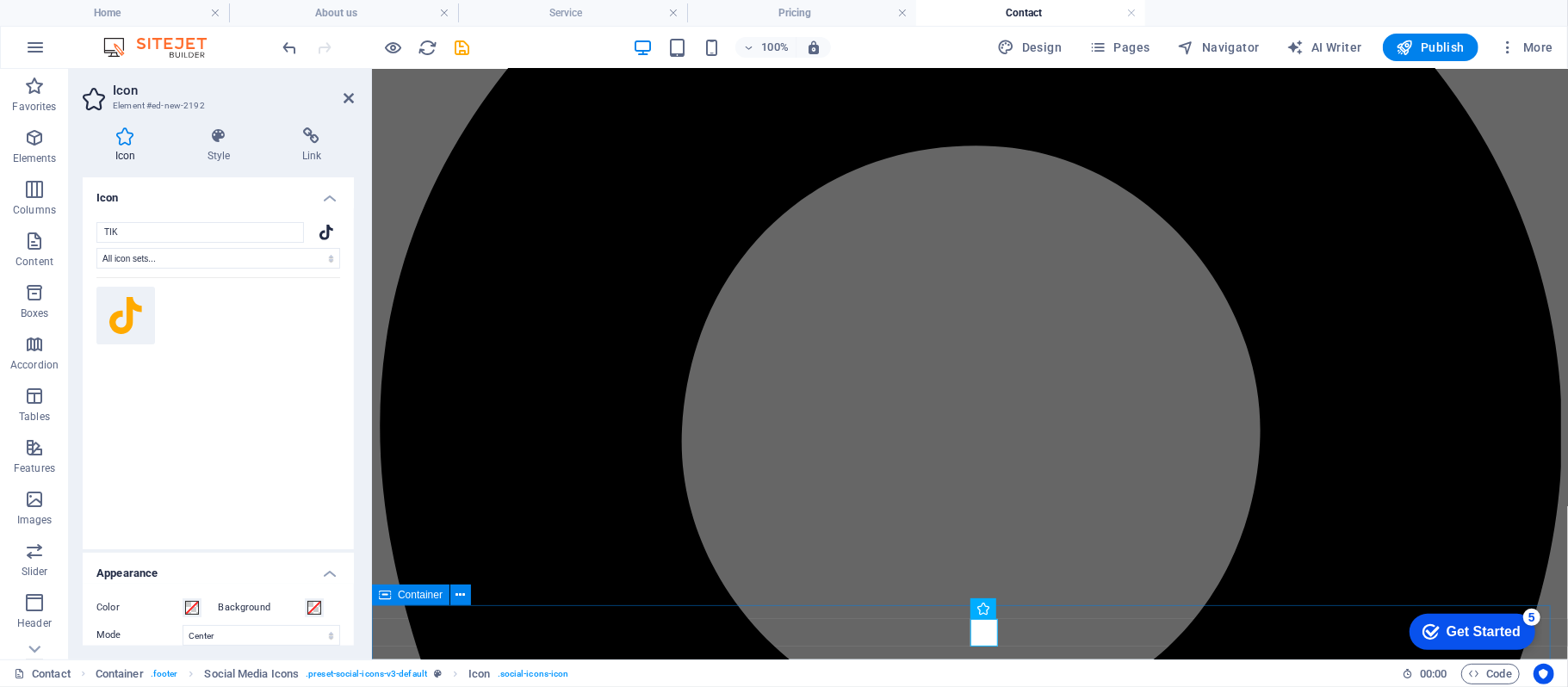
scroll to position [1476, 0]
select select "xMidYMid"
select select "px"
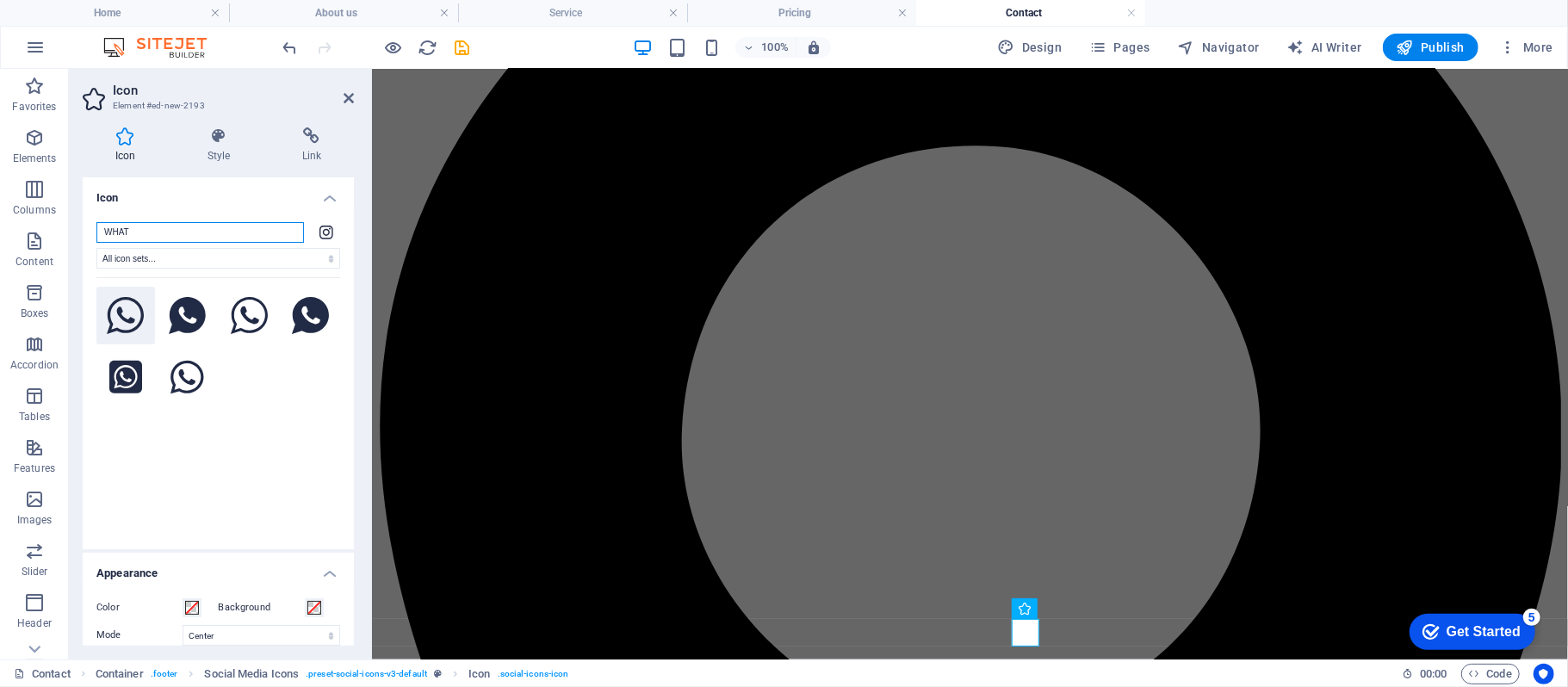
type input "WHAT"
click at [118, 321] on icon at bounding box center [125, 316] width 37 height 38
click at [125, 310] on icon at bounding box center [125, 316] width 37 height 38
click at [125, 308] on icon at bounding box center [125, 316] width 37 height 38
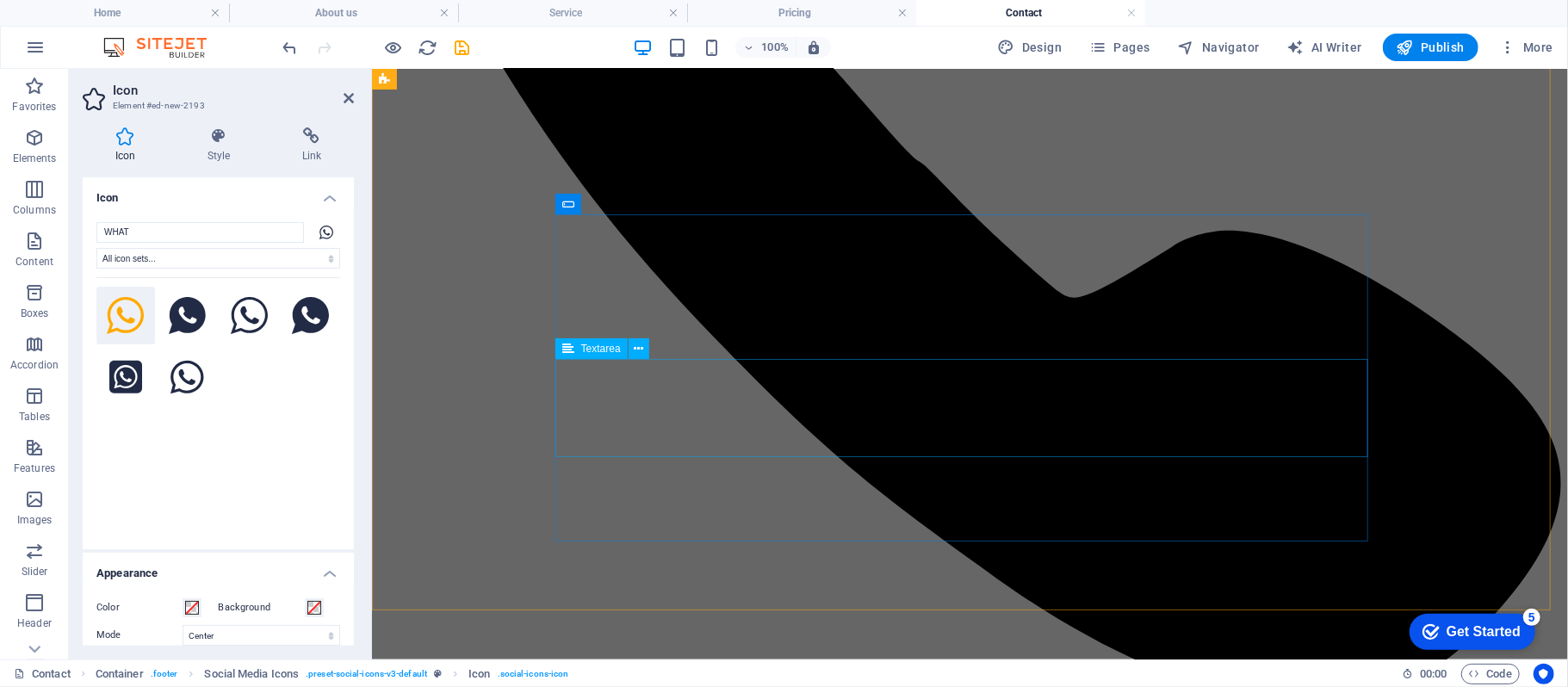
scroll to position [573, 0]
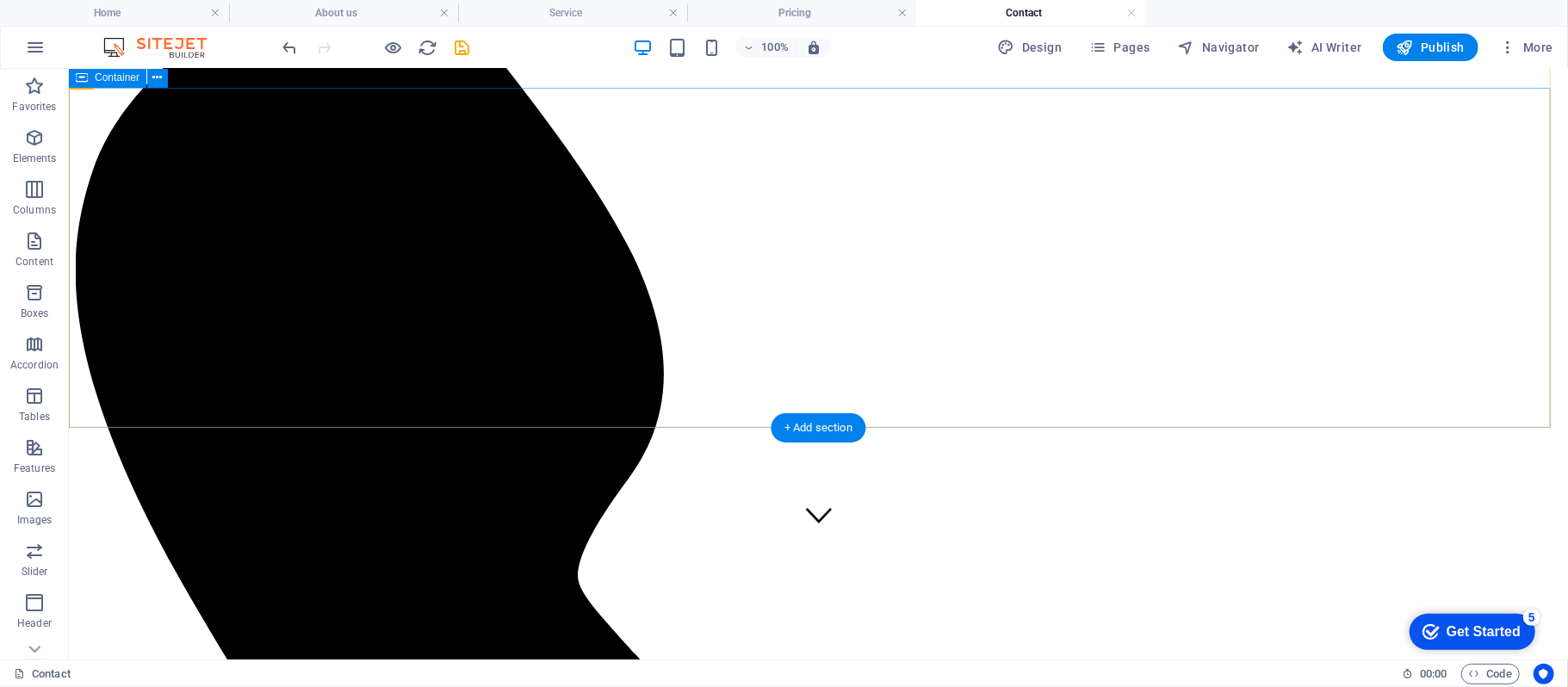
scroll to position [0, 0]
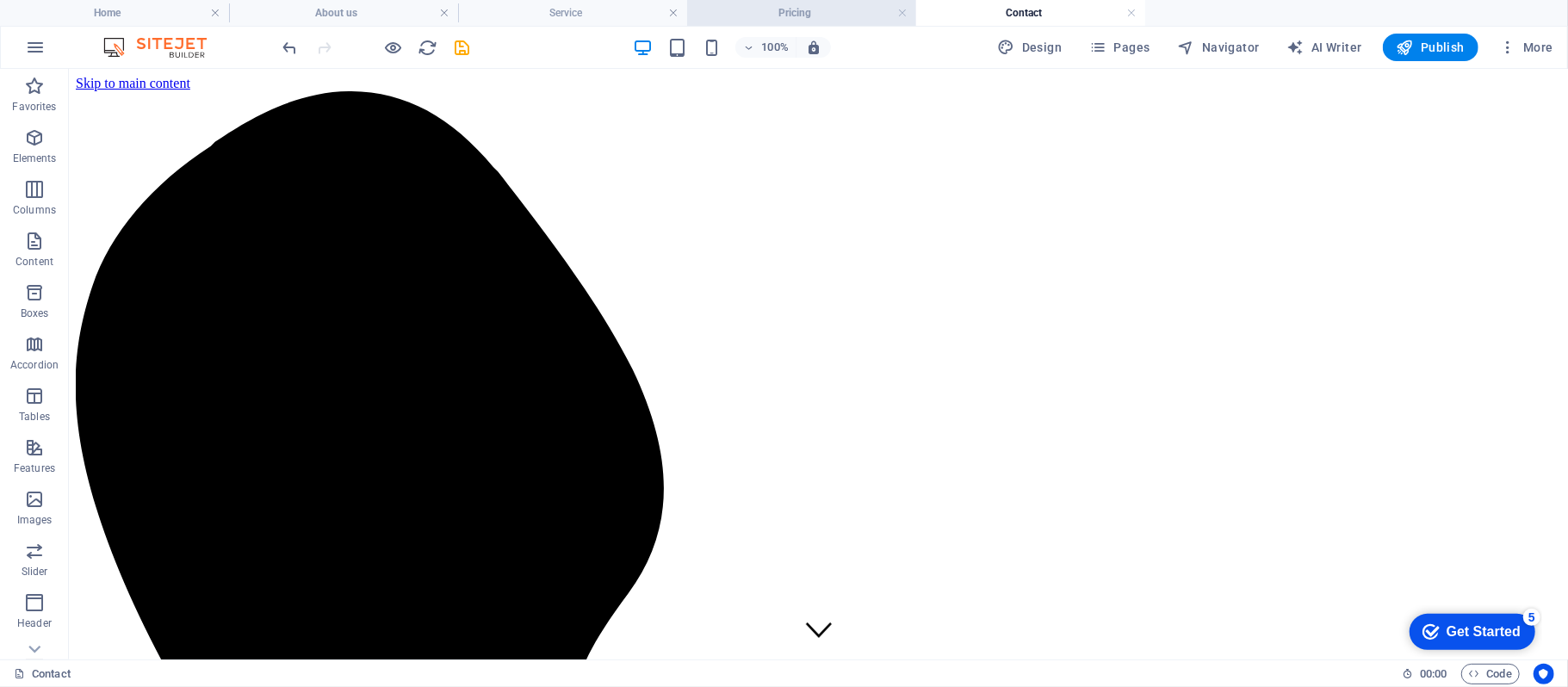
click at [781, 12] on h4 "Pricing" at bounding box center [801, 12] width 229 height 19
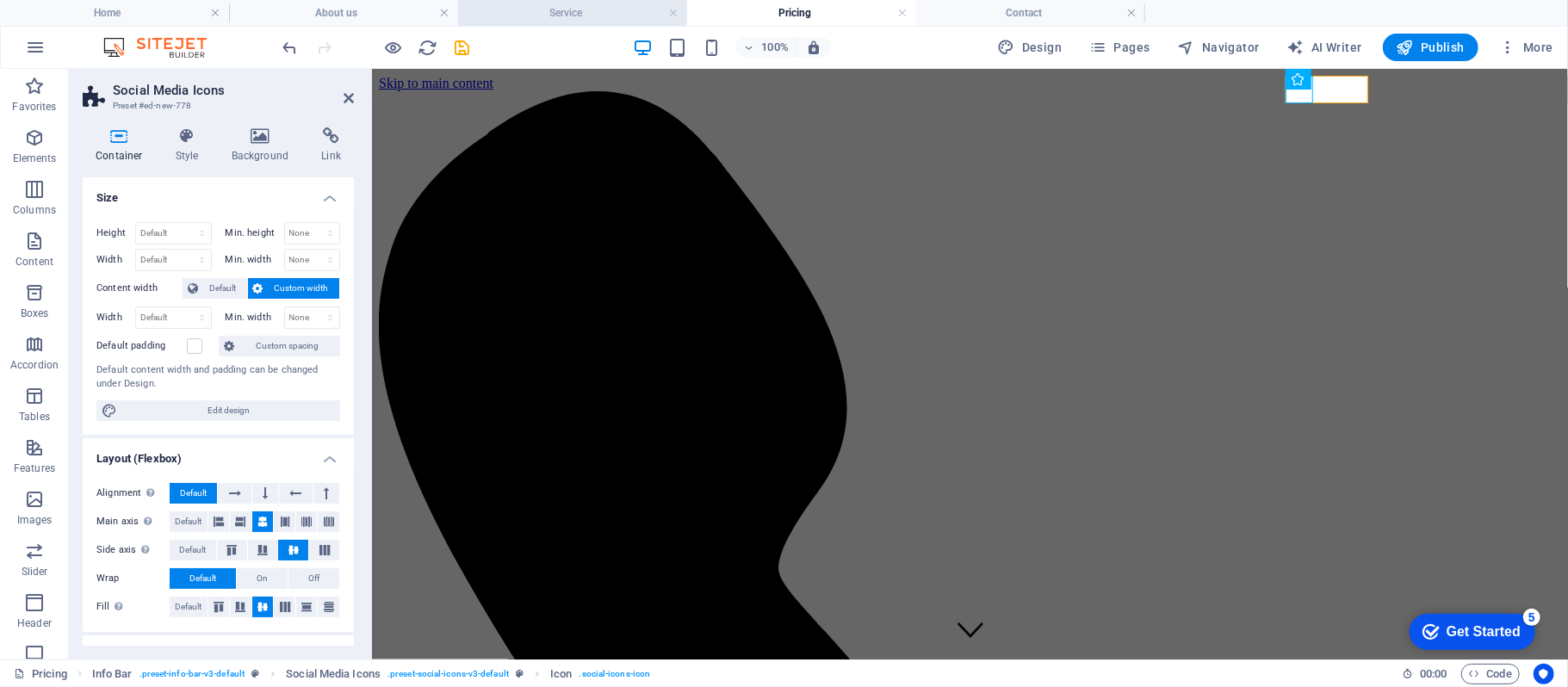
click at [585, 19] on h4 "Service" at bounding box center [572, 12] width 229 height 19
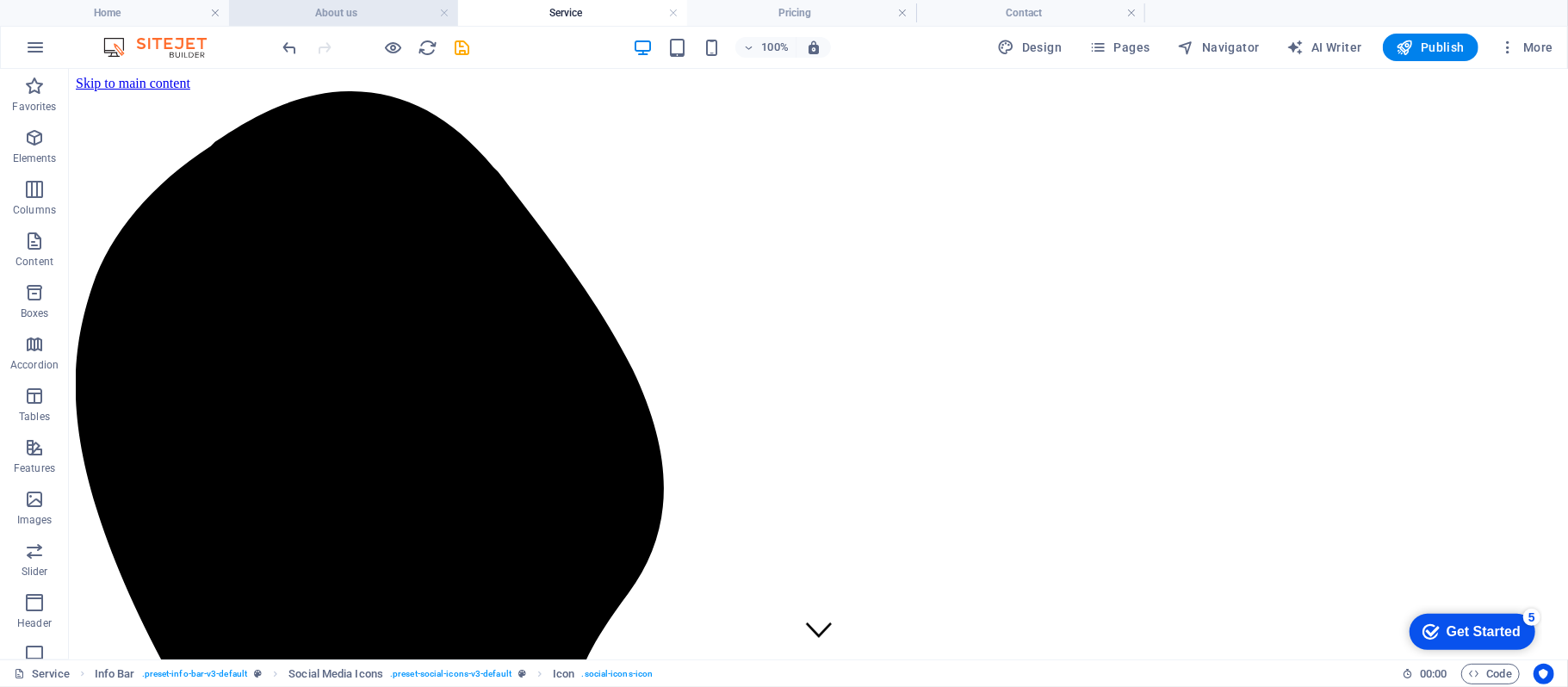
click at [395, 10] on h4 "About us" at bounding box center [343, 12] width 229 height 19
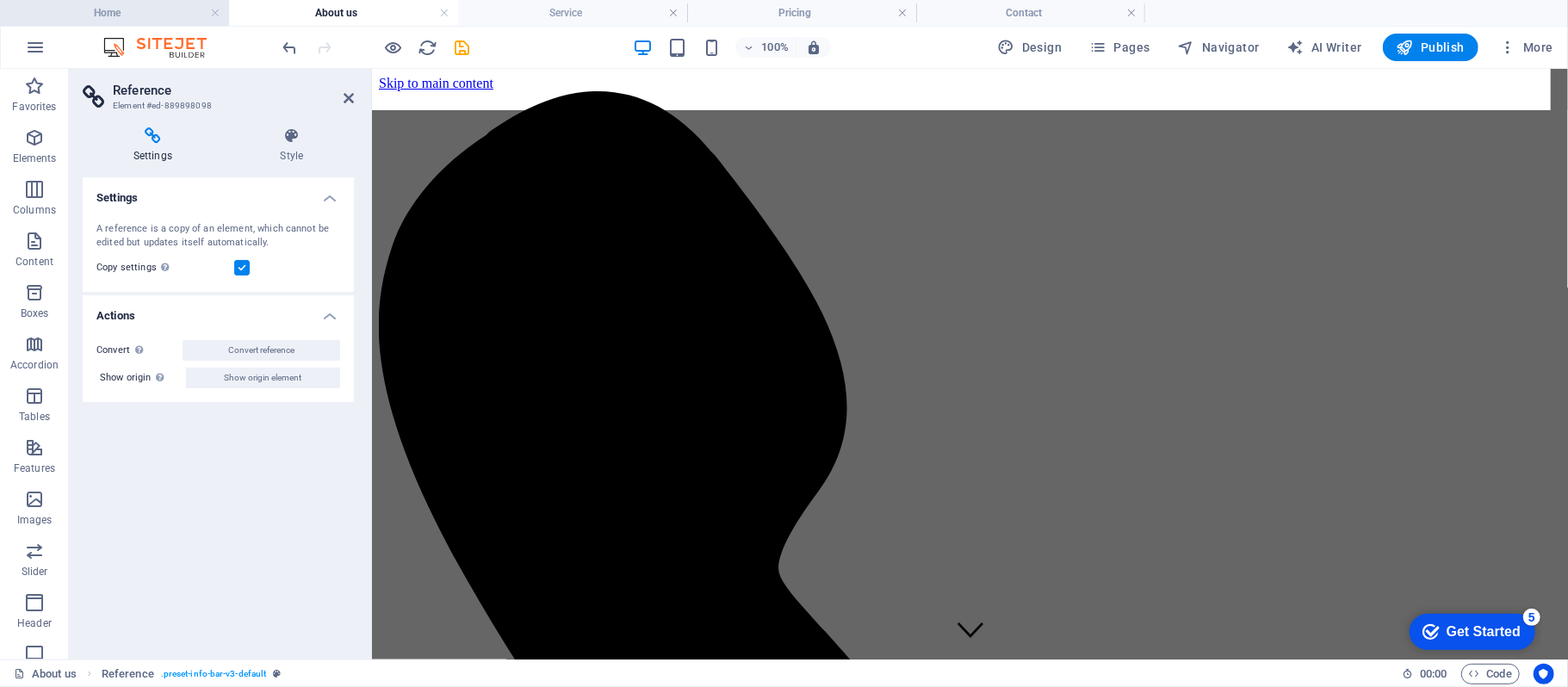
click at [107, 14] on h4 "Home" at bounding box center [114, 12] width 229 height 19
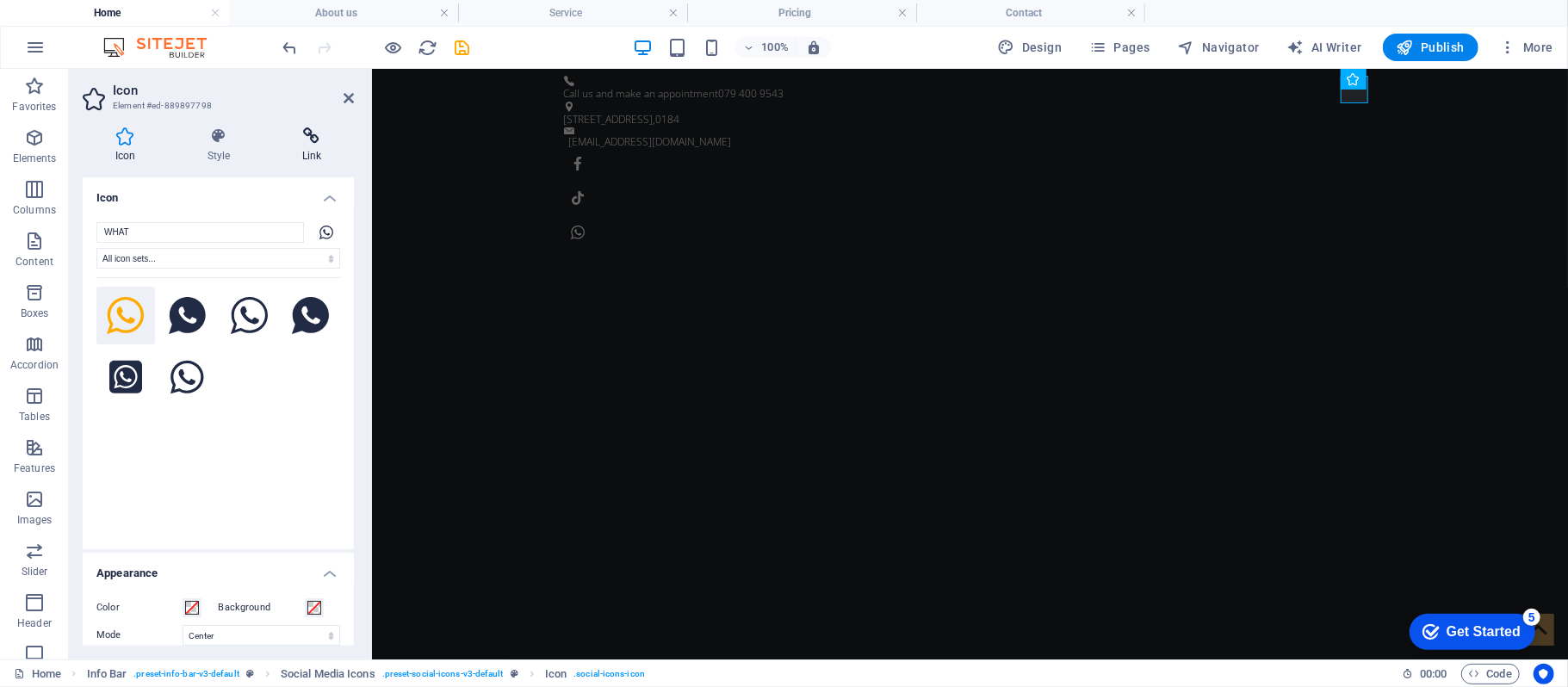
click at [307, 145] on h4 "Link" at bounding box center [312, 145] width 85 height 37
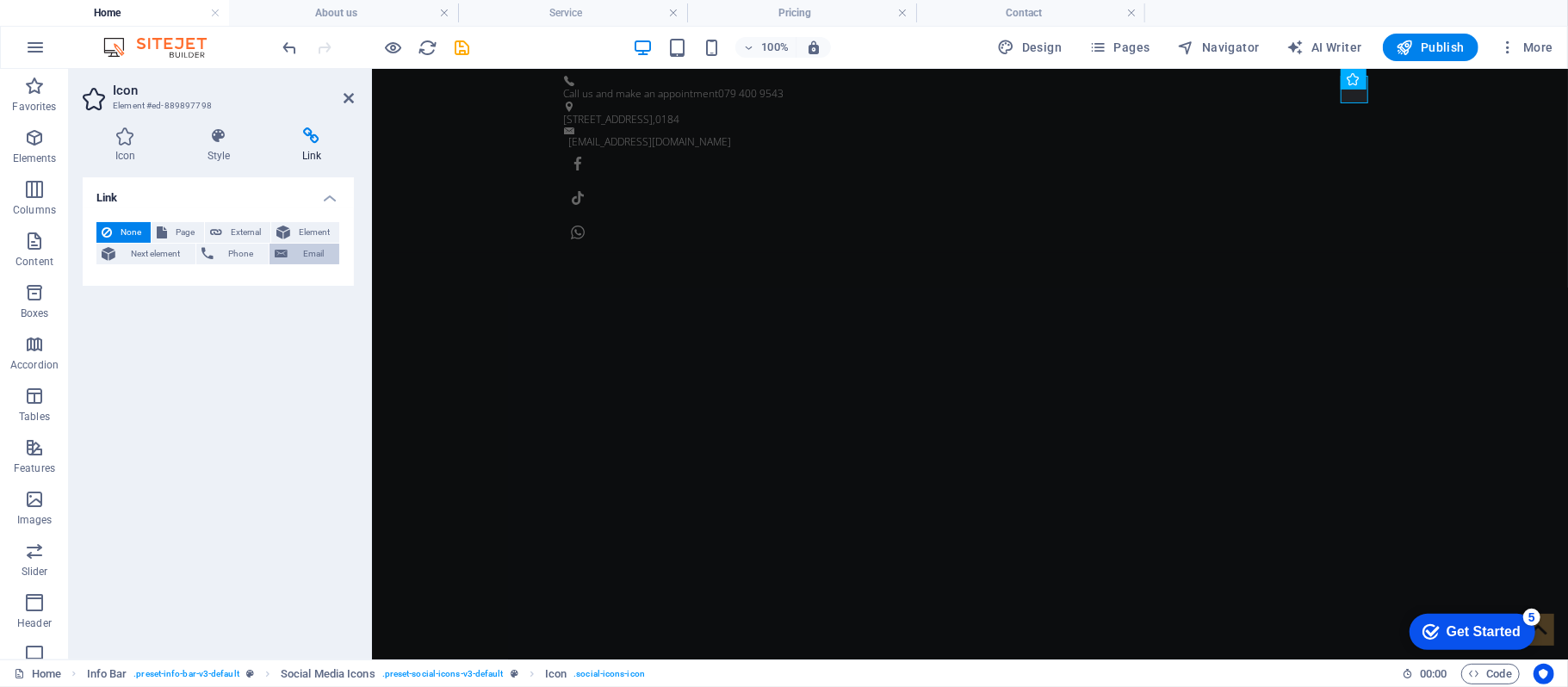
click at [307, 257] on span "Email" at bounding box center [314, 254] width 41 height 21
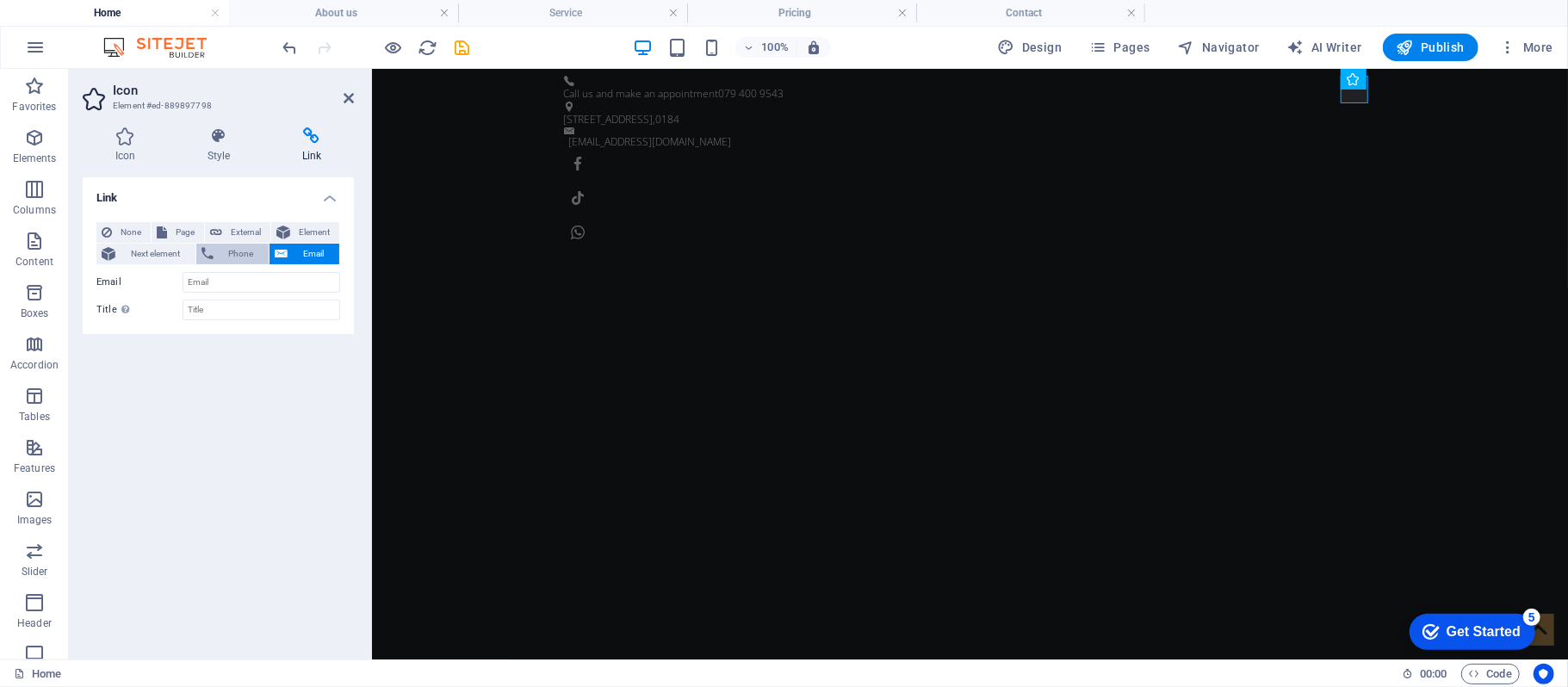
click at [245, 256] on span "Phone" at bounding box center [242, 254] width 45 height 21
click at [240, 280] on input "Phone" at bounding box center [261, 282] width 158 height 21
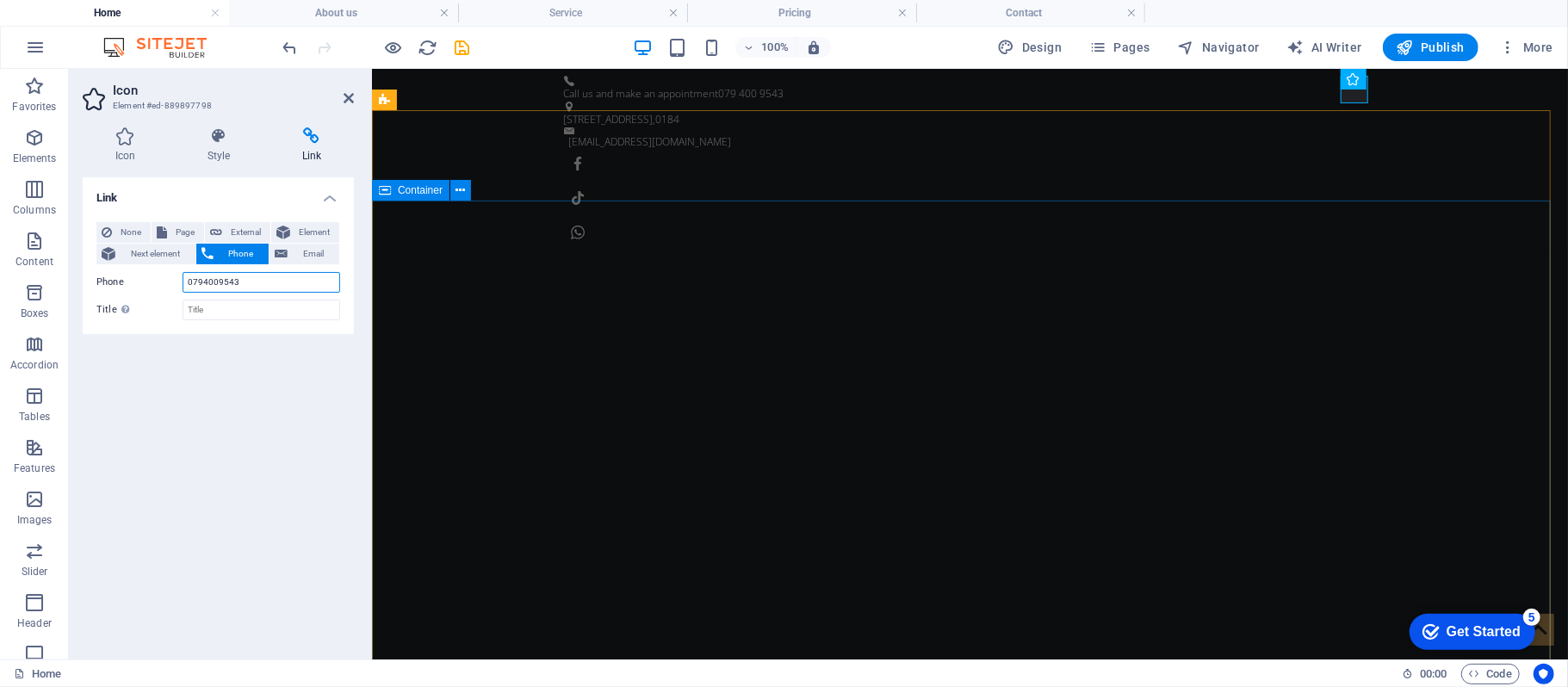
type input "0794009543"
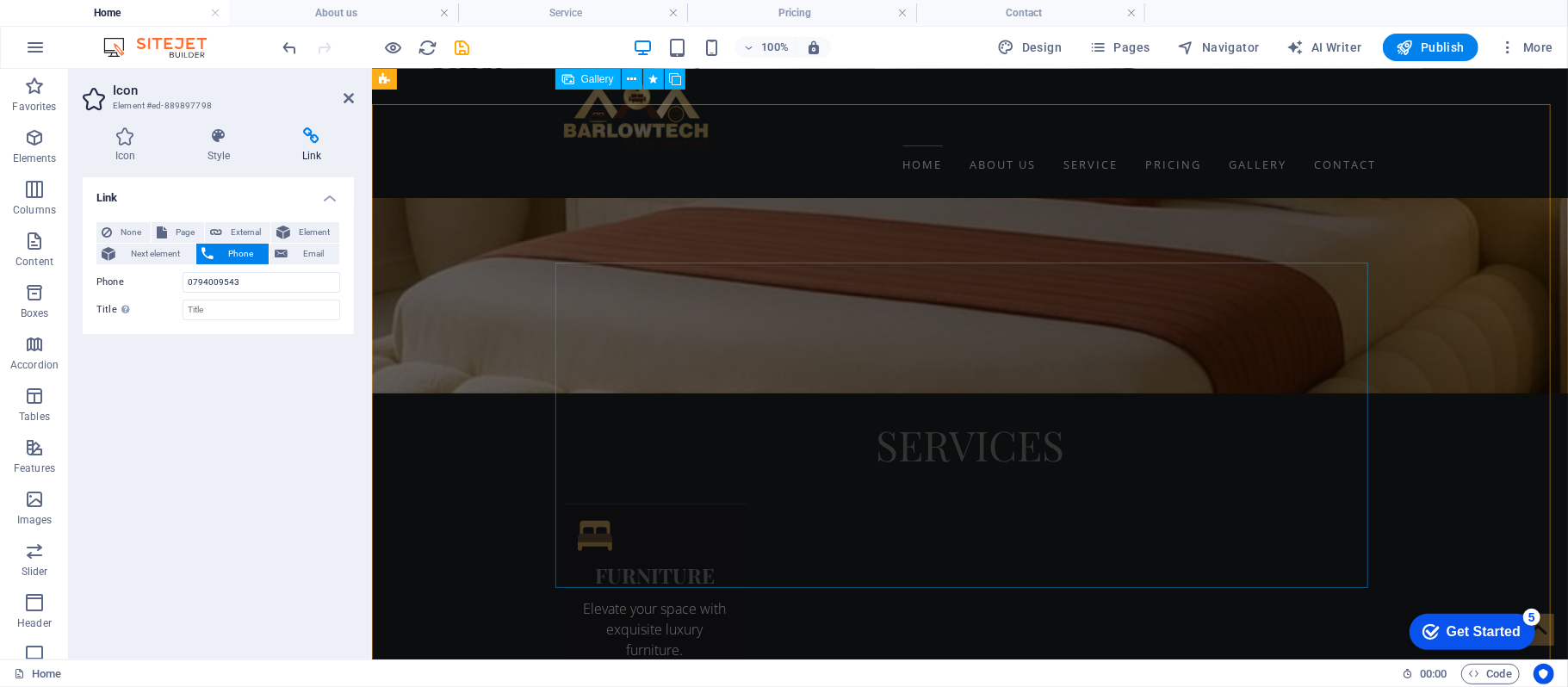
scroll to position [2989, 0]
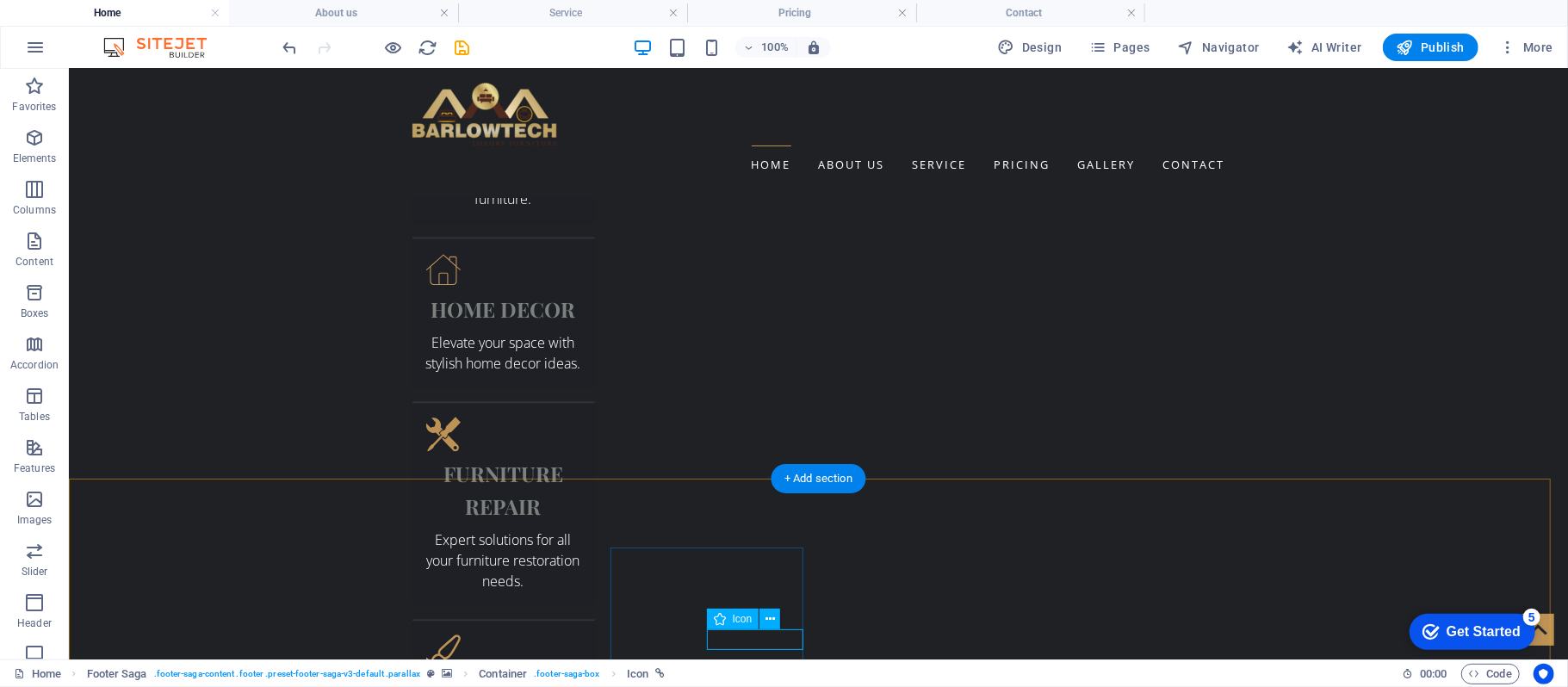
select select "xMidYMid"
select select "px"
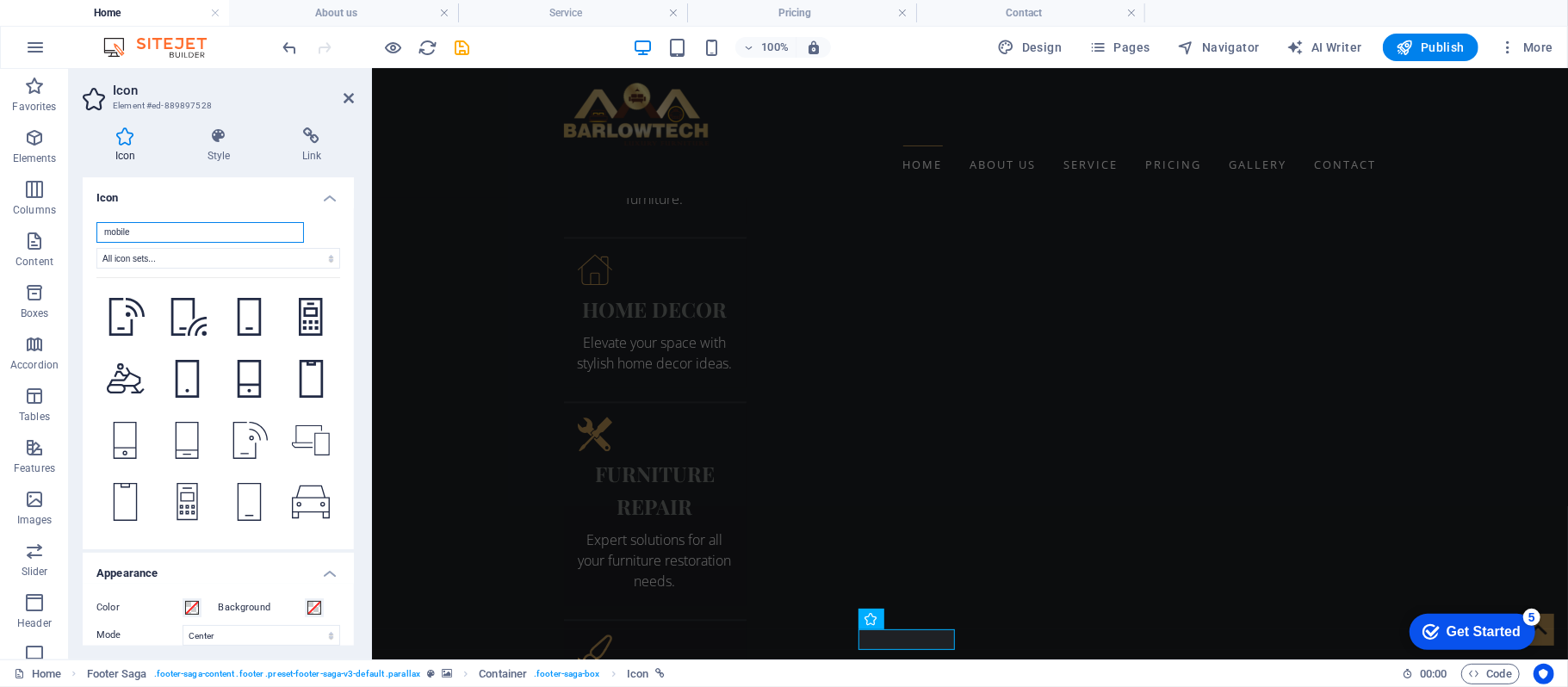
scroll to position [1376, 0]
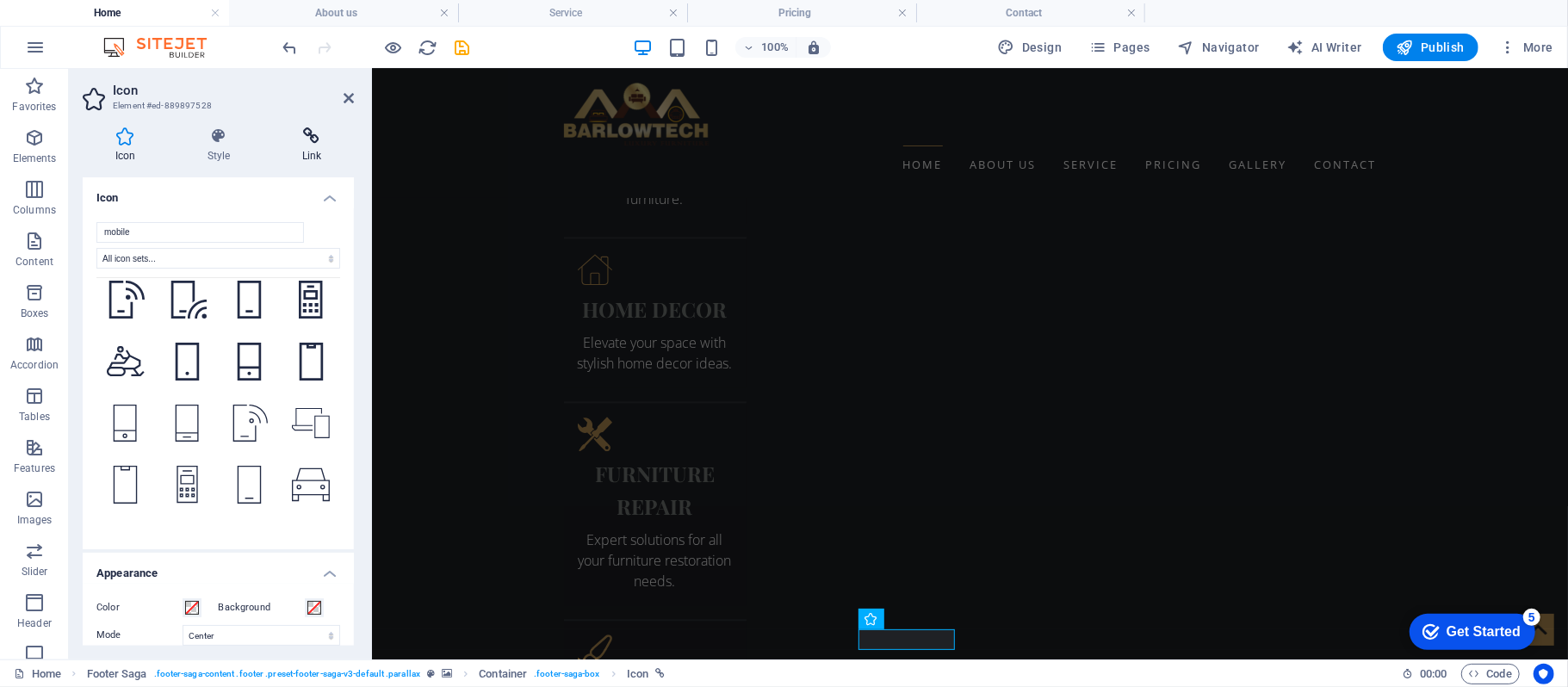
click at [300, 145] on h4 "Link" at bounding box center [312, 145] width 85 height 37
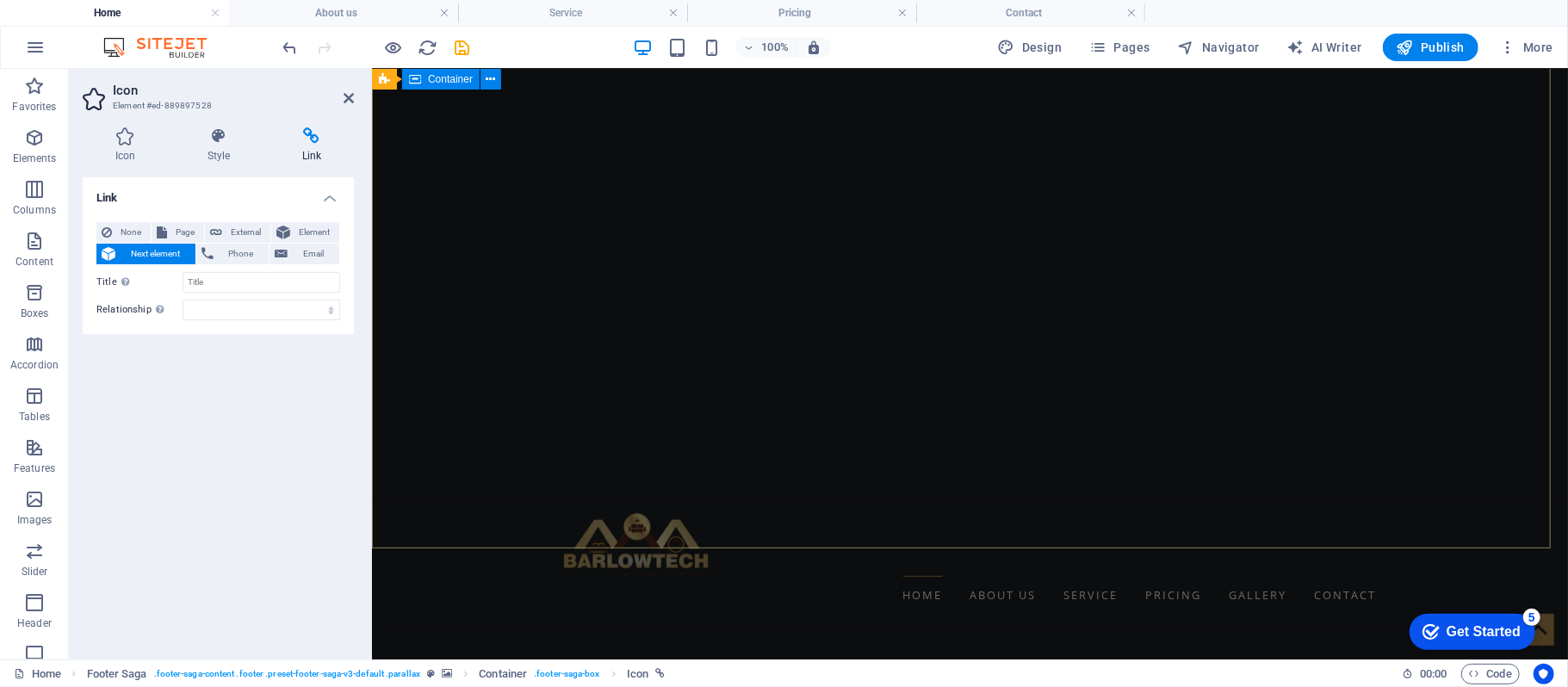
scroll to position [0, 0]
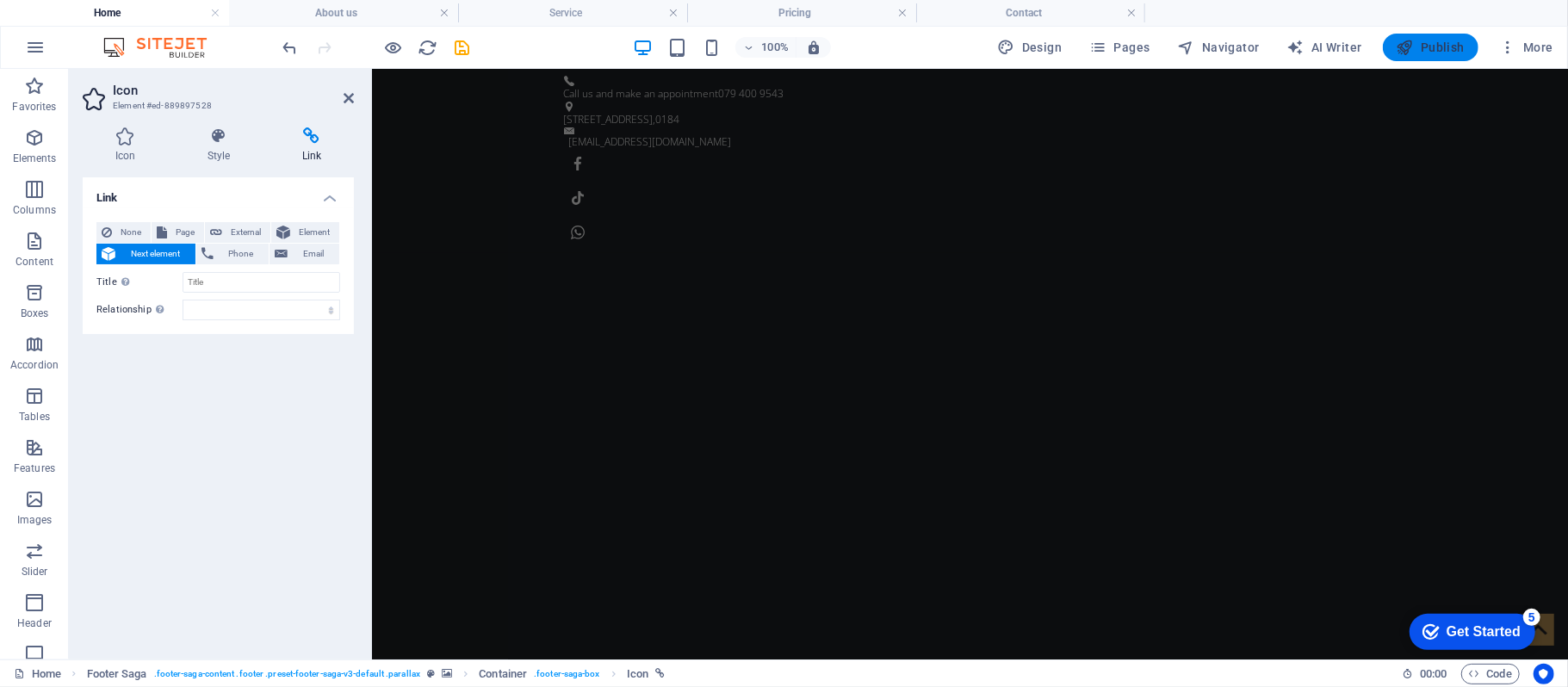
click at [1444, 44] on span "Publish" at bounding box center [1431, 46] width 68 height 17
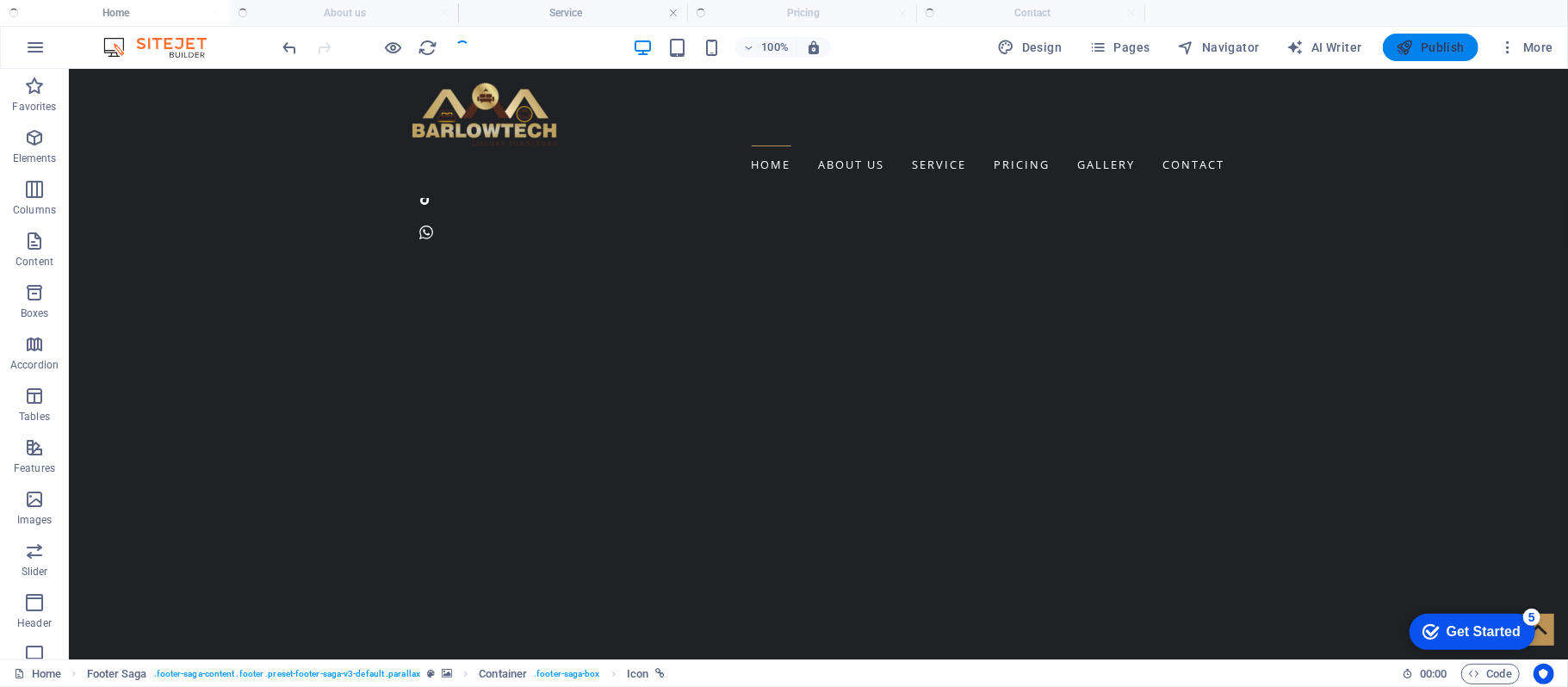
scroll to position [3263, 0]
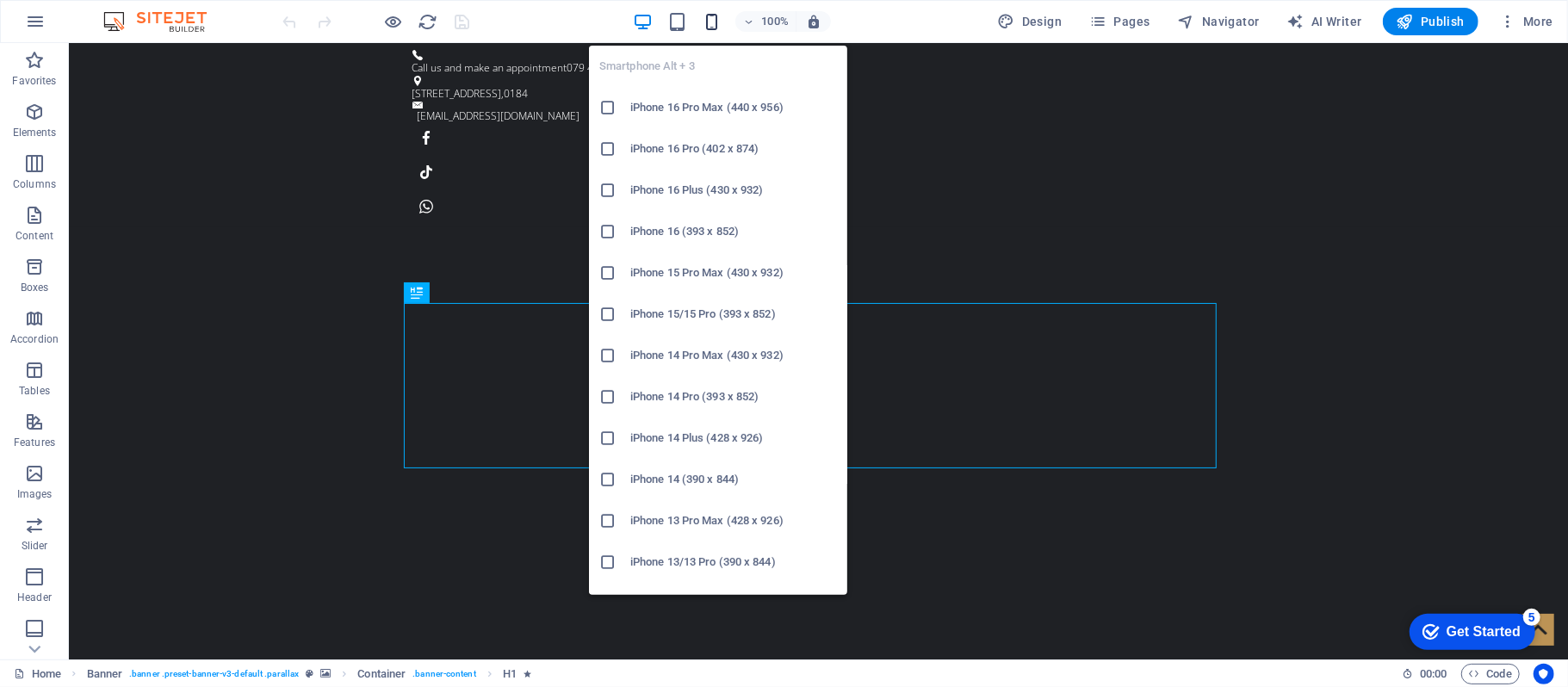
click at [713, 21] on icon "button" at bounding box center [711, 22] width 20 height 20
click at [717, 21] on icon "button" at bounding box center [711, 22] width 20 height 20
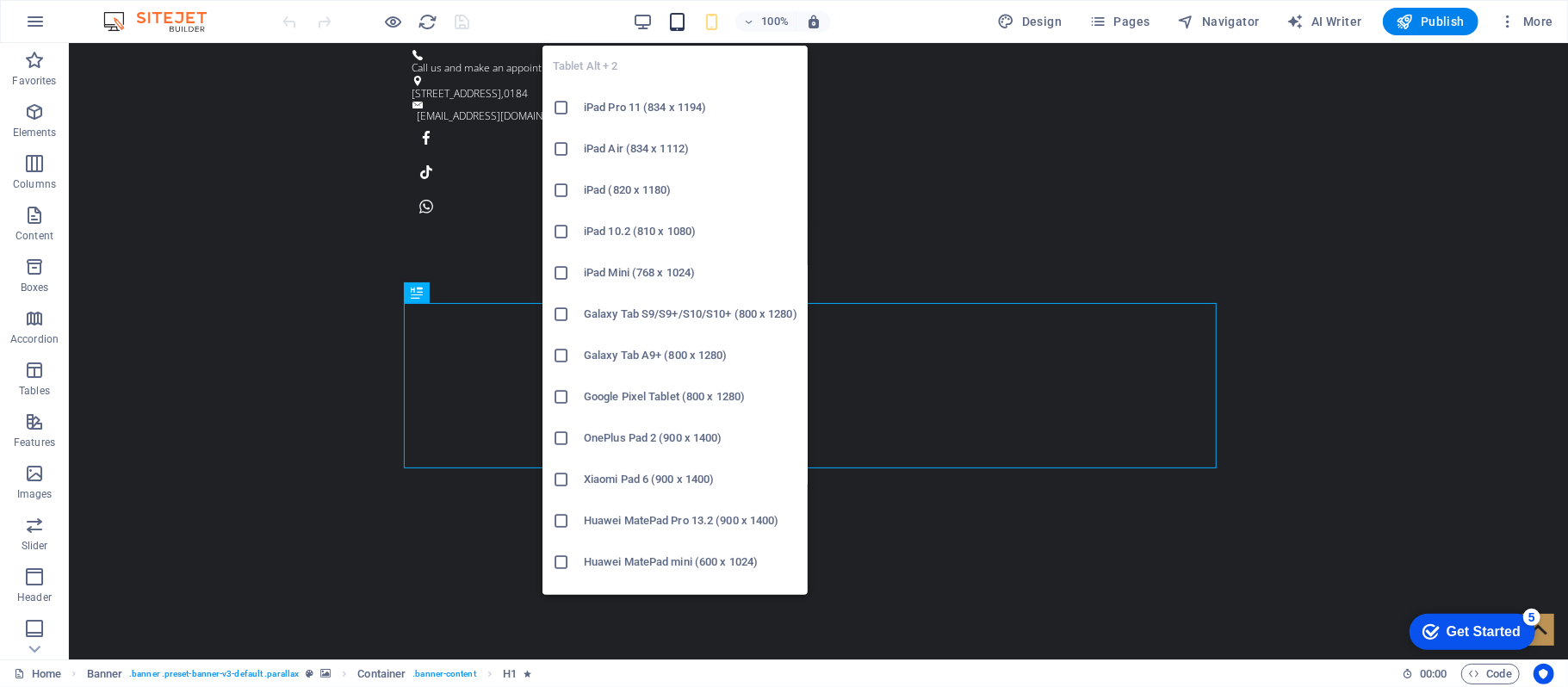
click at [675, 17] on icon "button" at bounding box center [677, 22] width 20 height 20
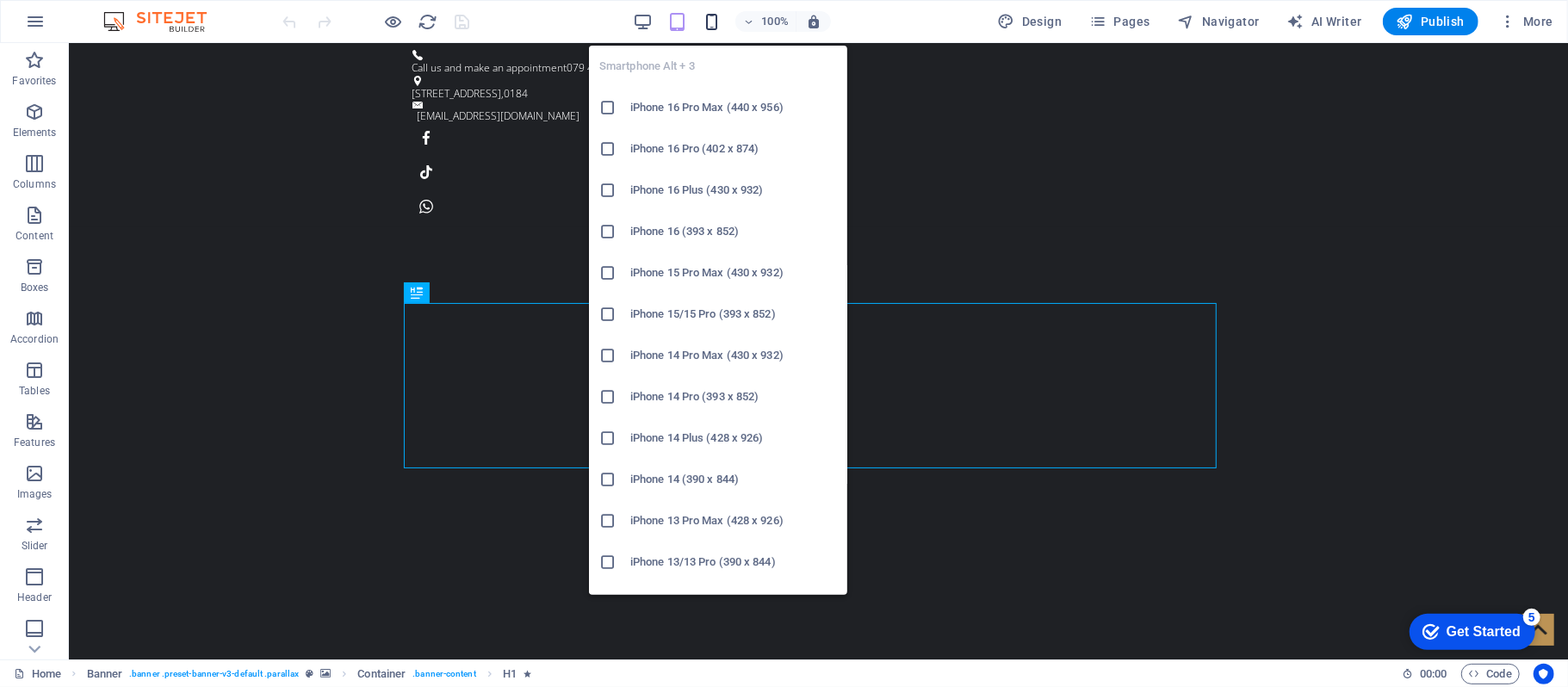
click at [717, 24] on icon "button" at bounding box center [711, 22] width 20 height 20
click at [689, 112] on h6 "iPhone 16 Pro Max (440 x 956)" at bounding box center [733, 108] width 206 height 21
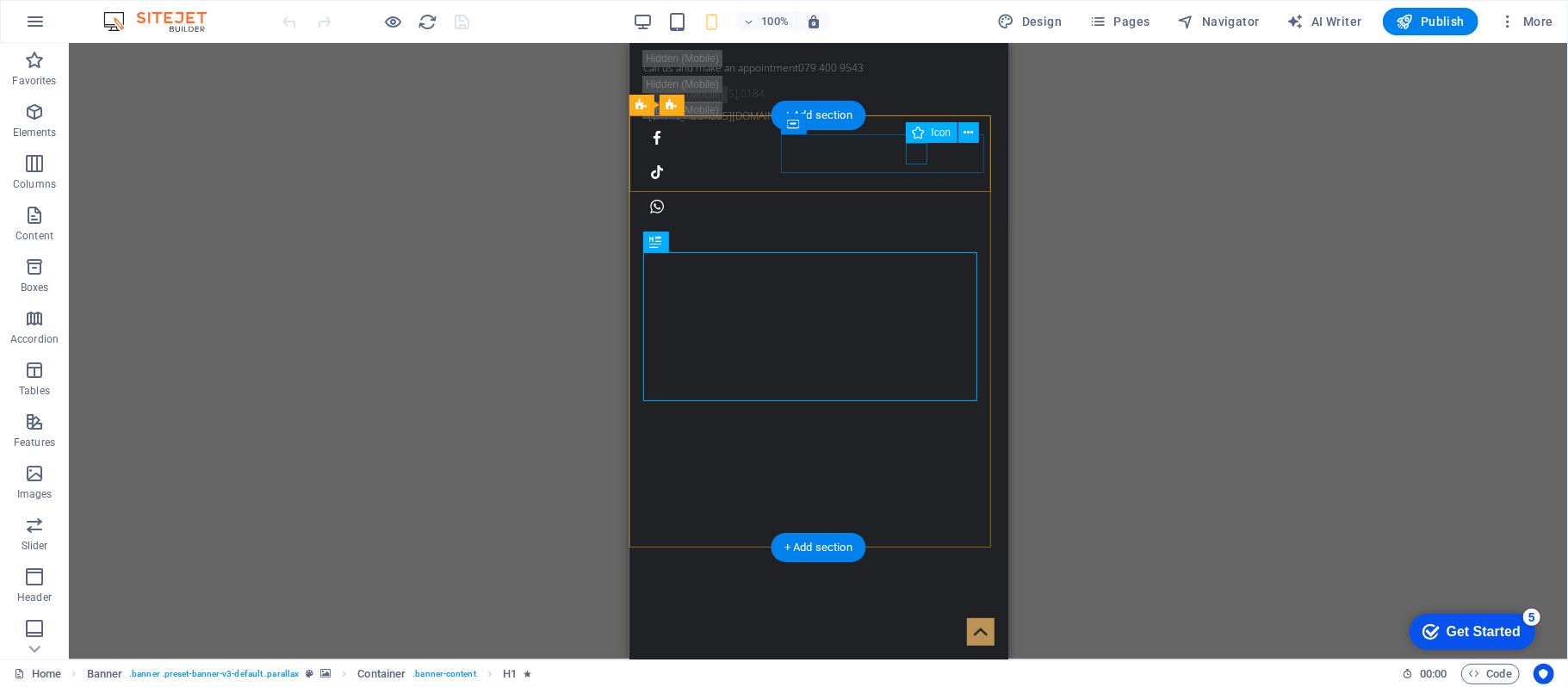
select select "xMidYMid"
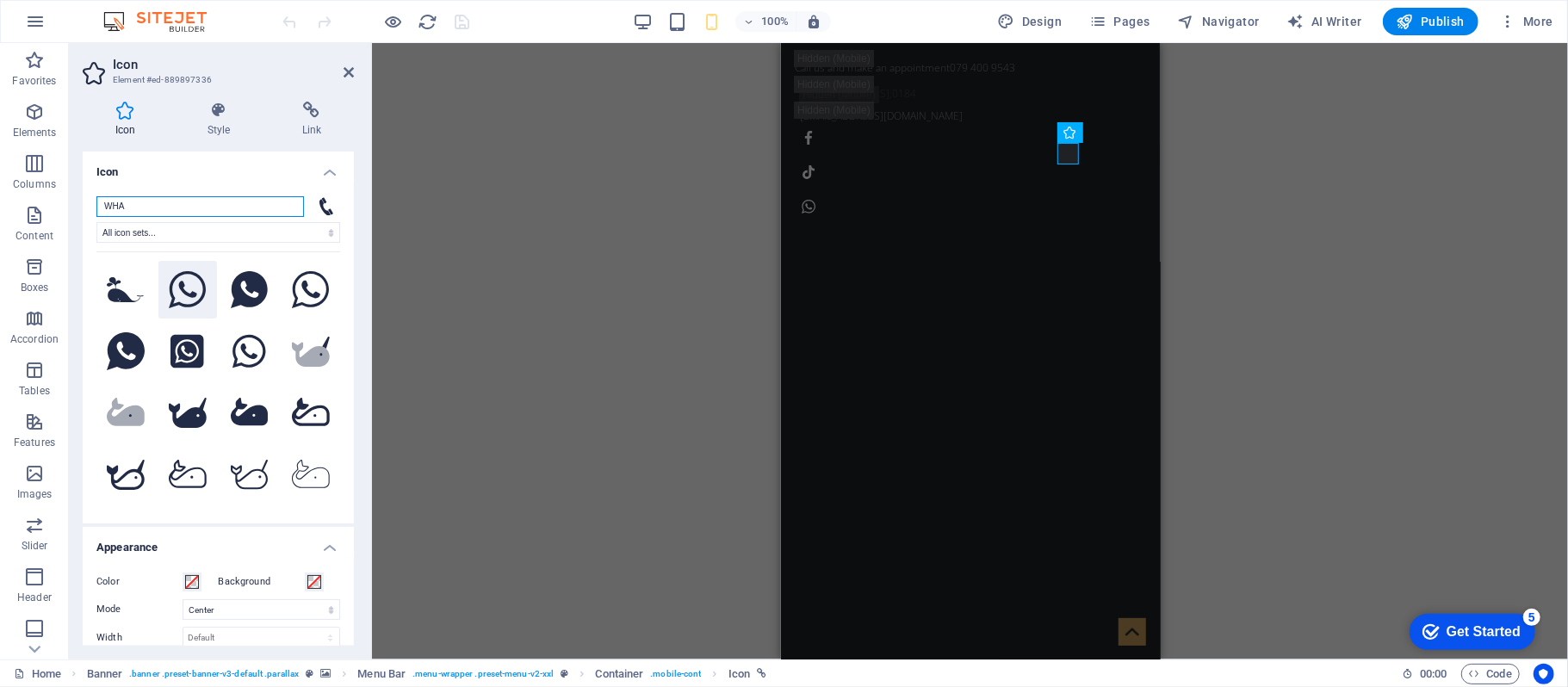
type input "WHA"
click at [174, 290] on icon at bounding box center [187, 290] width 37 height 38
click at [1296, 255] on div "H1 Banner Container Banner Menu Bar Info Bar Menu Container Text Container Cont…" at bounding box center [970, 351] width 1196 height 617
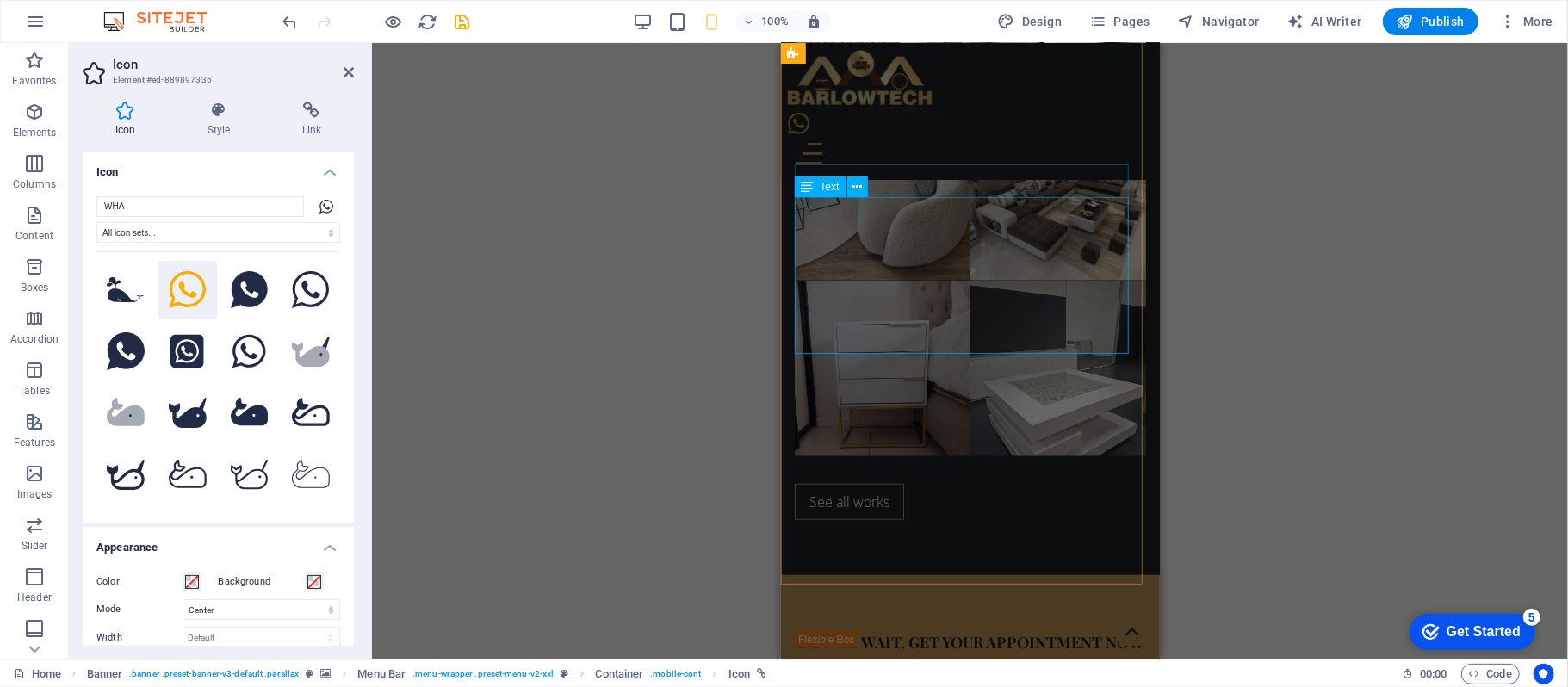
scroll to position [5732, 0]
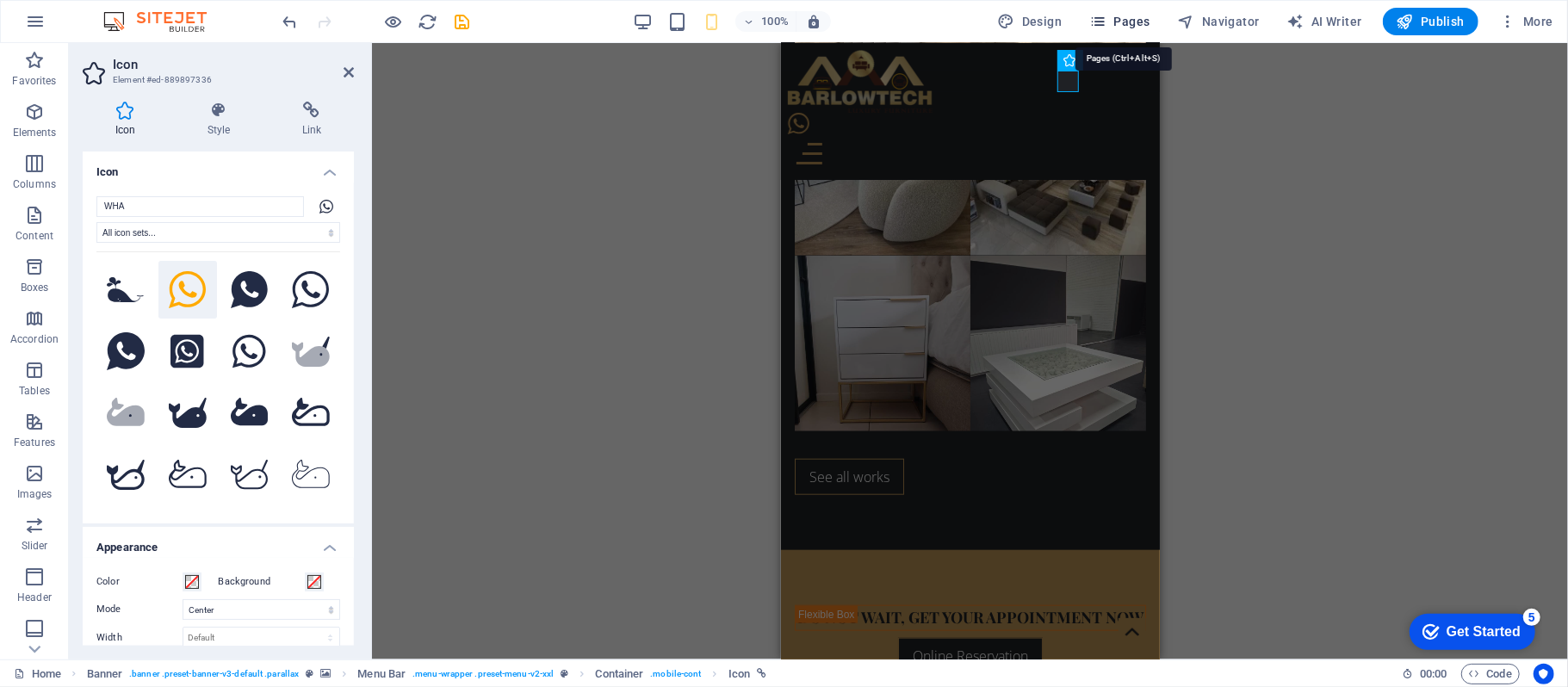
click at [1106, 24] on icon "button" at bounding box center [1097, 21] width 17 height 17
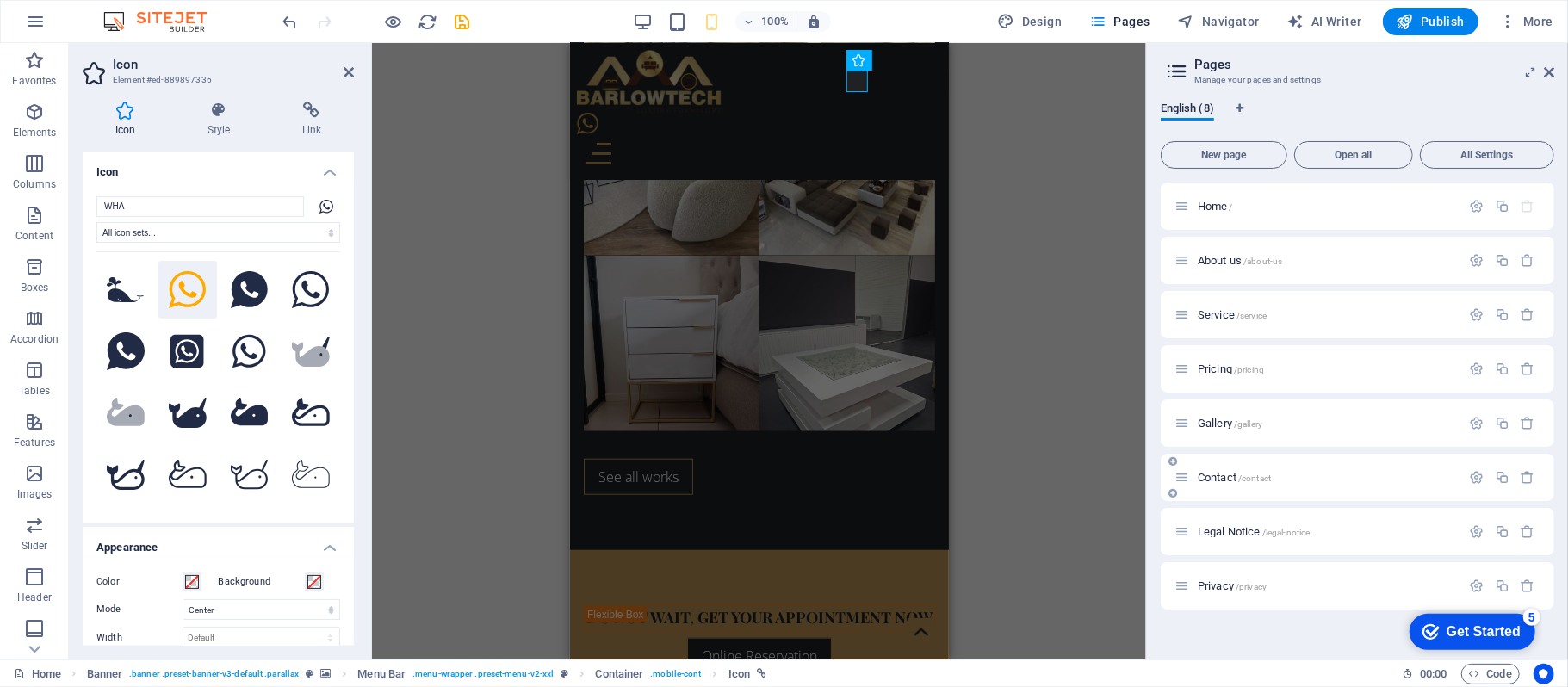
click at [1269, 479] on span "/contact" at bounding box center [1254, 479] width 33 height 10
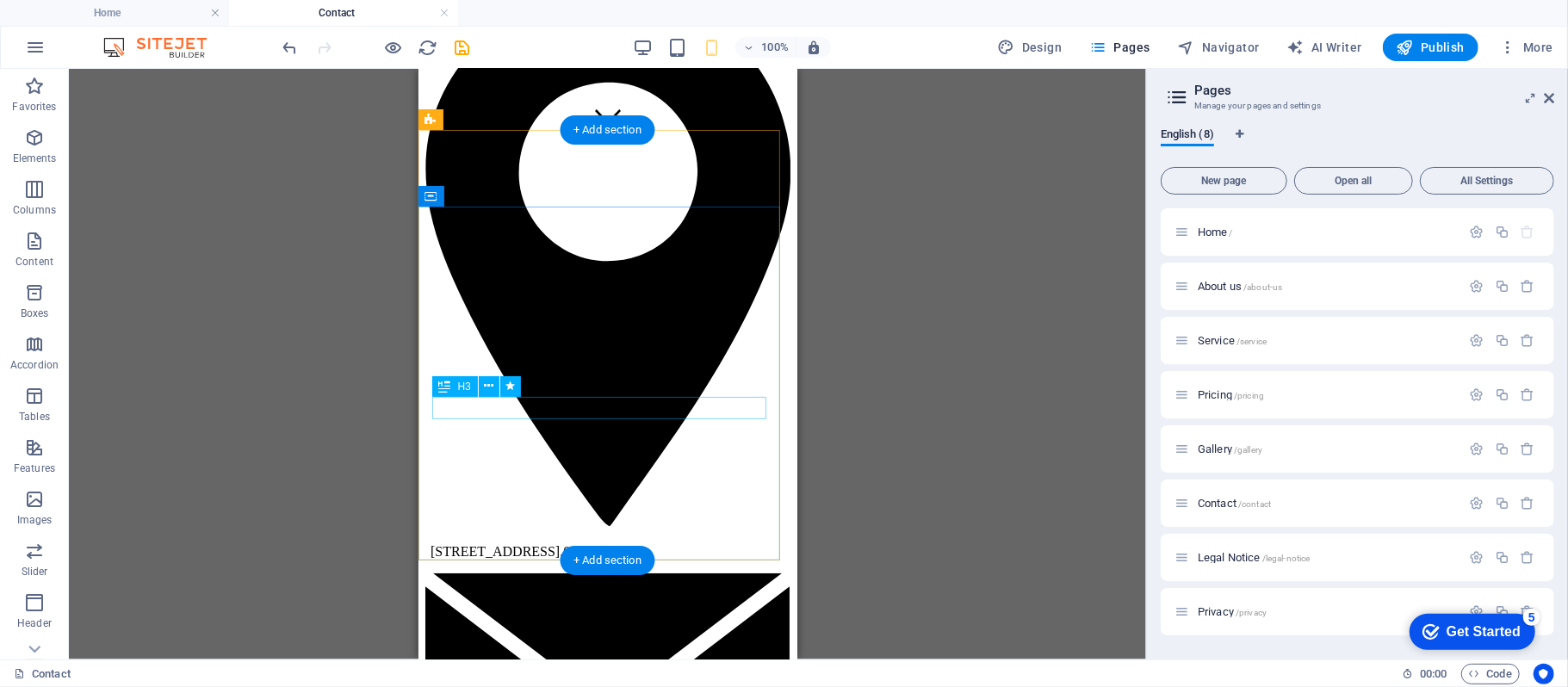
scroll to position [0, 0]
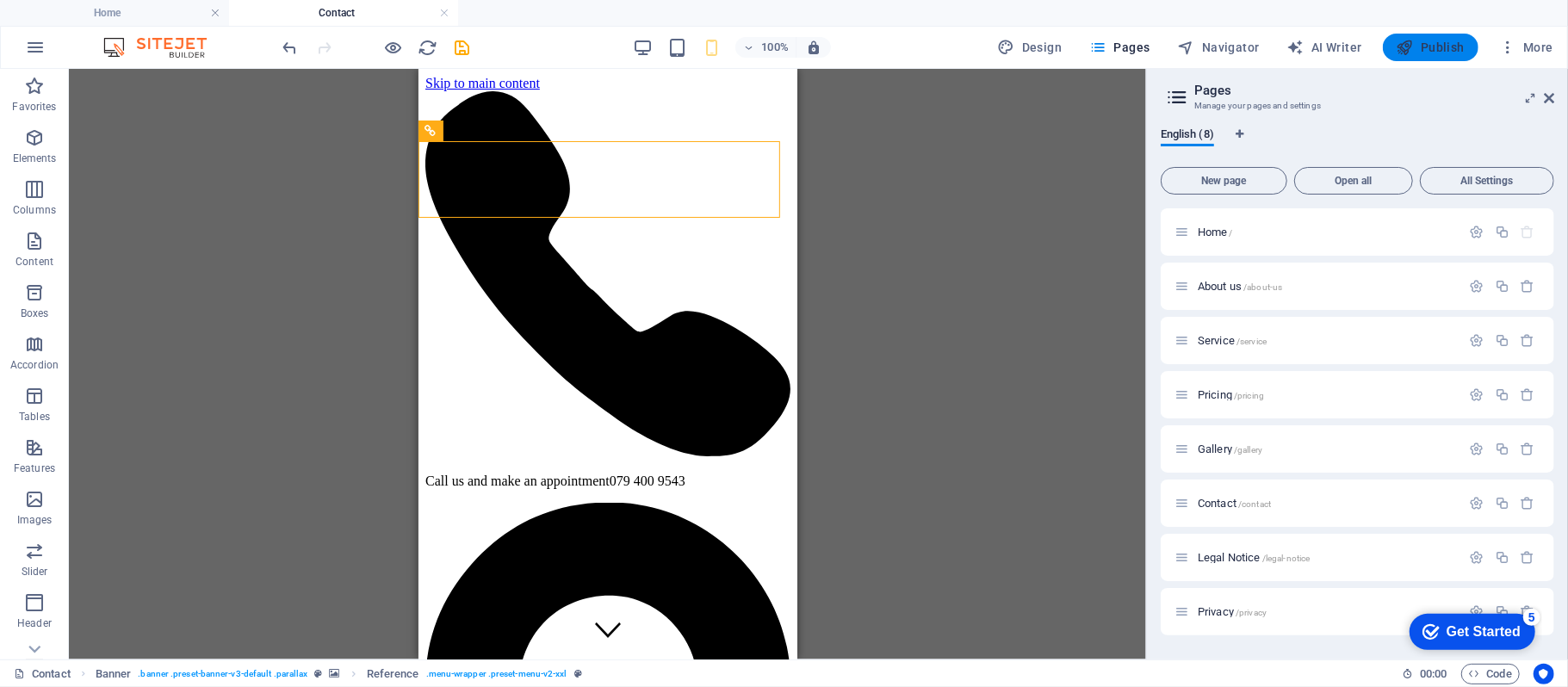
click at [1421, 43] on span "Publish" at bounding box center [1431, 46] width 68 height 17
